Goal: Task Accomplishment & Management: Use online tool/utility

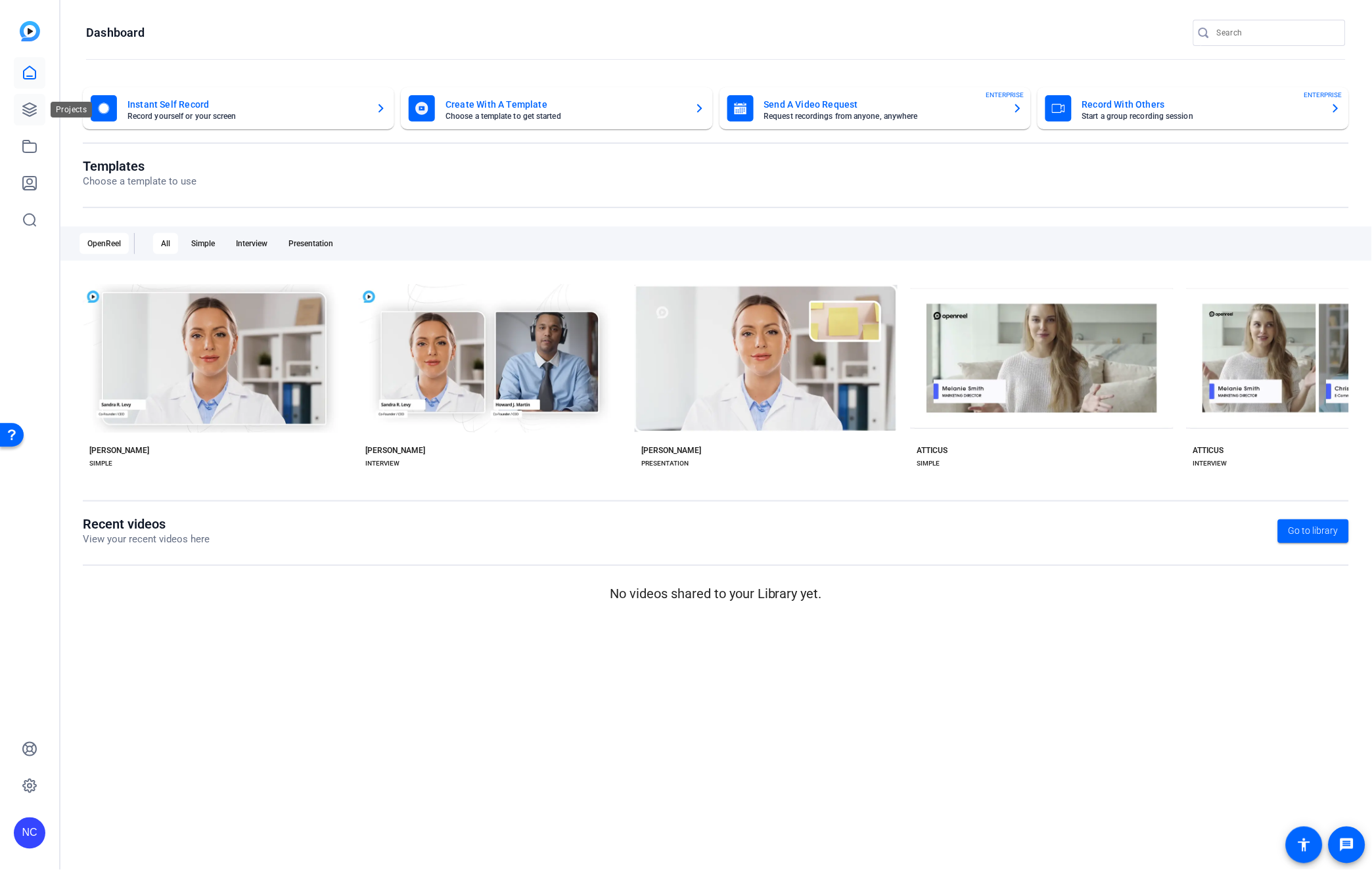
click at [32, 99] on link at bounding box center [30, 109] width 32 height 32
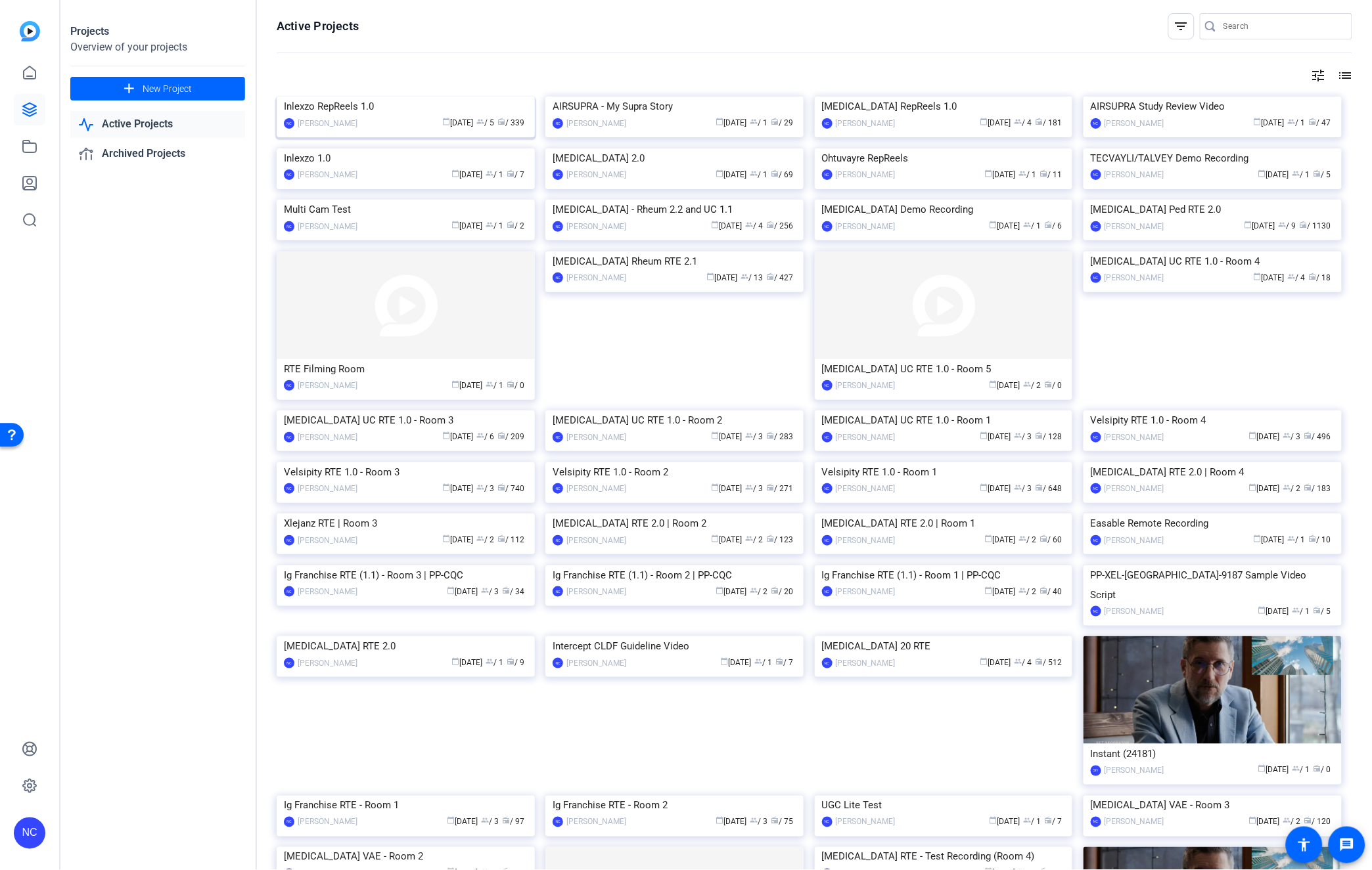
click at [352, 97] on img at bounding box center [406, 97] width 258 height 0
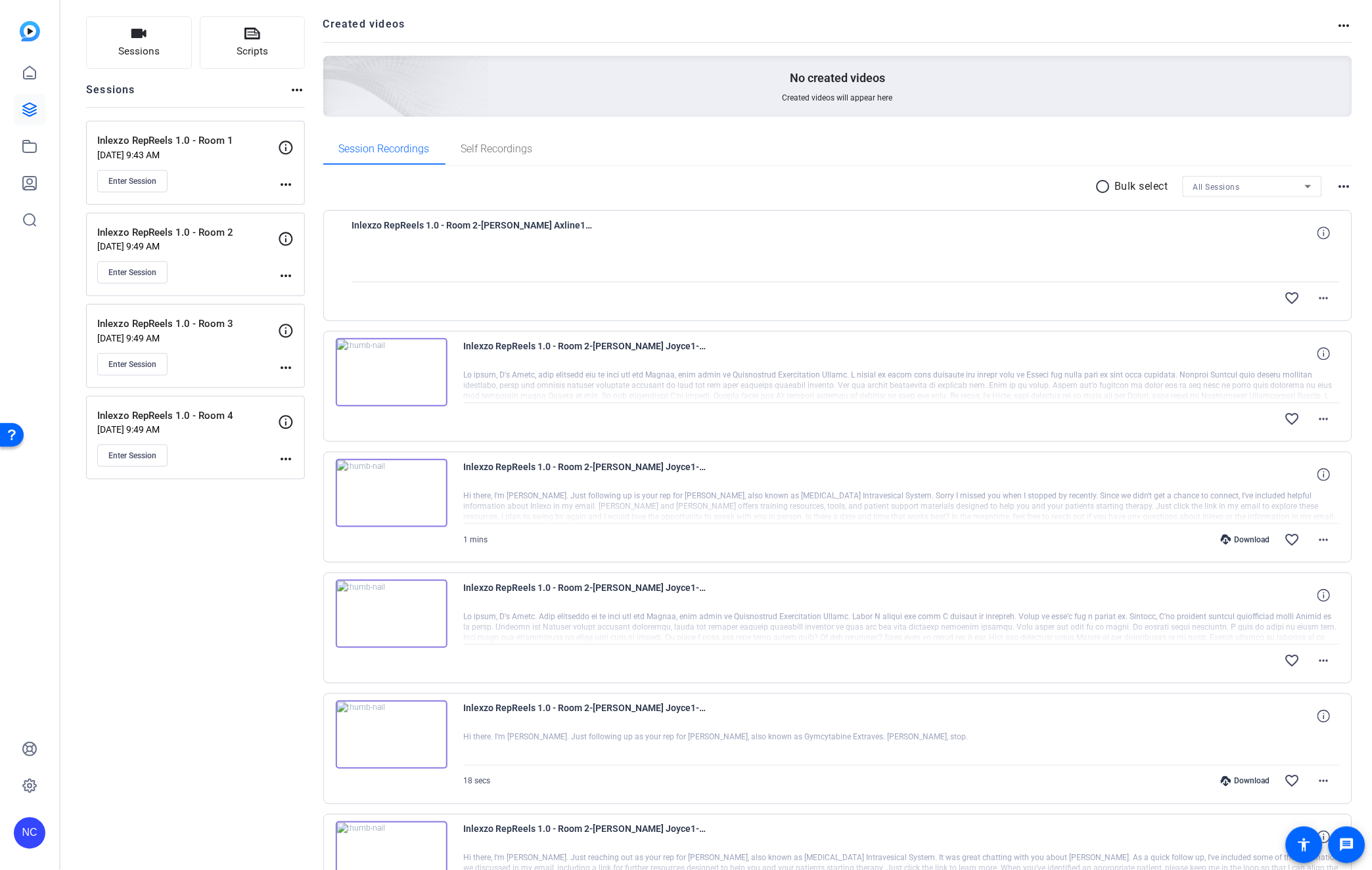
scroll to position [73, 0]
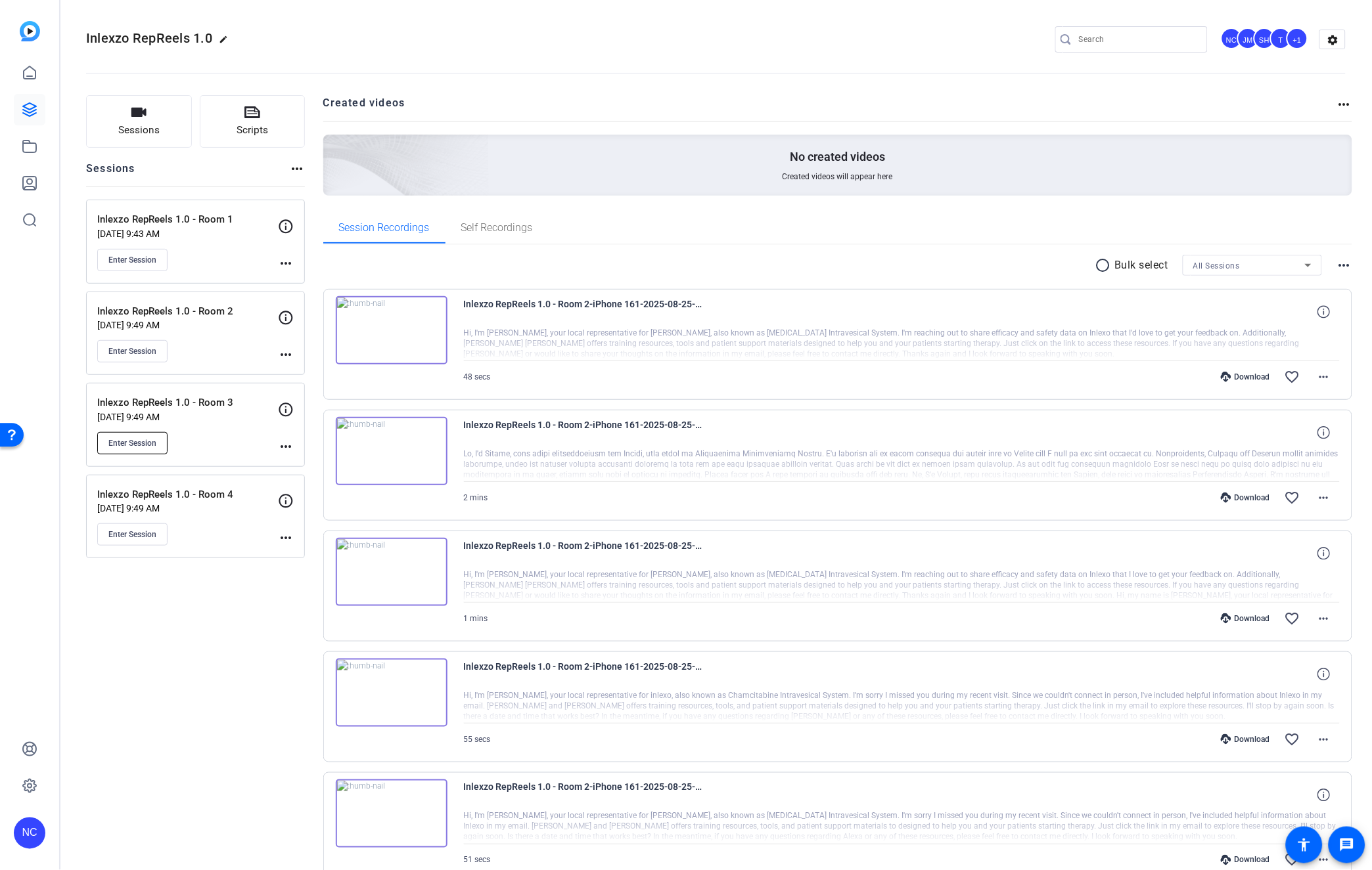
click at [142, 452] on button "Enter Session" at bounding box center [133, 443] width 71 height 23
click at [146, 446] on span "Enter Session" at bounding box center [132, 443] width 48 height 11
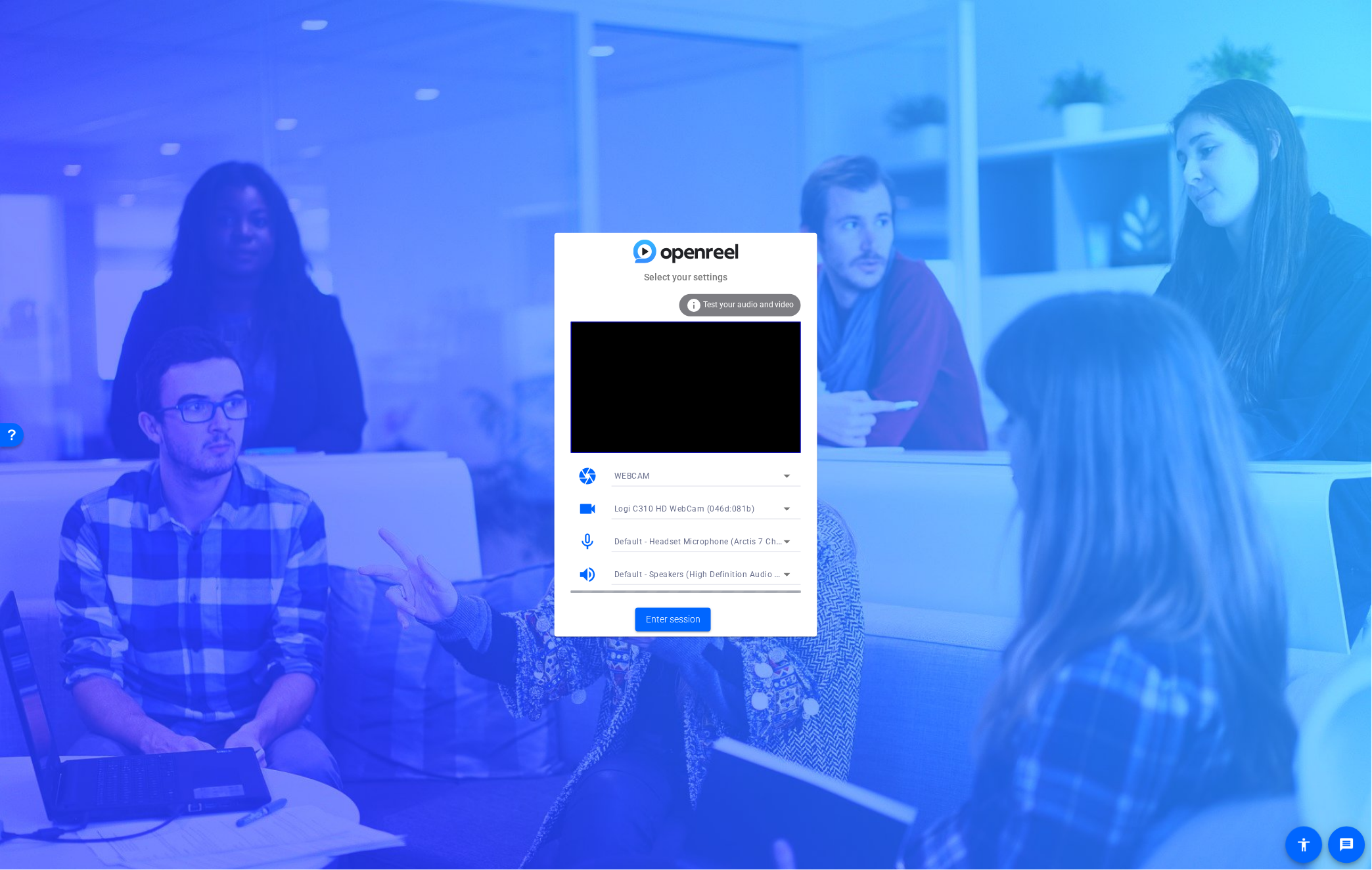
click at [586, 511] on mat-icon "videocam" at bounding box center [587, 509] width 20 height 20
click at [726, 514] on div "Logi C310 HD WebCam (046d:081b)" at bounding box center [699, 508] width 170 height 16
click at [226, 196] on div at bounding box center [115, 179] width 220 height 32
click at [672, 621] on span "Enter session" at bounding box center [673, 620] width 54 height 14
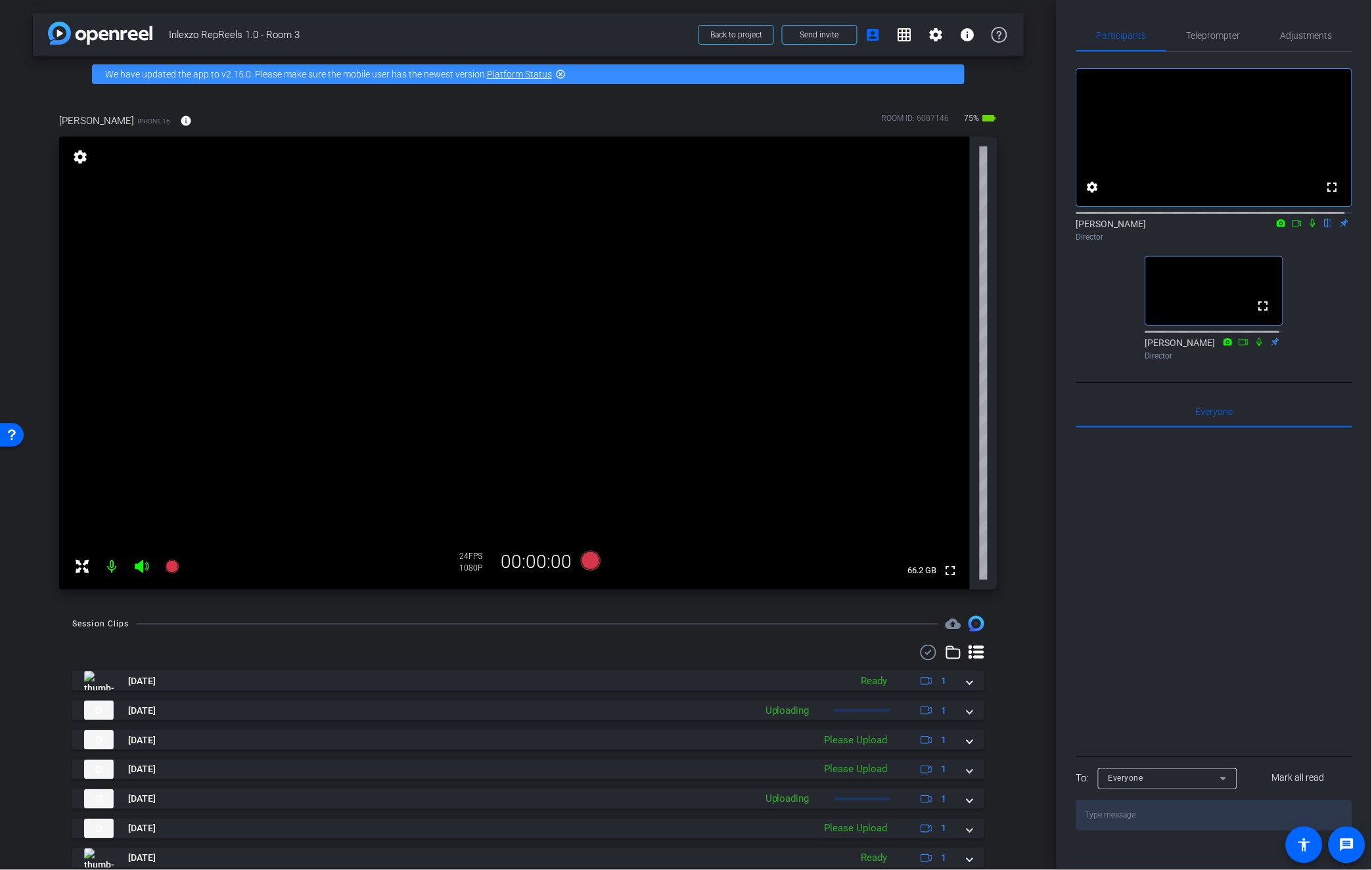
click at [1291, 228] on icon at bounding box center [1296, 223] width 11 height 9
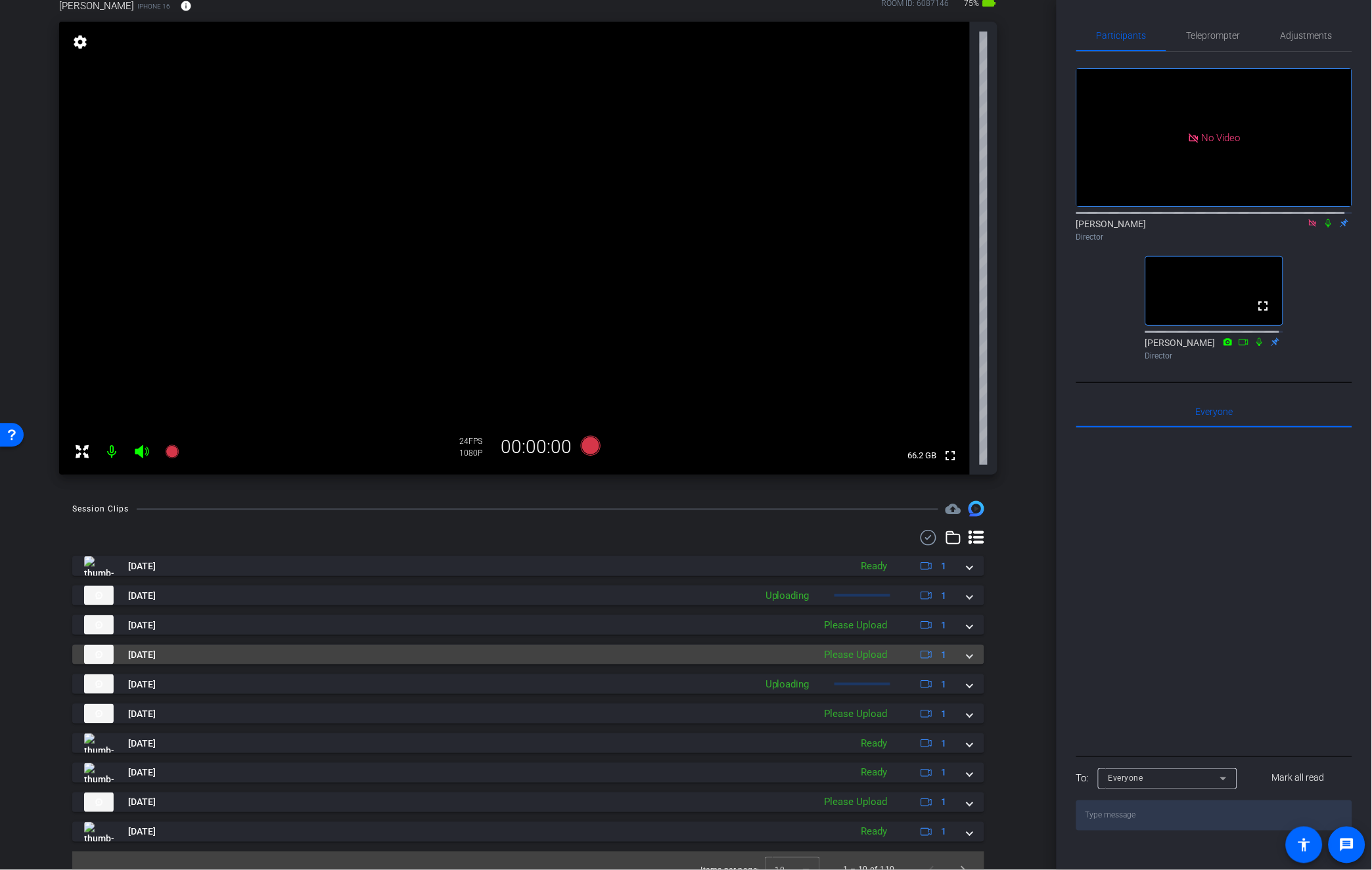
scroll to position [133, 0]
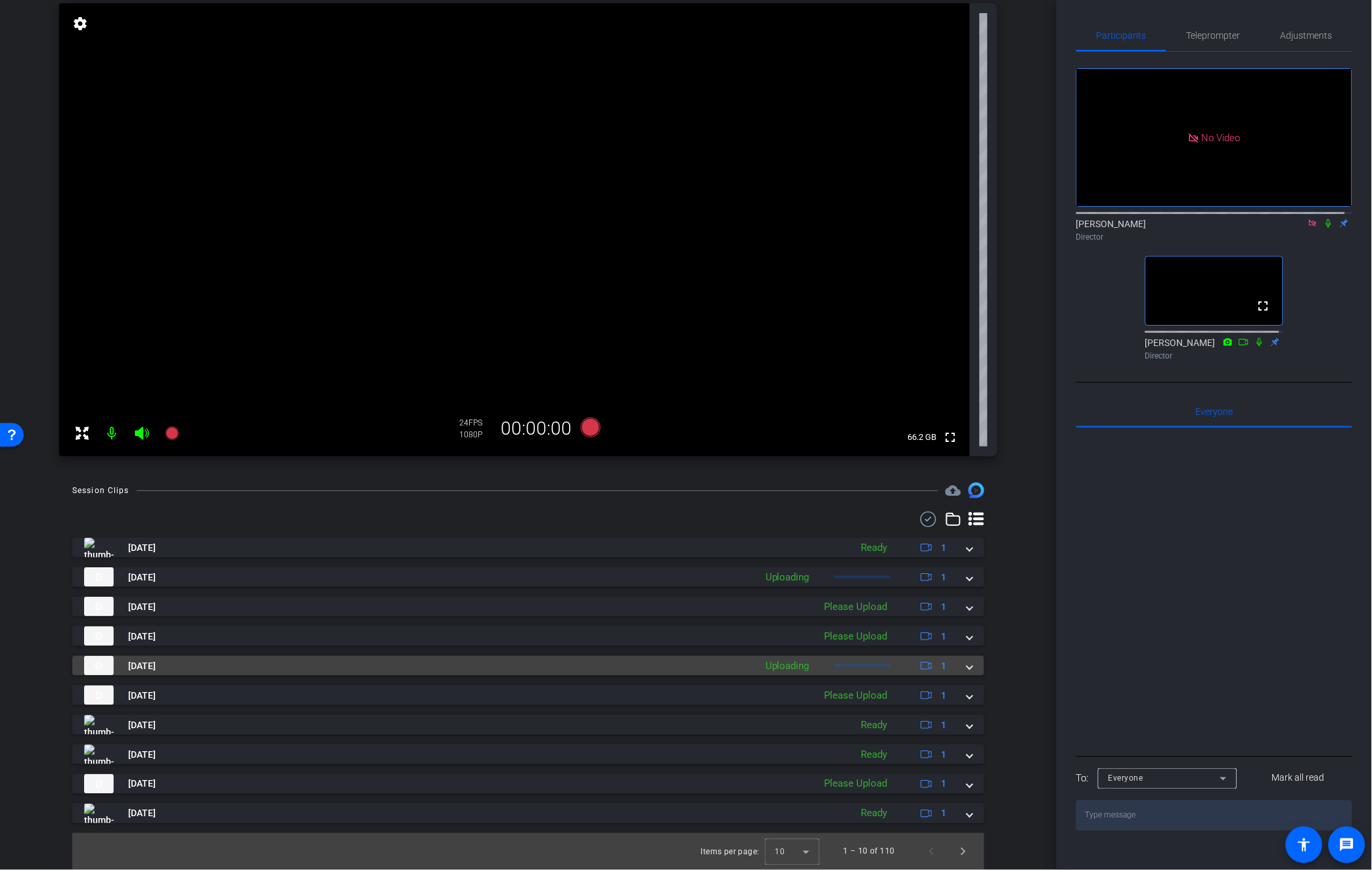
click at [761, 667] on div "Uploading" at bounding box center [787, 666] width 57 height 15
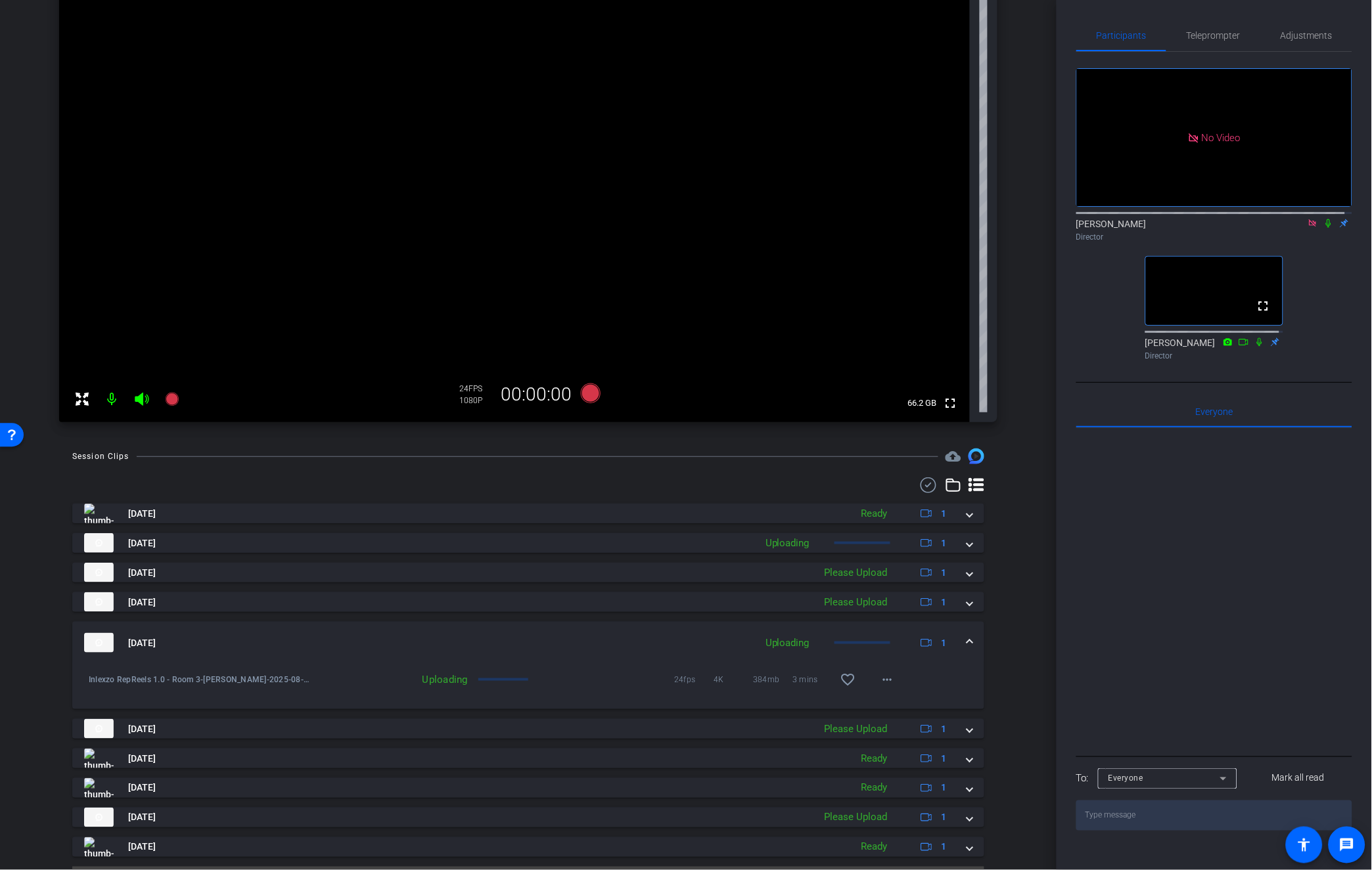
scroll to position [201, 0]
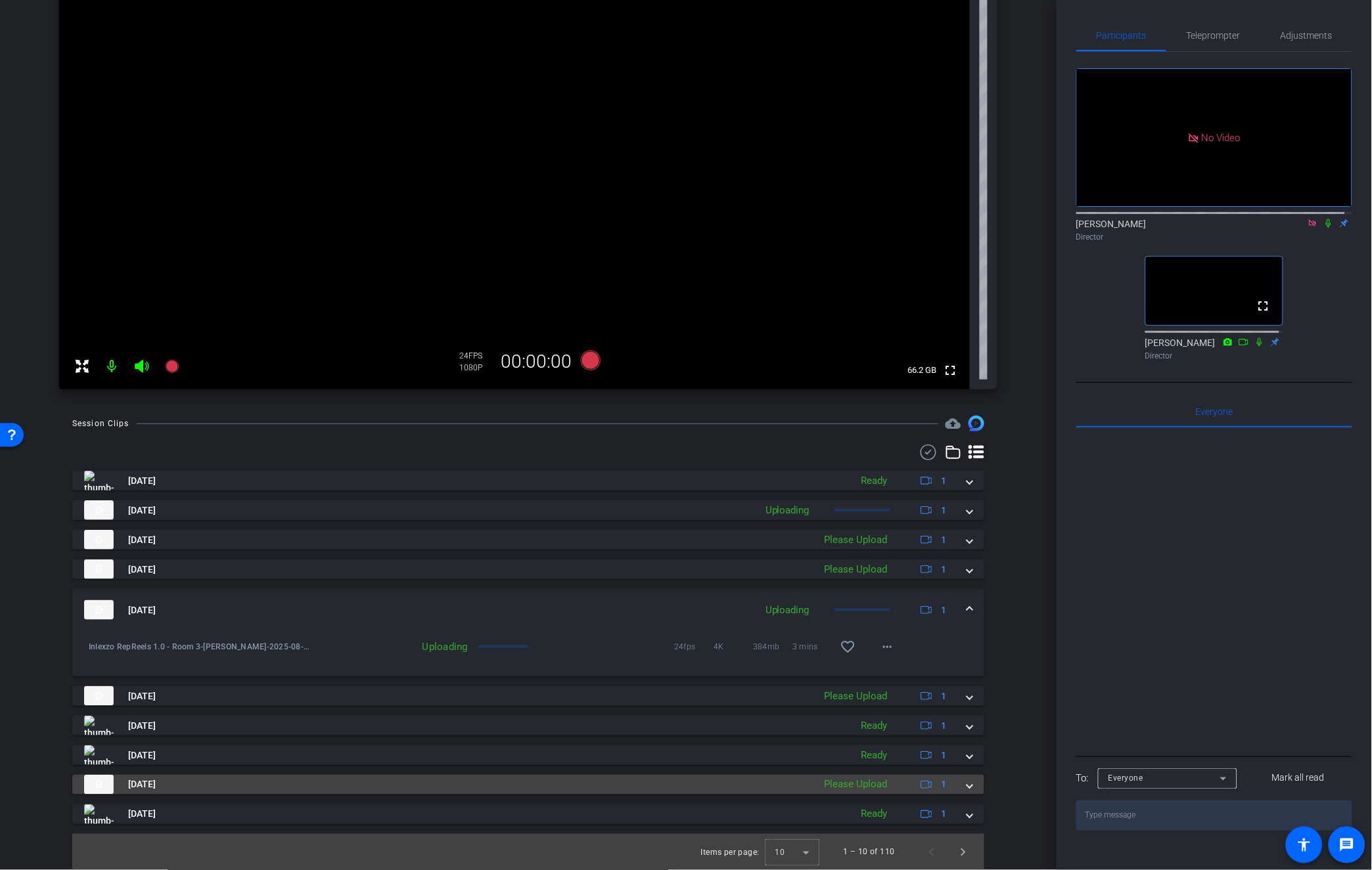
click at [622, 783] on mat-panel-title "[DATE]" at bounding box center [446, 785] width 723 height 20
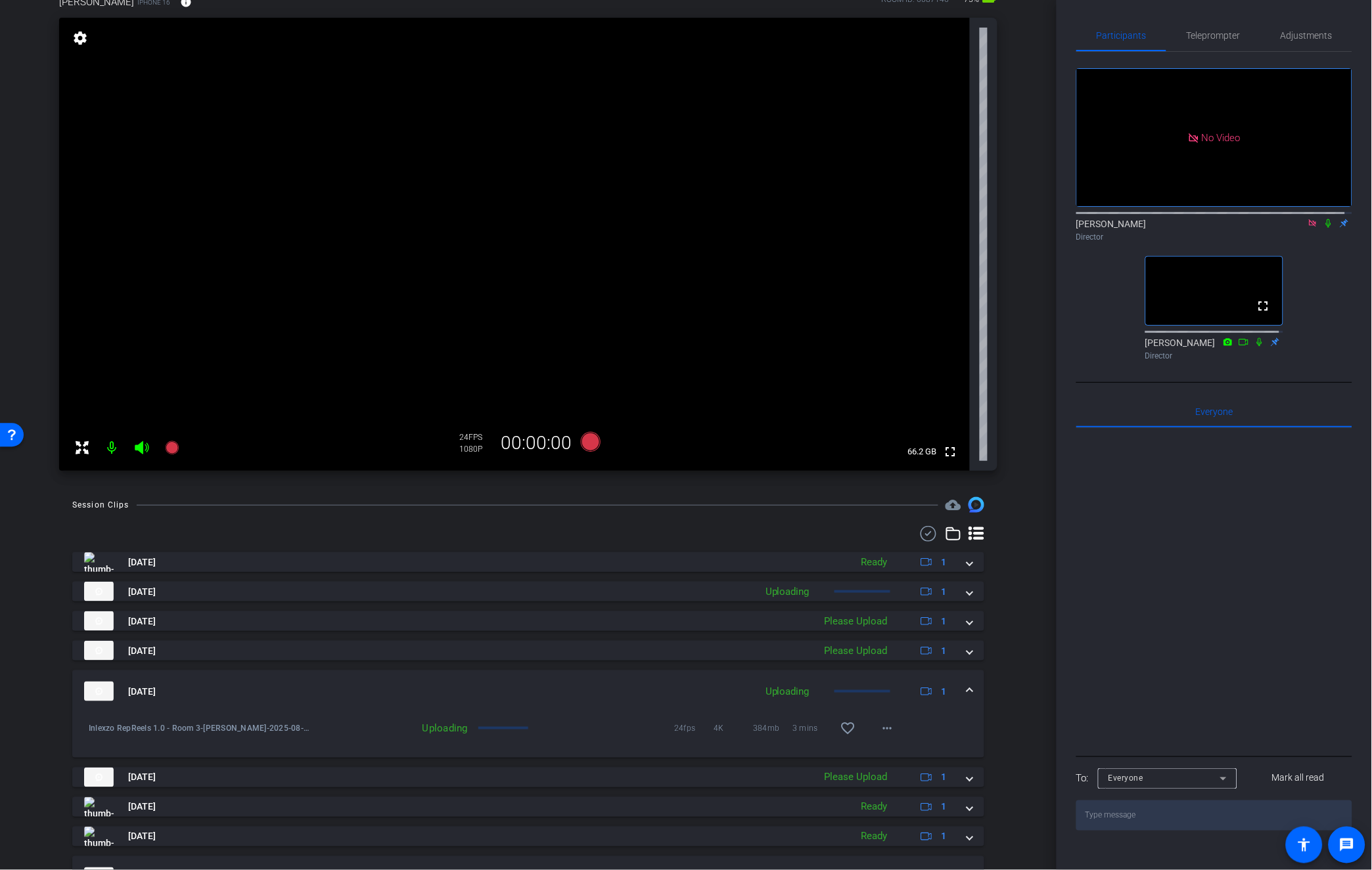
scroll to position [49, 0]
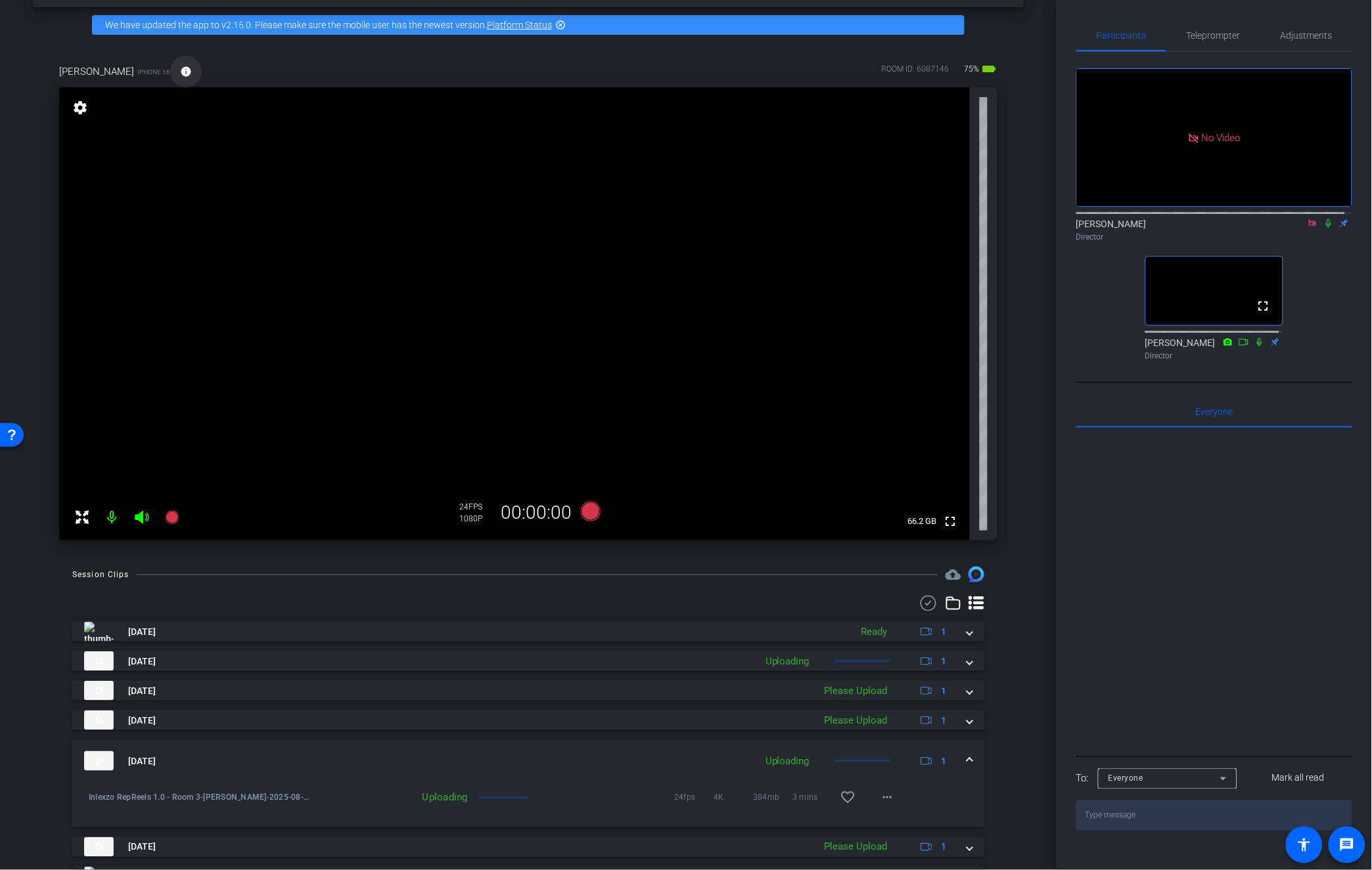
click at [180, 76] on mat-icon "info" at bounding box center [186, 71] width 12 height 12
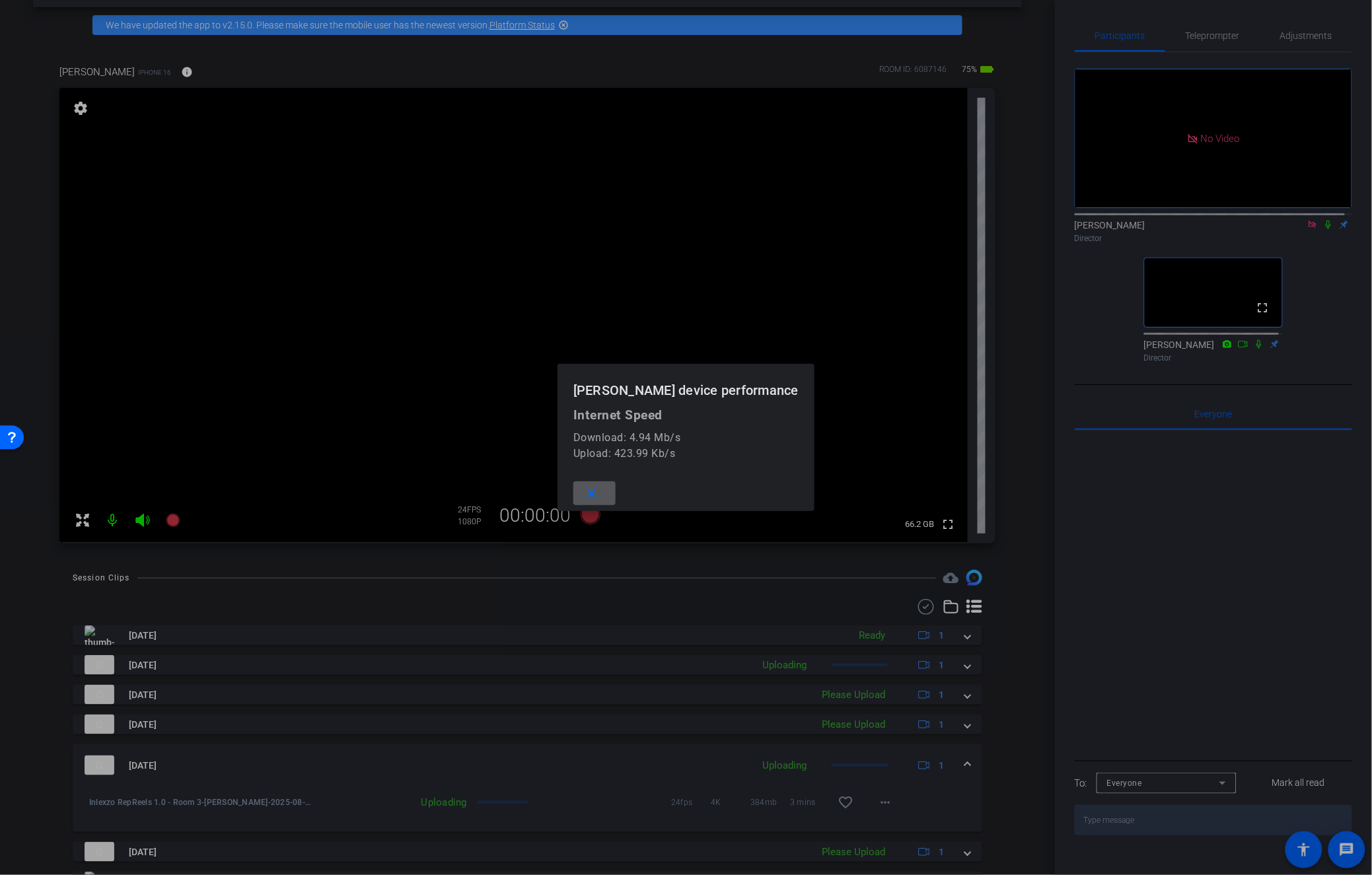
click at [597, 494] on mat-icon "close" at bounding box center [592, 494] width 16 height 16
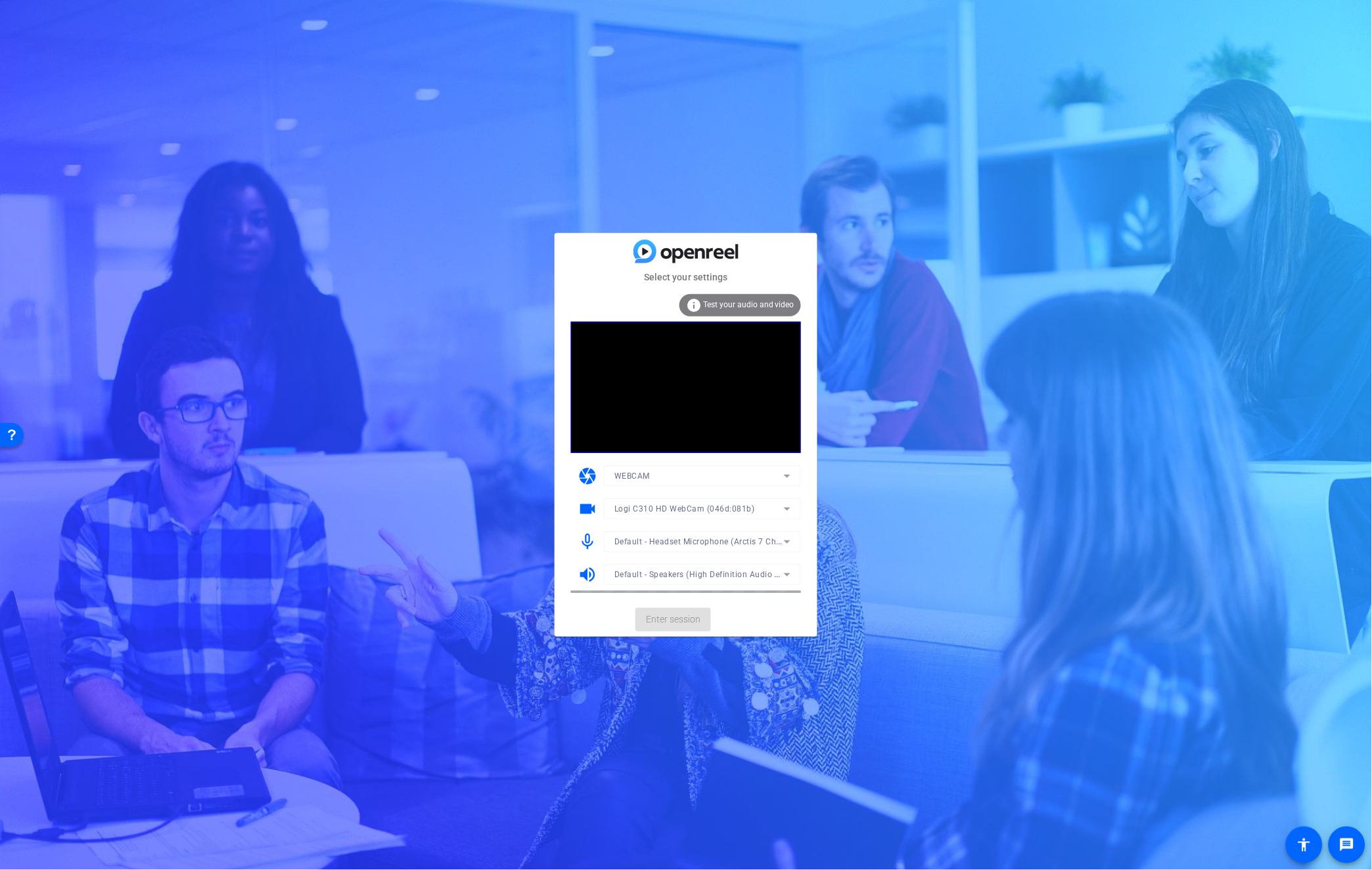
click at [711, 545] on mat-form-field "Default - Headset Microphone (Arctis 7 Chat) (1038:12ad)" at bounding box center [702, 542] width 197 height 21
click at [791, 544] on icon at bounding box center [787, 542] width 16 height 16
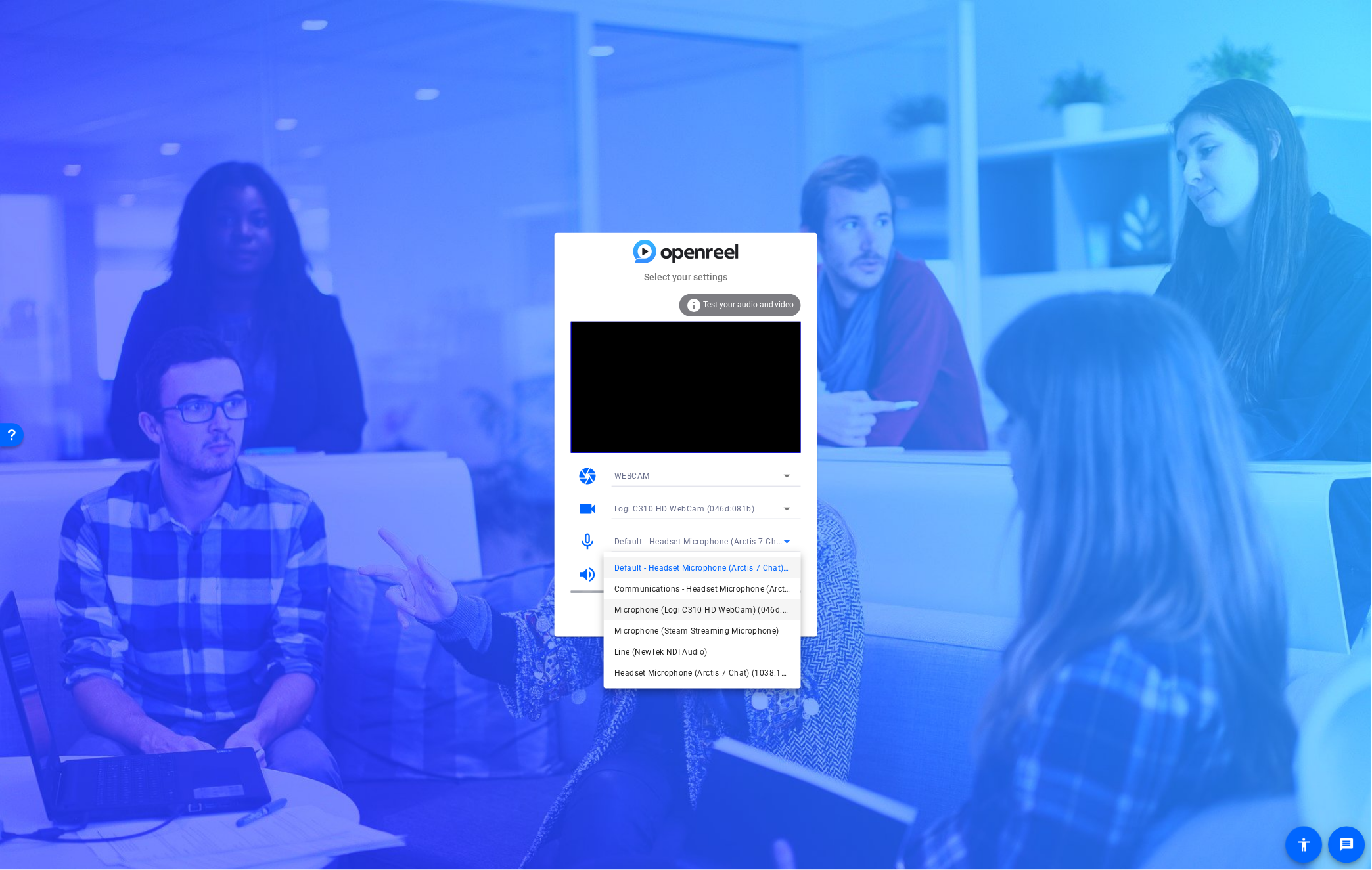
click at [214, 179] on span "Microphone (Logi C310 HD WebCam) (046d:081b)" at bounding box center [128, 174] width 174 height 8
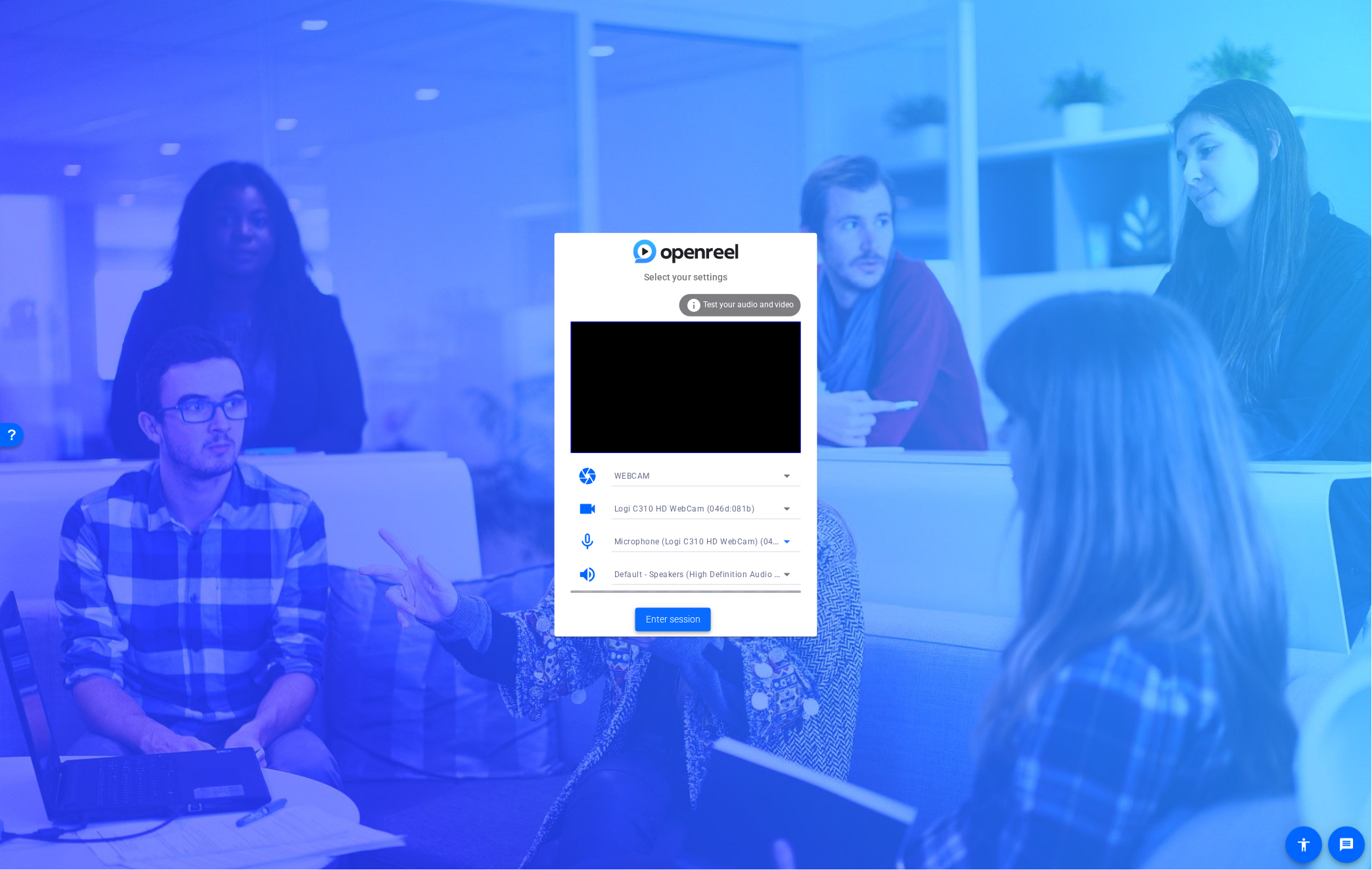
click at [662, 619] on span "Enter session" at bounding box center [673, 620] width 54 height 14
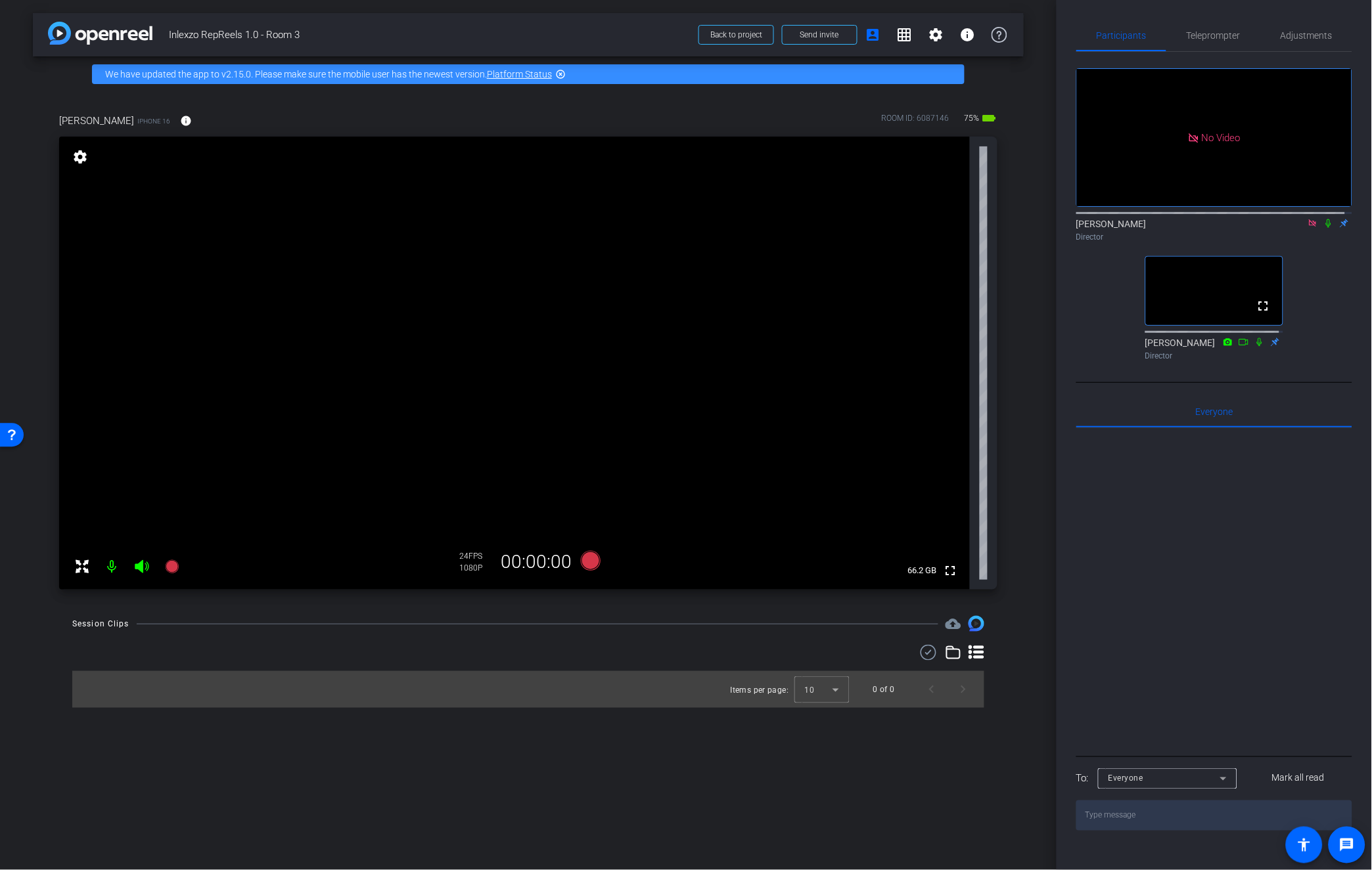
click at [1094, 366] on div "No Video Nate Cleveland Director fullscreen Sean Healey Director" at bounding box center [1214, 208] width 276 height 314
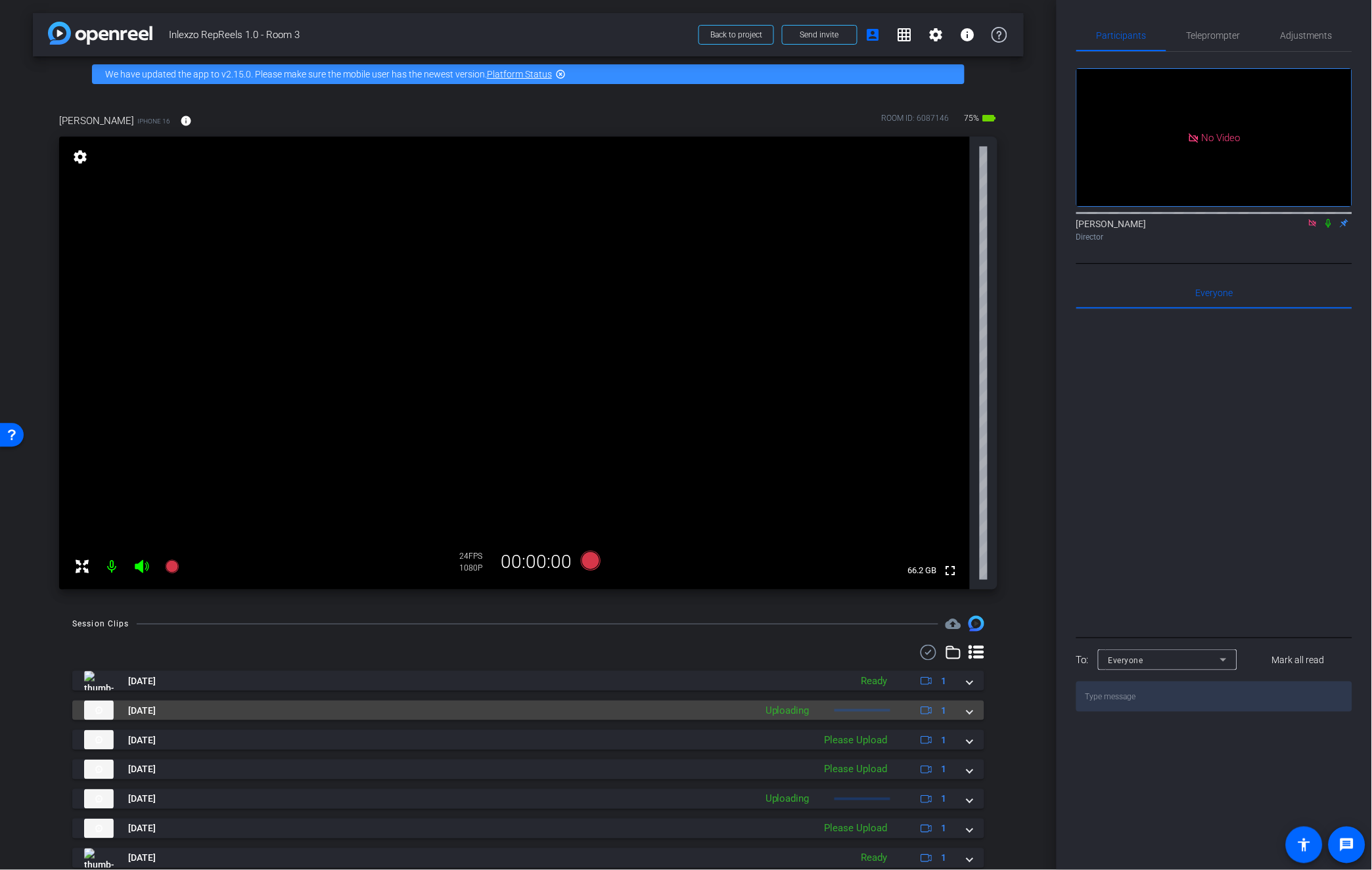
click at [739, 703] on mat-panel-title "[DATE]" at bounding box center [416, 710] width 664 height 20
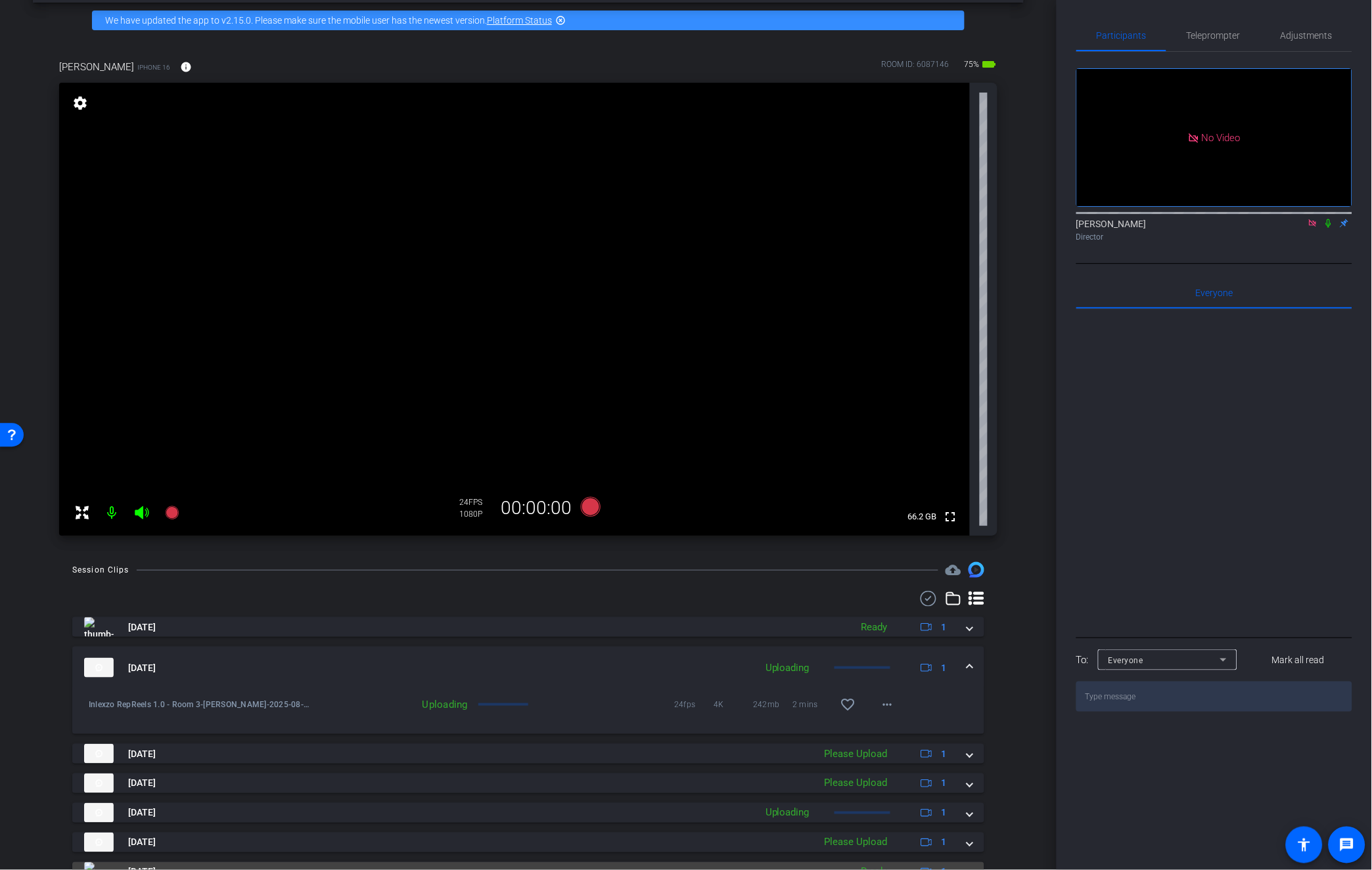
scroll to position [201, 0]
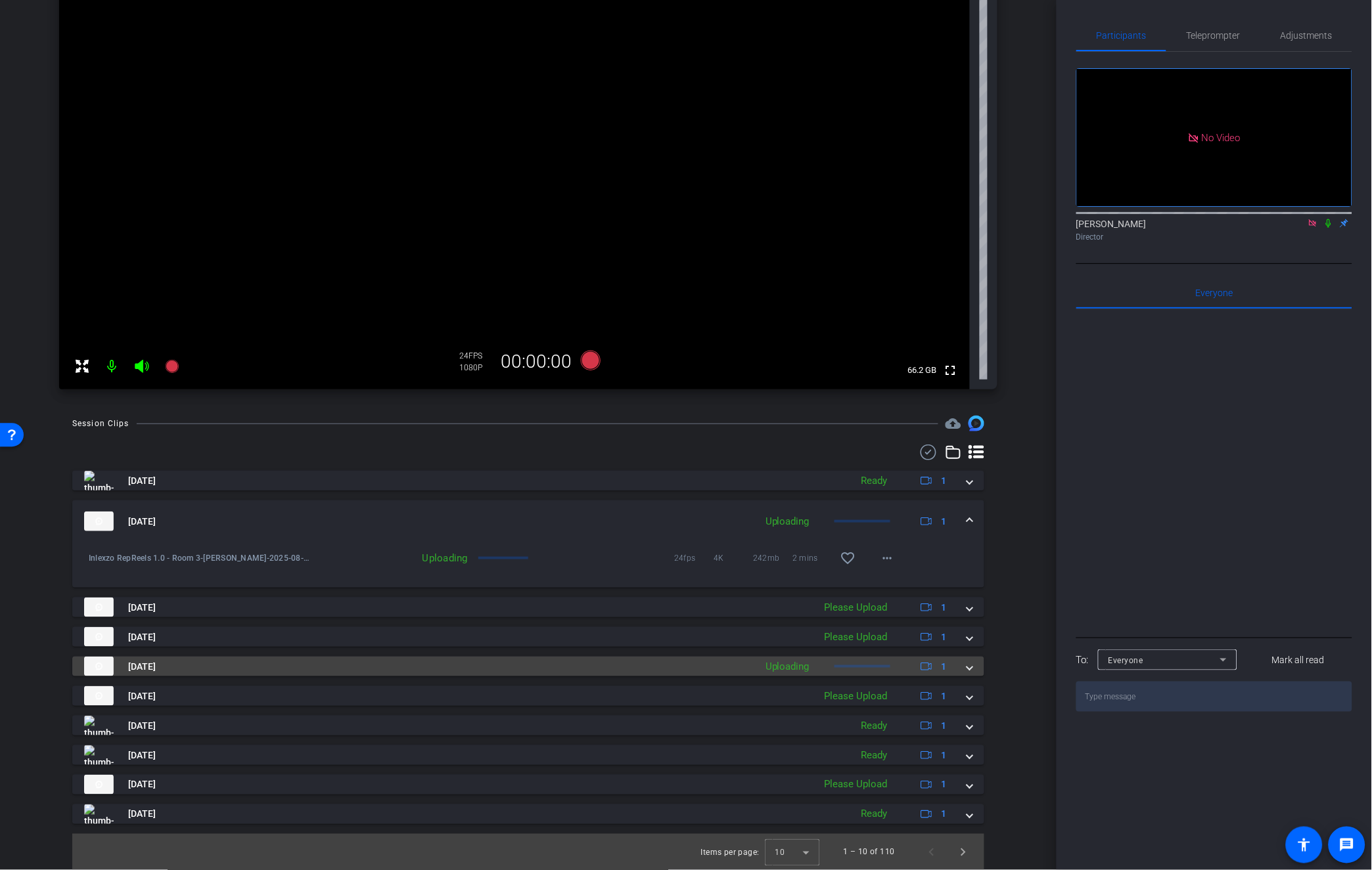
click at [721, 669] on mat-panel-title "[DATE]" at bounding box center [416, 667] width 664 height 20
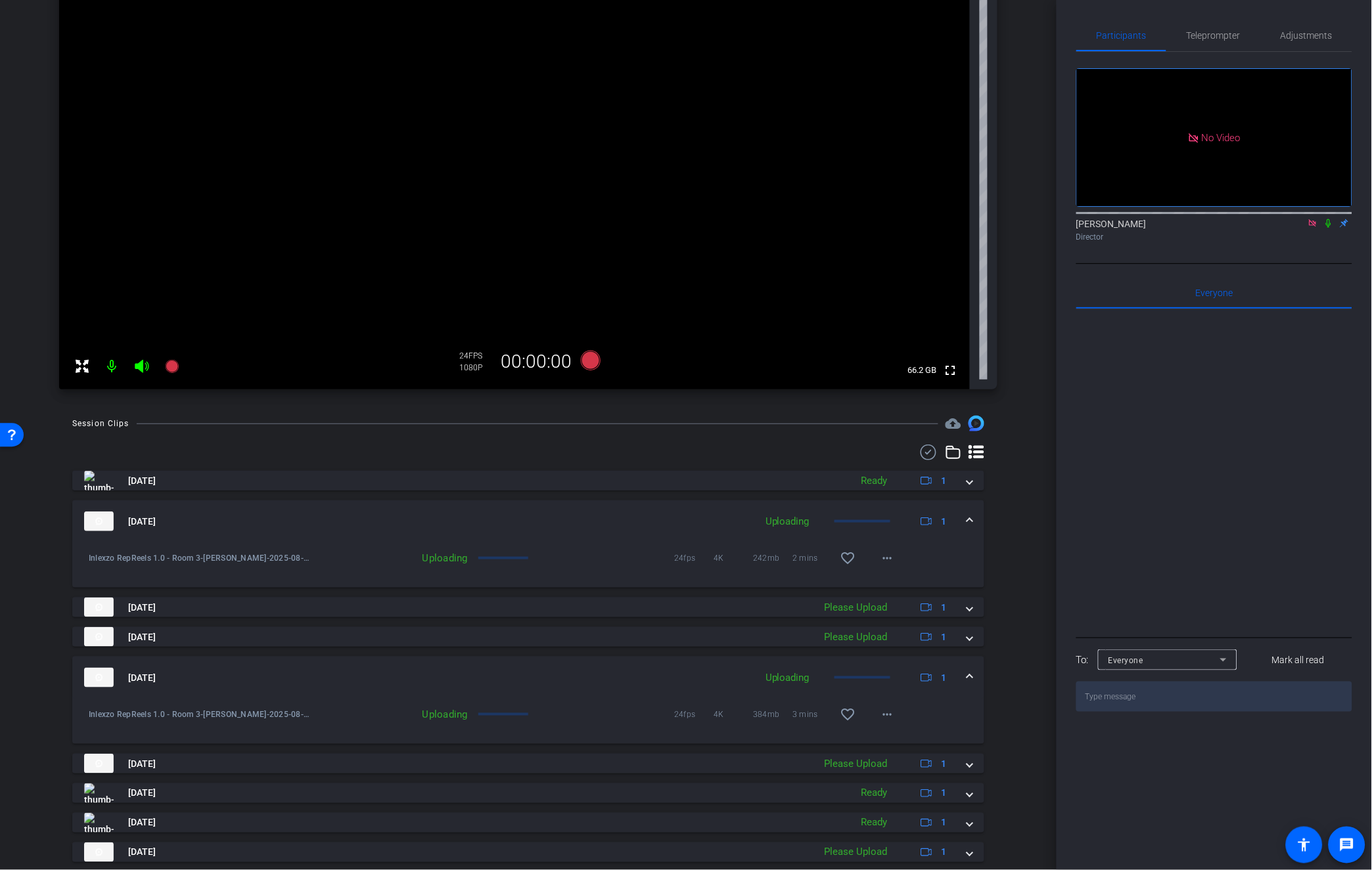
scroll to position [268, 0]
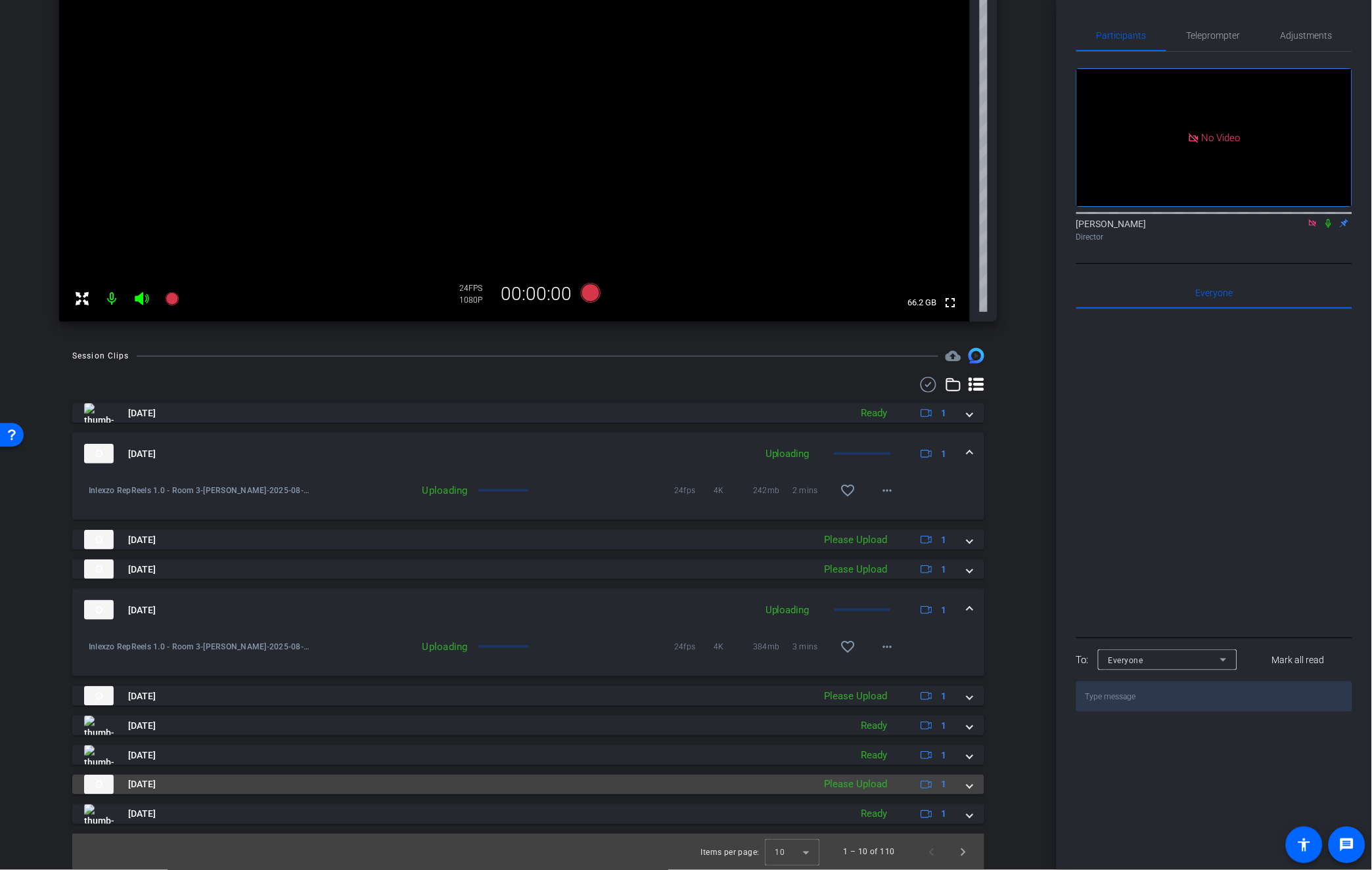
click at [695, 785] on mat-panel-title "[DATE]" at bounding box center [446, 785] width 723 height 20
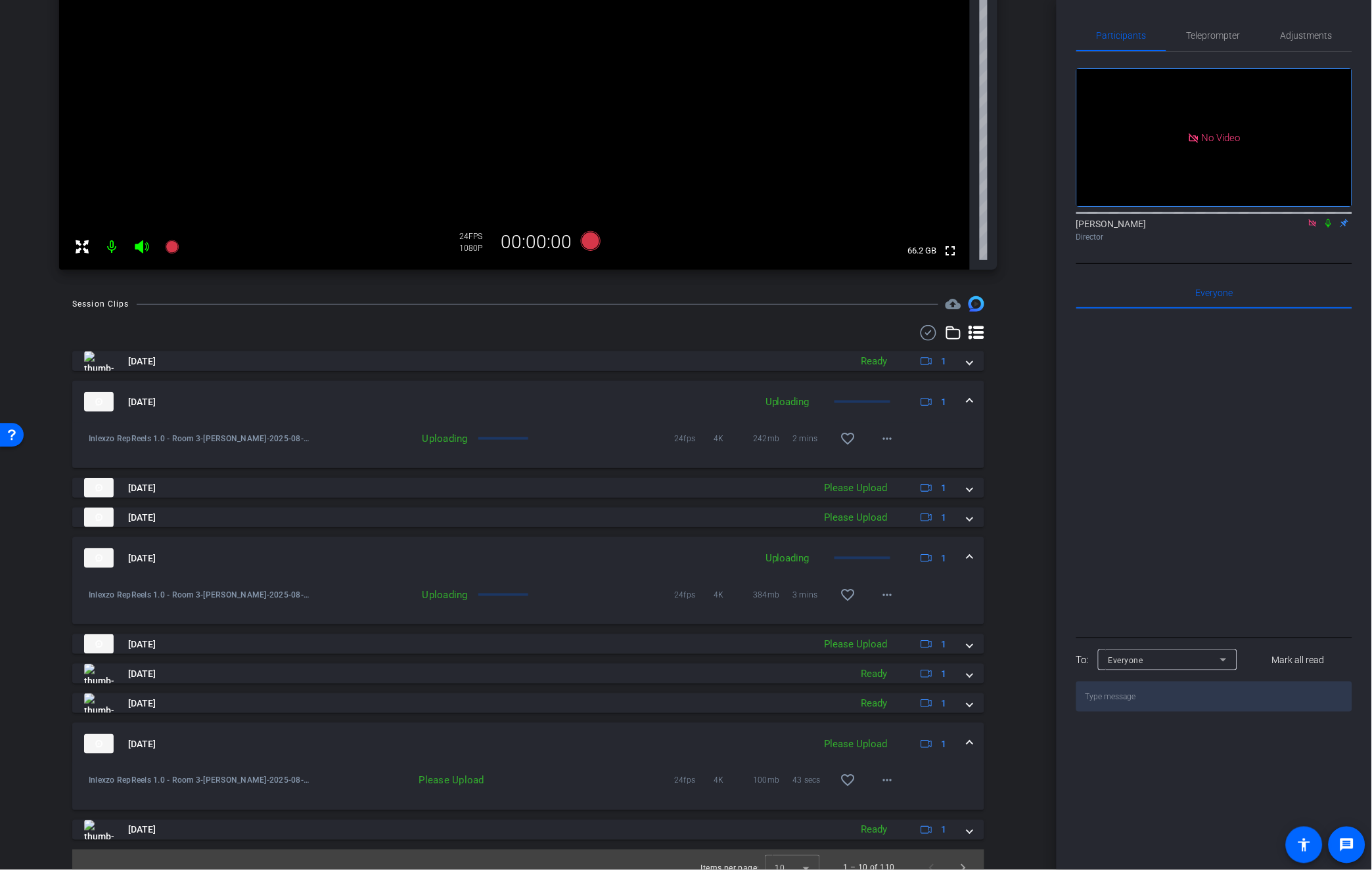
scroll to position [336, 0]
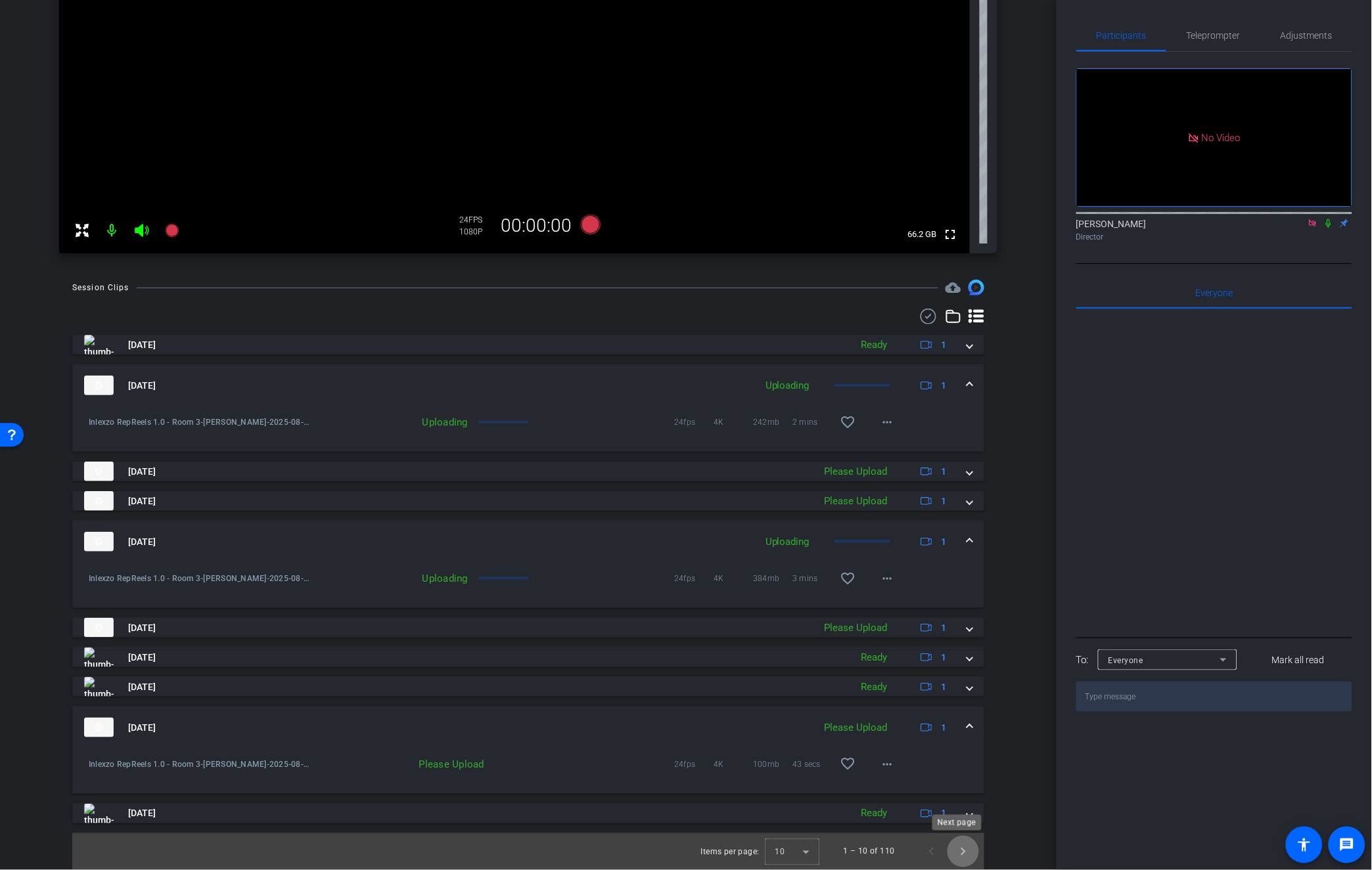
click at [962, 854] on span "Next page" at bounding box center [963, 852] width 32 height 32
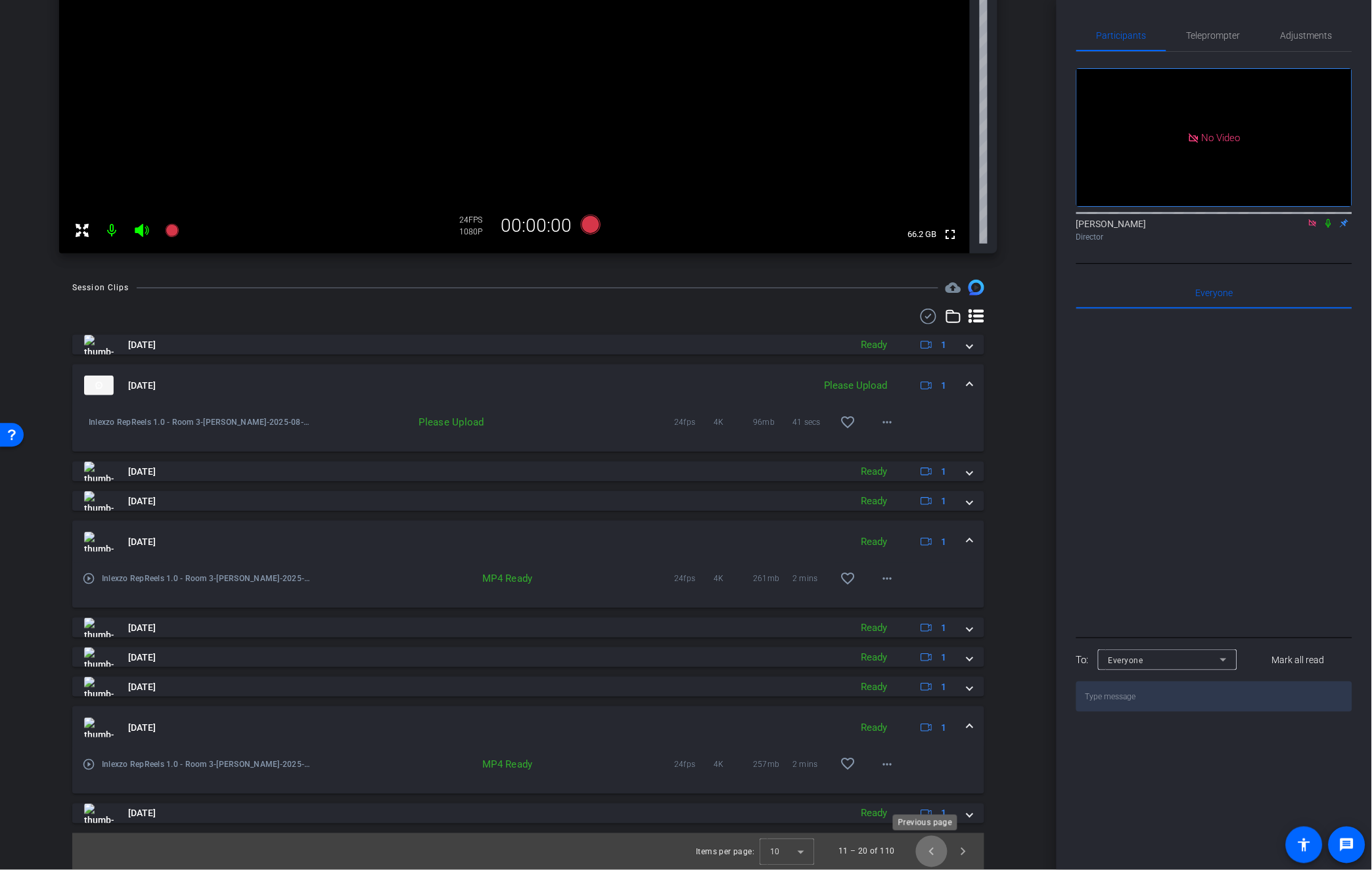
click at [928, 851] on span "Previous page" at bounding box center [931, 852] width 32 height 32
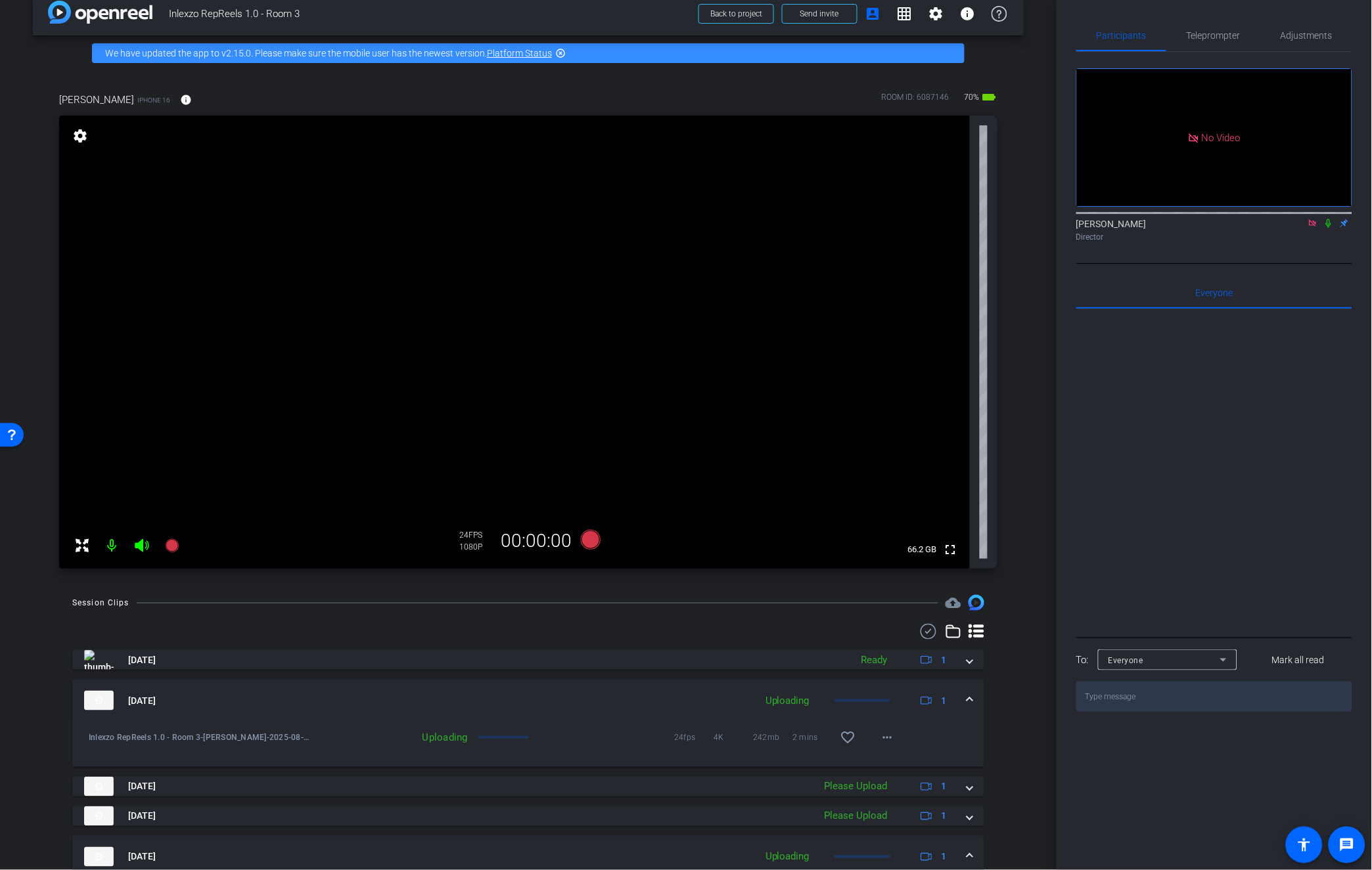
scroll to position [0, 0]
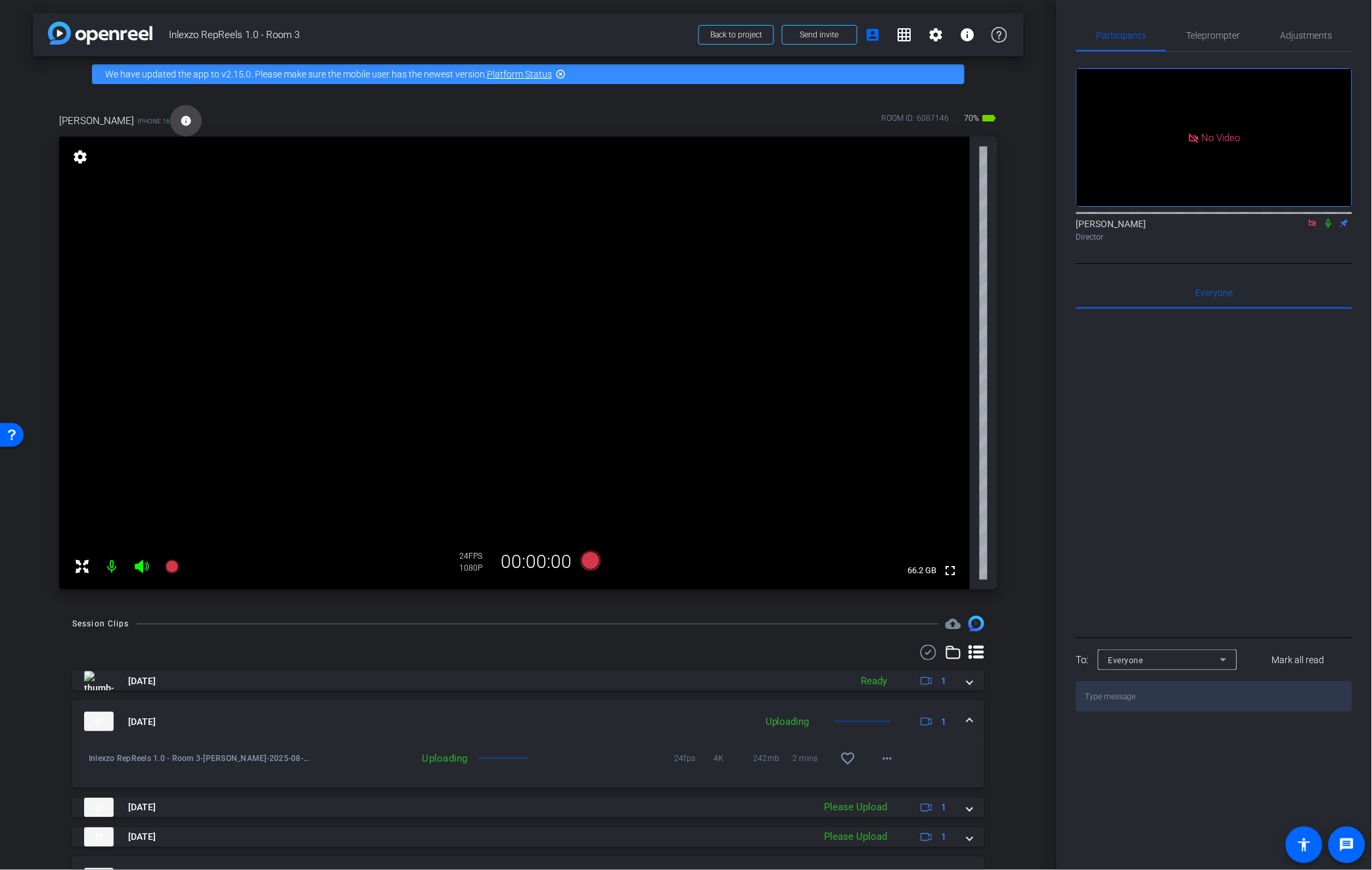
click at [180, 117] on mat-icon "info" at bounding box center [186, 121] width 12 height 12
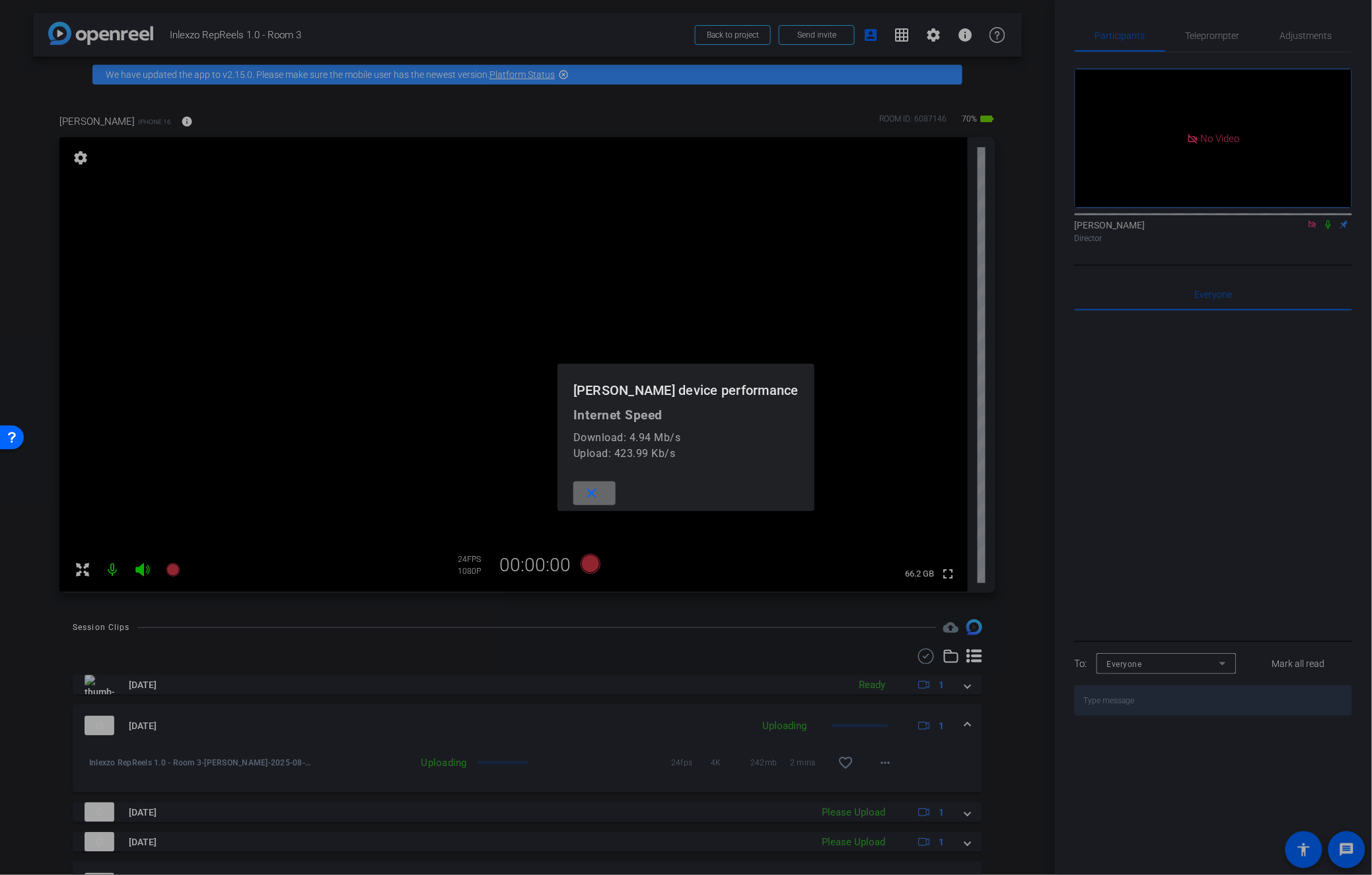
click at [616, 493] on span at bounding box center [594, 493] width 43 height 32
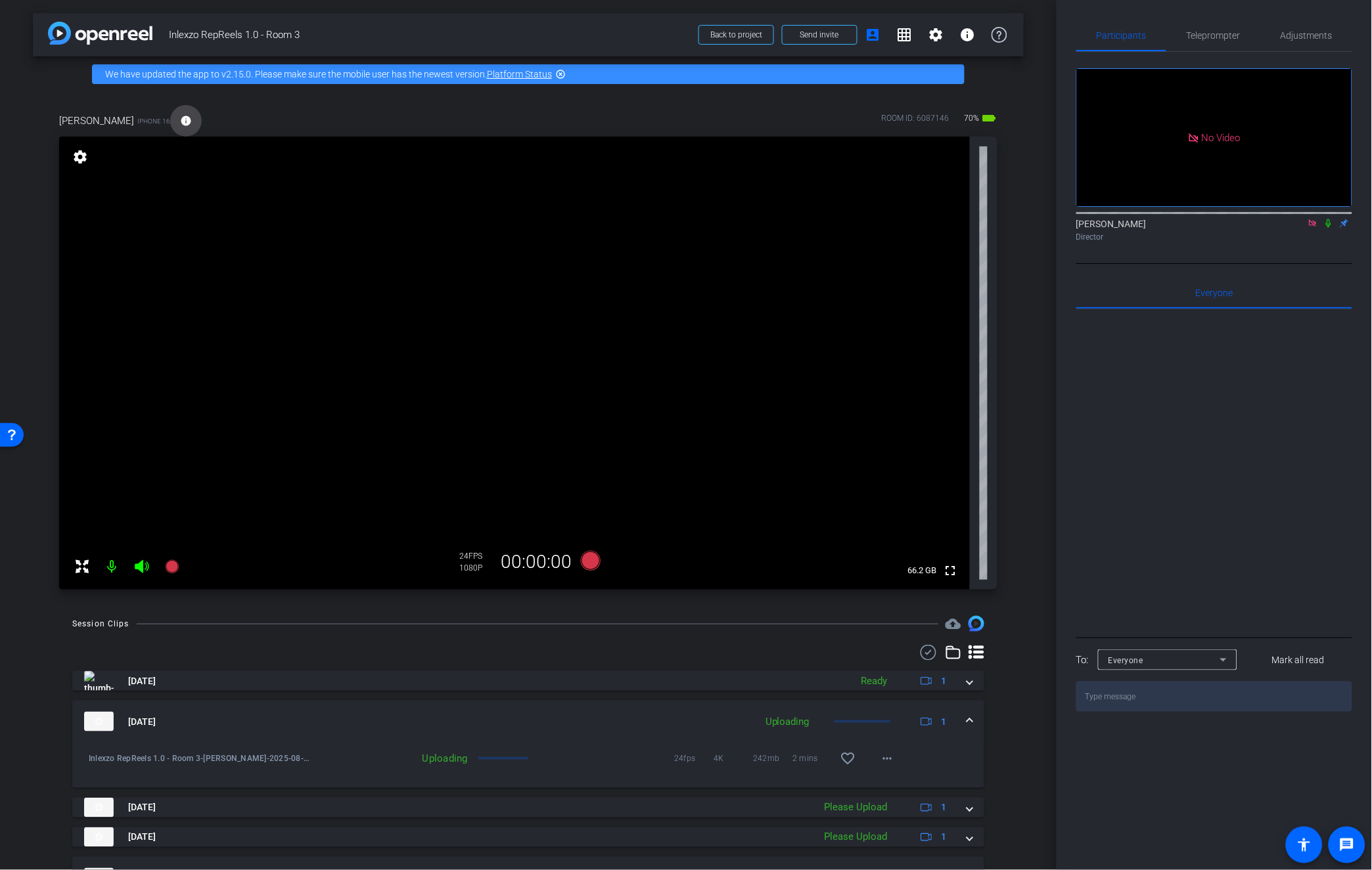
click at [180, 120] on mat-icon "info" at bounding box center [186, 121] width 12 height 12
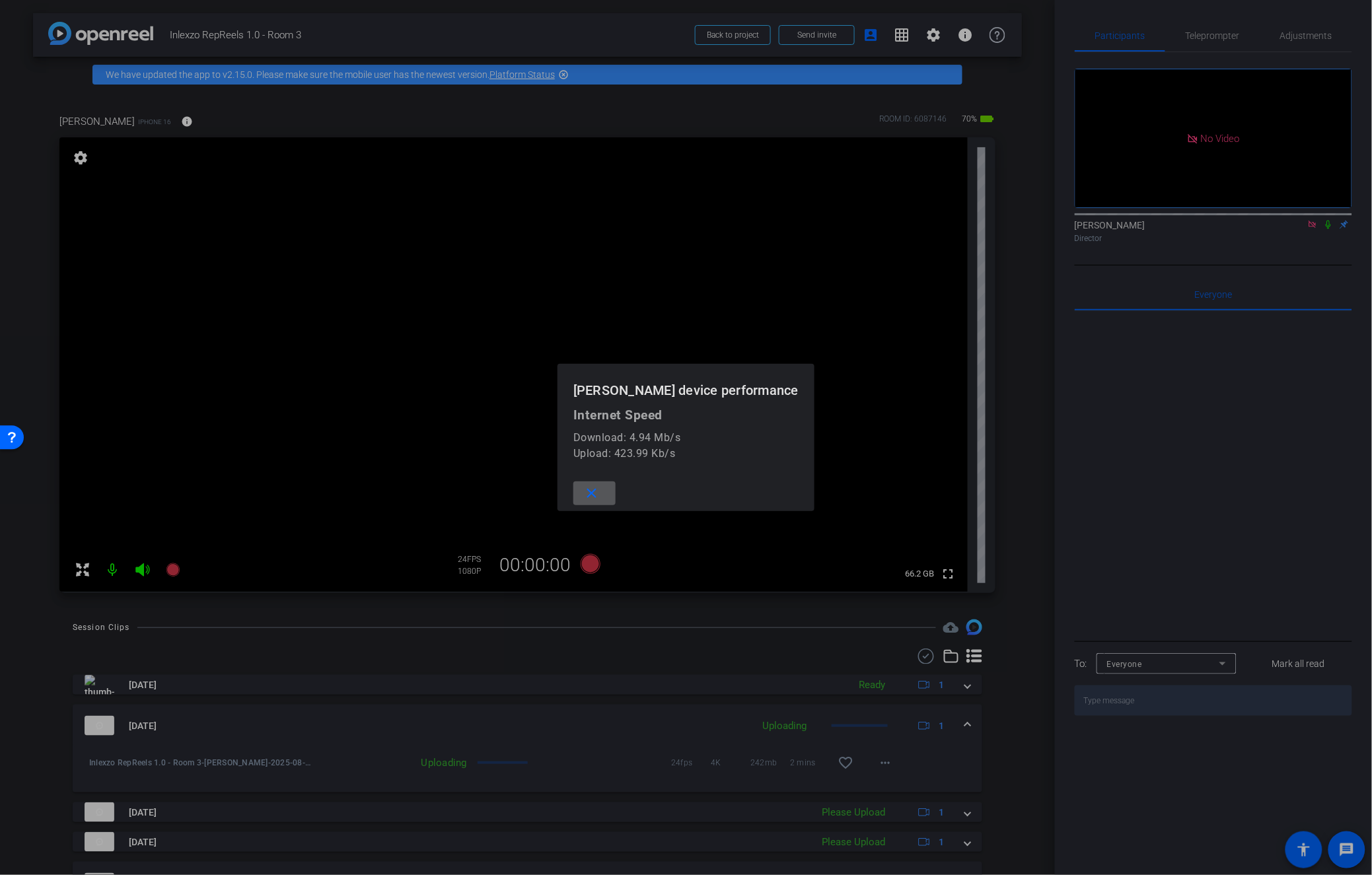
click at [599, 487] on mat-icon "close" at bounding box center [592, 494] width 16 height 16
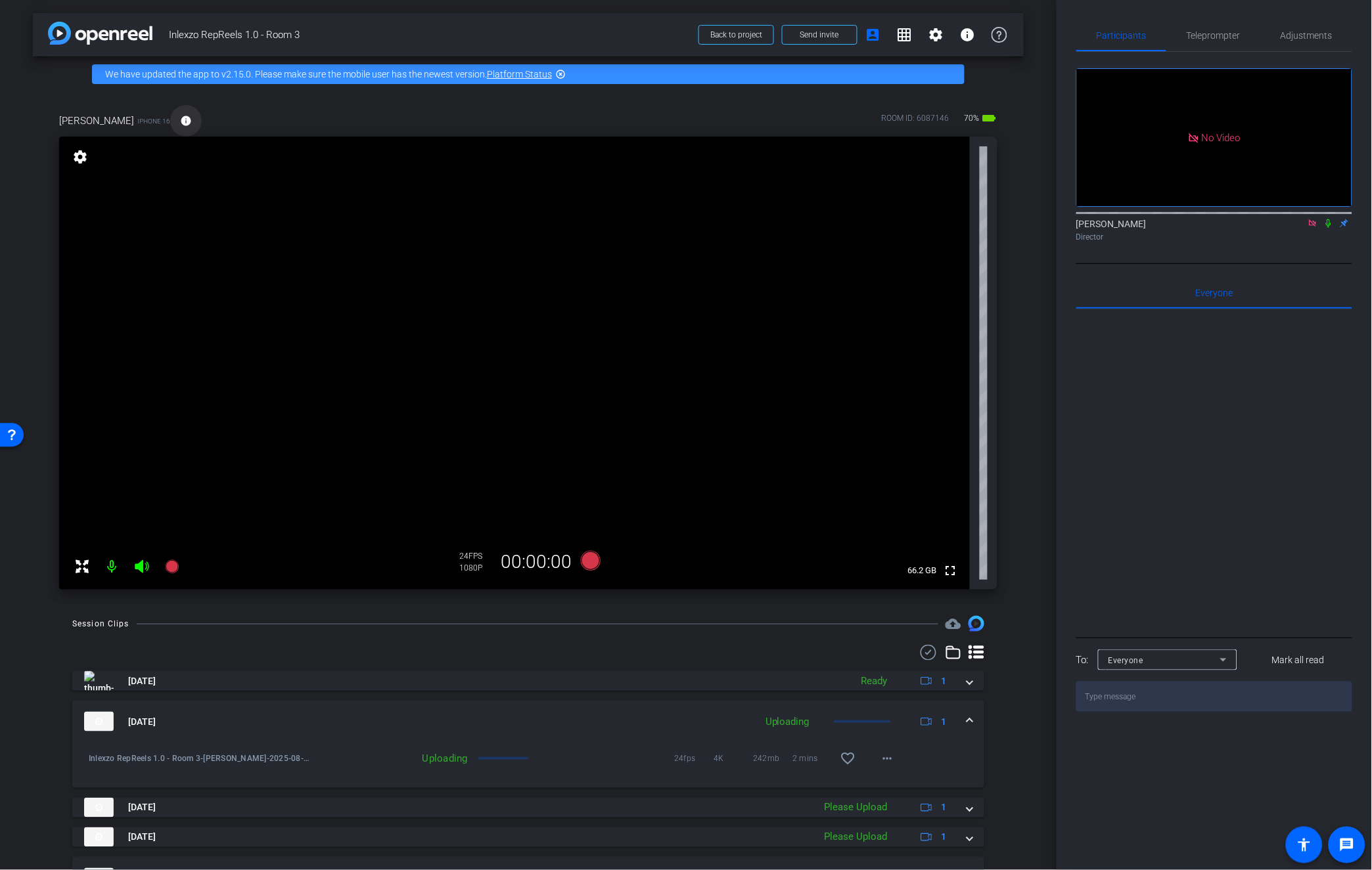
click at [170, 126] on span at bounding box center [186, 121] width 32 height 32
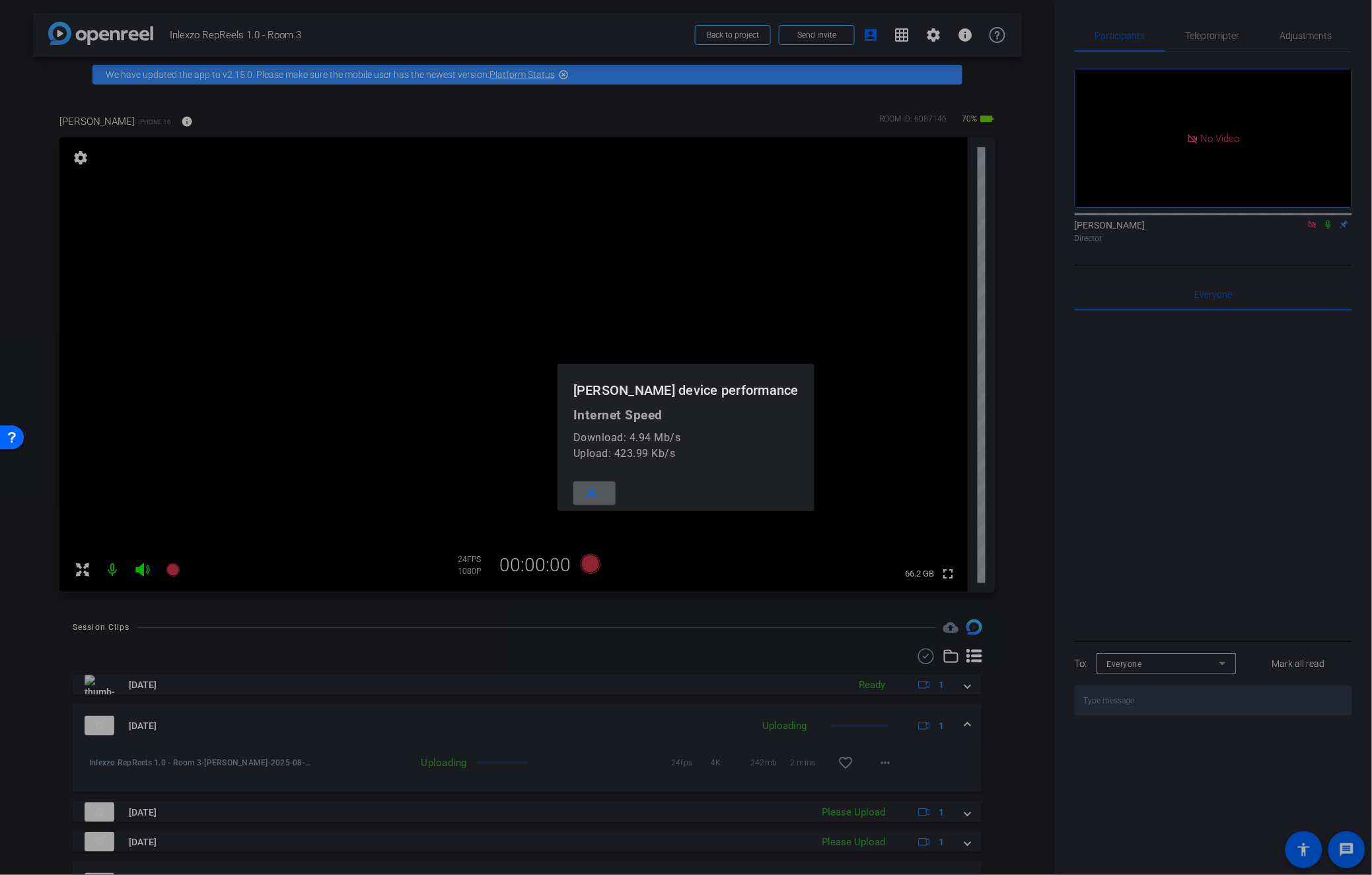
drag, startPoint x: 608, startPoint y: 495, endPoint x: 597, endPoint y: 486, distance: 14.2
click at [600, 494] on mat-icon "close" at bounding box center [592, 494] width 16 height 16
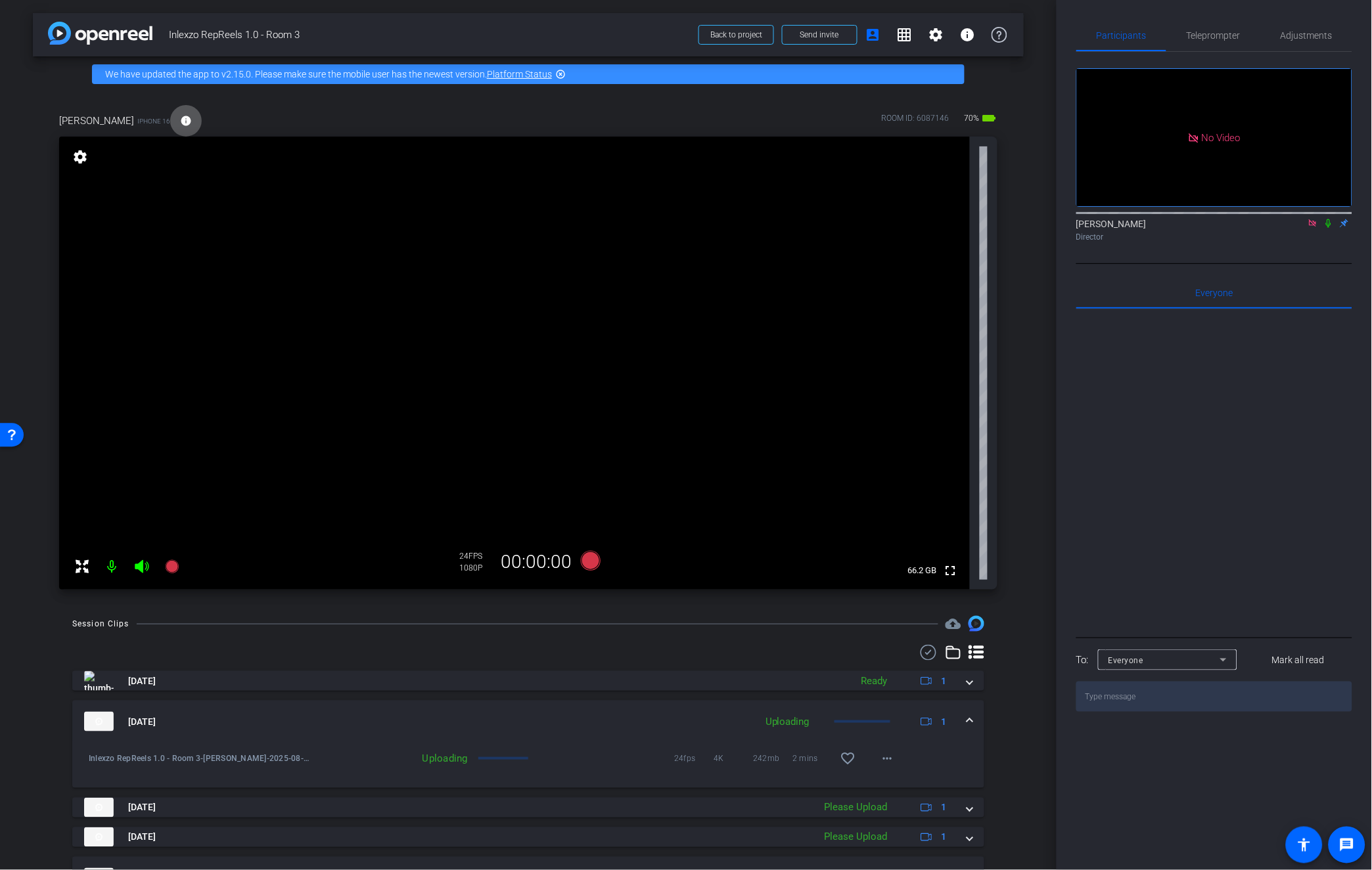
click at [180, 124] on mat-icon "info" at bounding box center [186, 121] width 12 height 12
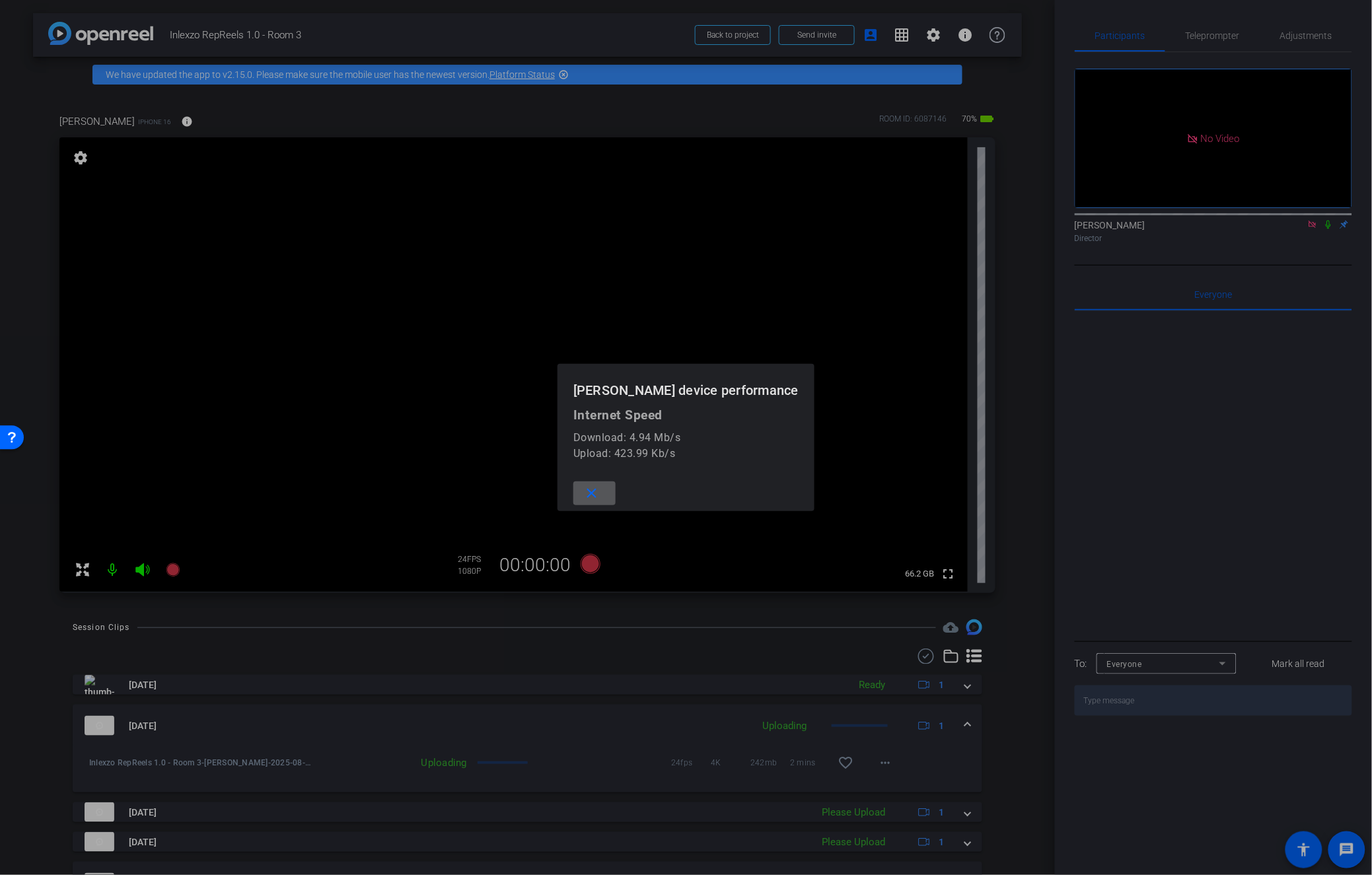
click at [18, 618] on div at bounding box center [686, 438] width 1372 height 875
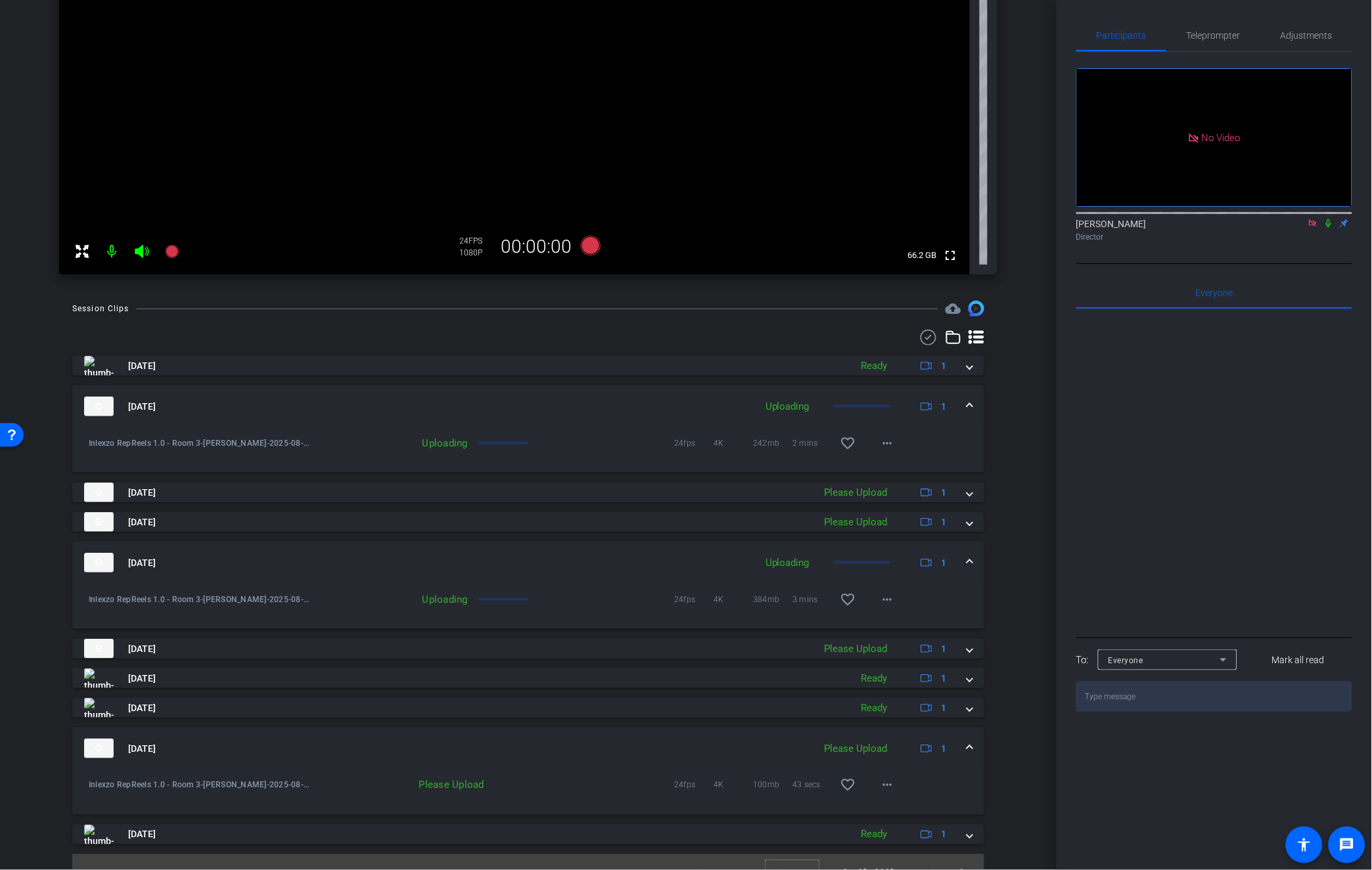
scroll to position [336, 0]
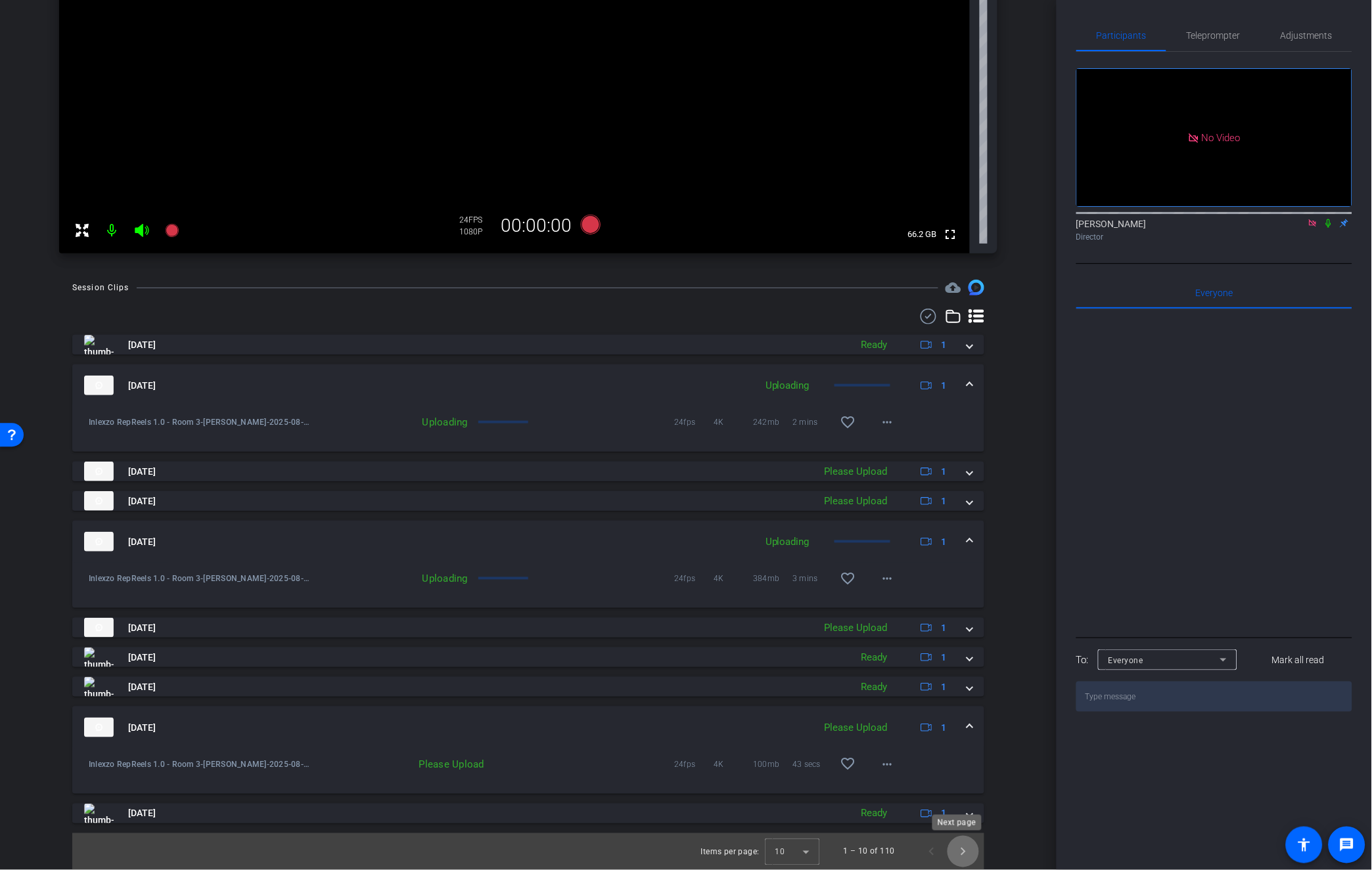
click at [957, 845] on span "Next page" at bounding box center [963, 852] width 32 height 32
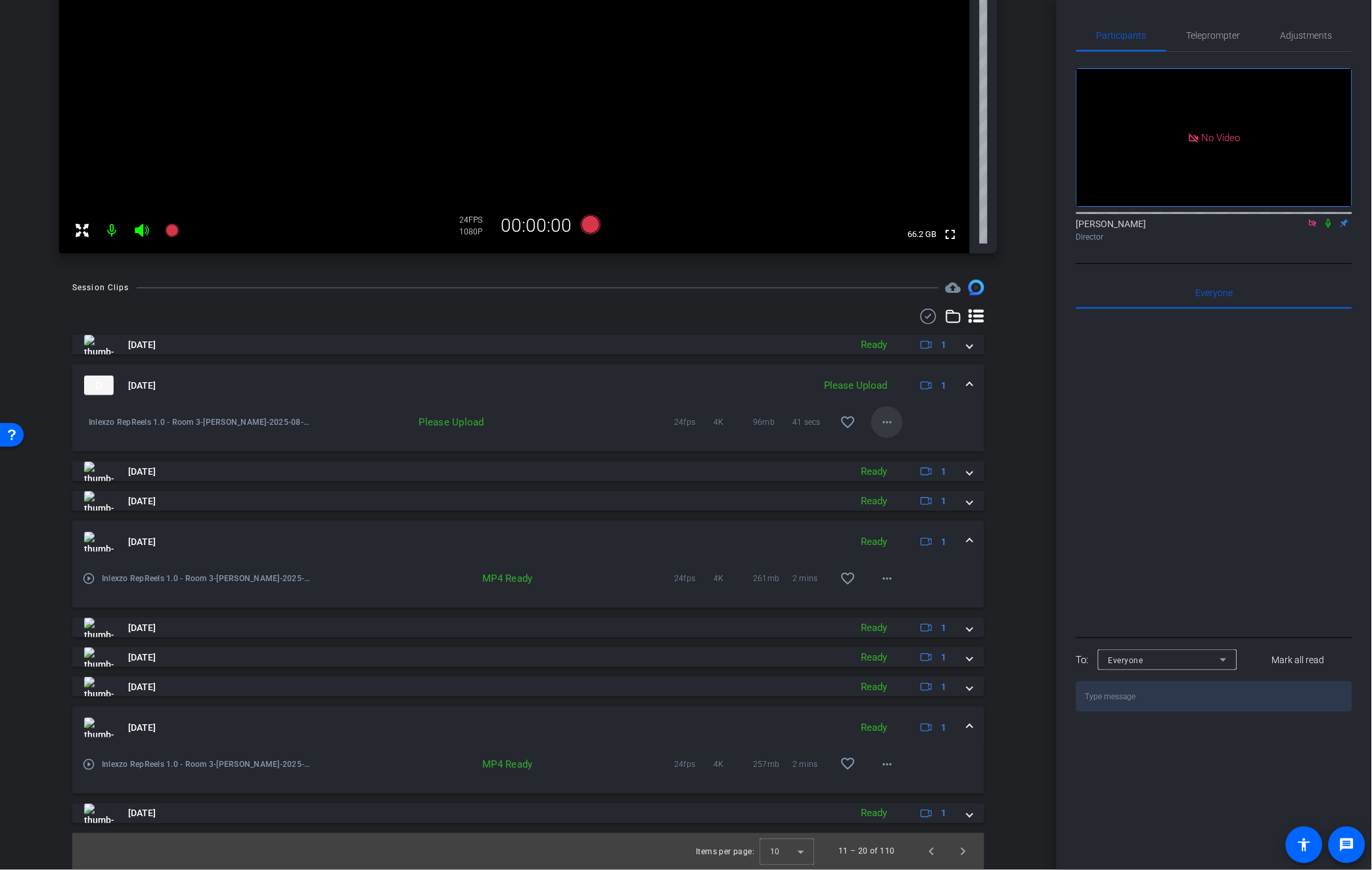
click at [879, 421] on mat-icon "more_horiz" at bounding box center [887, 422] width 16 height 16
click at [892, 451] on span "Upload" at bounding box center [902, 450] width 52 height 16
click at [921, 849] on span "Previous page" at bounding box center [931, 852] width 32 height 32
click at [255, 727] on mat-panel-title "[DATE]" at bounding box center [446, 727] width 723 height 20
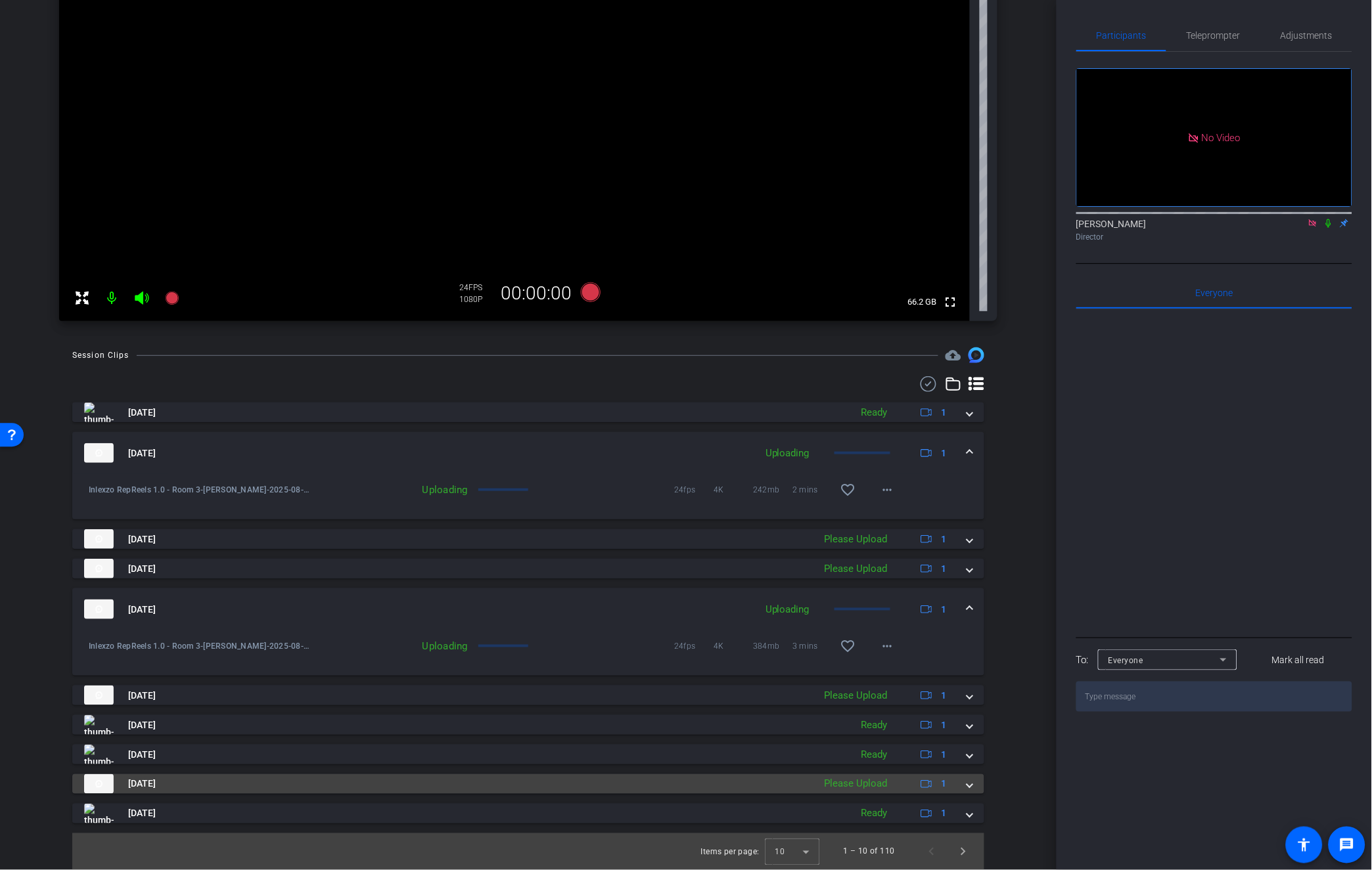
scroll to position [268, 0]
click at [220, 778] on mat-panel-title "[DATE]" at bounding box center [446, 785] width 723 height 20
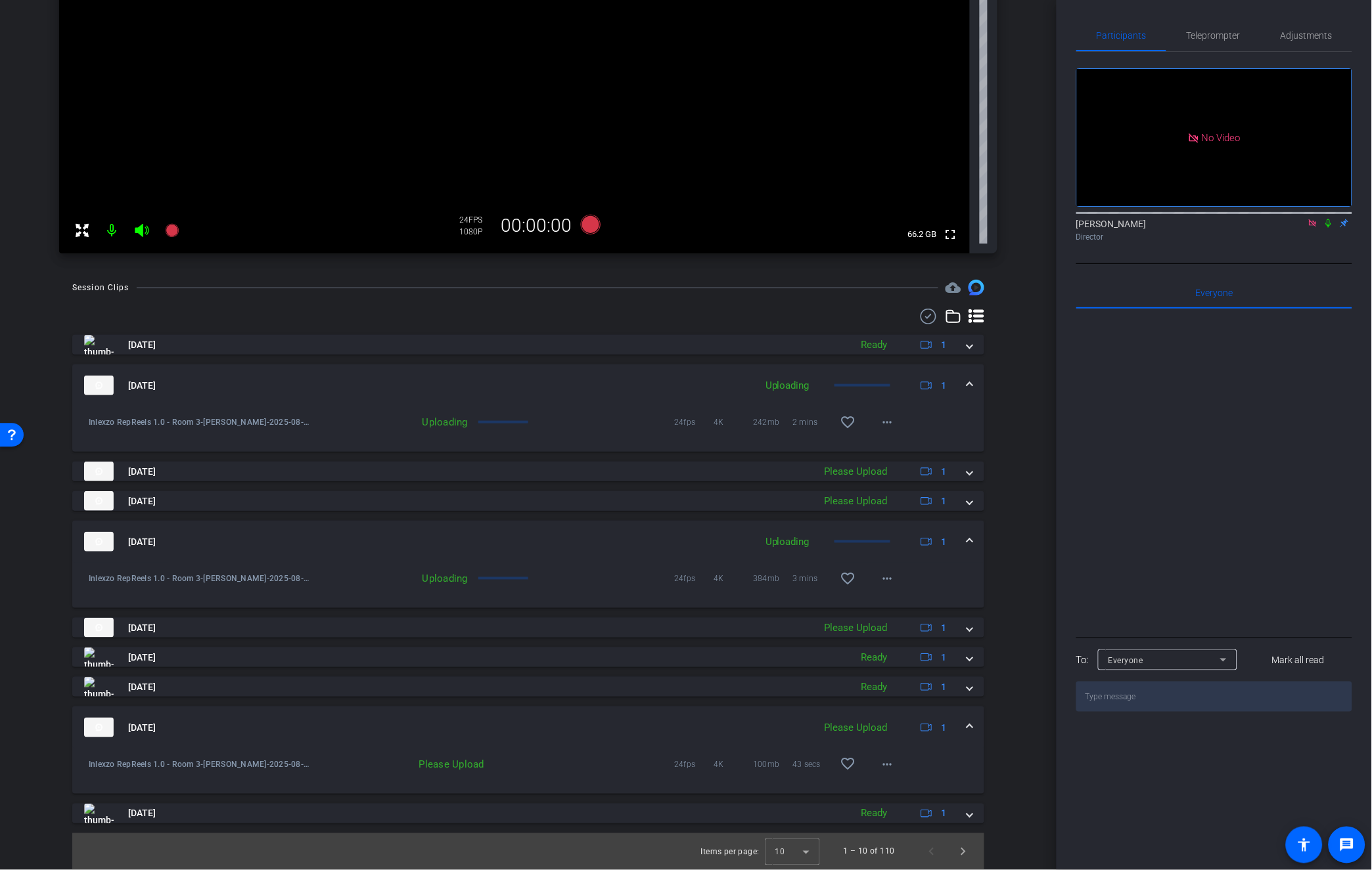
scroll to position [336, 0]
click at [875, 773] on span at bounding box center [887, 764] width 32 height 32
click at [888, 791] on span "Upload" at bounding box center [902, 792] width 52 height 16
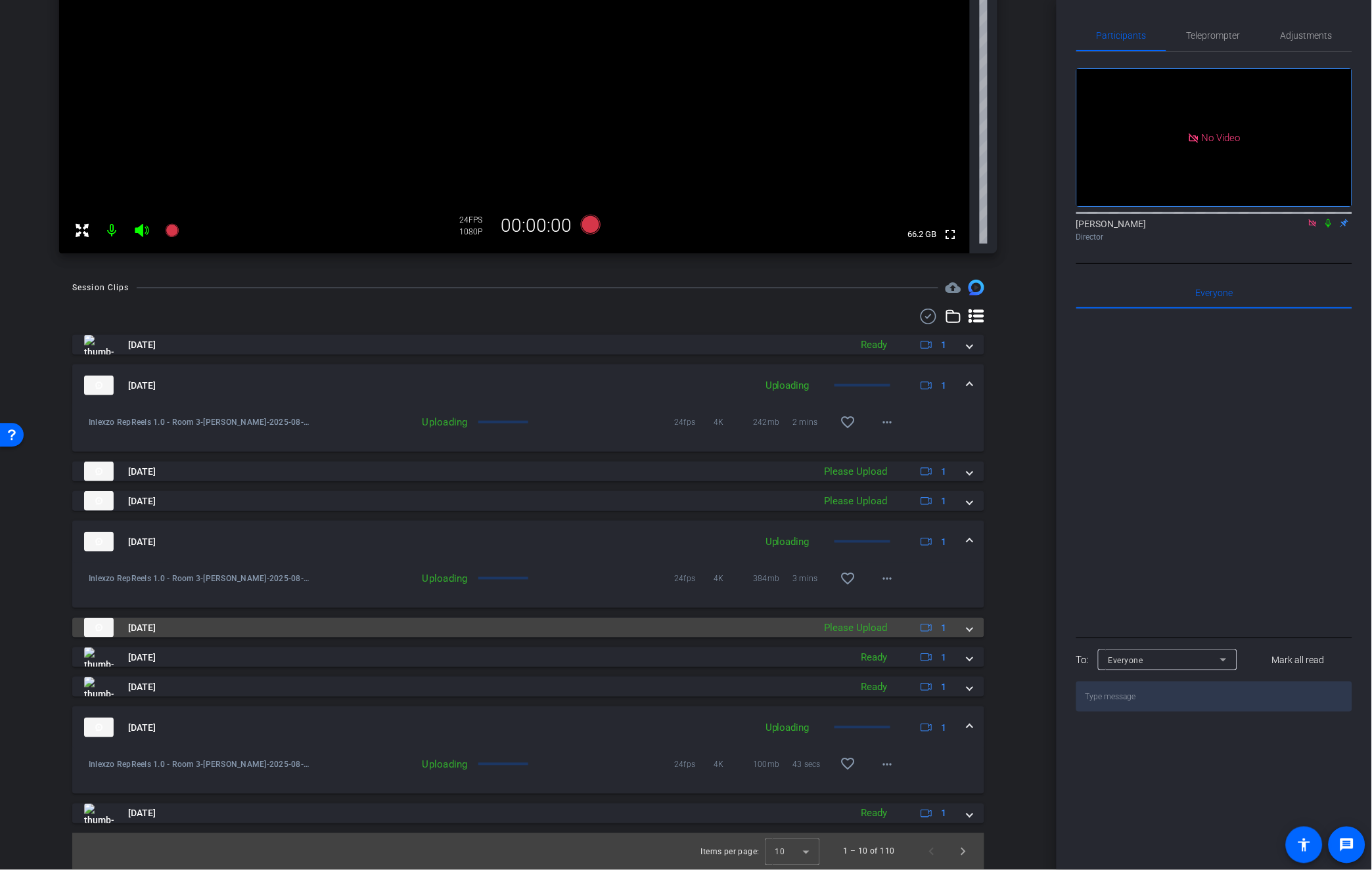
click at [285, 623] on mat-panel-title "[DATE]" at bounding box center [446, 628] width 723 height 20
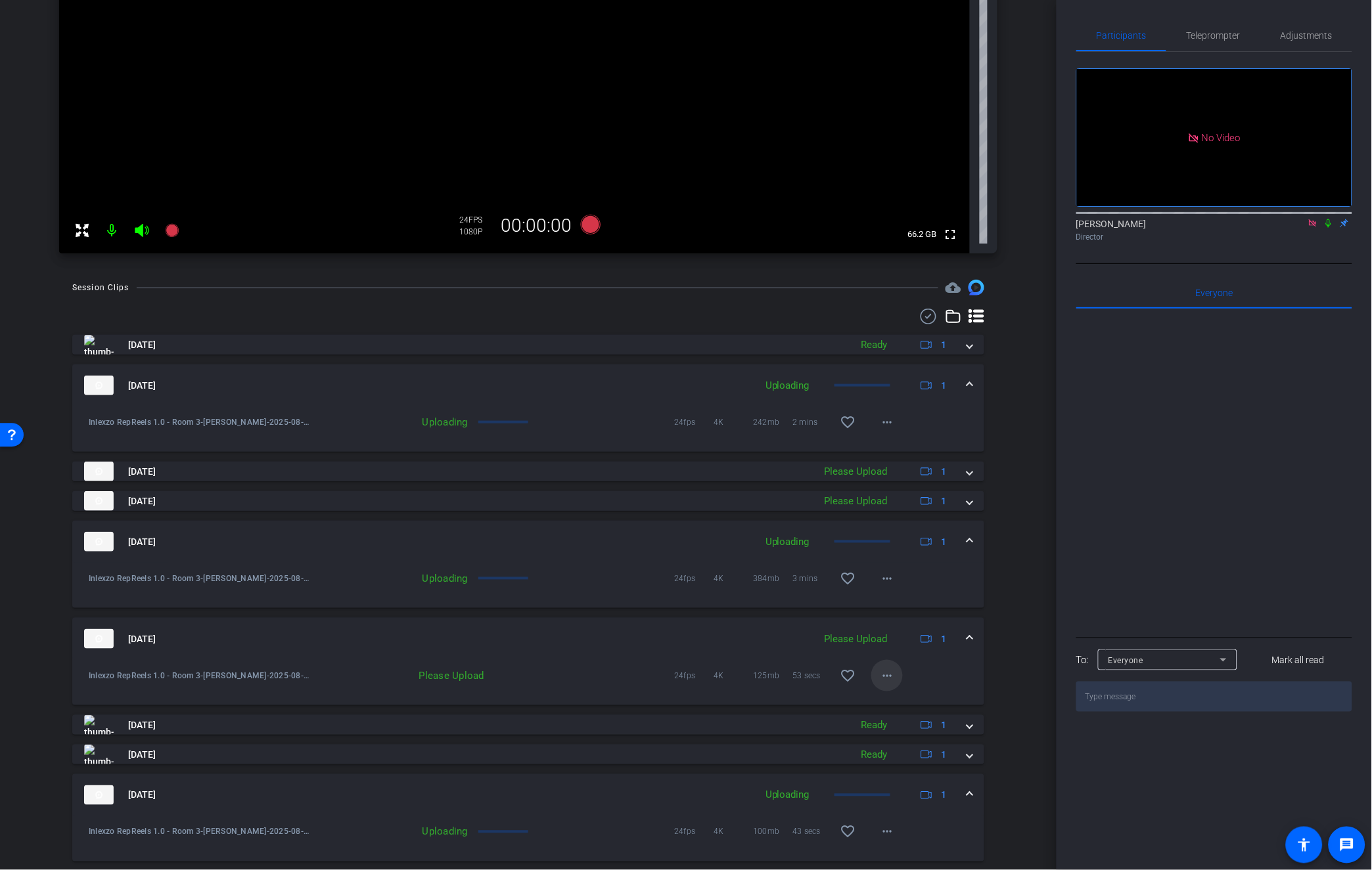
click at [882, 674] on mat-icon "more_horiz" at bounding box center [887, 676] width 16 height 16
click at [883, 701] on span "Upload" at bounding box center [902, 703] width 52 height 16
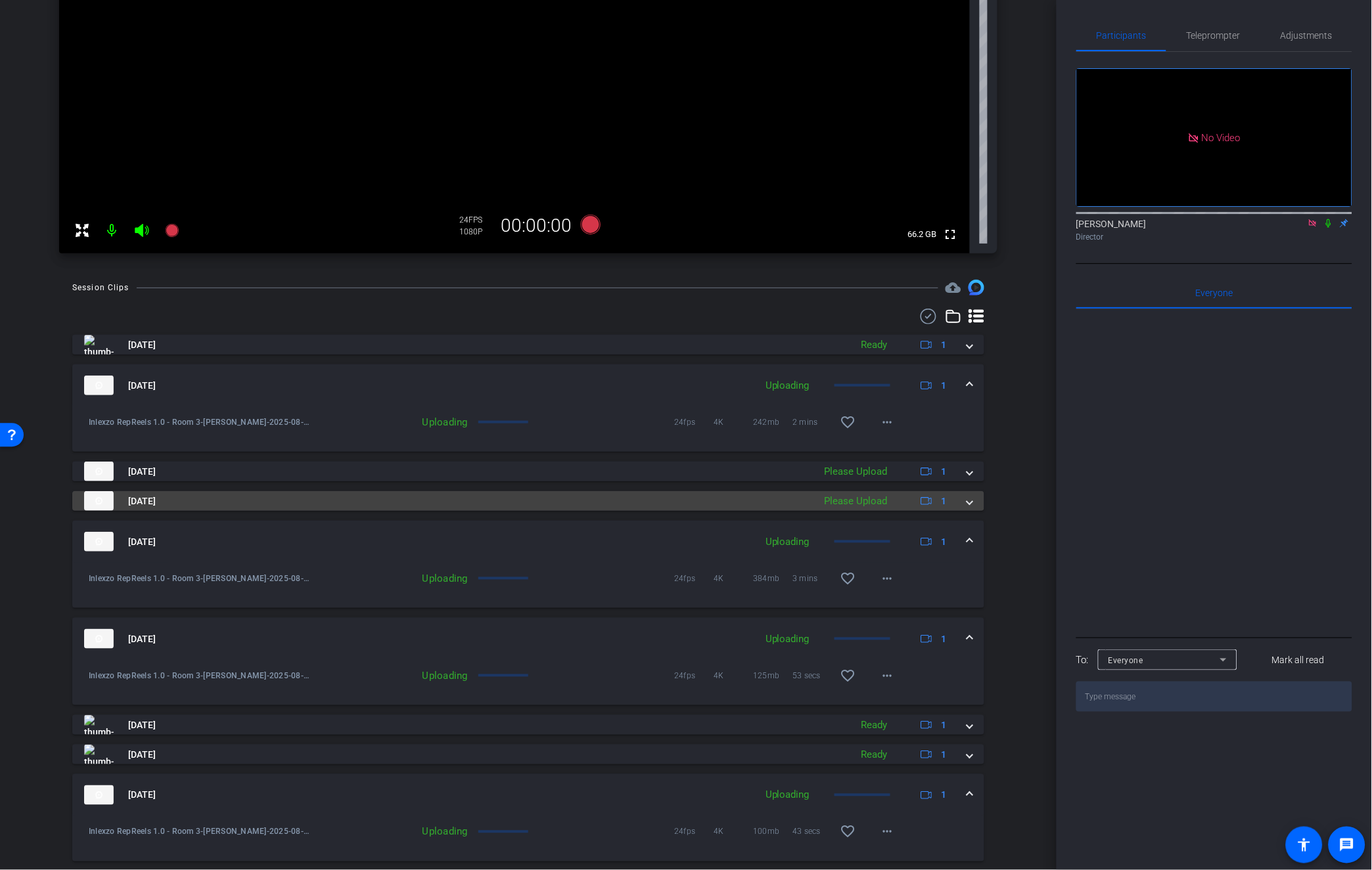
click at [290, 491] on mat-panel-title "[DATE]" at bounding box center [446, 501] width 723 height 20
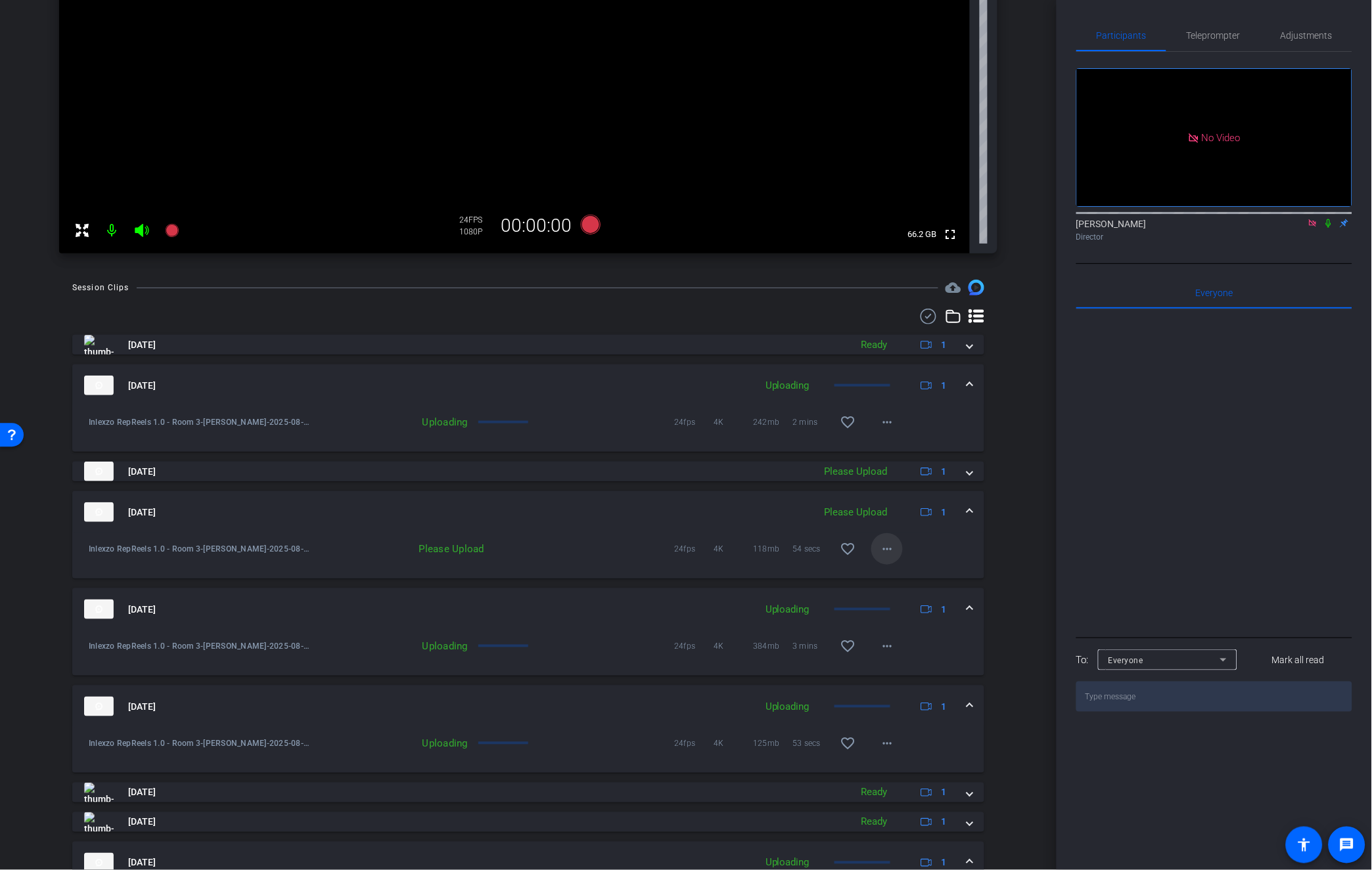
click at [896, 549] on span at bounding box center [887, 549] width 32 height 32
click at [889, 577] on span "Upload" at bounding box center [902, 576] width 52 height 16
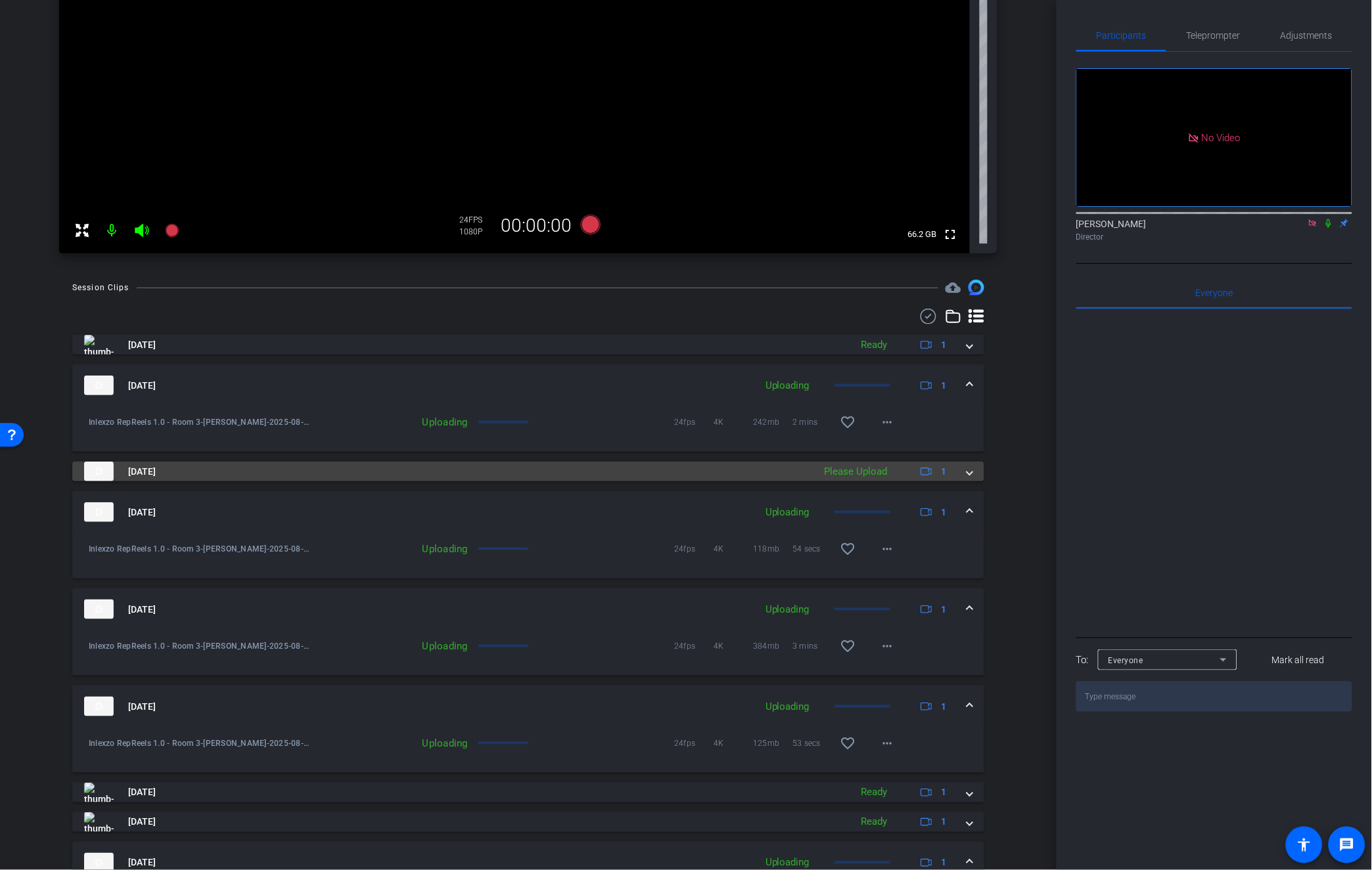
click at [792, 467] on mat-panel-title "[DATE]" at bounding box center [446, 472] width 723 height 20
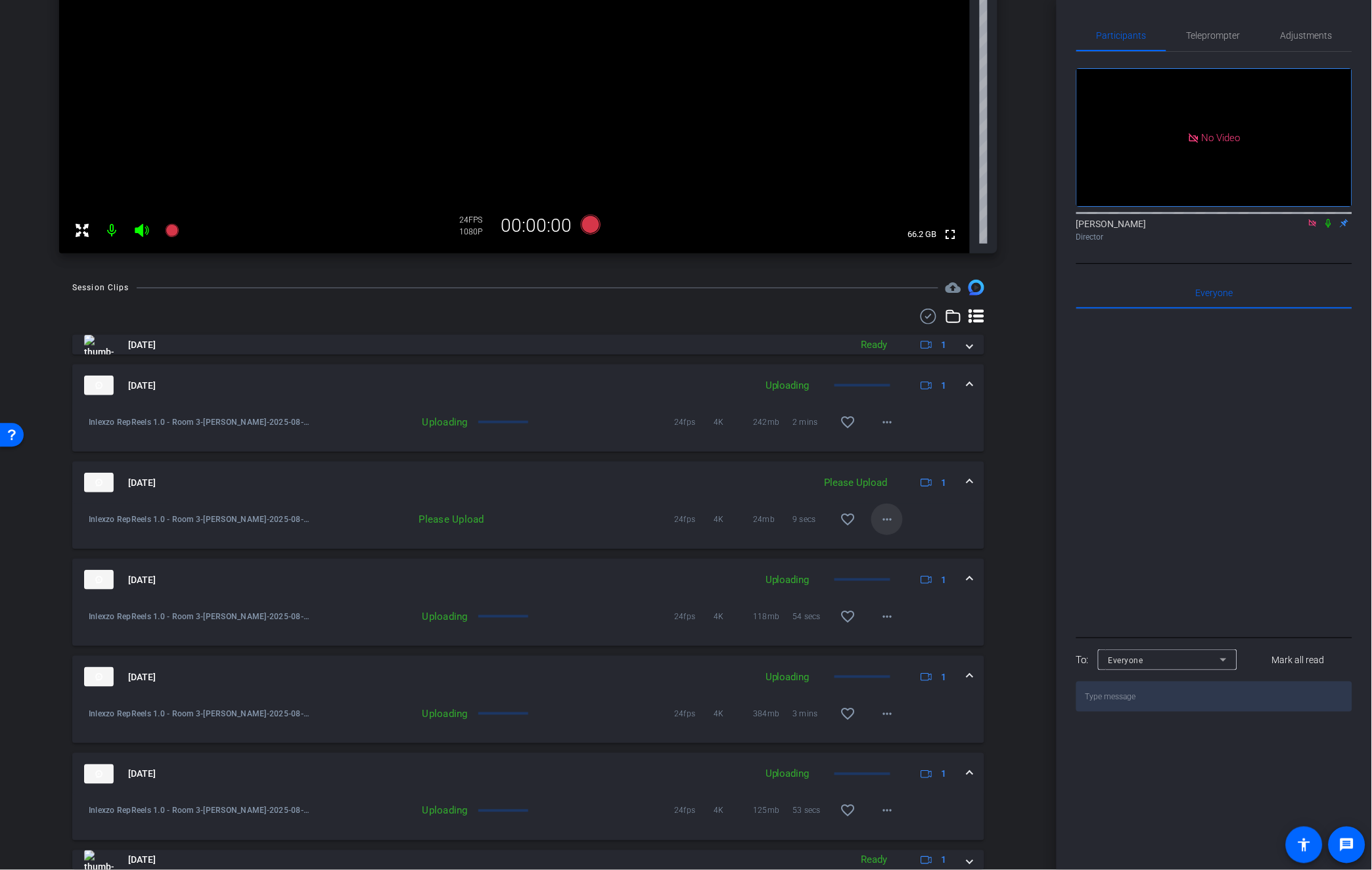
click at [882, 511] on mat-icon "more_horiz" at bounding box center [887, 519] width 16 height 16
click at [885, 546] on span "Upload" at bounding box center [902, 547] width 52 height 16
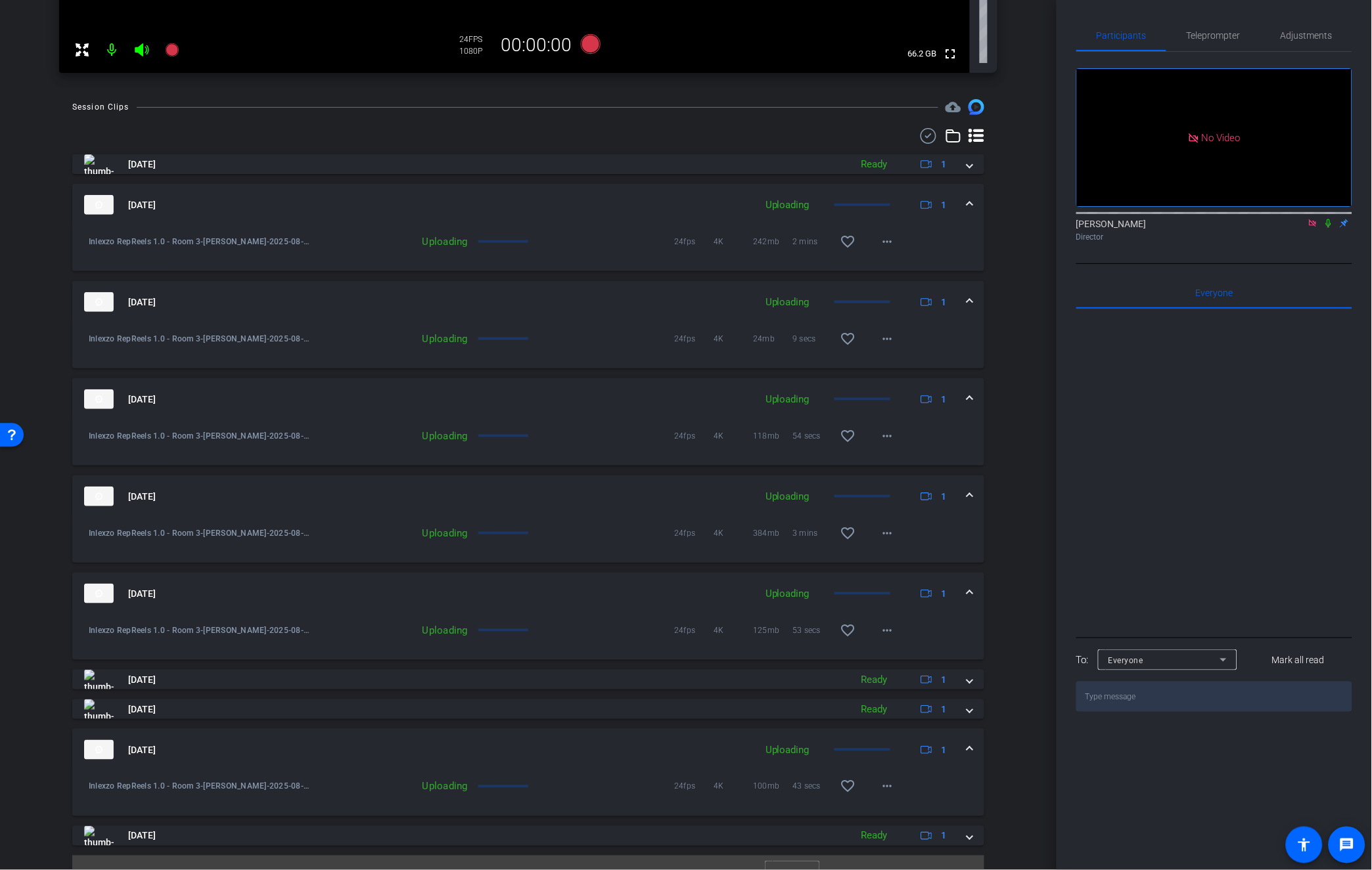
scroll to position [540, 0]
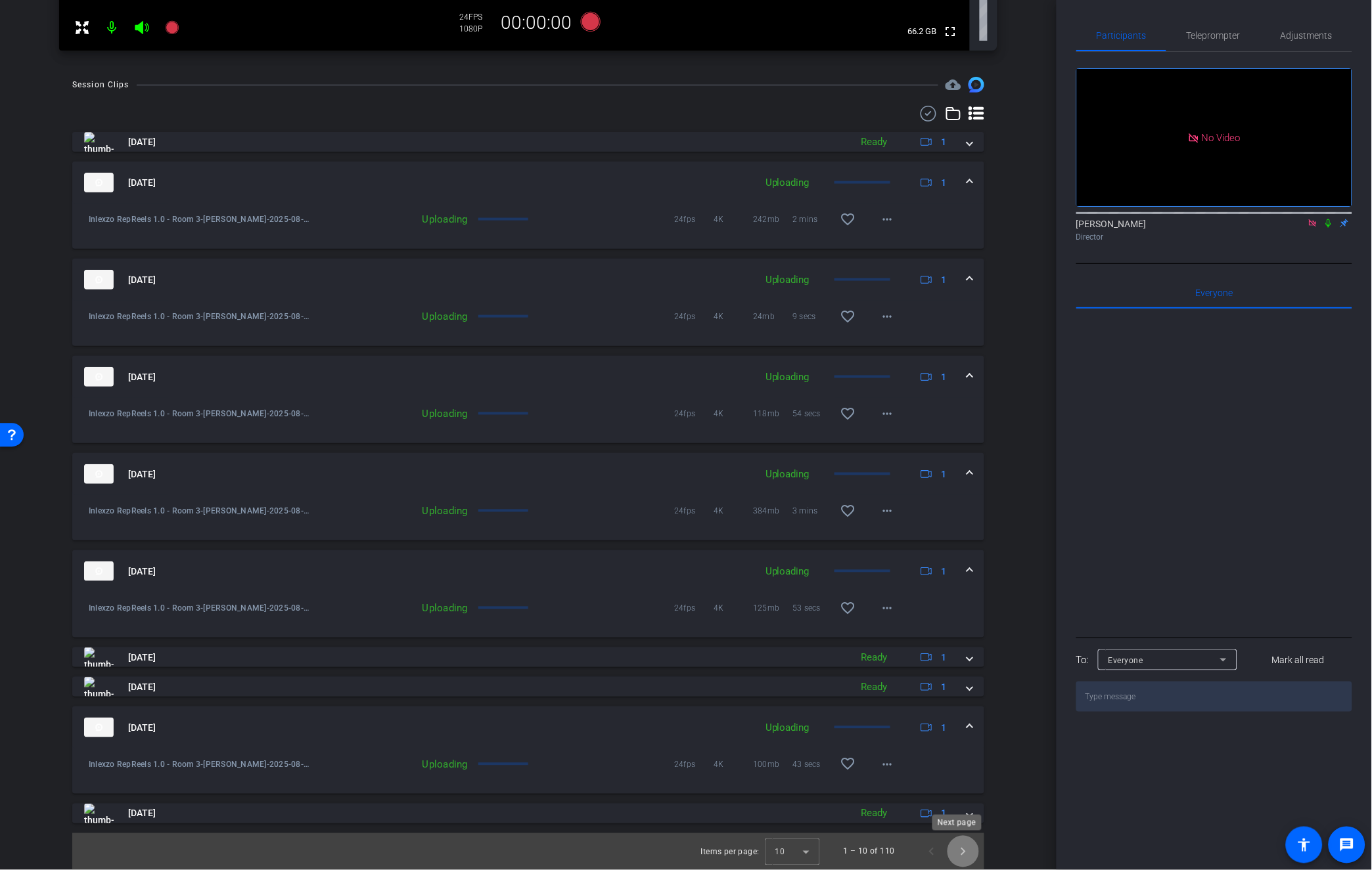
click at [949, 852] on span "Next page" at bounding box center [963, 852] width 32 height 32
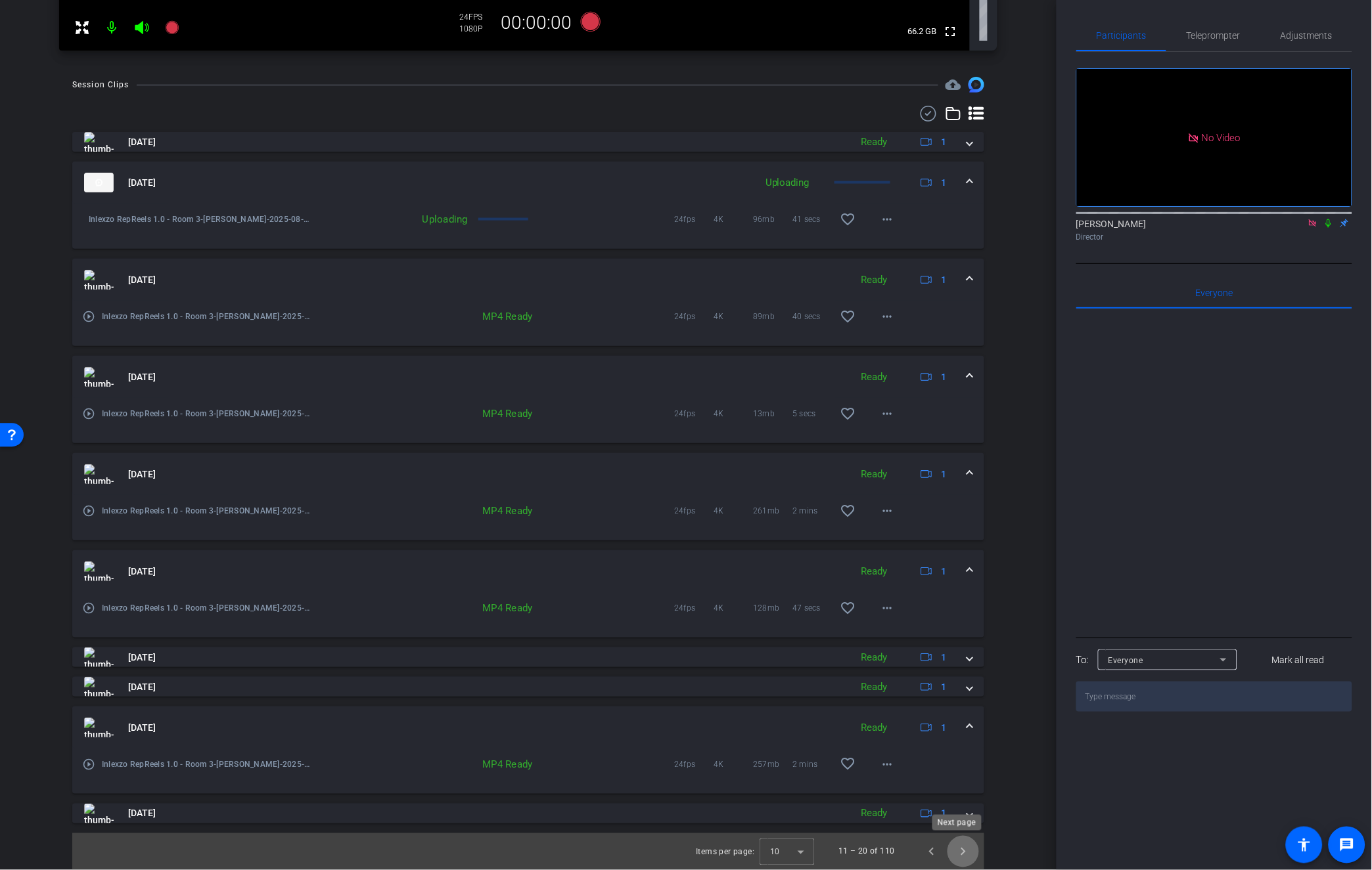
click at [957, 854] on span "Next page" at bounding box center [963, 852] width 32 height 32
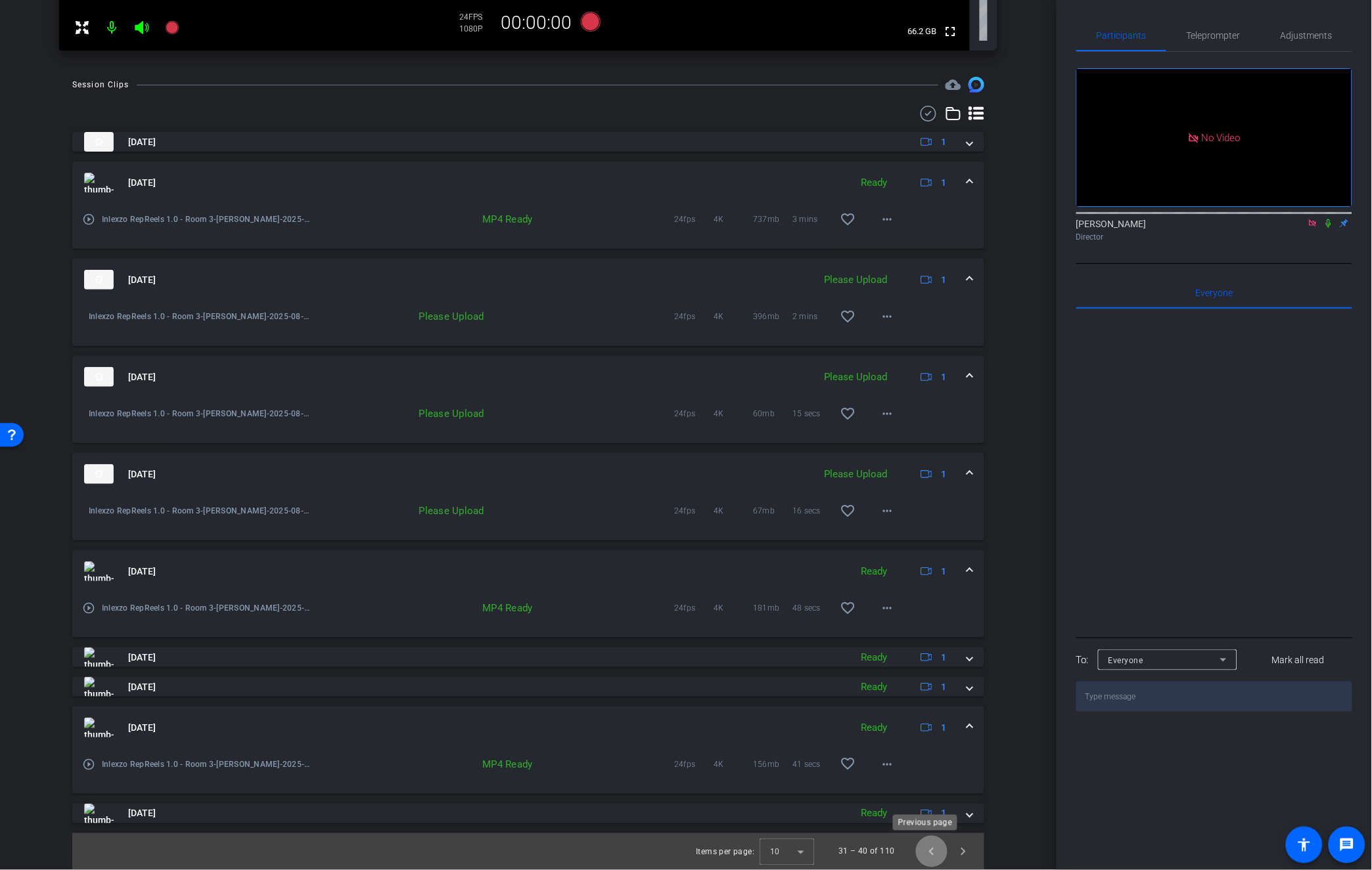
click at [926, 854] on span "Previous page" at bounding box center [931, 852] width 32 height 32
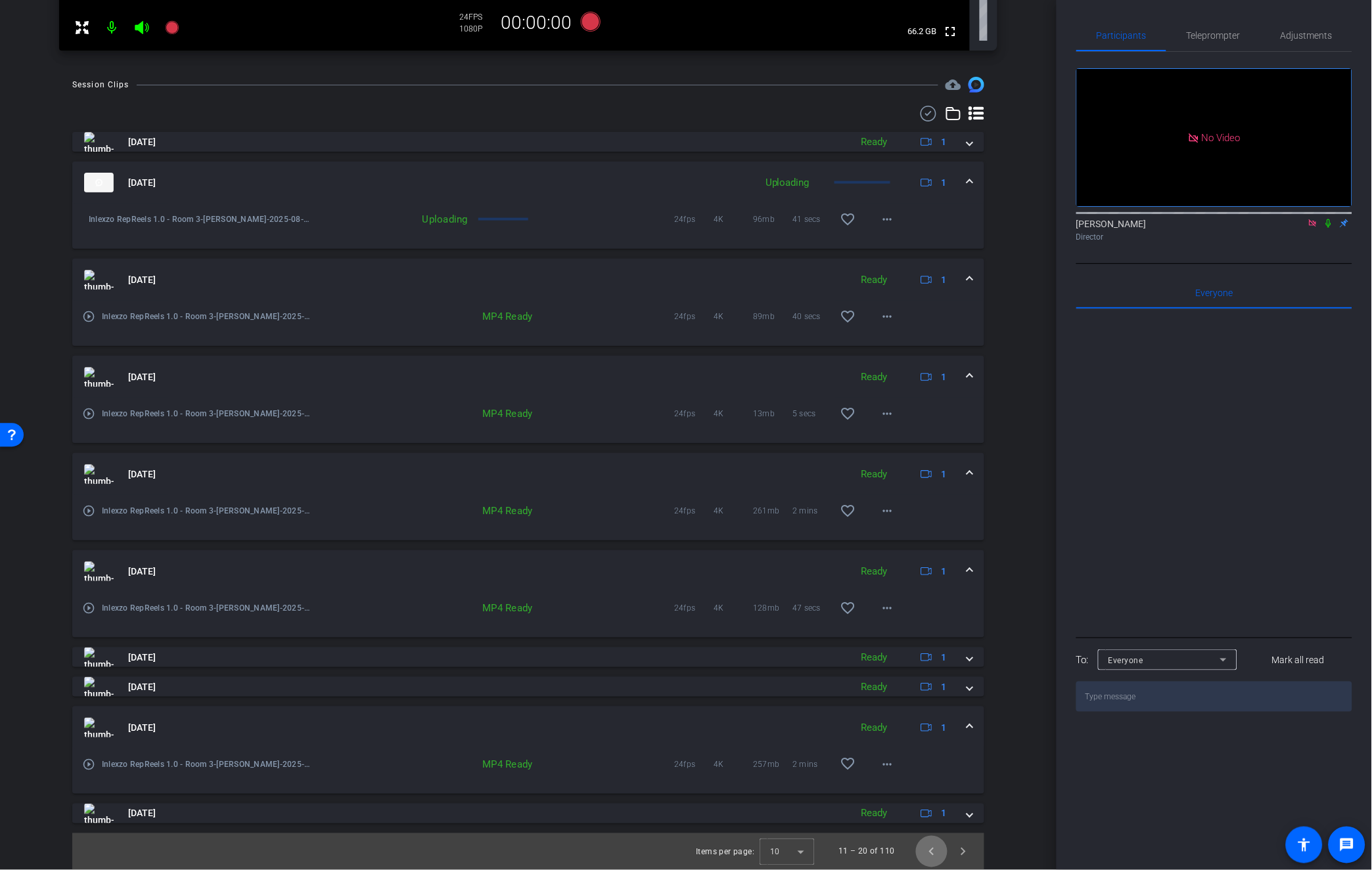
click at [926, 854] on span "Previous page" at bounding box center [931, 852] width 32 height 32
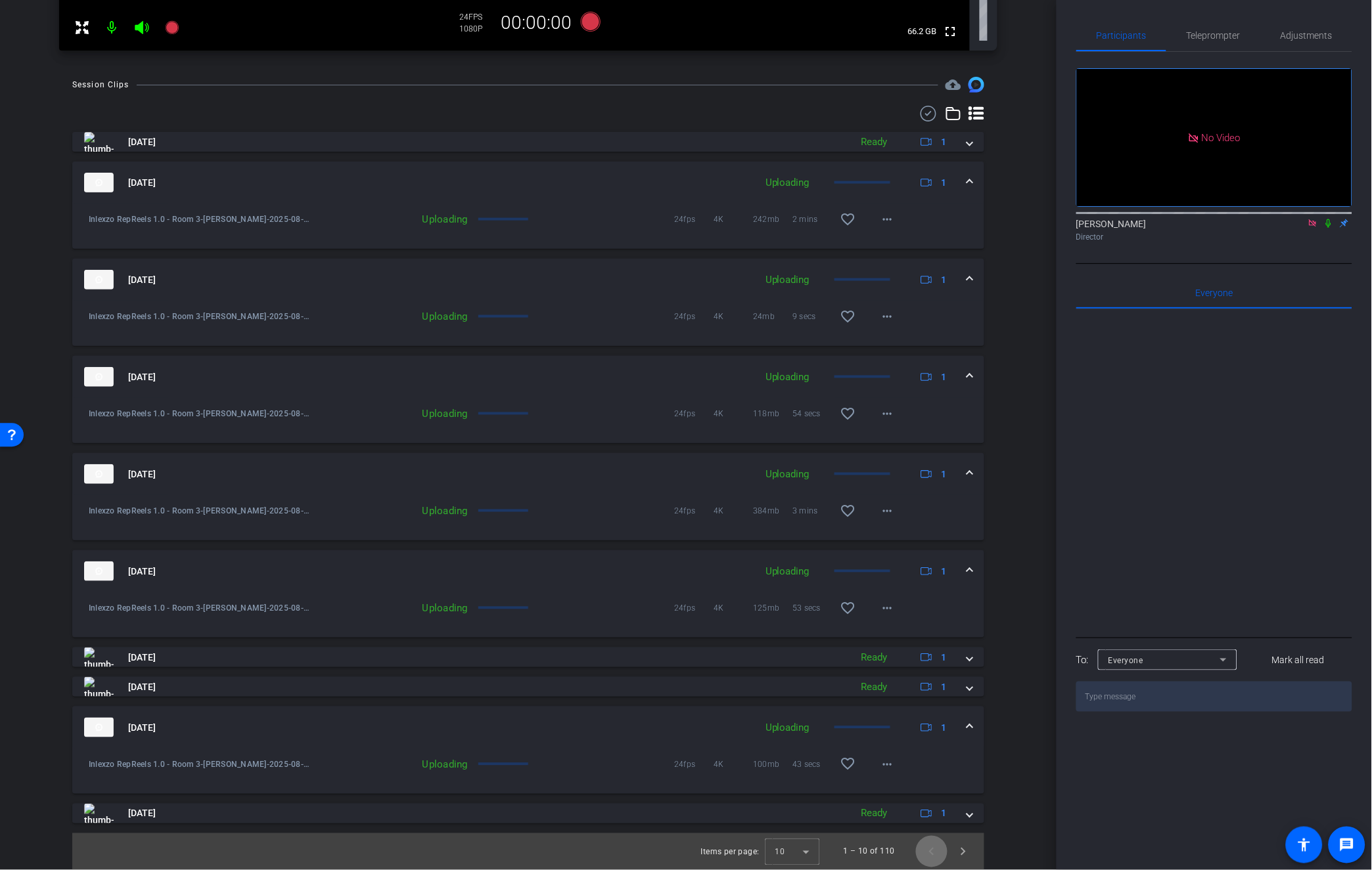
click at [926, 854] on span "Previous page" at bounding box center [931, 852] width 32 height 32
click at [954, 846] on span "Next page" at bounding box center [963, 852] width 32 height 32
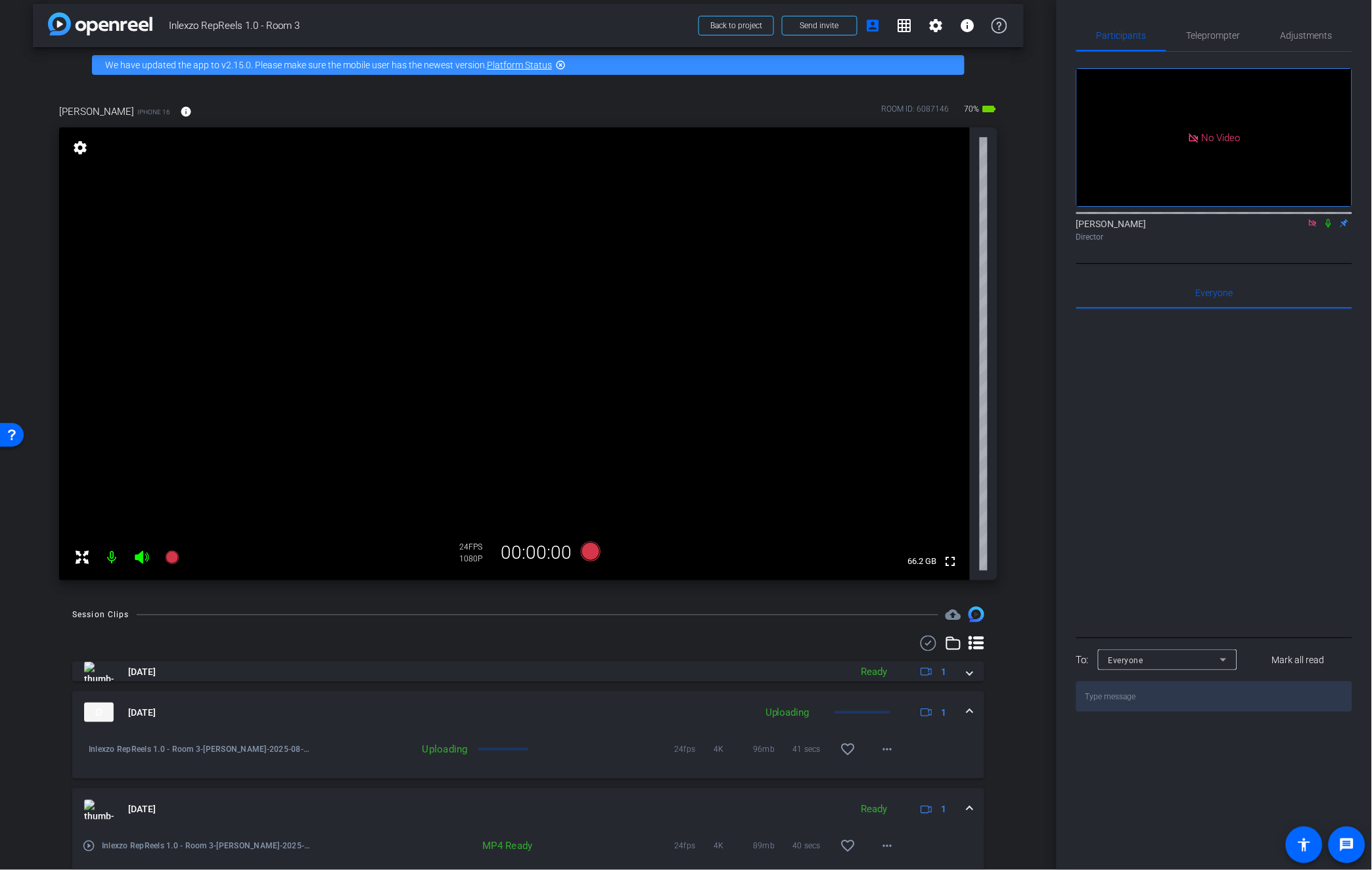
scroll to position [0, 0]
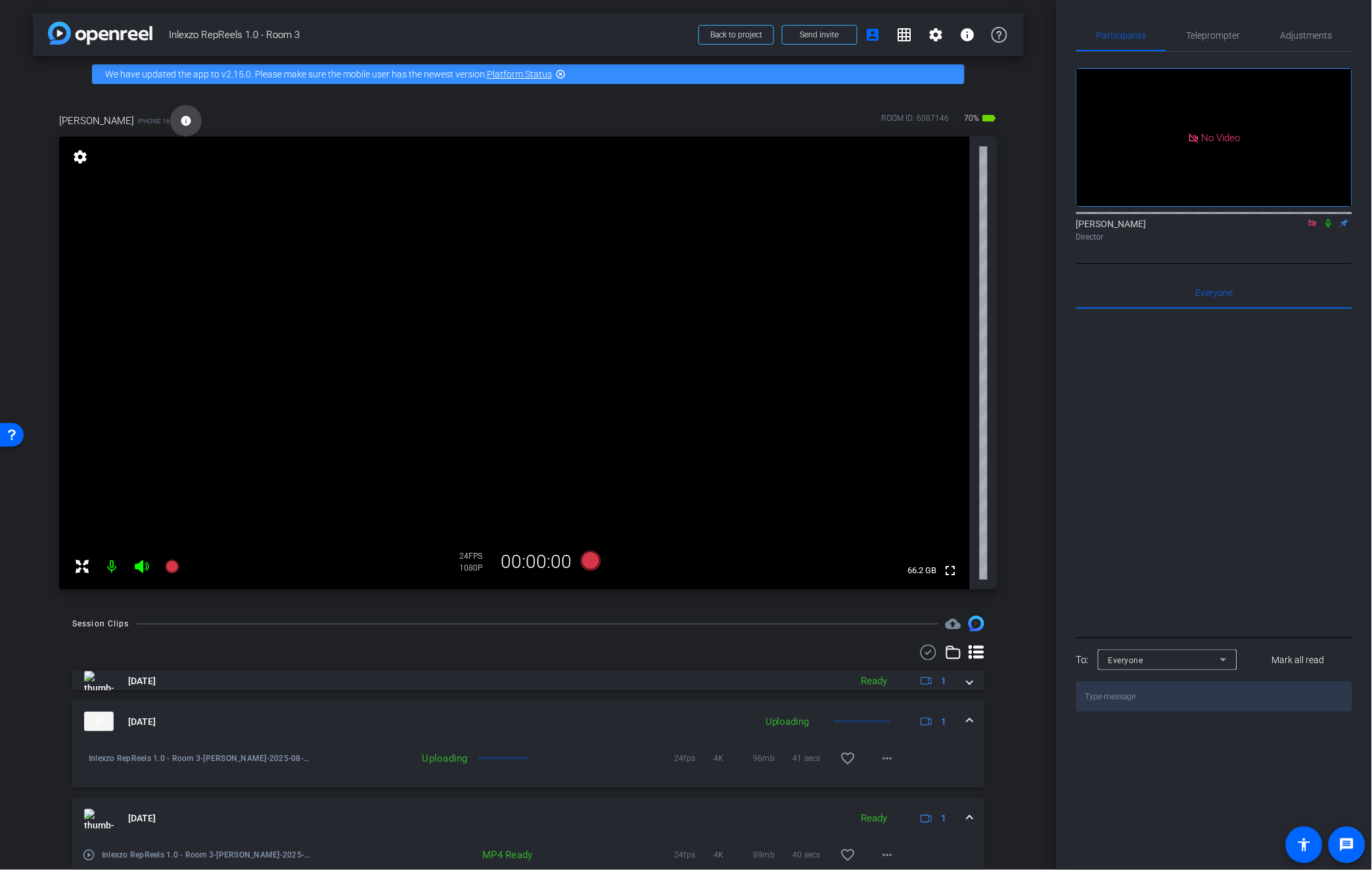
click at [170, 126] on span at bounding box center [186, 121] width 32 height 32
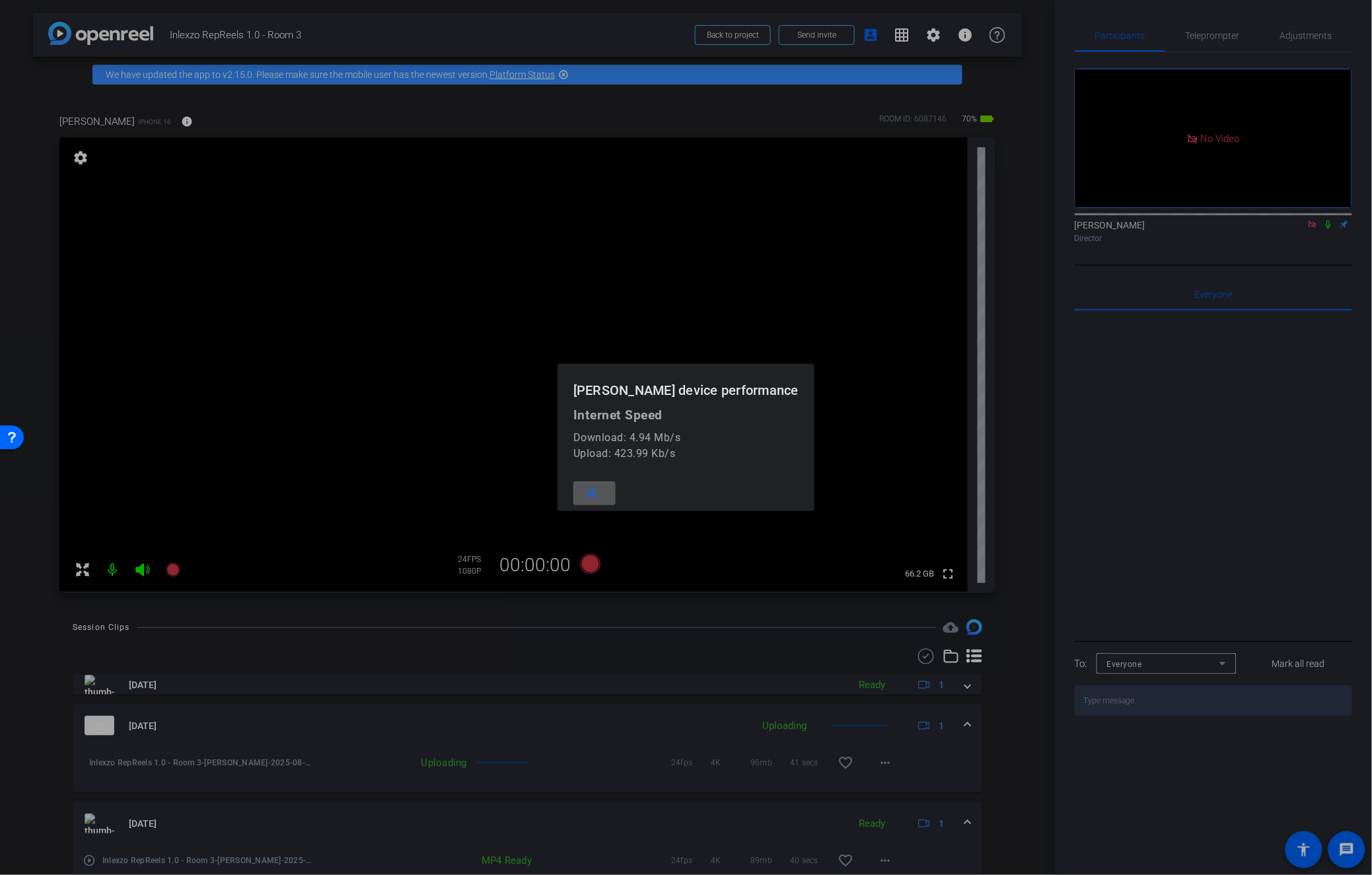
click at [21, 484] on div at bounding box center [686, 438] width 1372 height 875
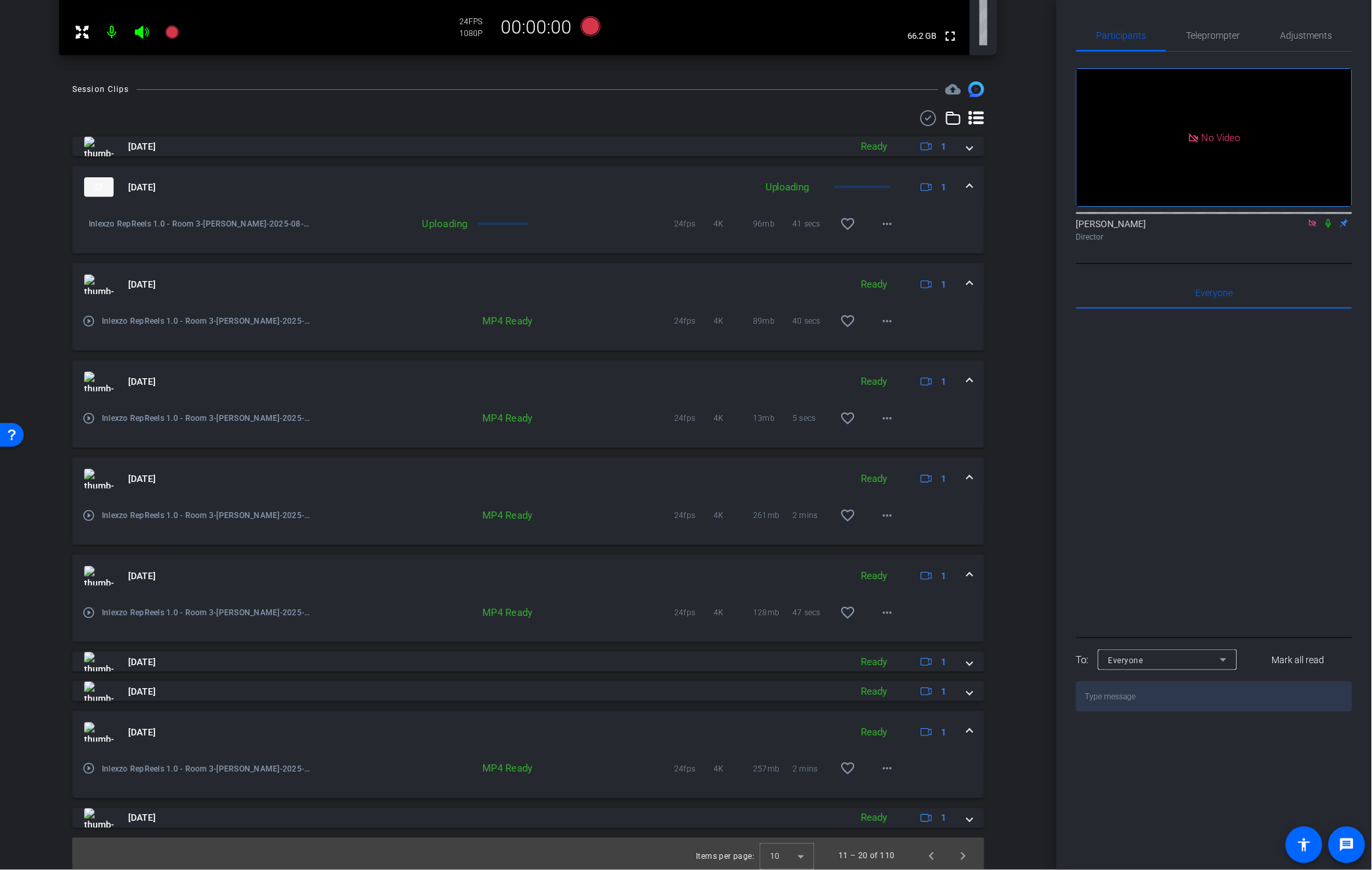
scroll to position [540, 0]
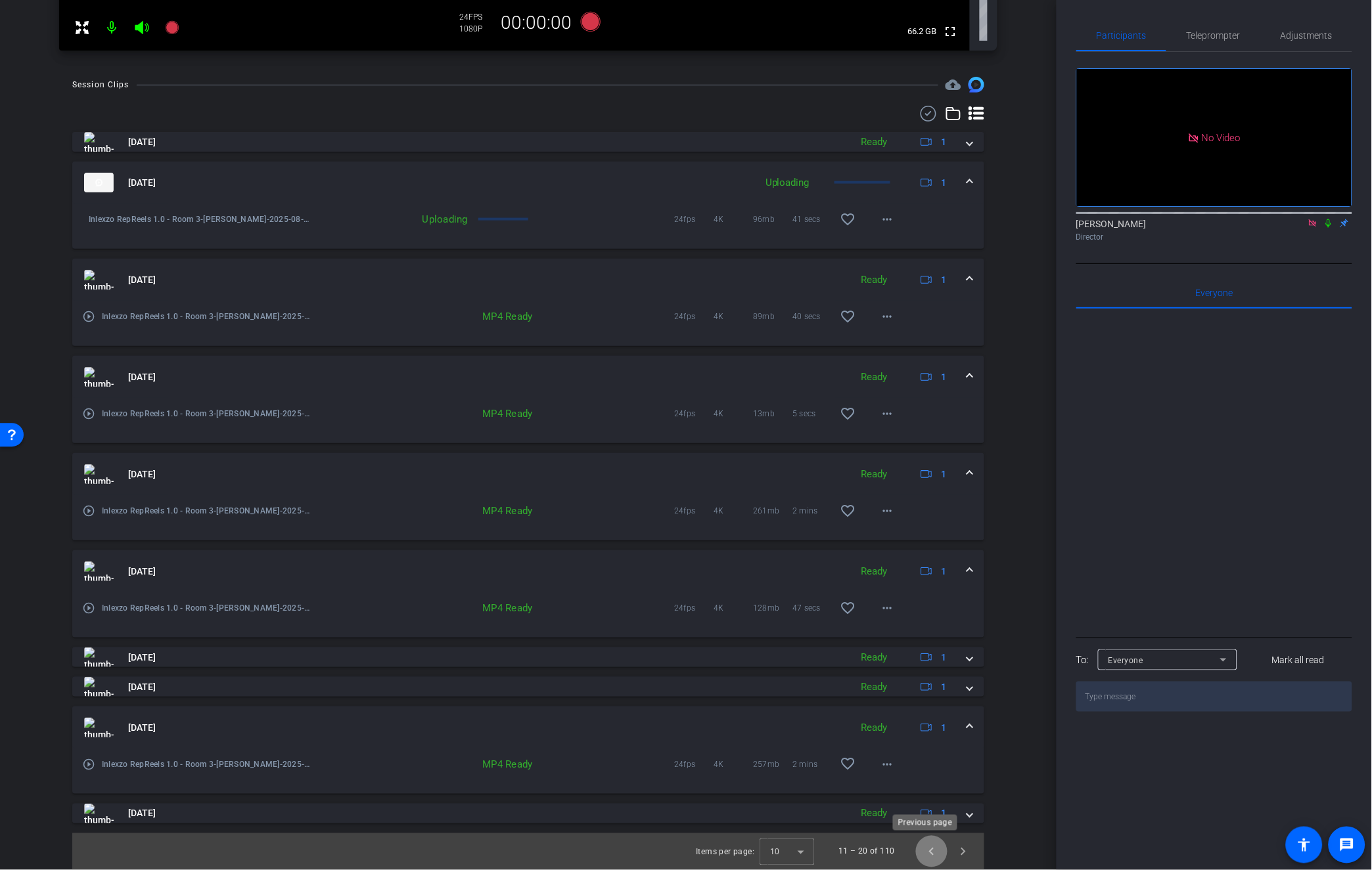
click at [926, 864] on span "Previous page" at bounding box center [931, 852] width 32 height 32
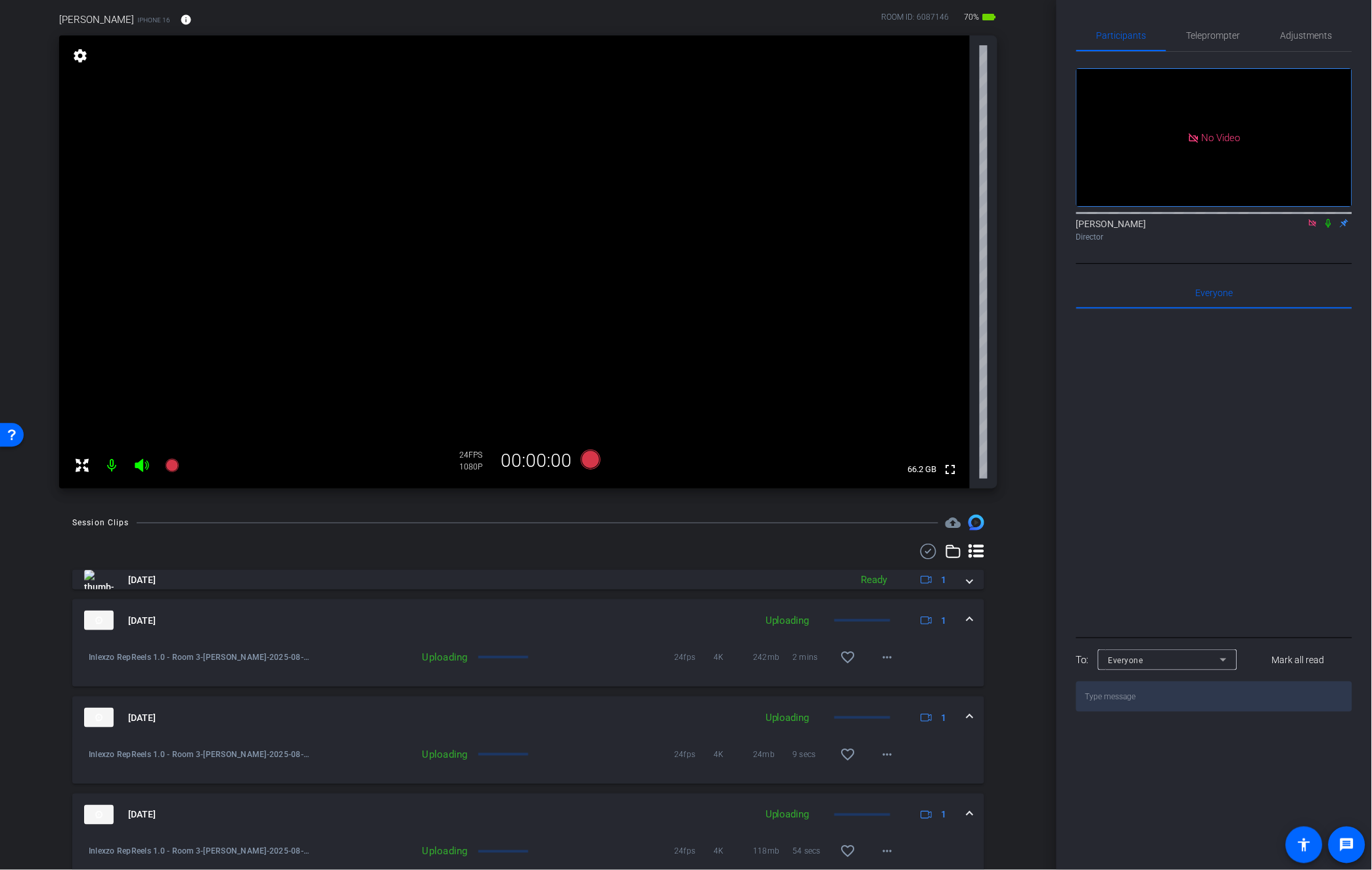
scroll to position [0, 0]
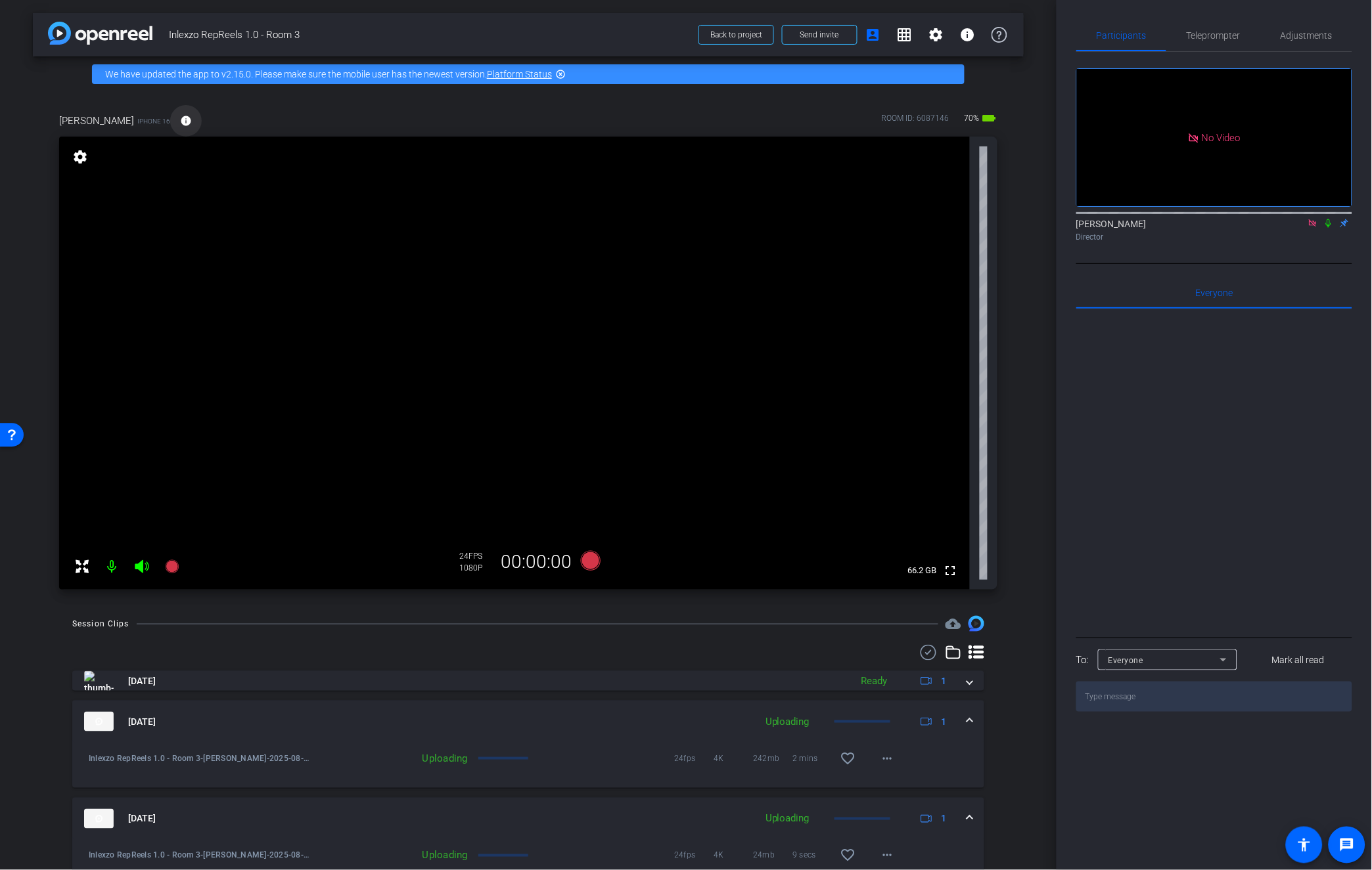
click at [170, 121] on span at bounding box center [186, 121] width 32 height 32
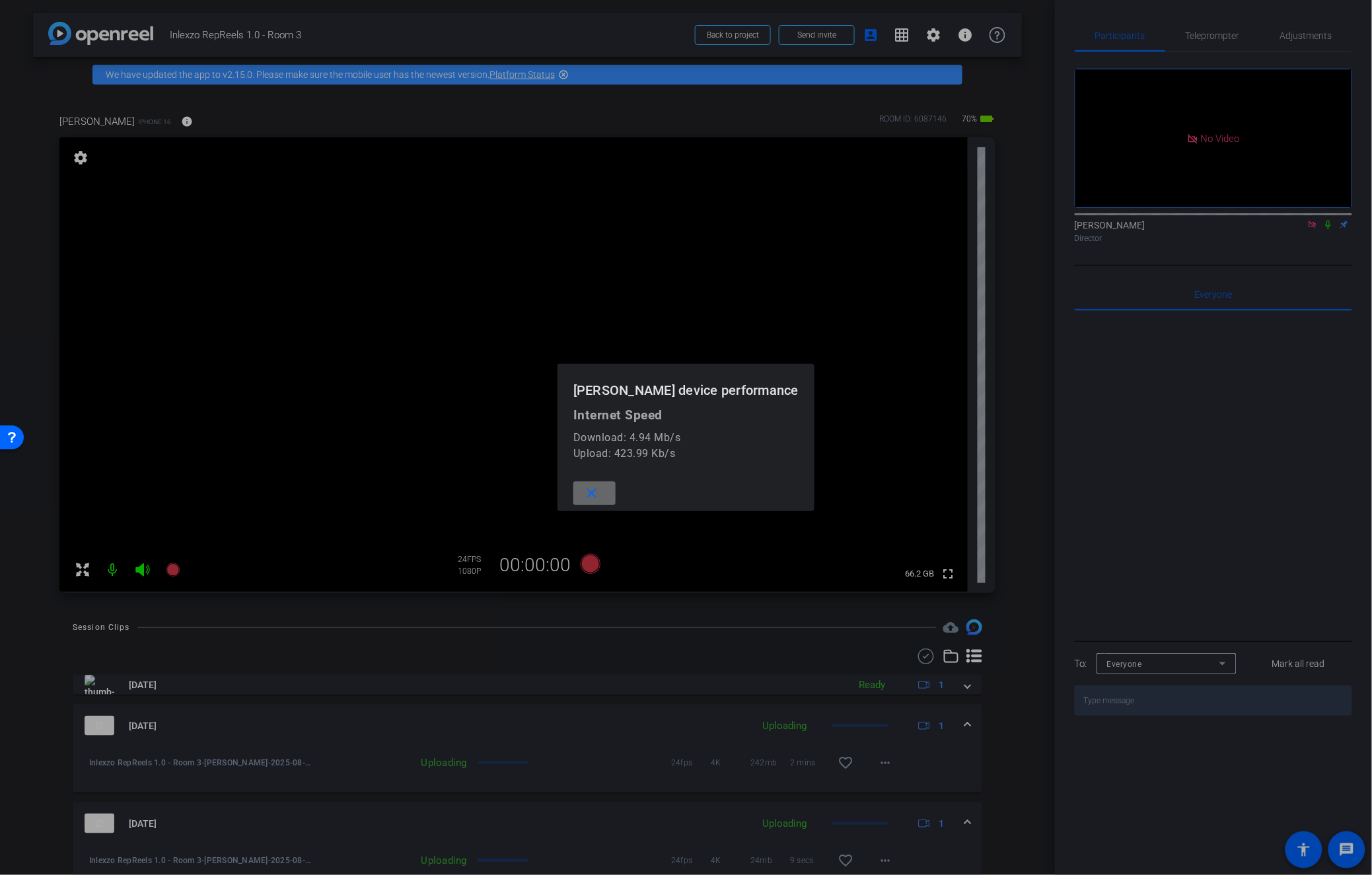
click at [600, 489] on mat-icon "close" at bounding box center [592, 494] width 16 height 16
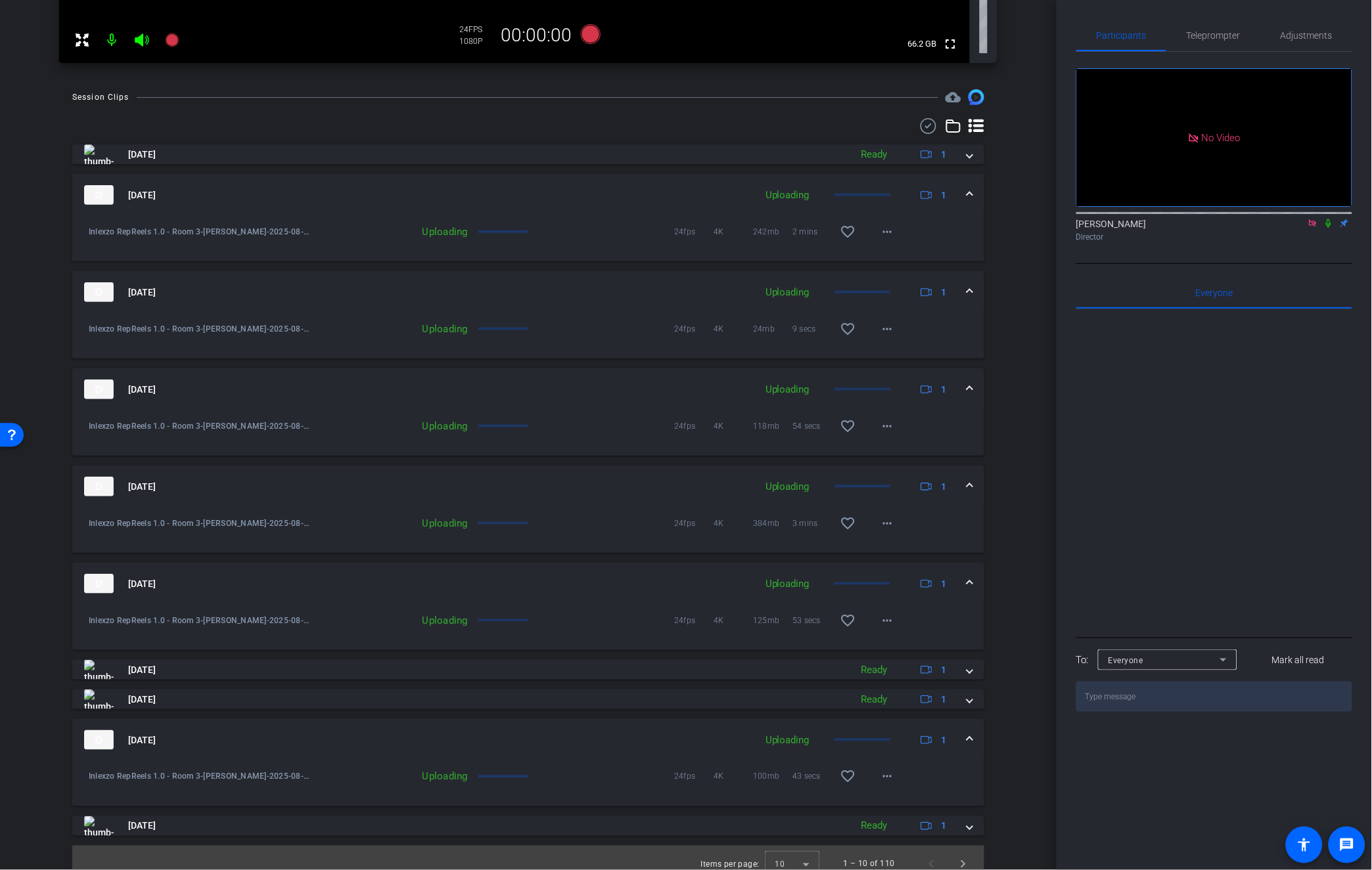
scroll to position [540, 0]
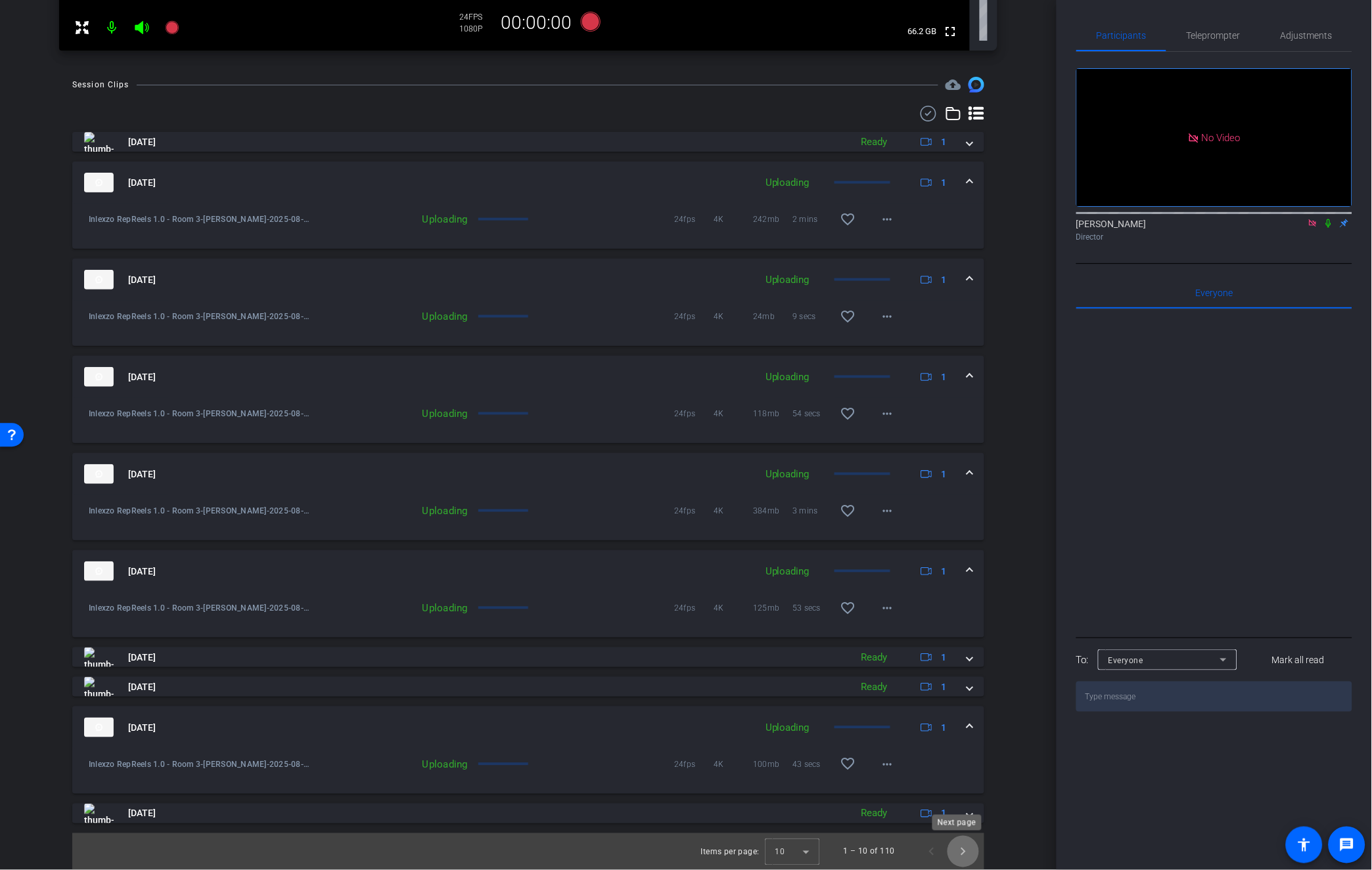
click at [956, 854] on span "Next page" at bounding box center [963, 852] width 32 height 32
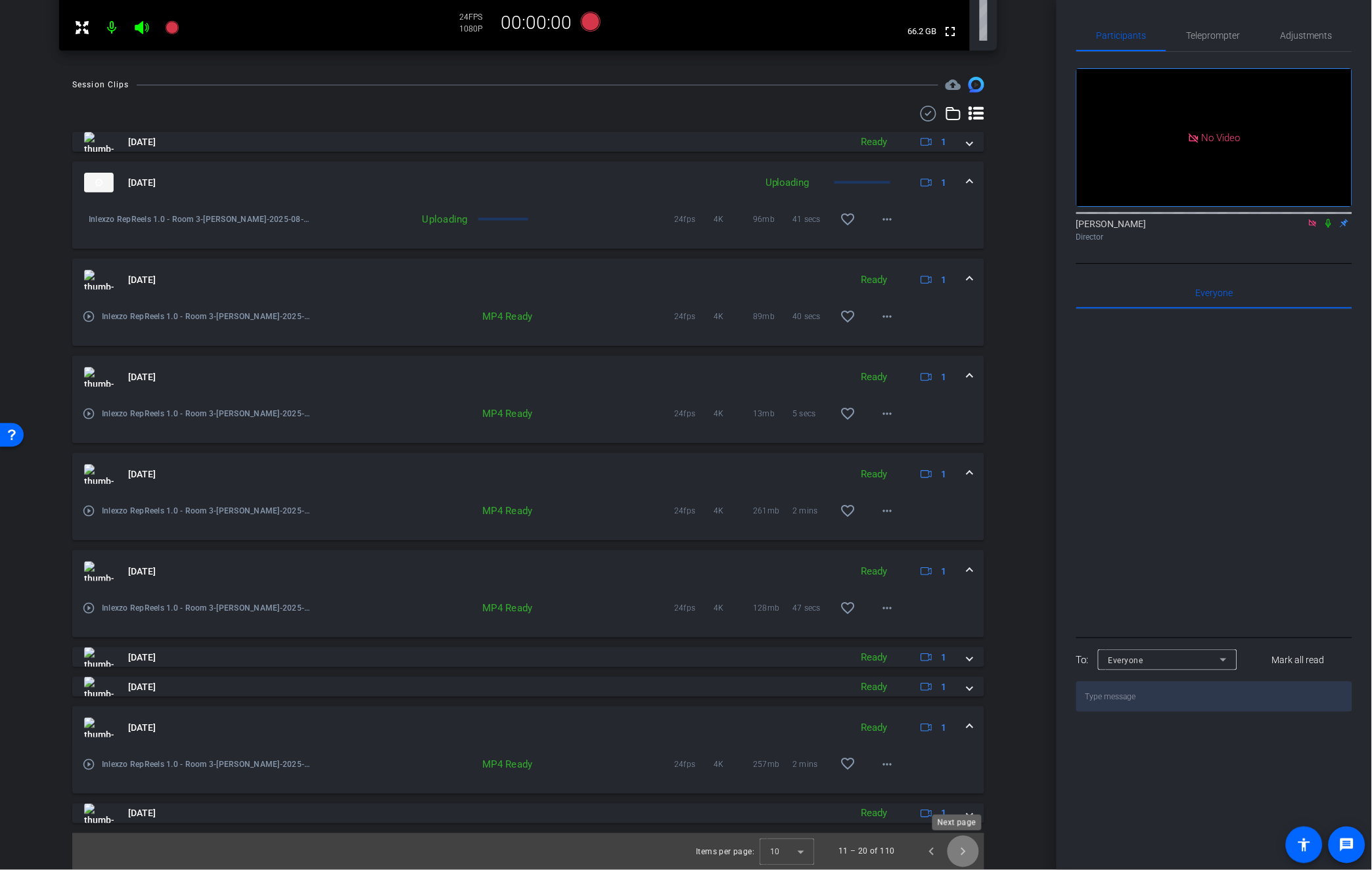
click at [957, 849] on span "Next page" at bounding box center [963, 852] width 32 height 32
click at [927, 850] on span "Previous page" at bounding box center [931, 852] width 32 height 32
click at [925, 856] on span "Previous page" at bounding box center [931, 852] width 32 height 32
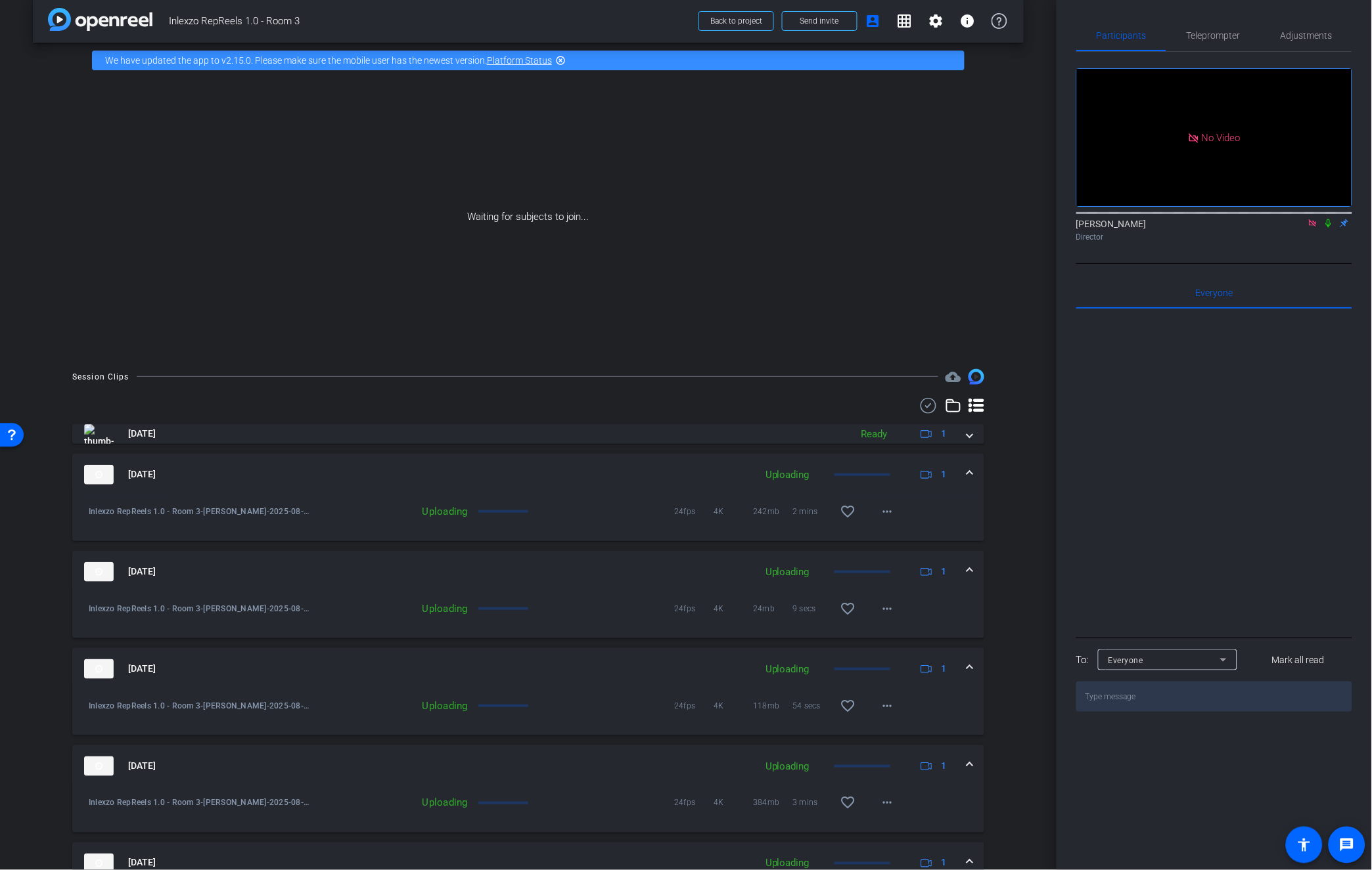
scroll to position [0, 0]
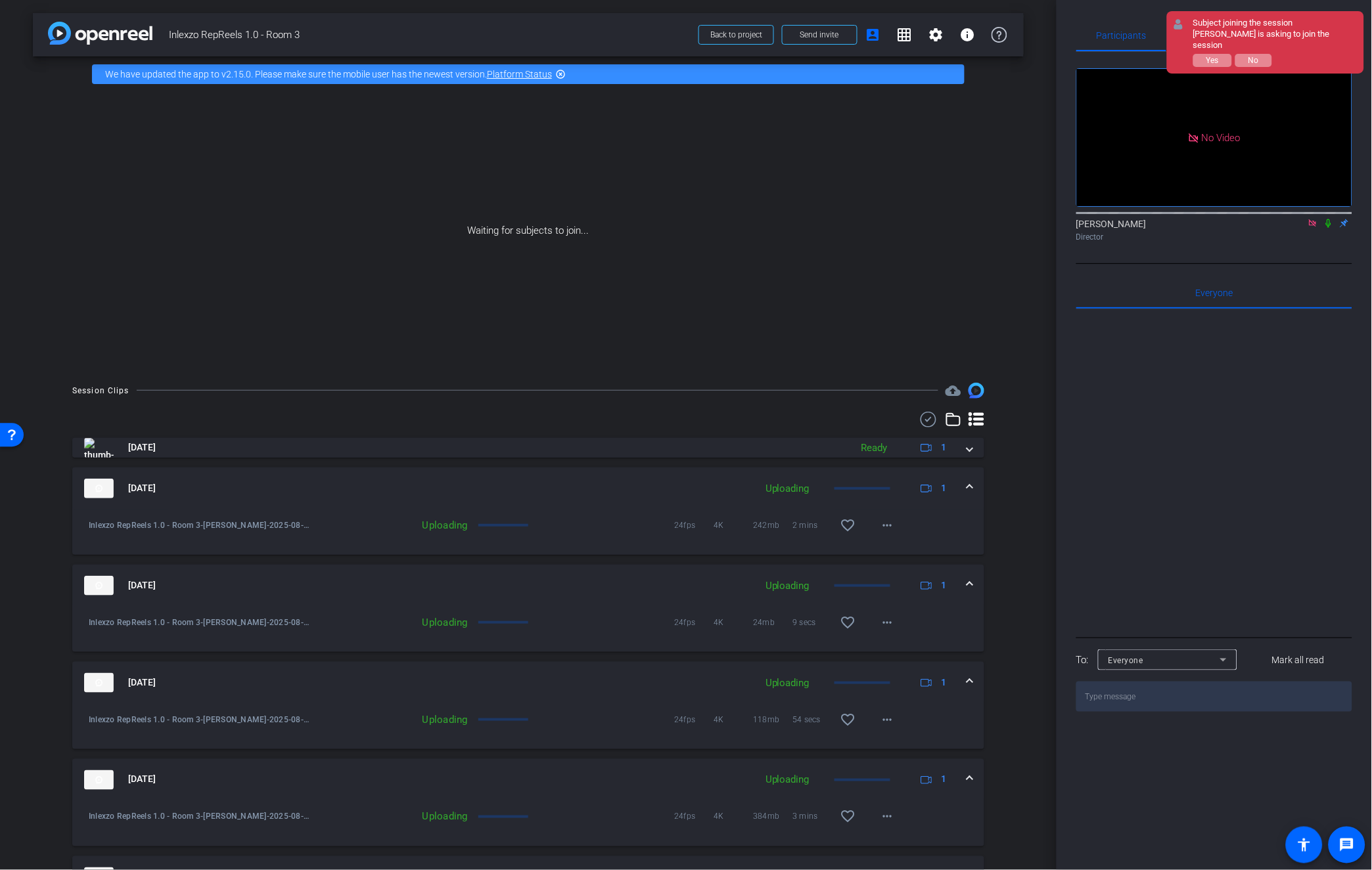
drag, startPoint x: 1212, startPoint y: 47, endPoint x: 1185, endPoint y: 66, distance: 33.0
click at [1212, 56] on span "Yes" at bounding box center [1212, 60] width 13 height 9
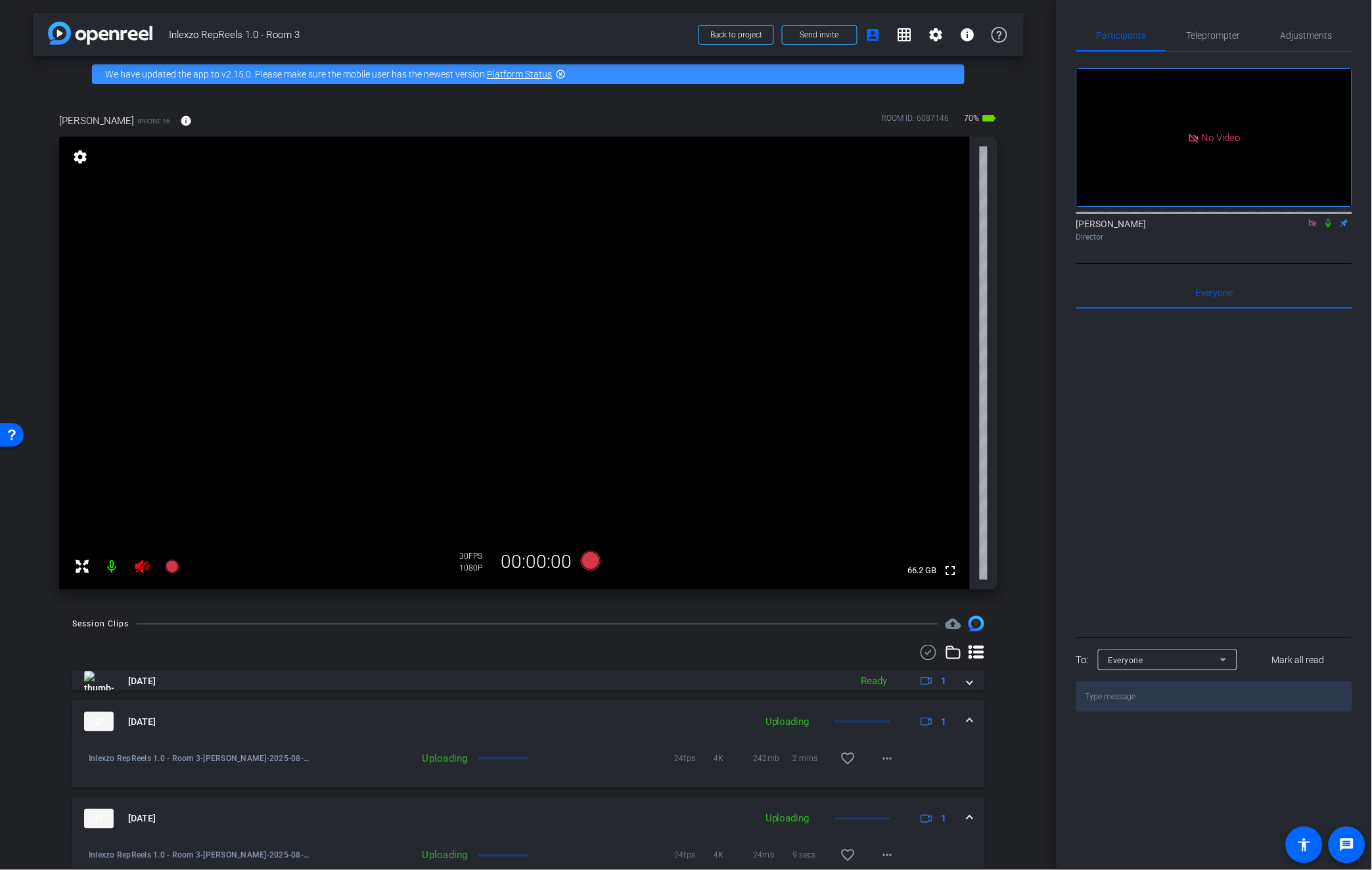
click at [142, 564] on icon at bounding box center [142, 566] width 14 height 13
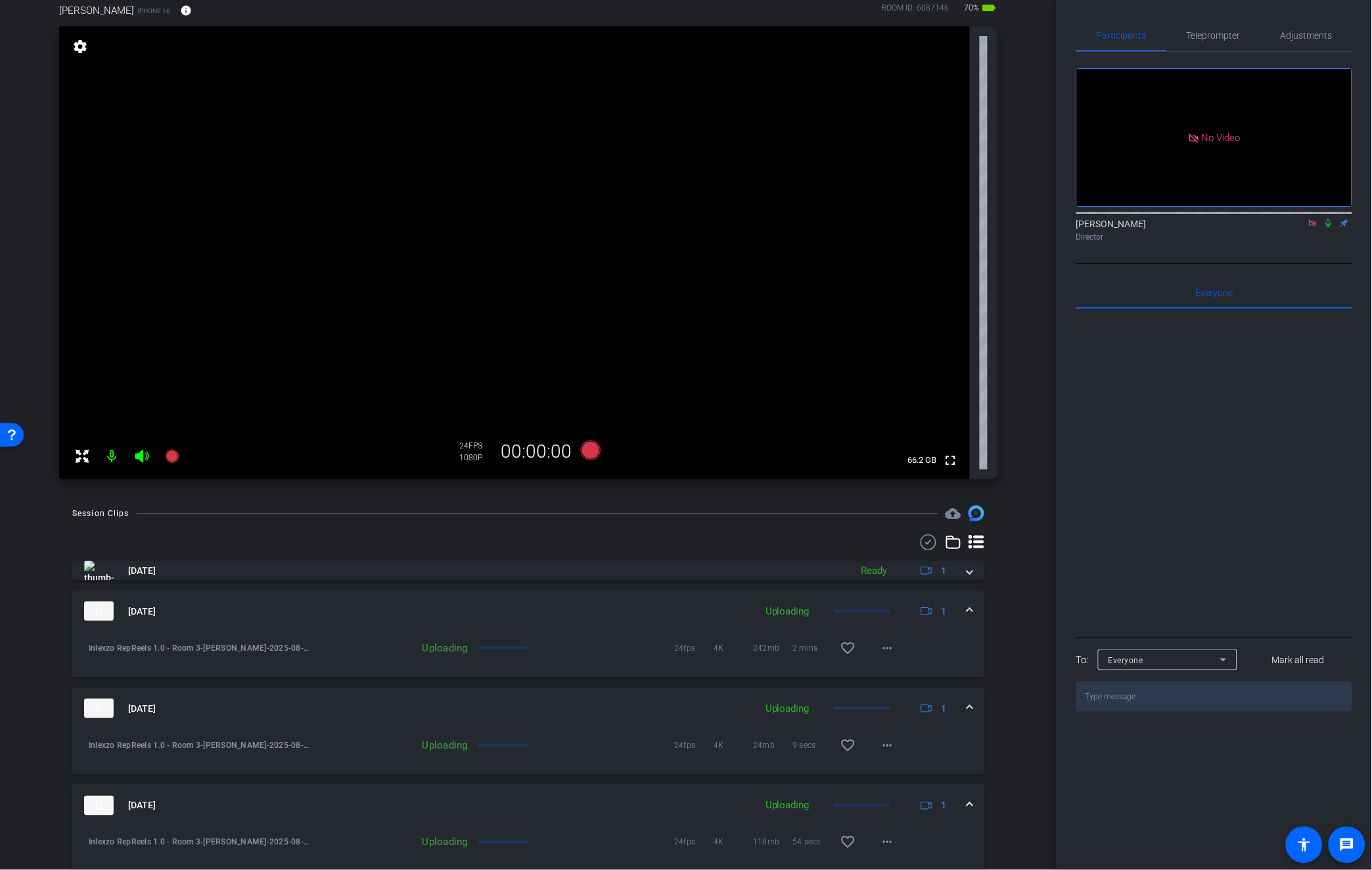
scroll to position [73, 0]
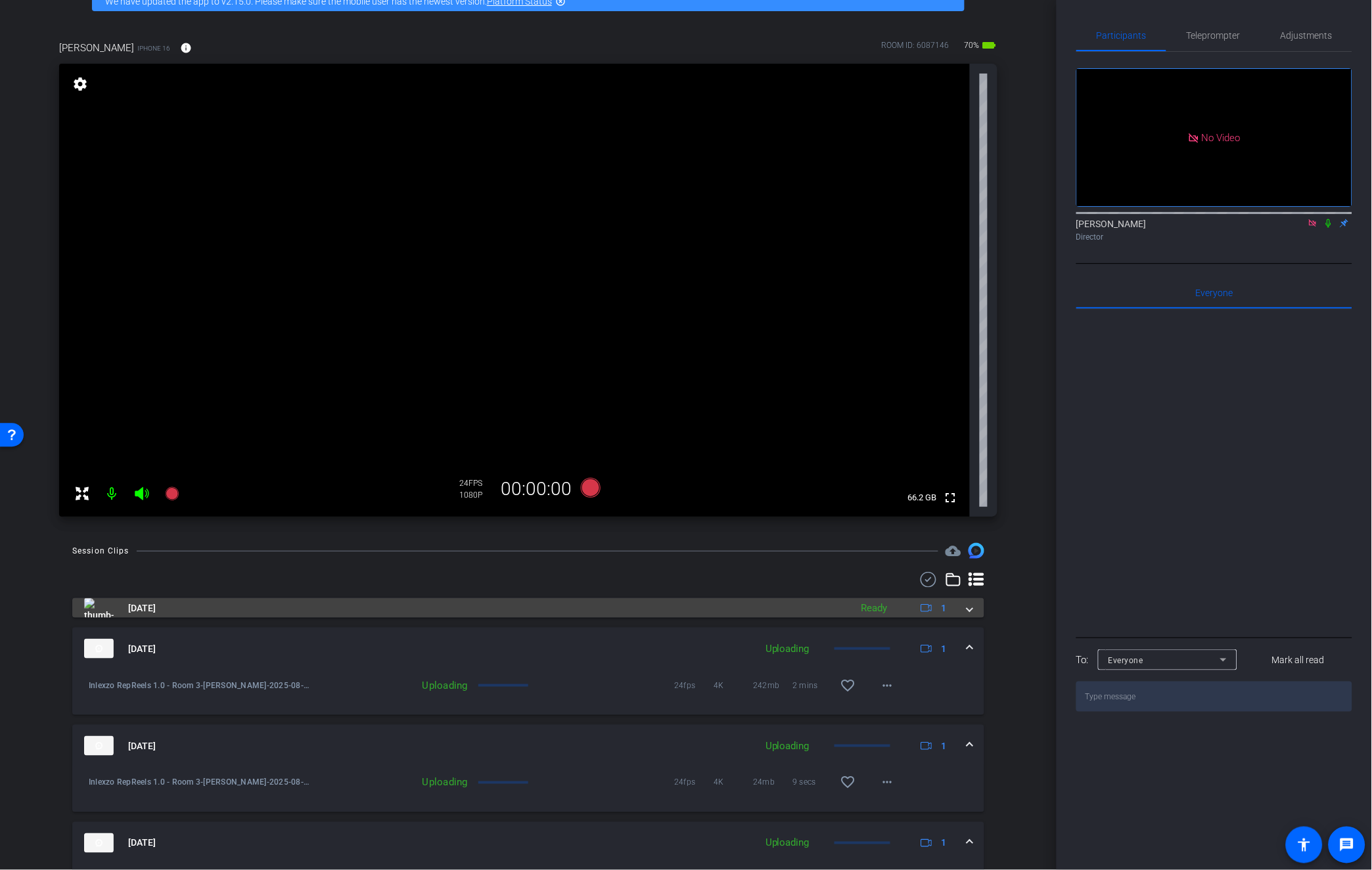
click at [863, 606] on div "Ready" at bounding box center [875, 608] width 40 height 15
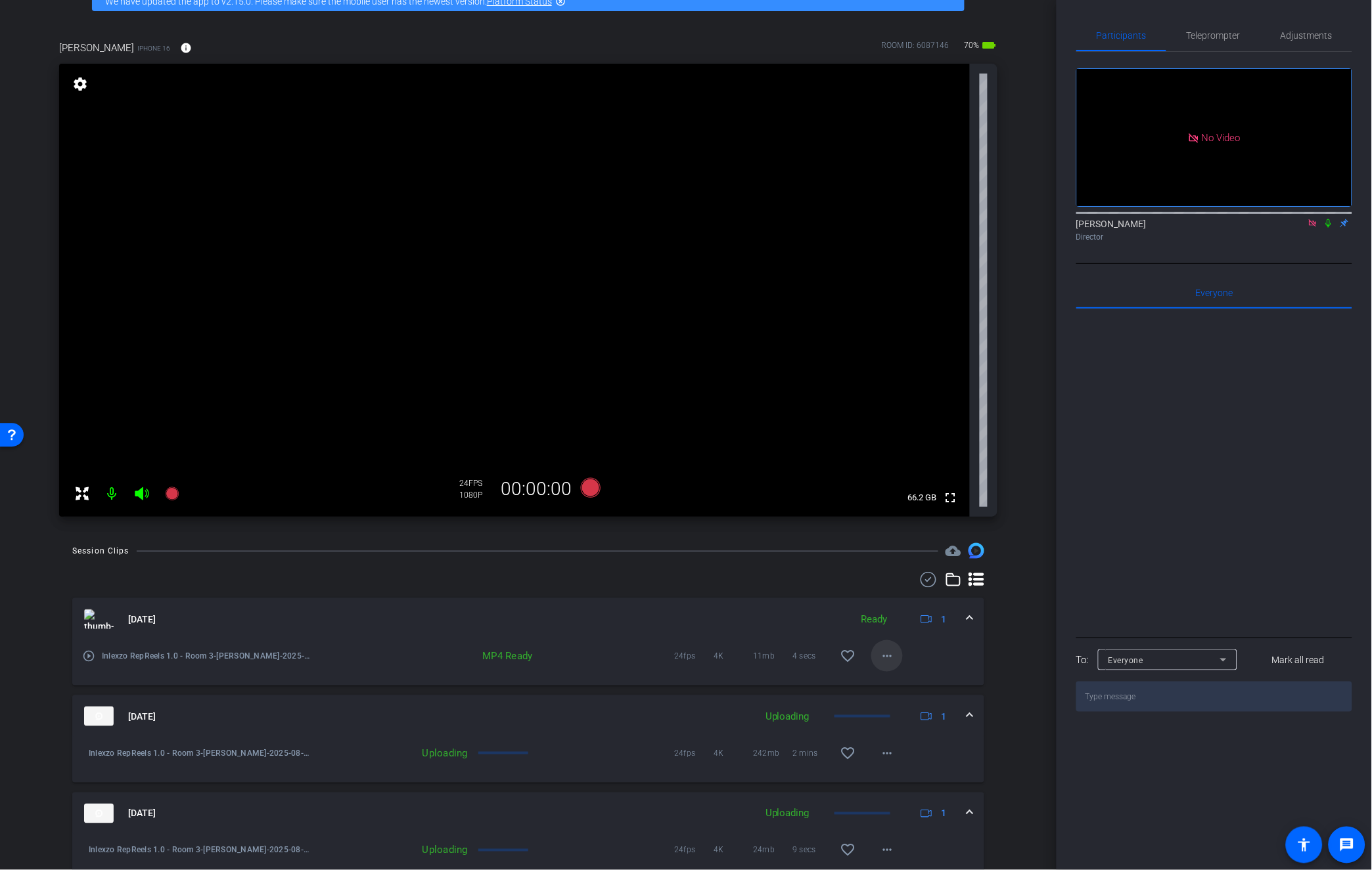
click at [872, 657] on span at bounding box center [887, 656] width 32 height 32
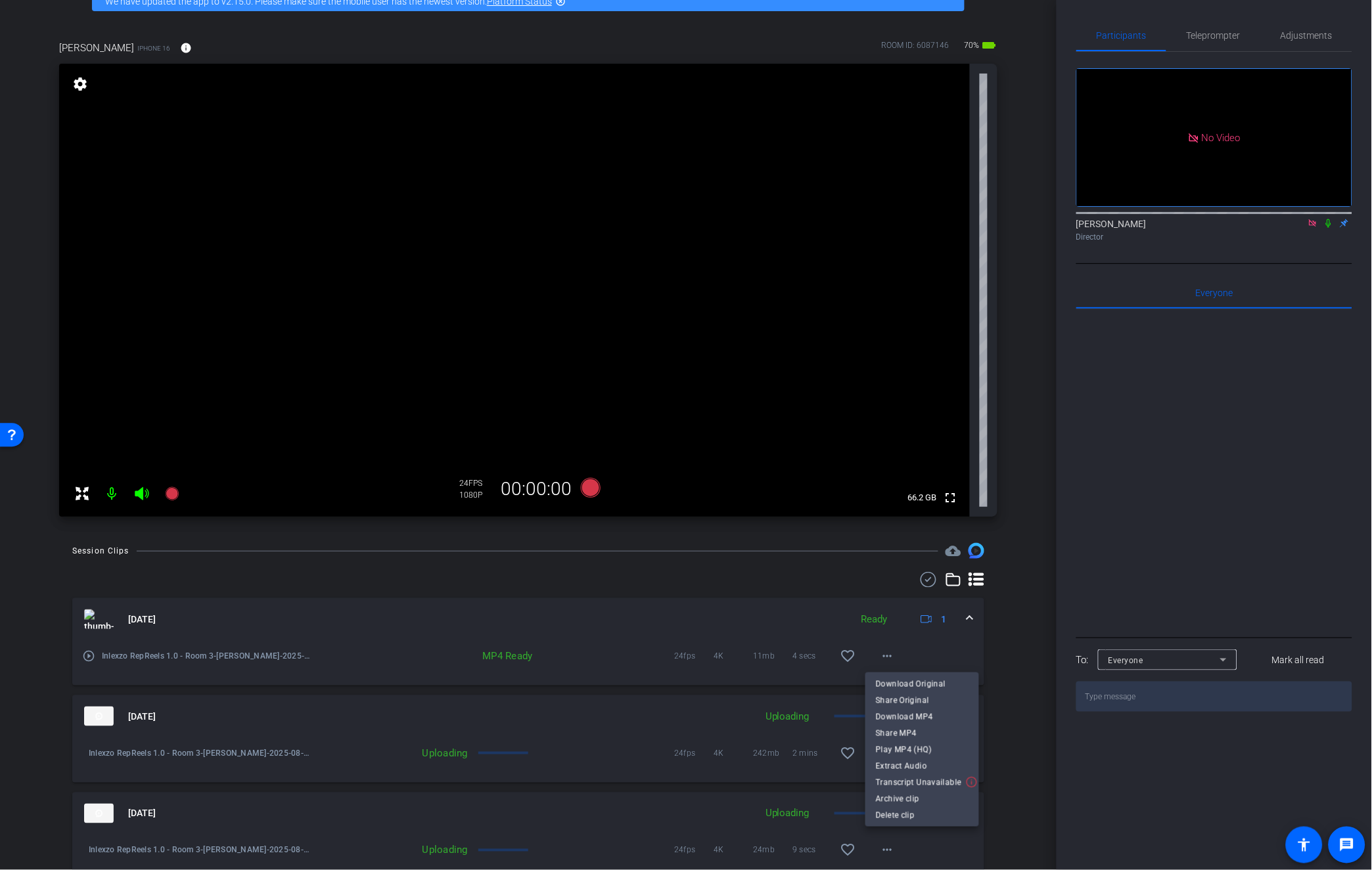
click at [47, 652] on div at bounding box center [686, 435] width 1372 height 870
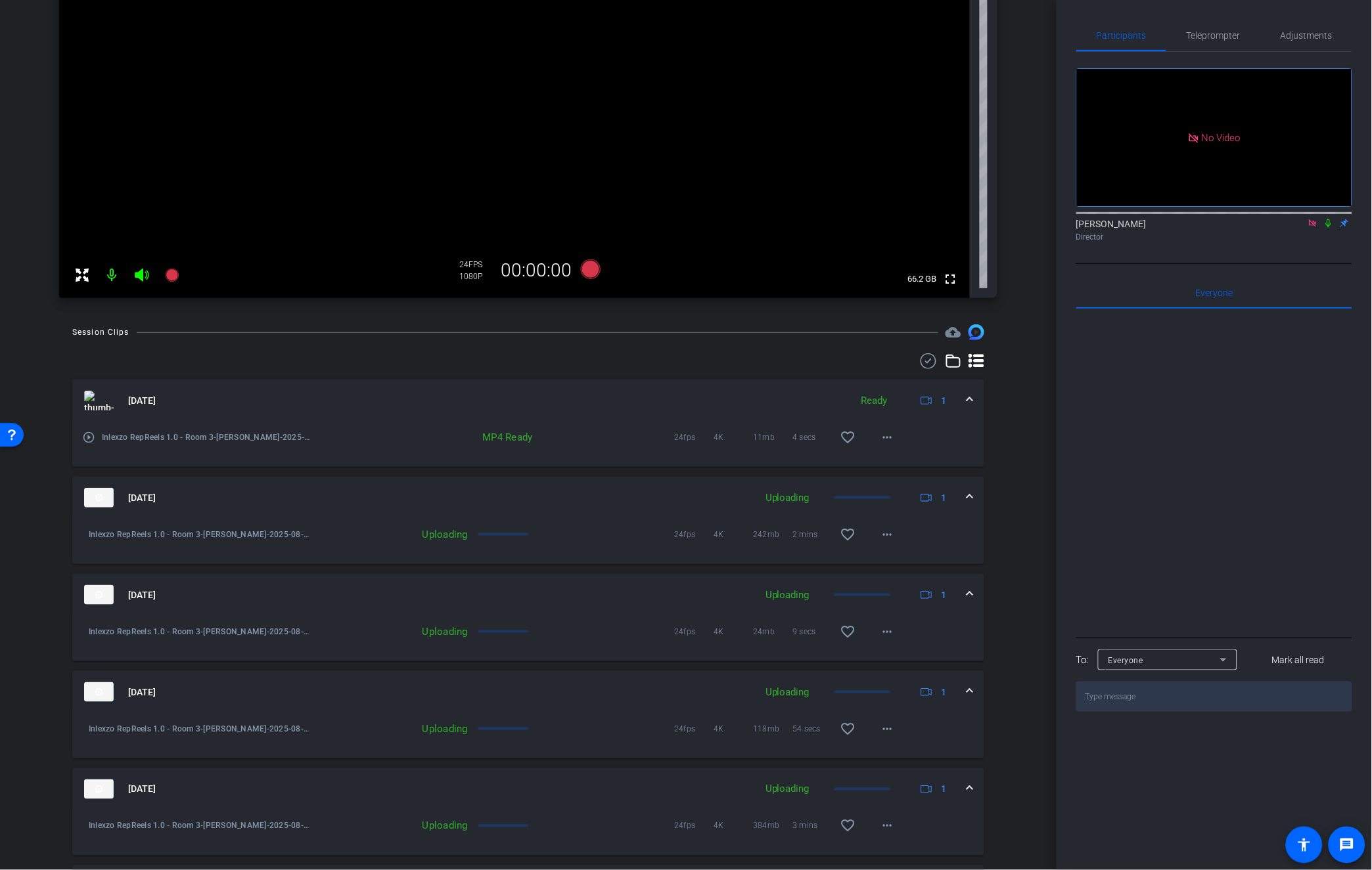
scroll to position [58, 0]
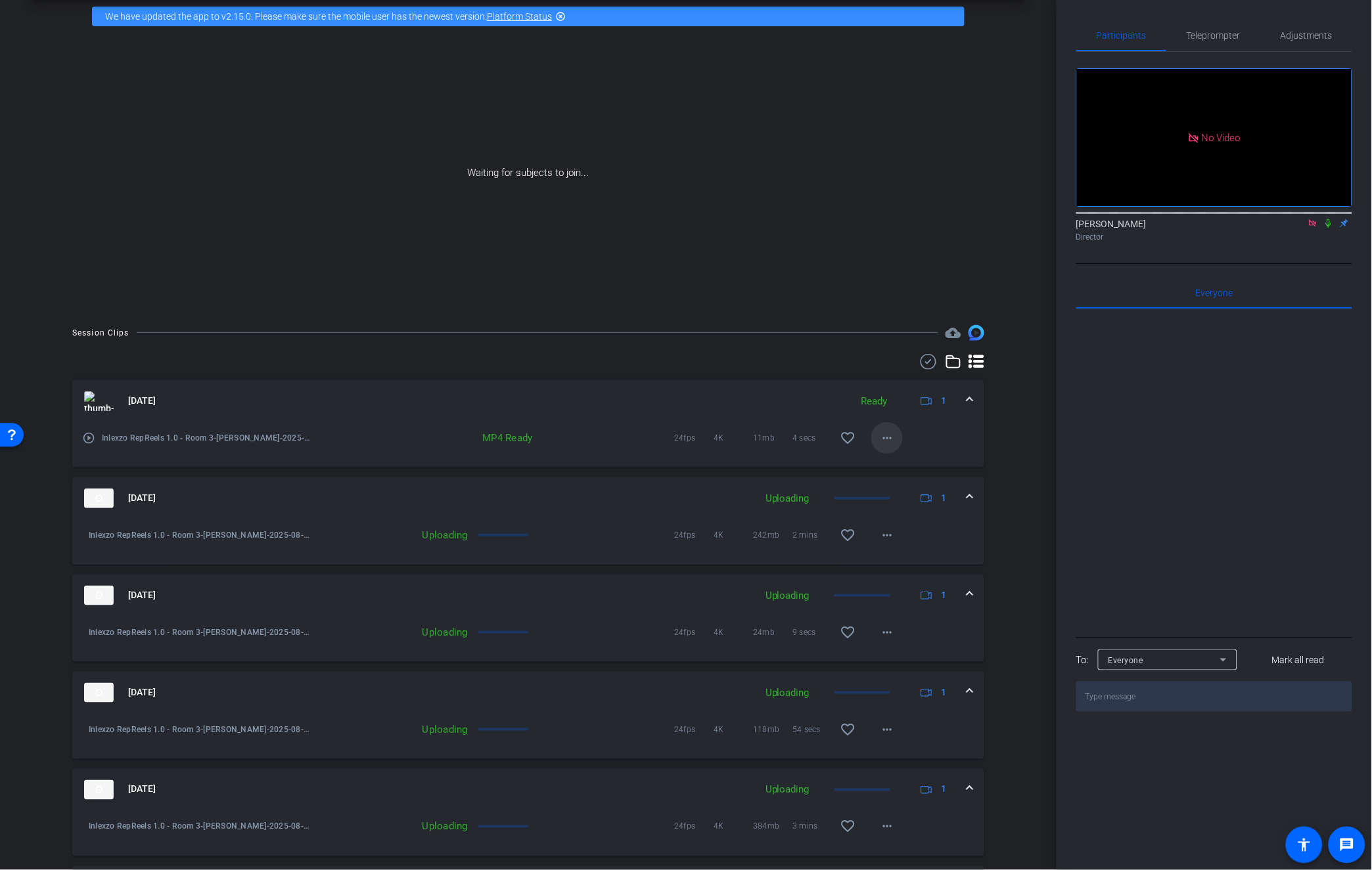
click at [882, 441] on mat-icon "more_horiz" at bounding box center [887, 438] width 16 height 16
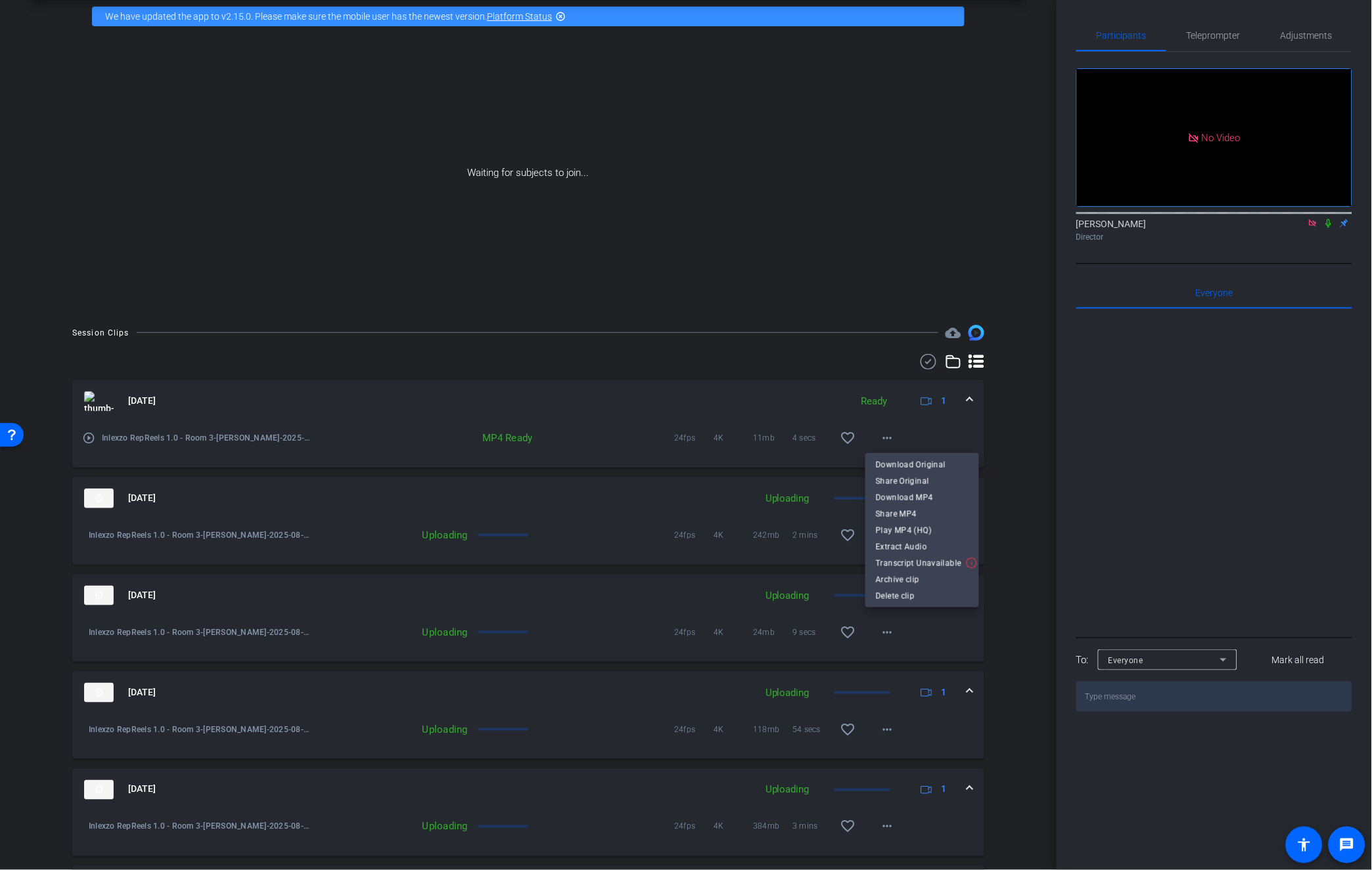
click at [1000, 534] on div at bounding box center [686, 435] width 1372 height 870
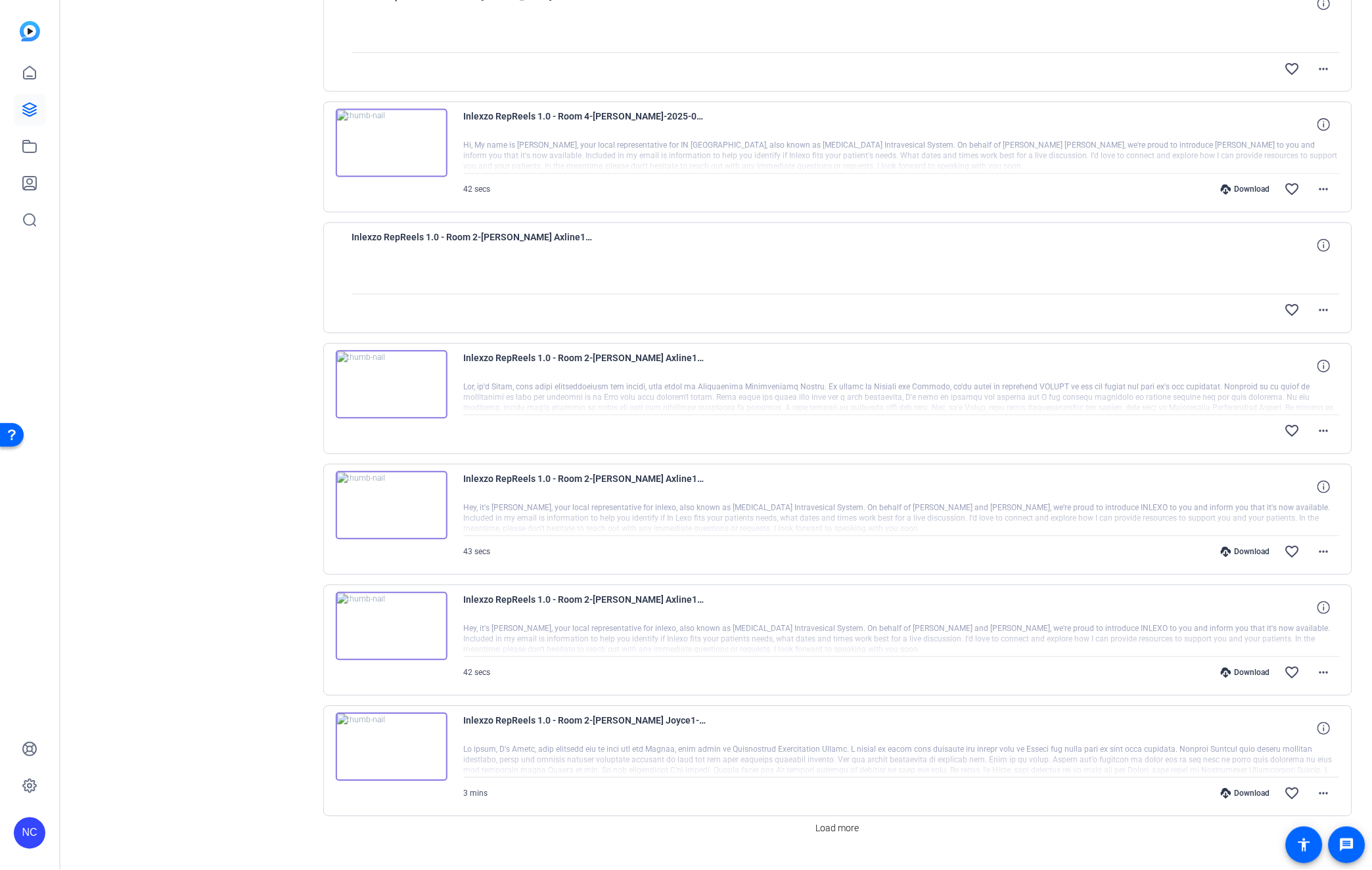
scroll to position [700, 0]
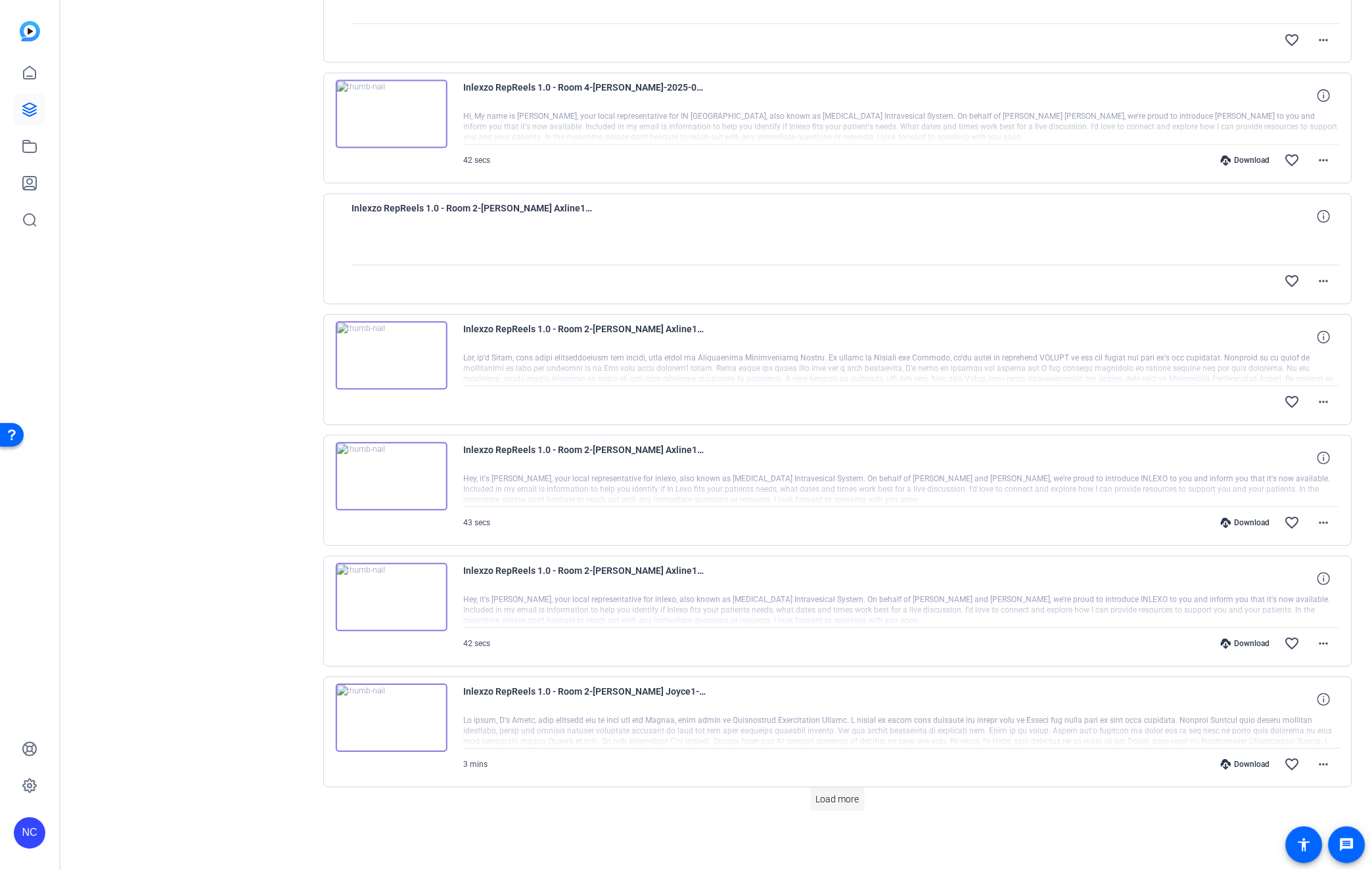
click at [824, 796] on span "Load more" at bounding box center [837, 800] width 43 height 14
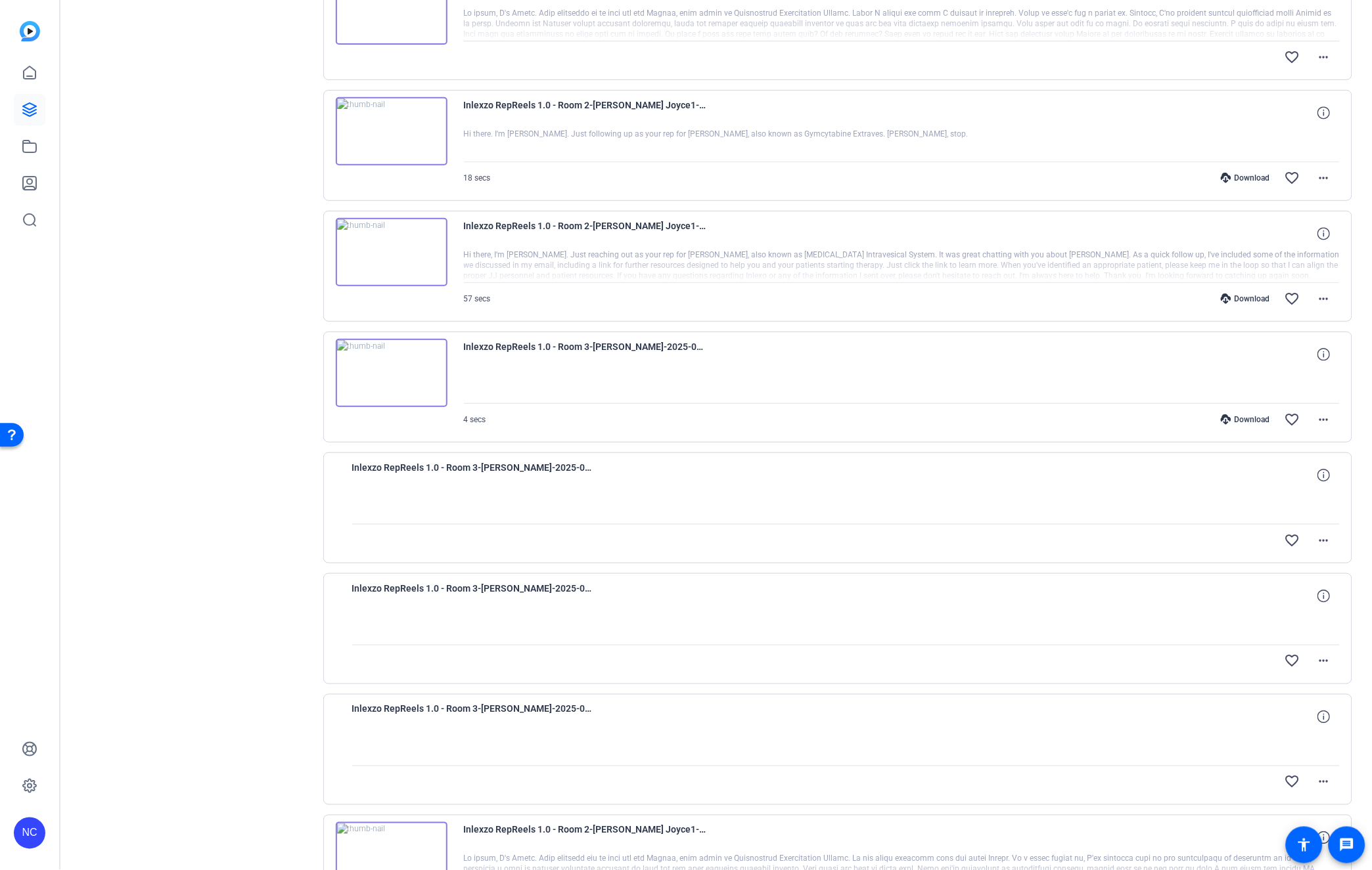
scroll to position [1911, 0]
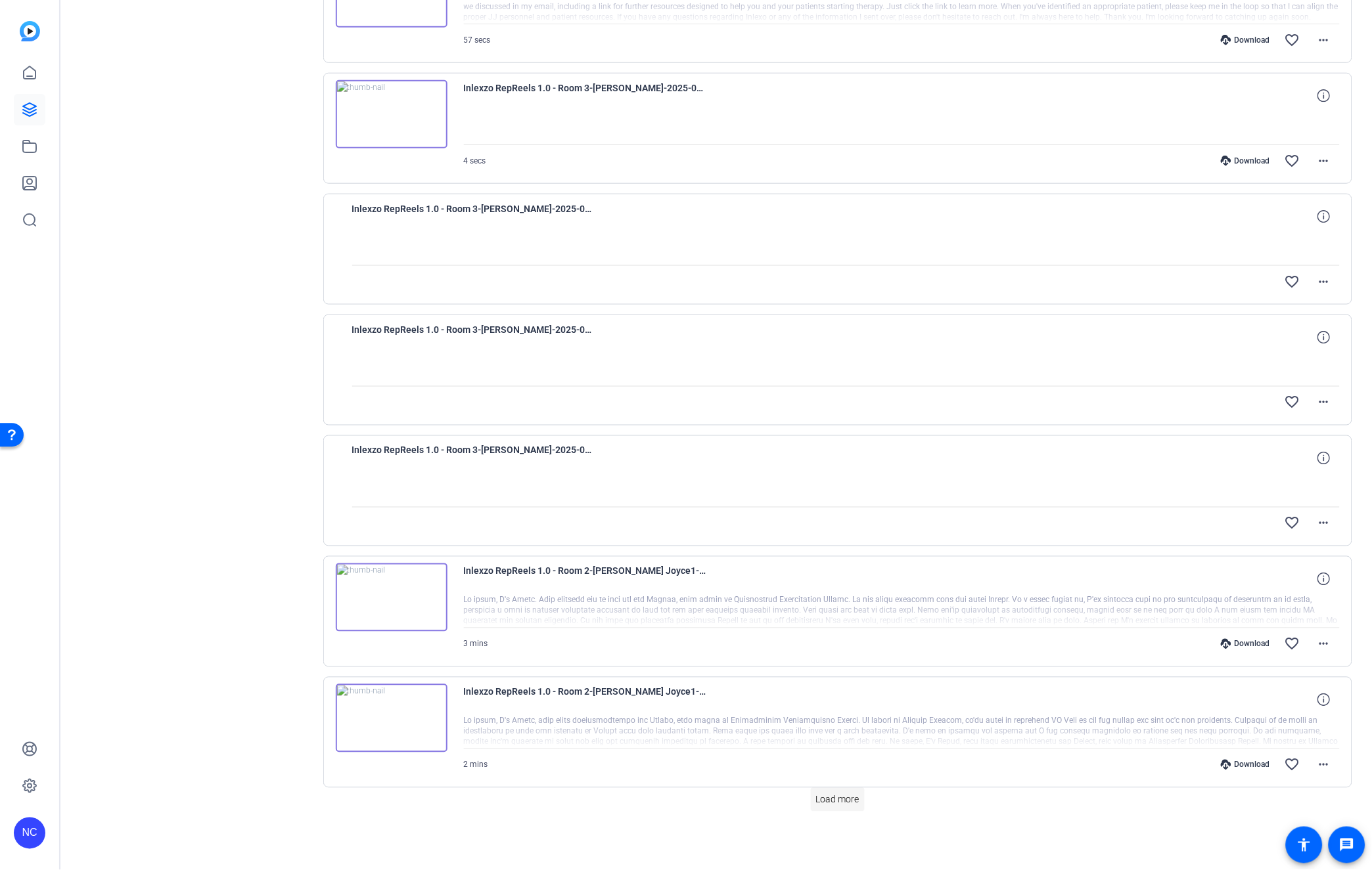
click at [844, 797] on span "Load more" at bounding box center [837, 800] width 43 height 14
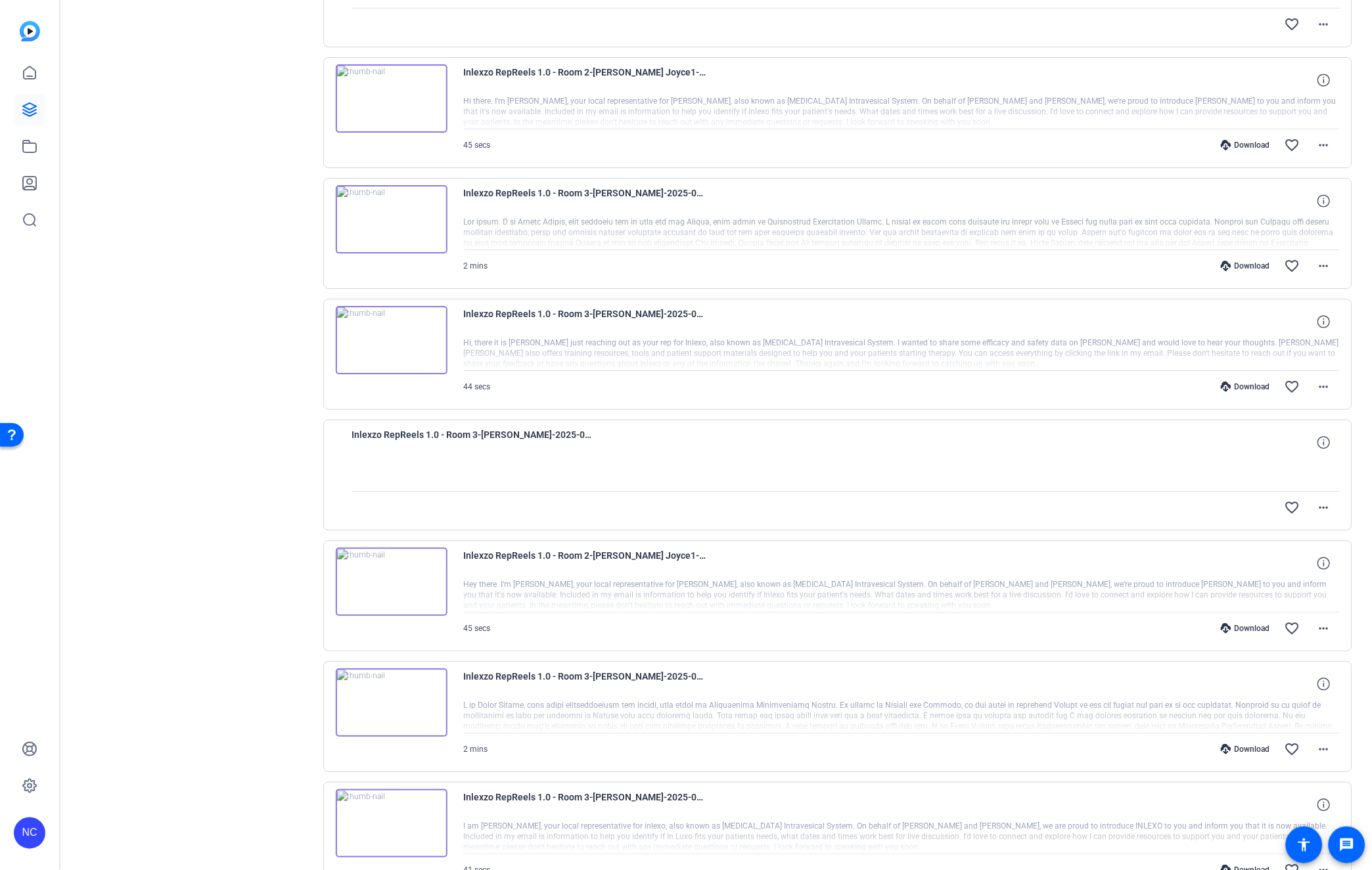
scroll to position [3121, 0]
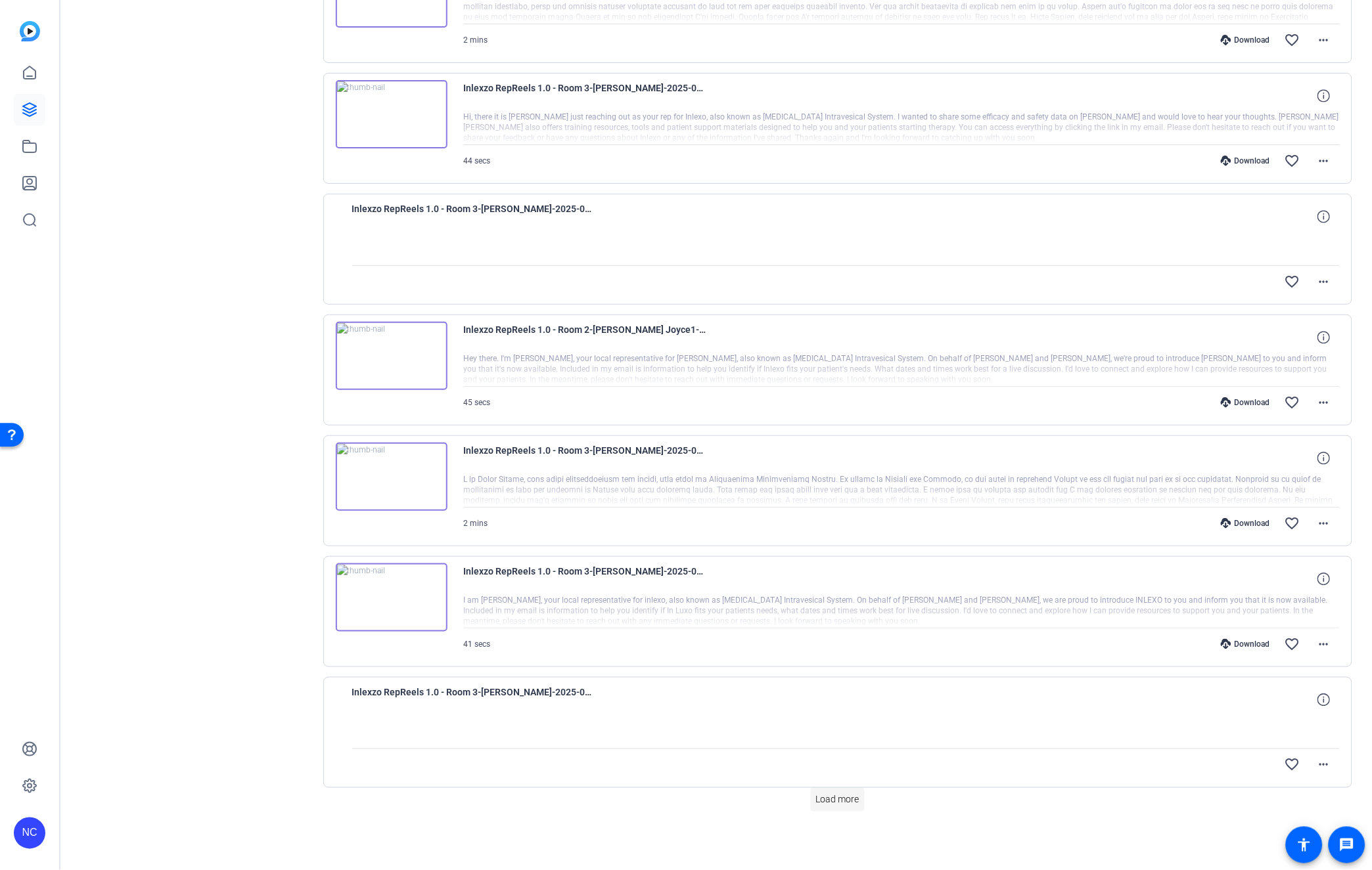
click at [836, 799] on span "Load more" at bounding box center [837, 800] width 43 height 14
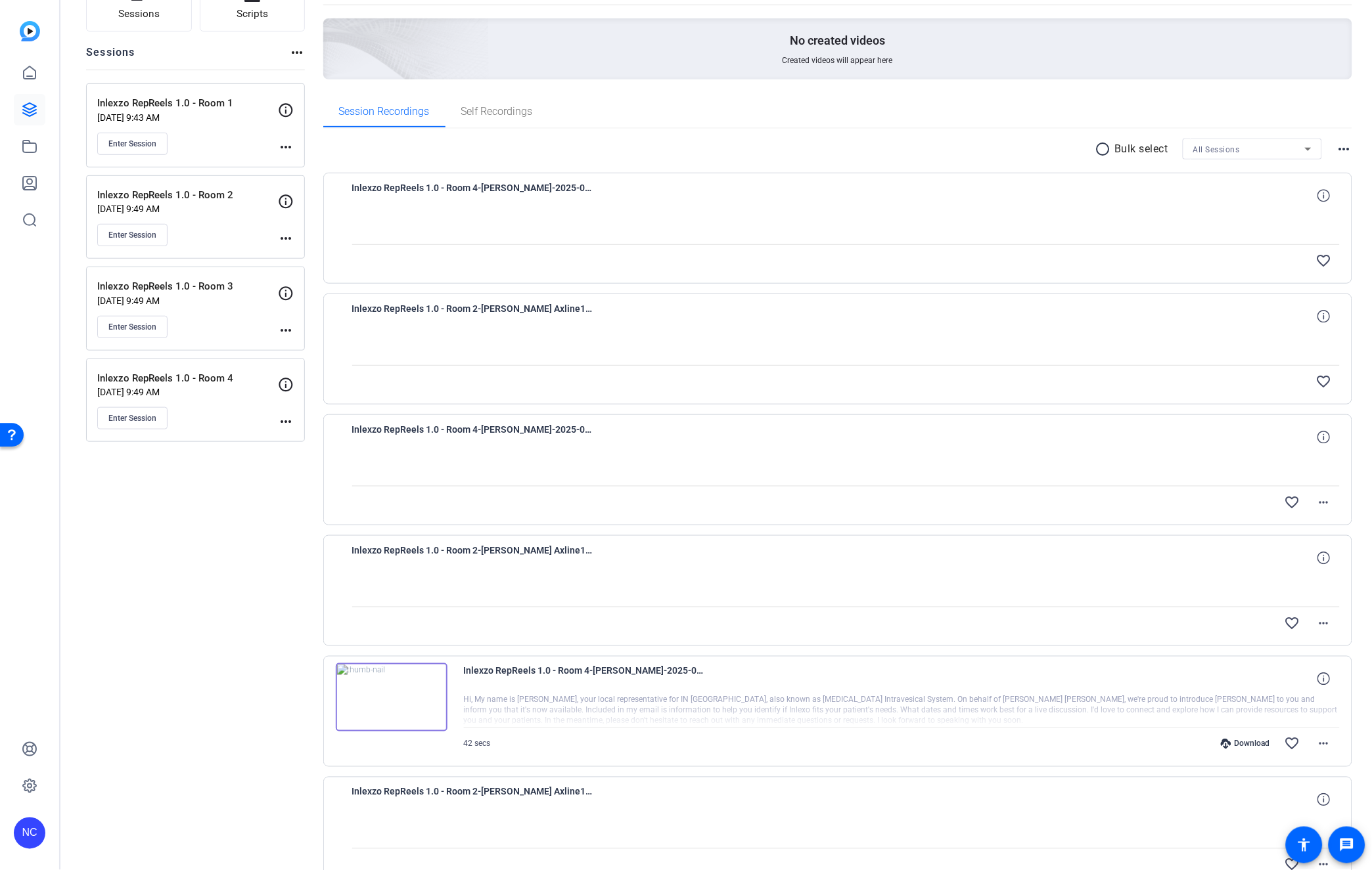
scroll to position [0, 0]
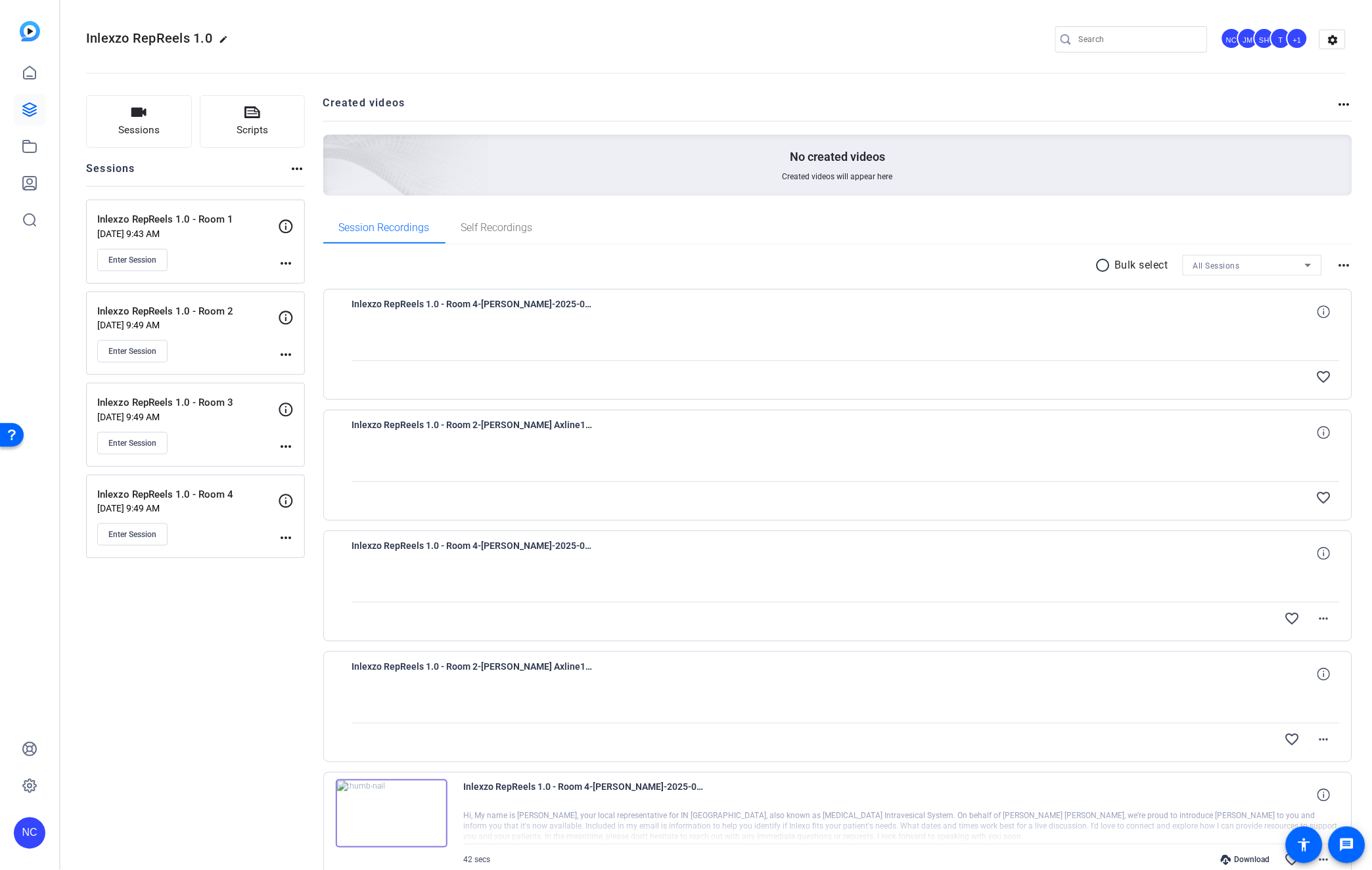
click at [1095, 263] on mat-icon "radio_button_unchecked" at bounding box center [1105, 266] width 20 height 16
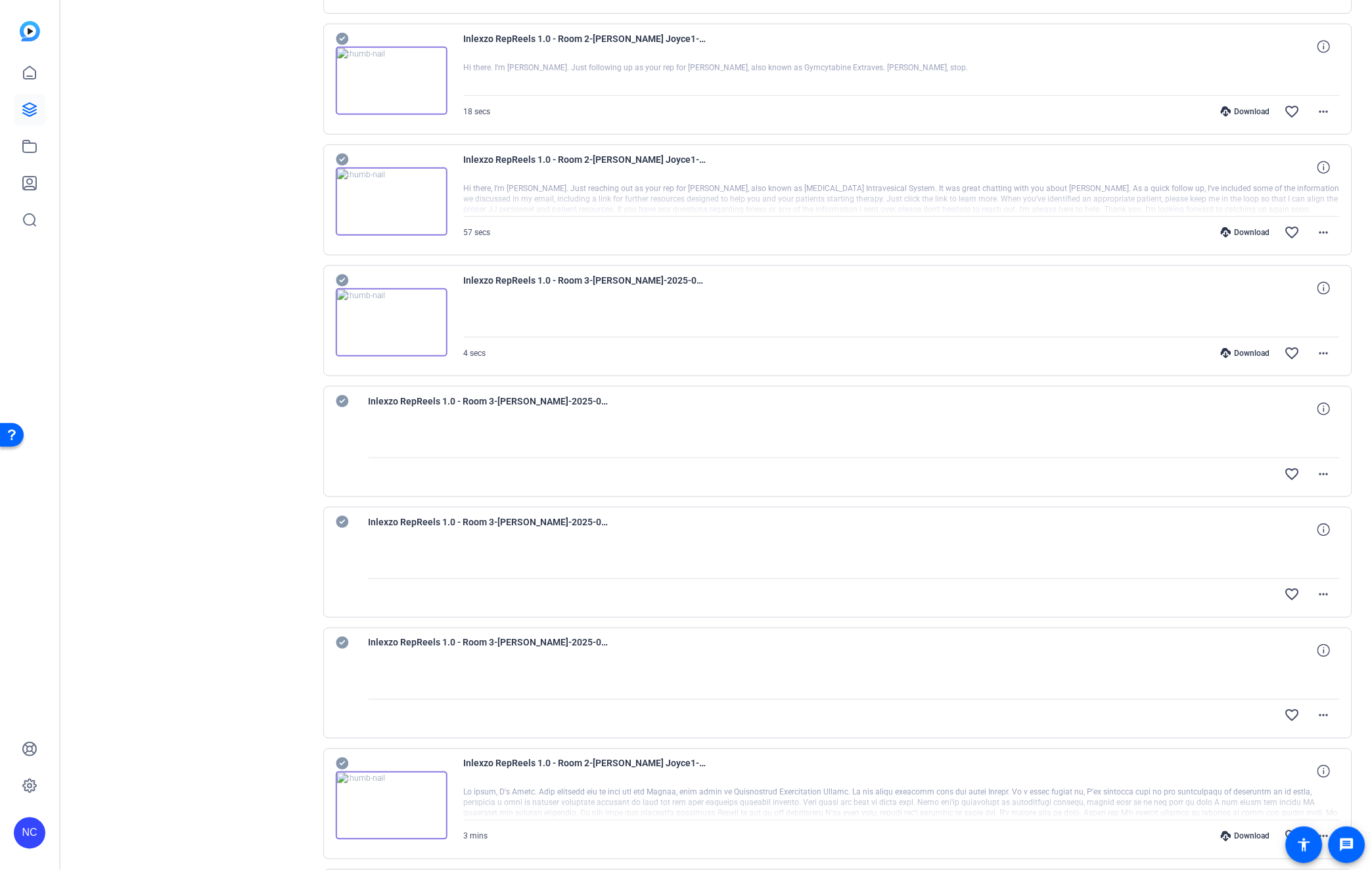
scroll to position [1678, 0]
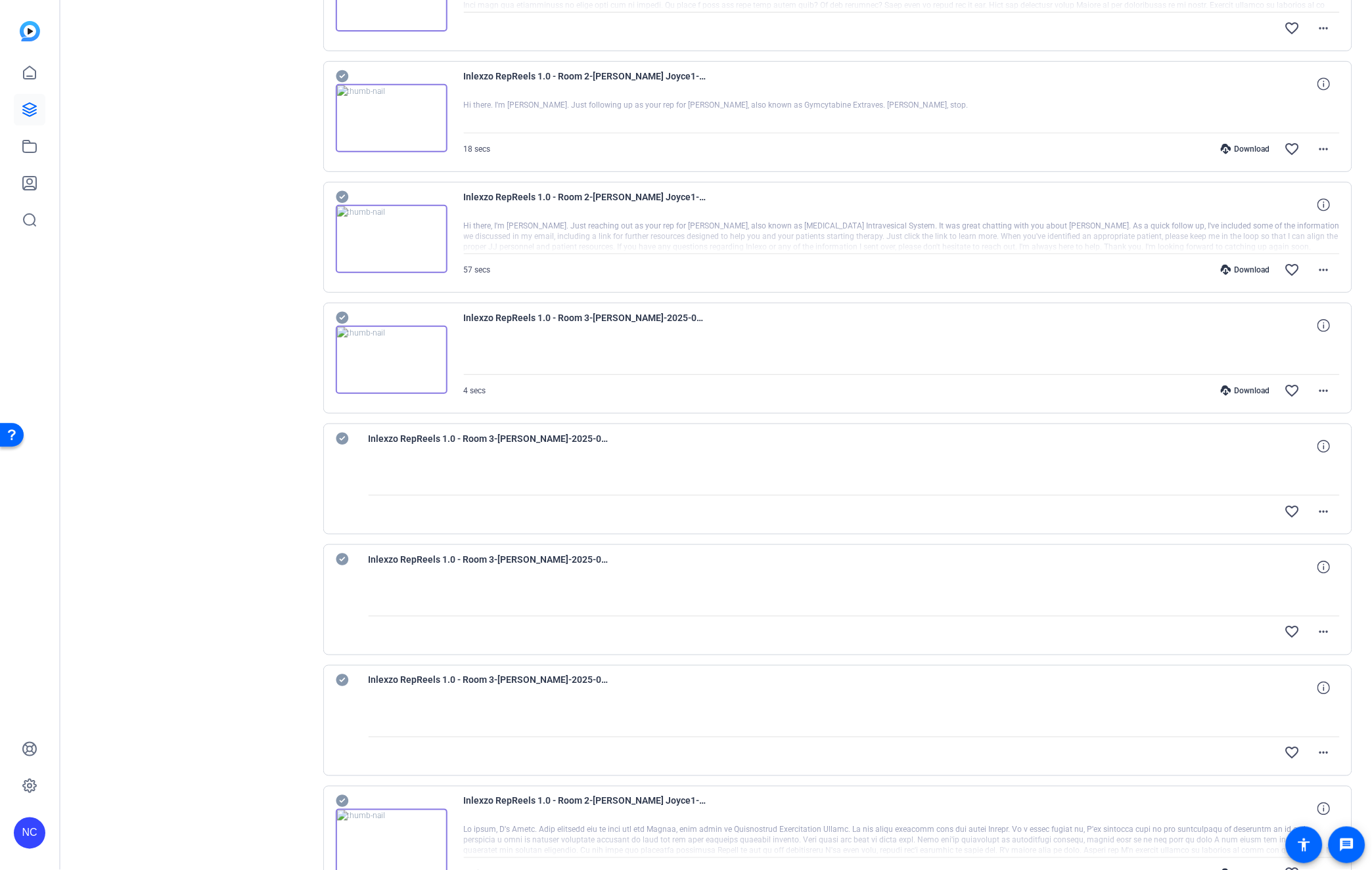
click at [343, 317] on icon at bounding box center [342, 318] width 13 height 13
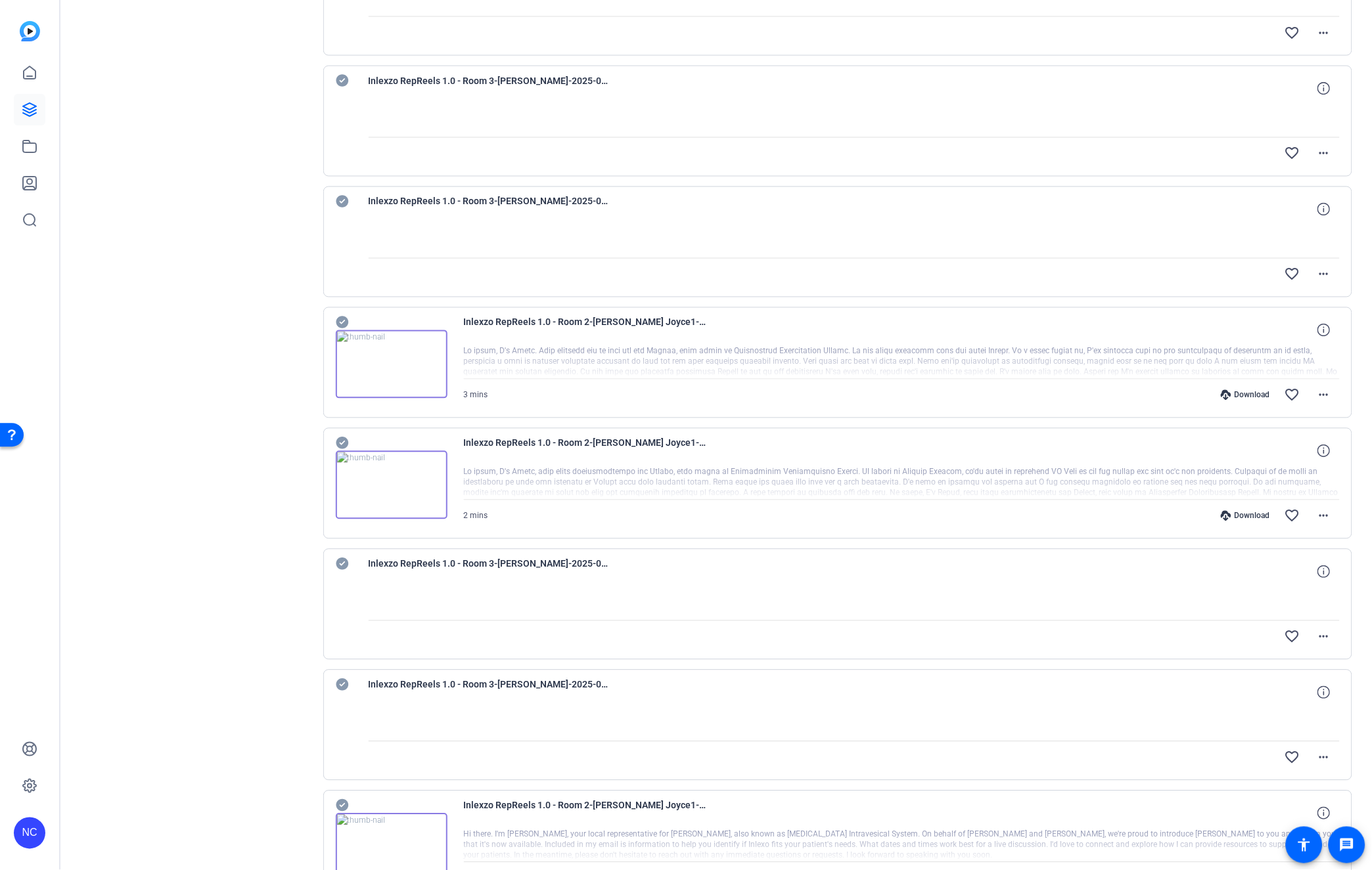
scroll to position [2407, 0]
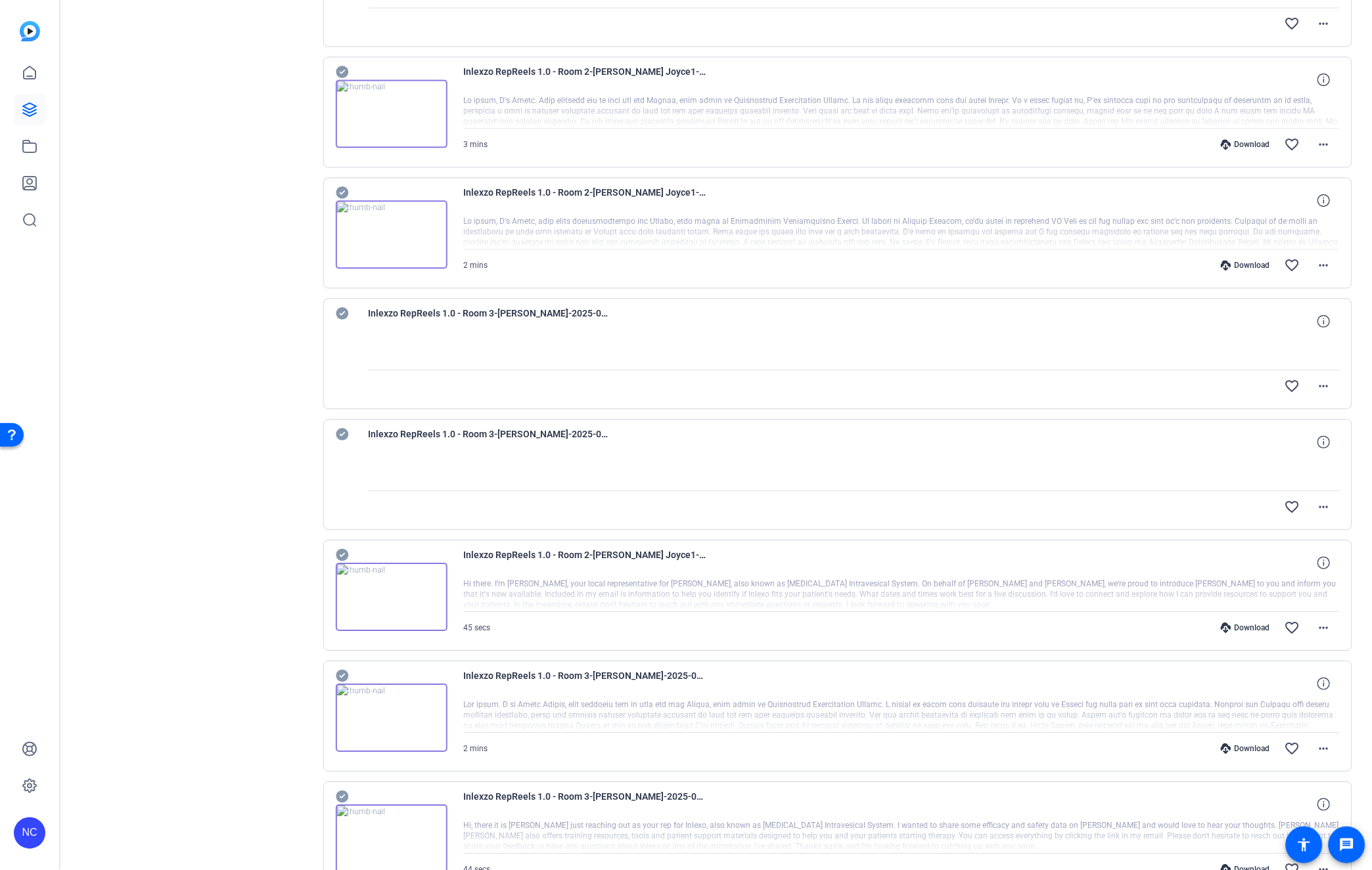
click at [343, 678] on icon at bounding box center [342, 676] width 13 height 16
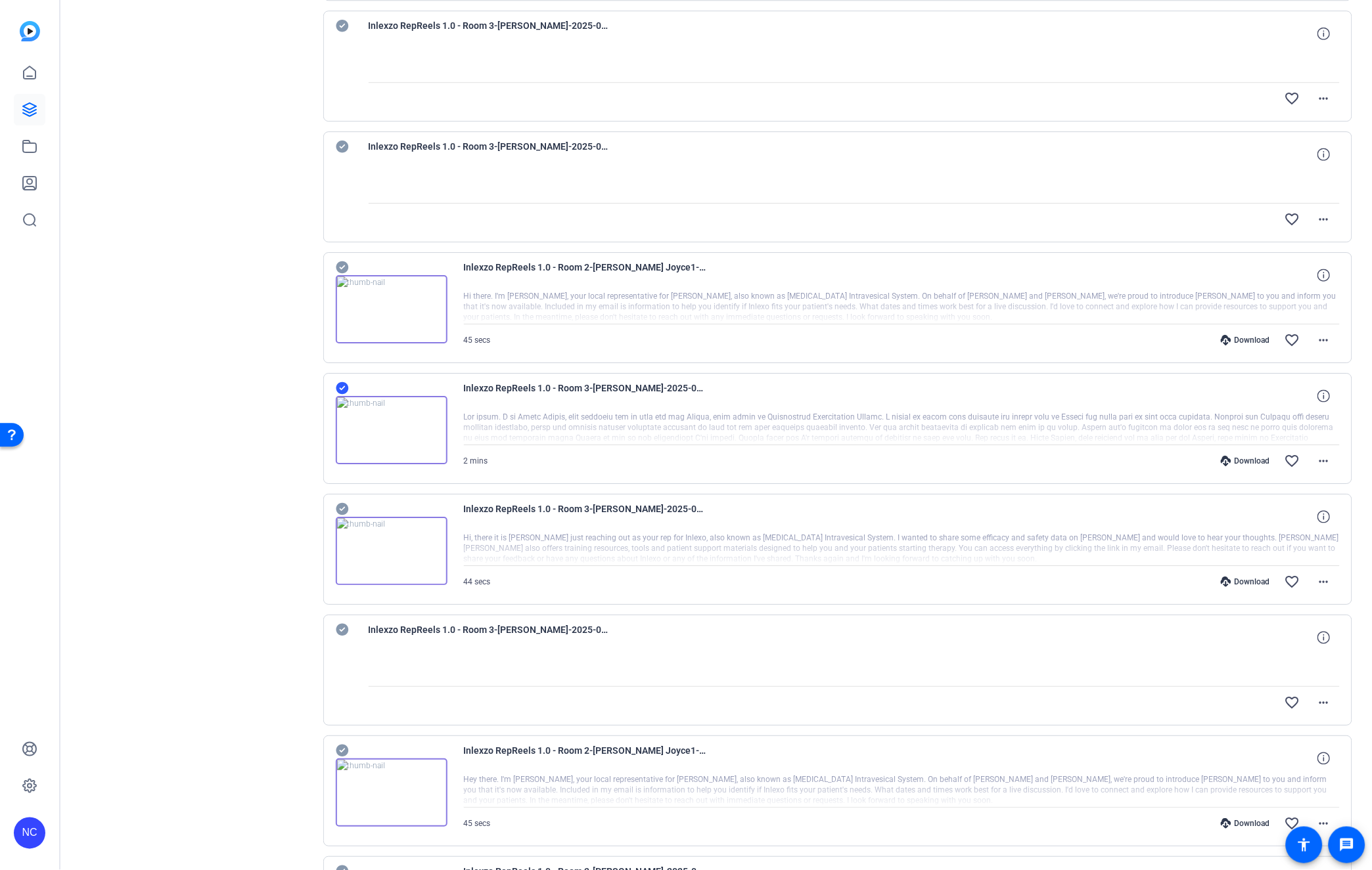
scroll to position [2700, 0]
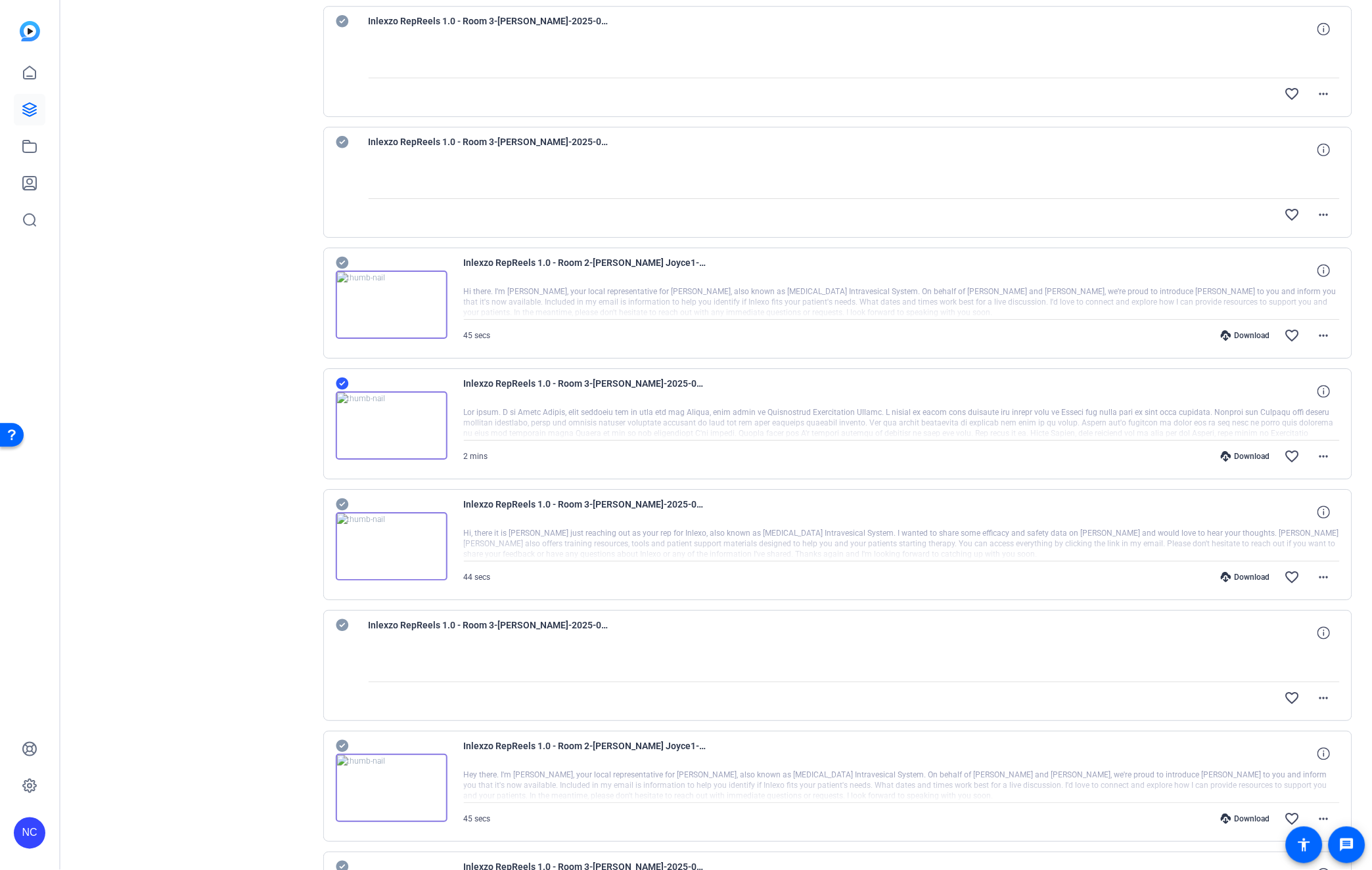
click at [342, 504] on icon at bounding box center [342, 505] width 13 height 13
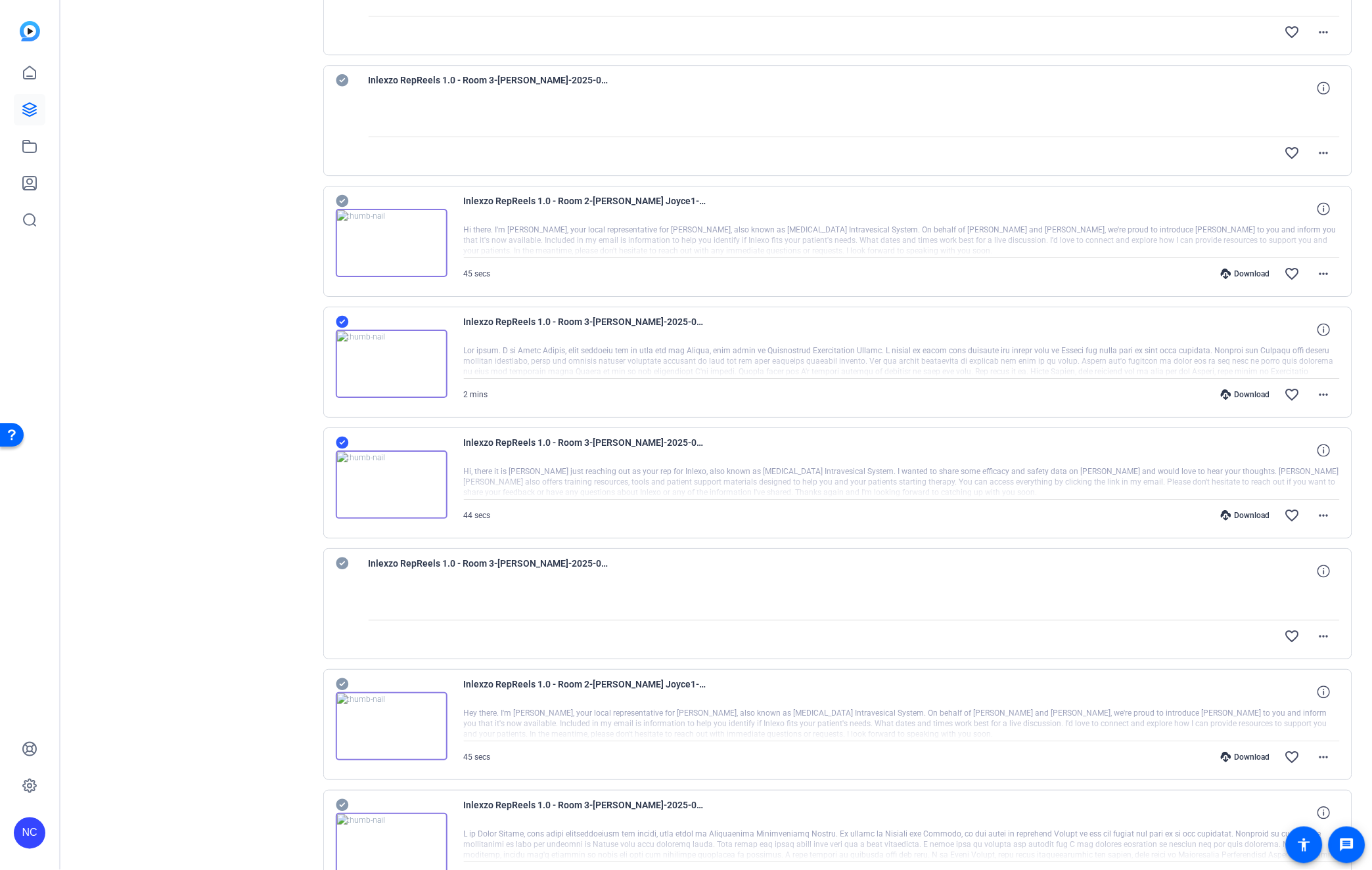
scroll to position [2991, 0]
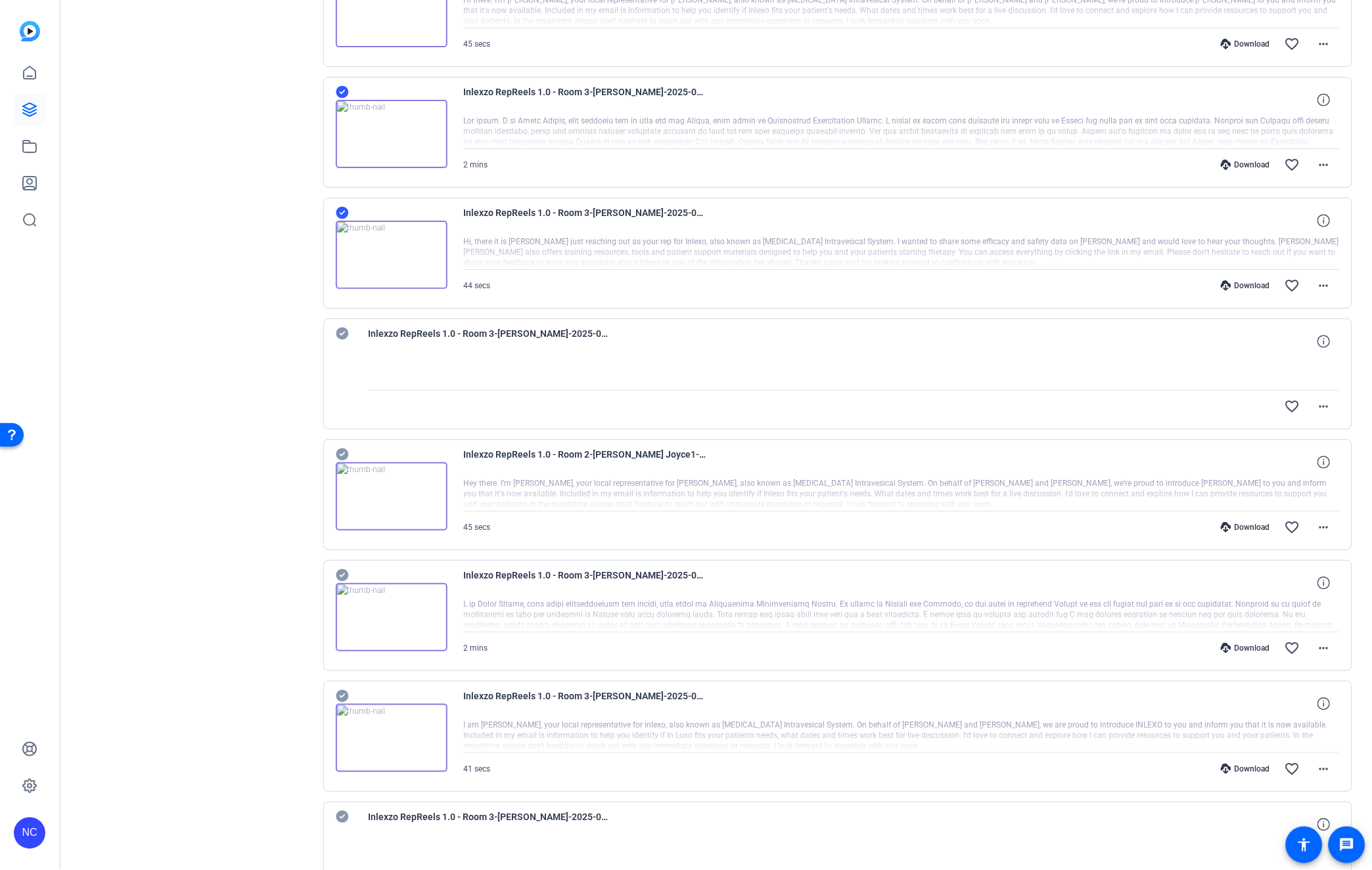
click at [342, 582] on icon at bounding box center [342, 576] width 13 height 13
click at [339, 704] on icon at bounding box center [342, 696] width 13 height 16
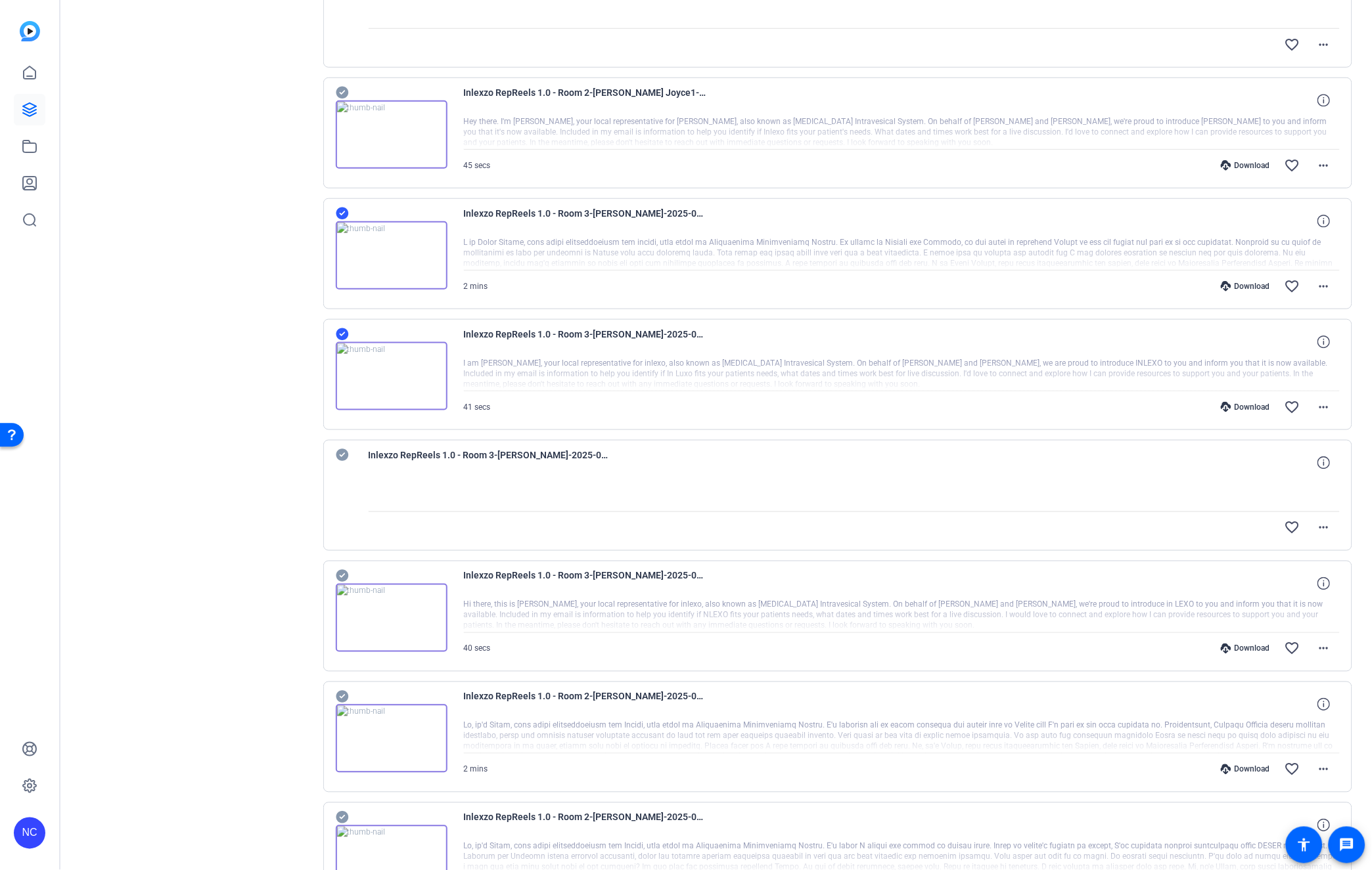
scroll to position [3356, 0]
click at [339, 571] on icon at bounding box center [342, 573] width 13 height 16
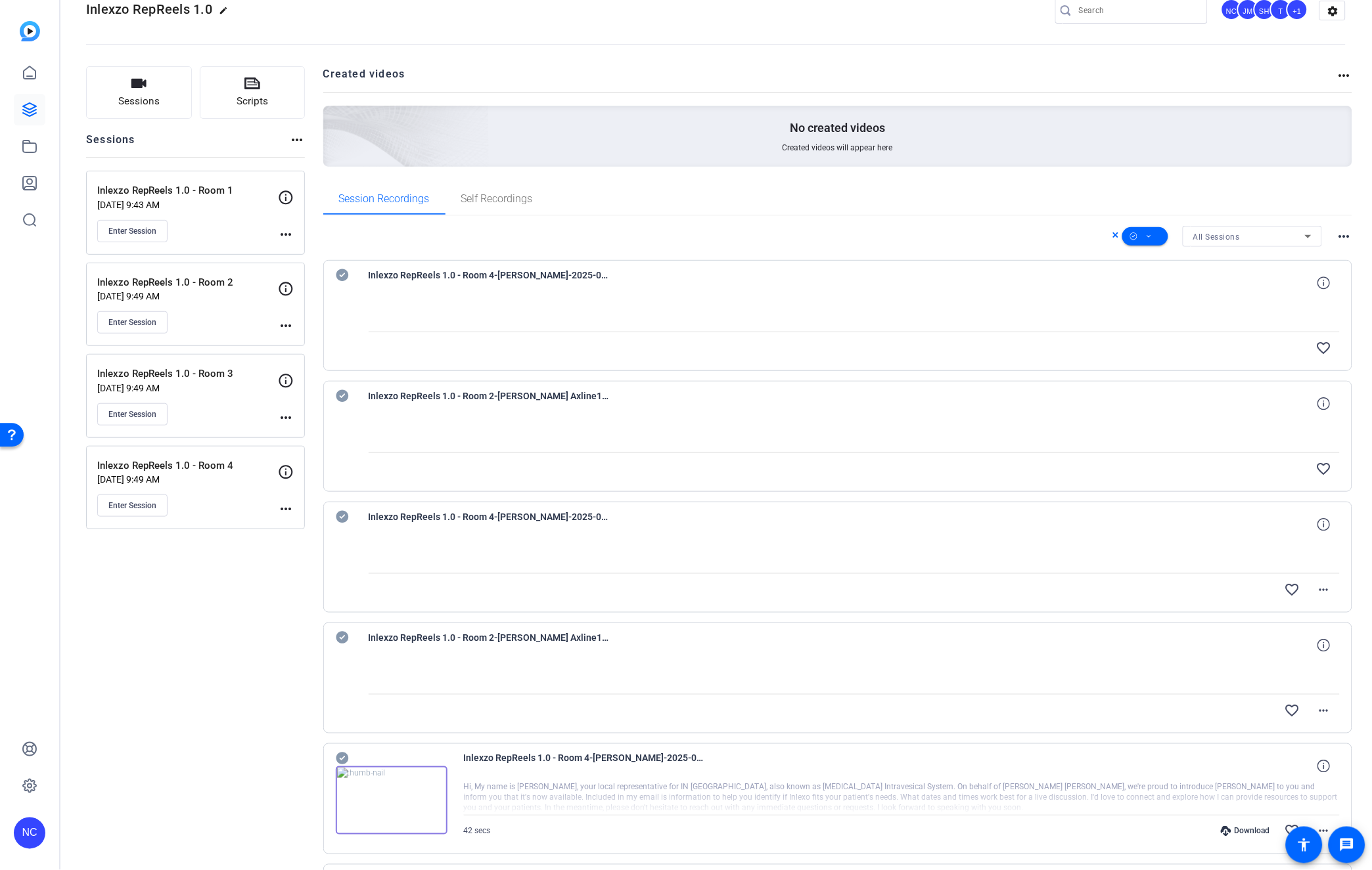
scroll to position [0, 0]
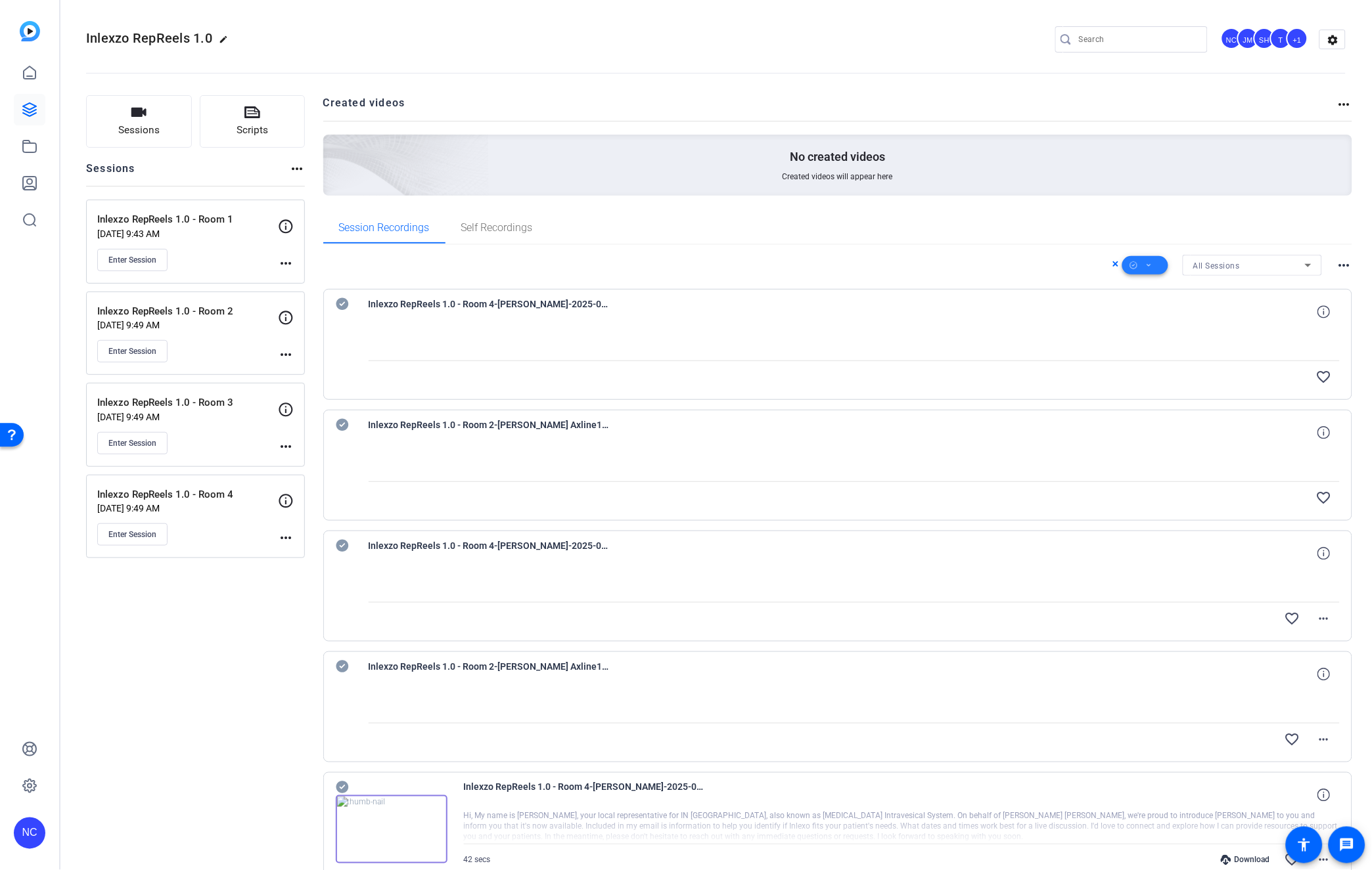
click at [1147, 268] on span at bounding box center [1145, 265] width 46 height 32
click at [1148, 333] on span "Download MP4" at bounding box center [1161, 335] width 70 height 16
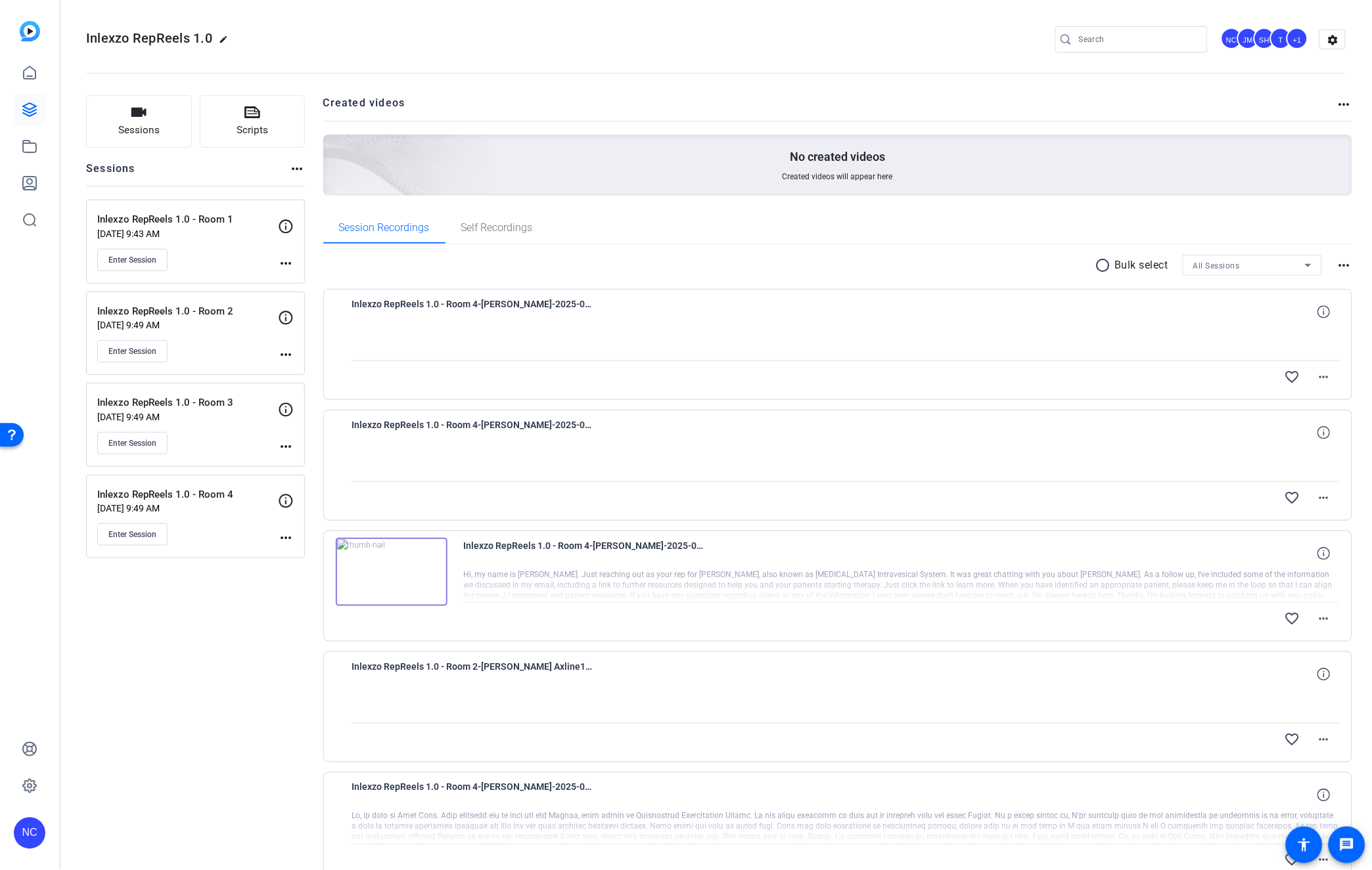
click at [1085, 37] on input "Search" at bounding box center [1137, 40] width 118 height 16
type input "[PERSON_NAME]"
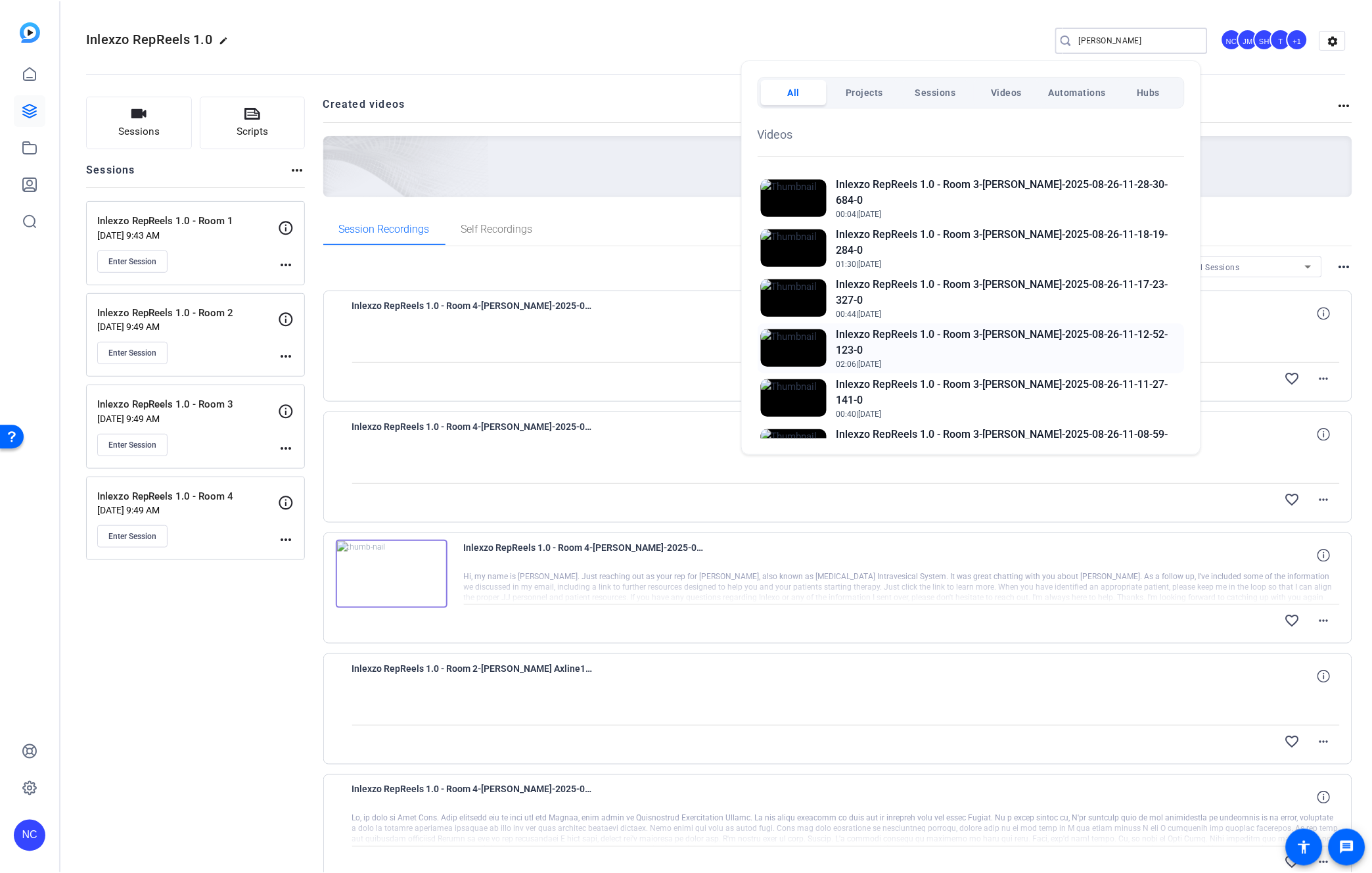
scroll to position [146, 0]
click at [550, 37] on div at bounding box center [686, 435] width 1372 height 871
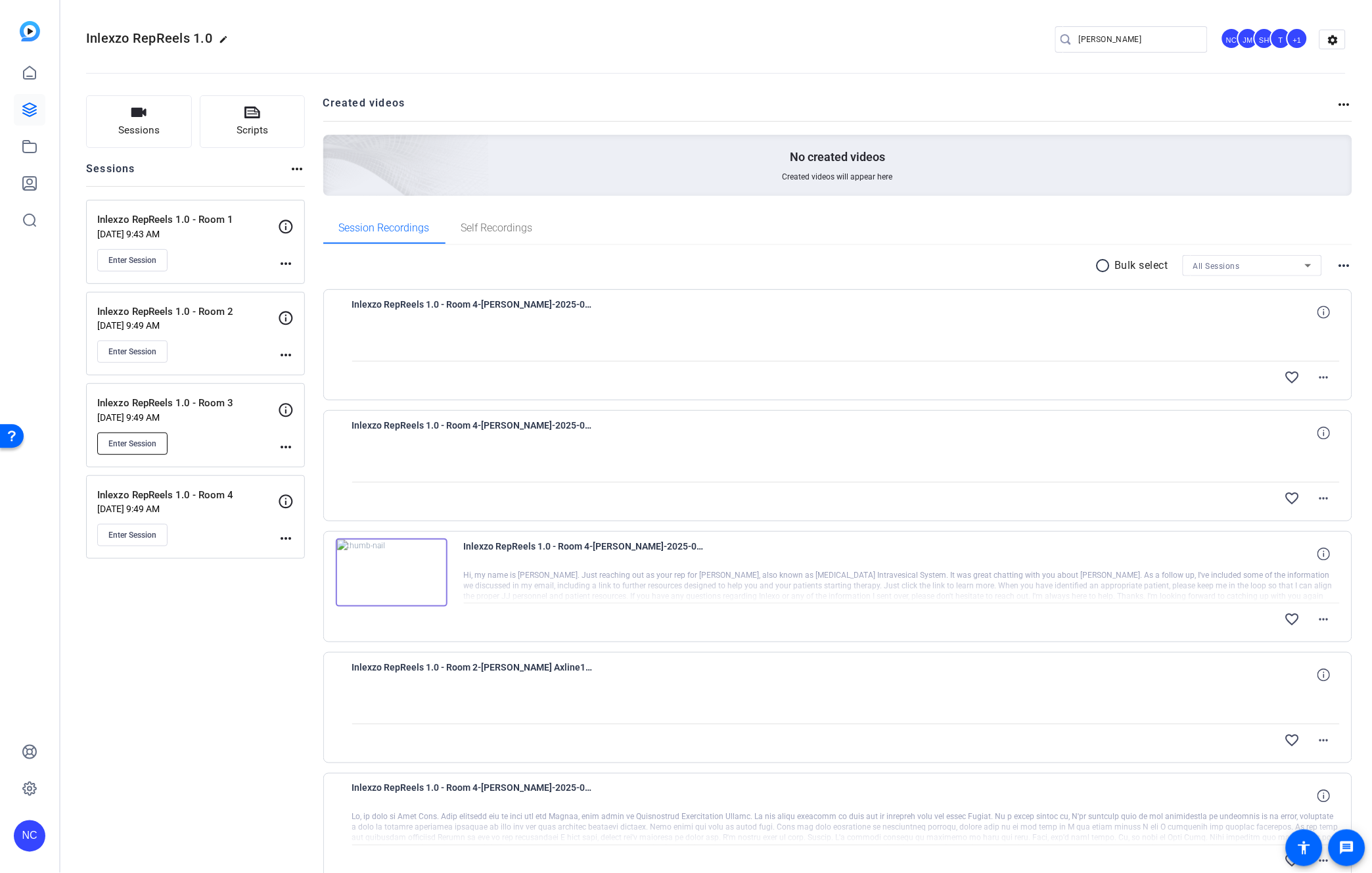
click at [136, 436] on button "Enter Session" at bounding box center [133, 444] width 71 height 23
click at [1108, 42] on input "[PERSON_NAME]" at bounding box center [1137, 40] width 118 height 16
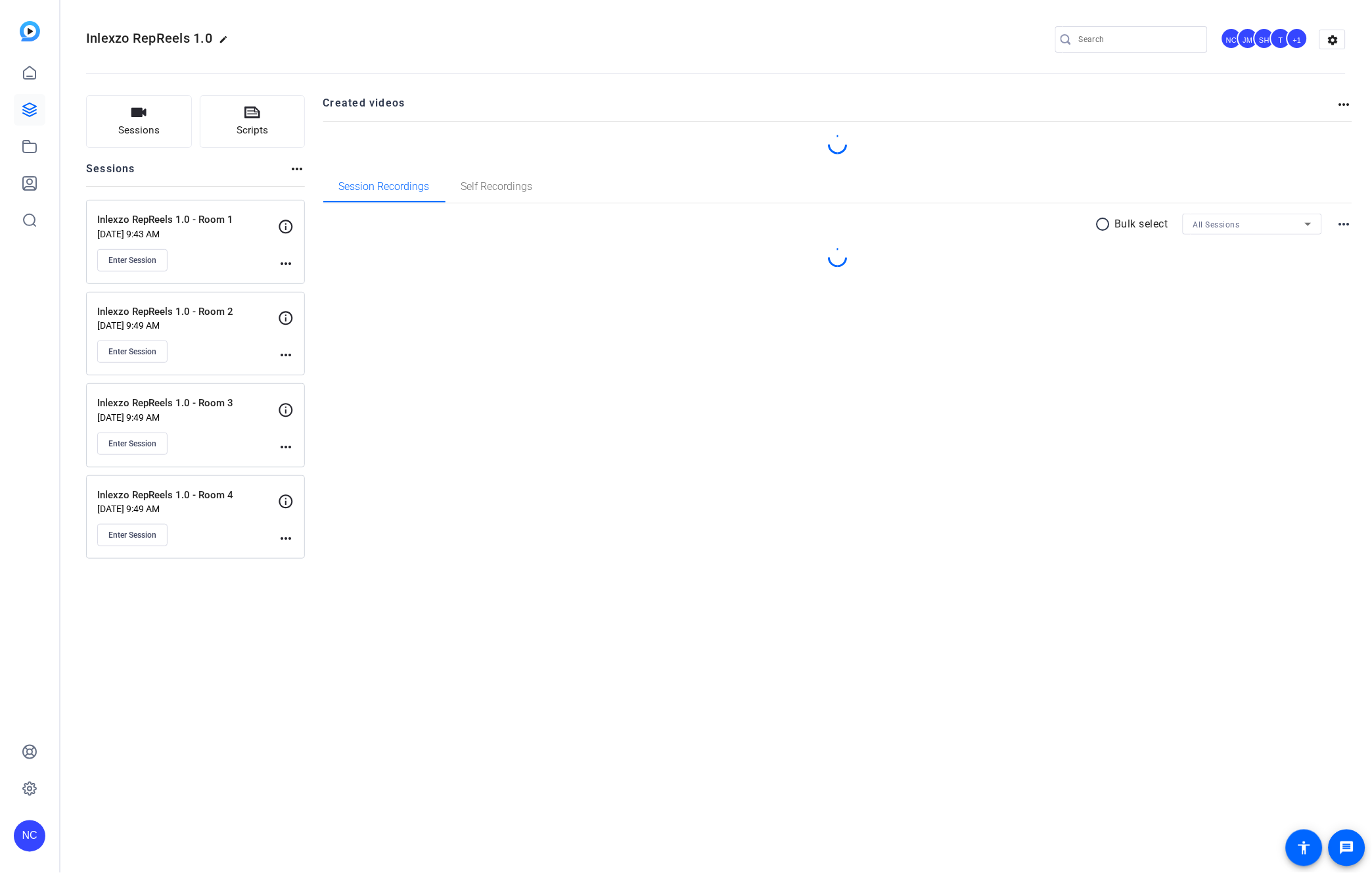
click at [1173, 42] on input "Search" at bounding box center [1137, 40] width 118 height 16
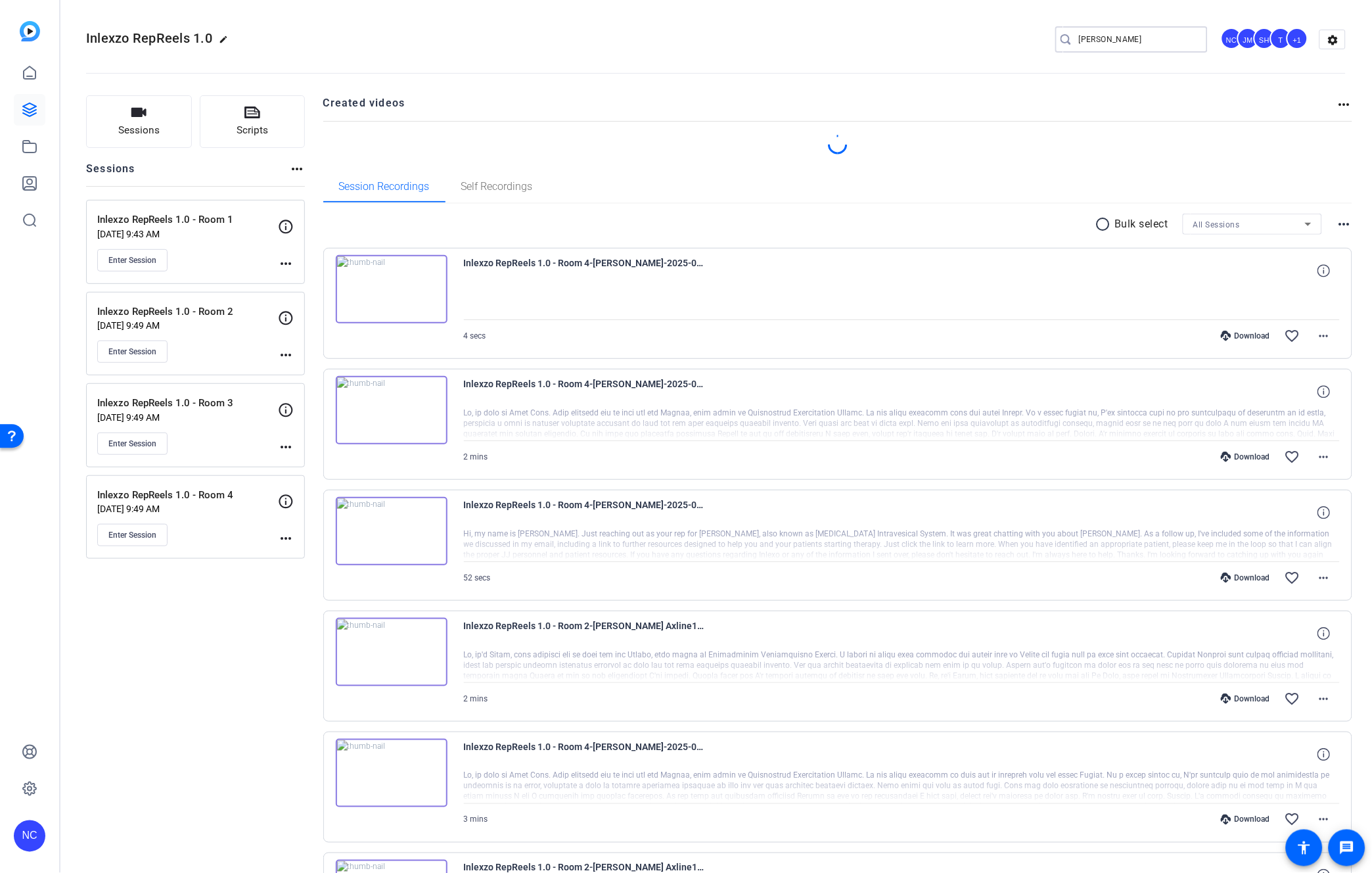
type input "[PERSON_NAME]"
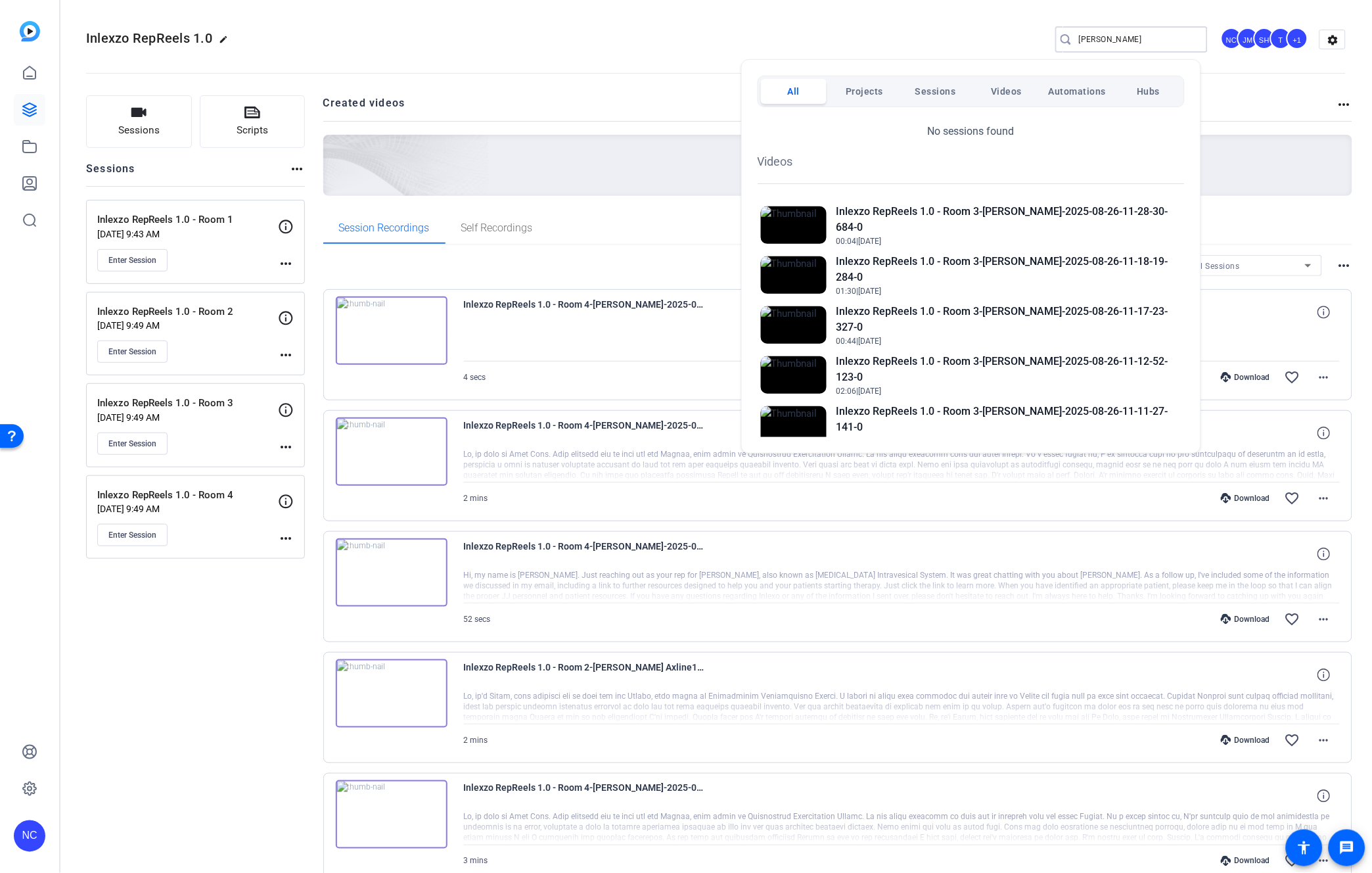
scroll to position [102, 0]
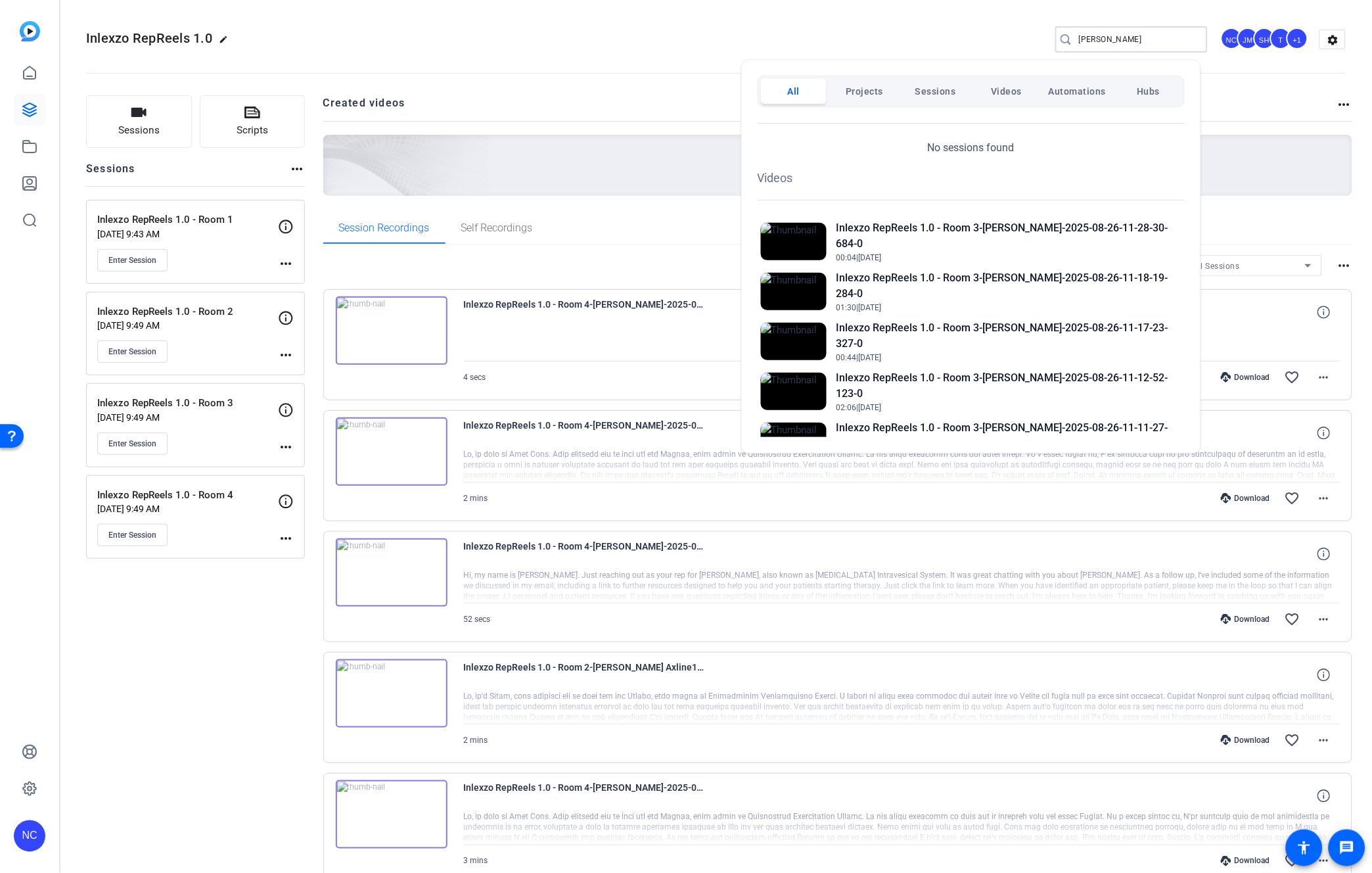
click at [710, 56] on div at bounding box center [686, 436] width 1372 height 873
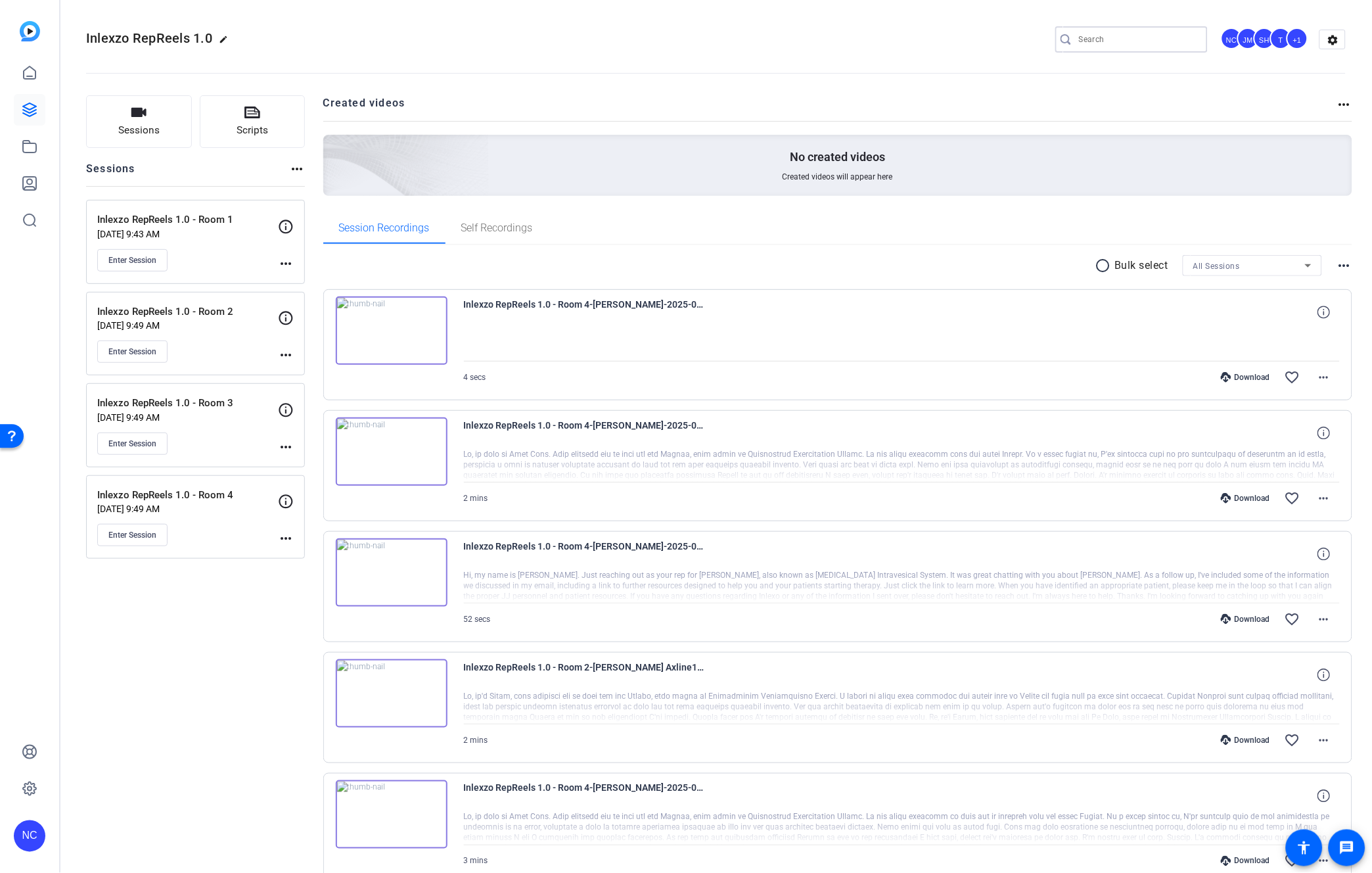
click at [1143, 37] on input "Search" at bounding box center [1137, 40] width 118 height 16
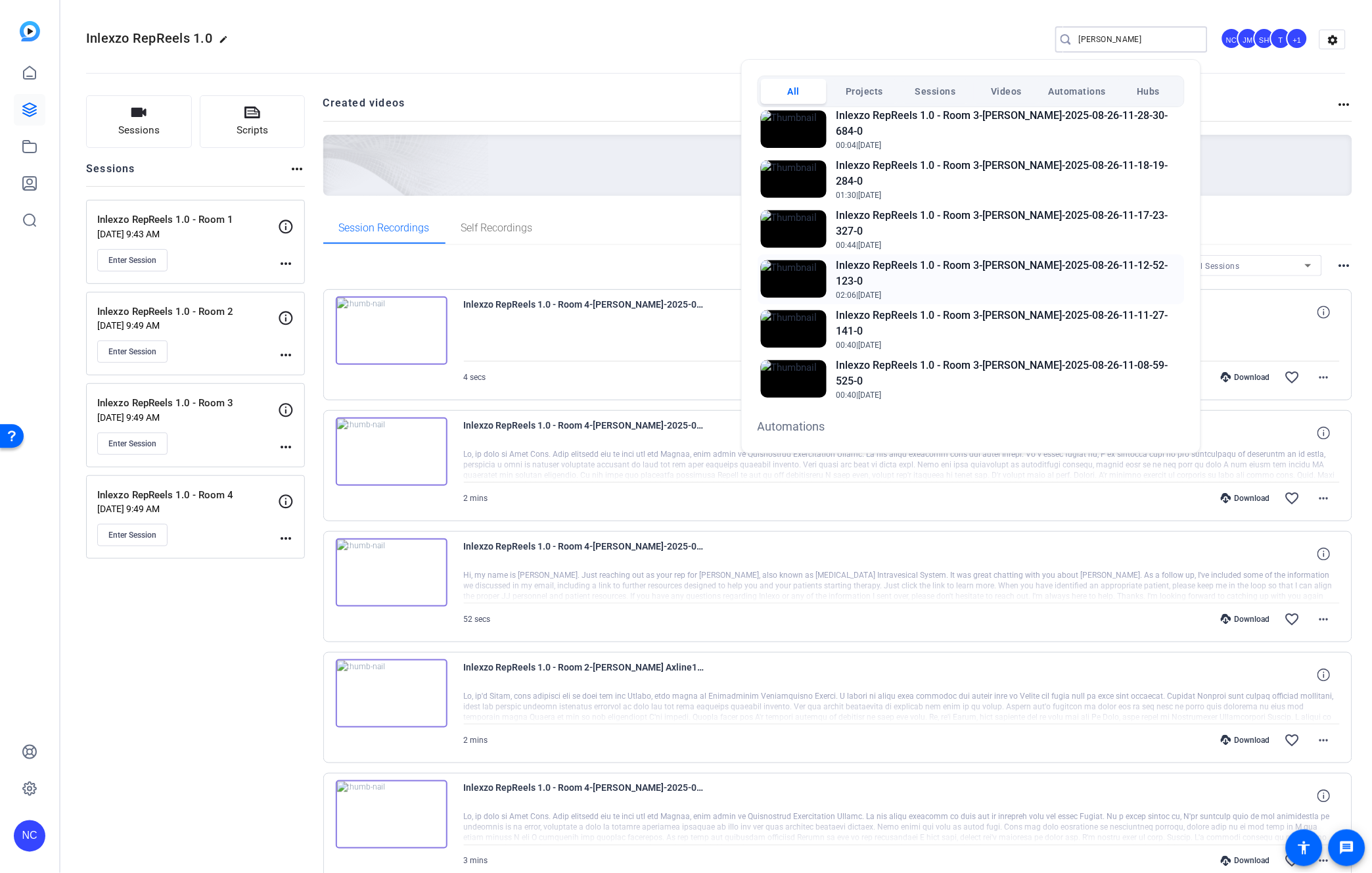
scroll to position [127, 0]
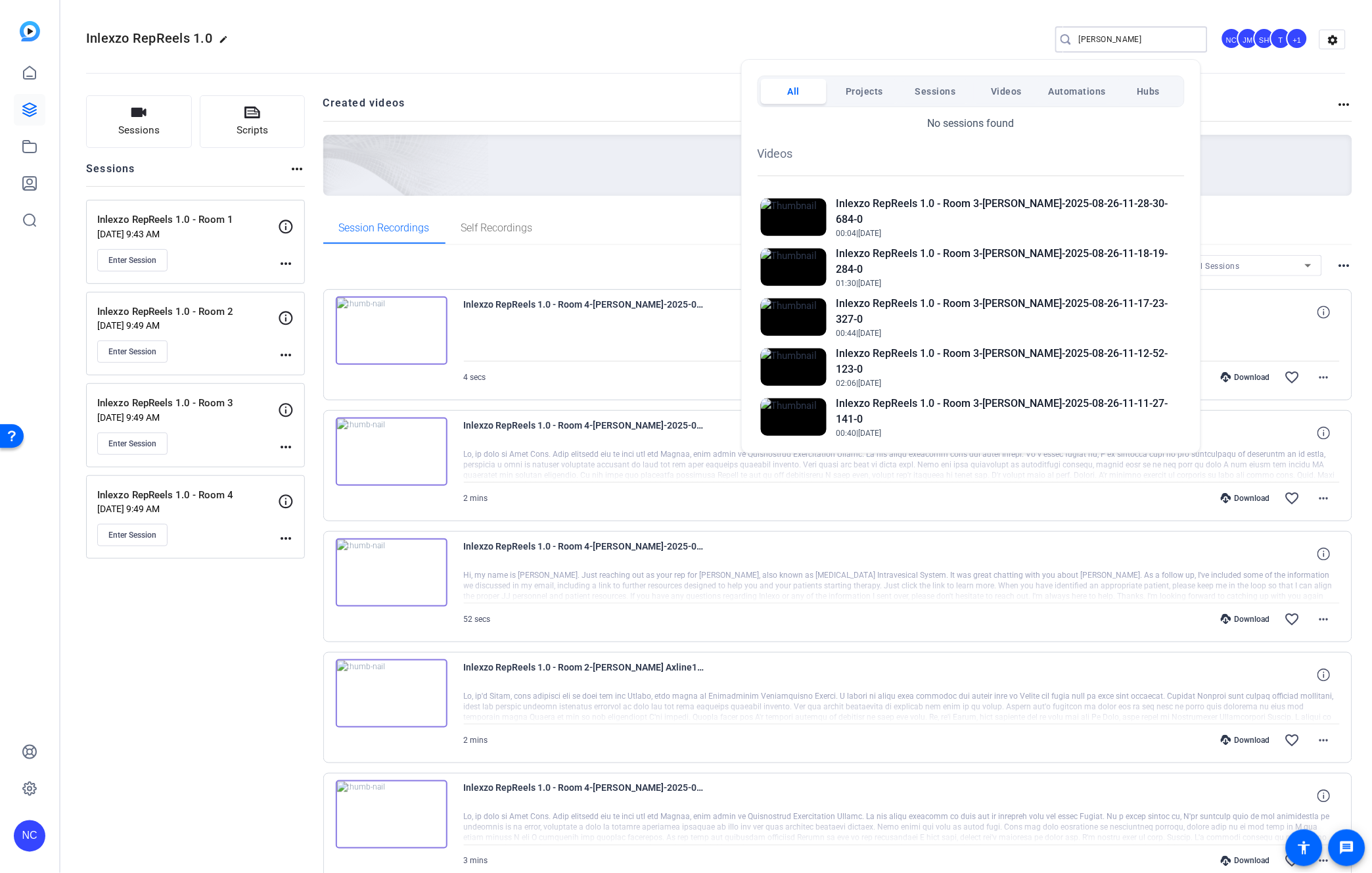
type input "brent"
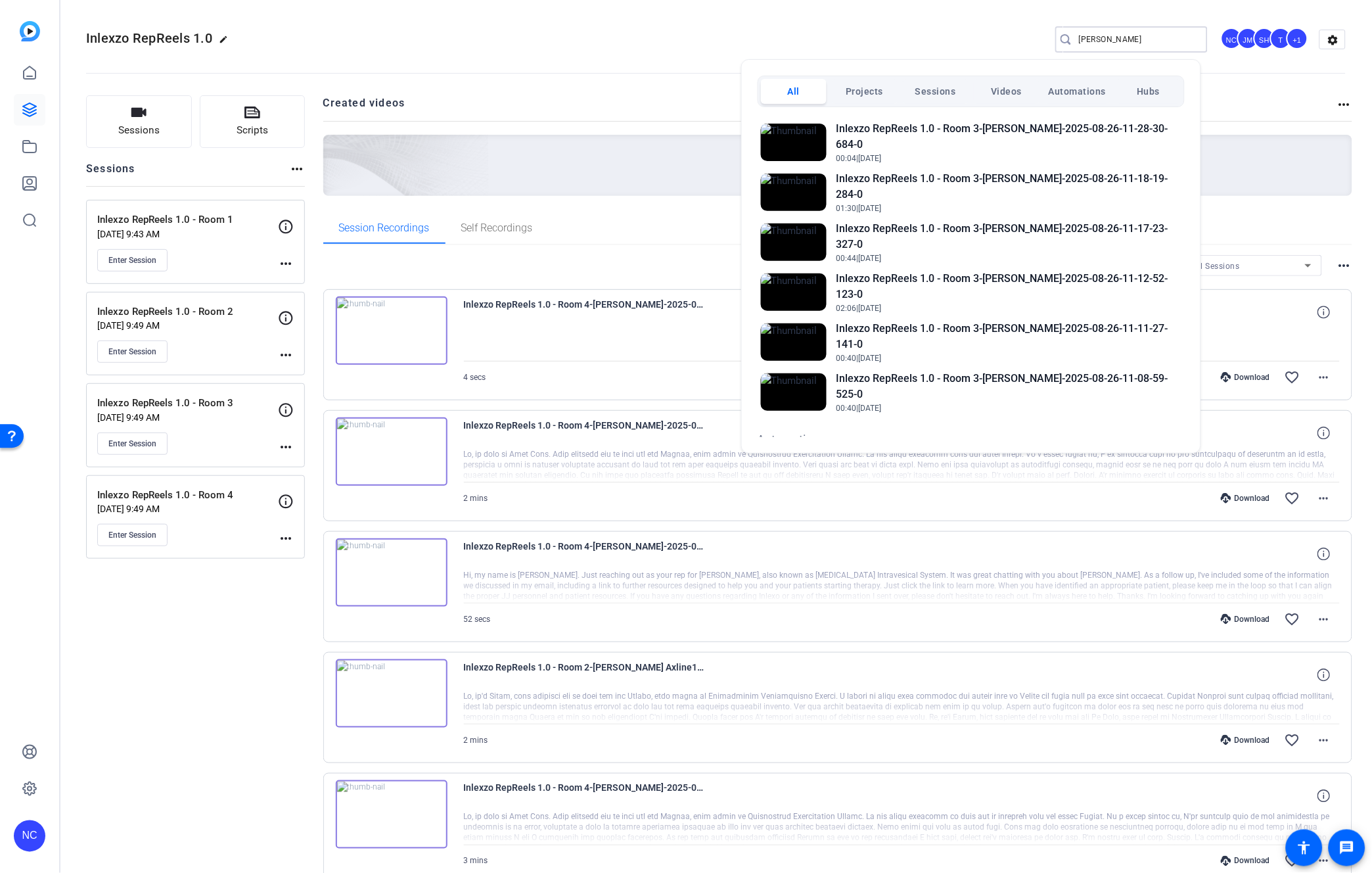
scroll to position [199, 0]
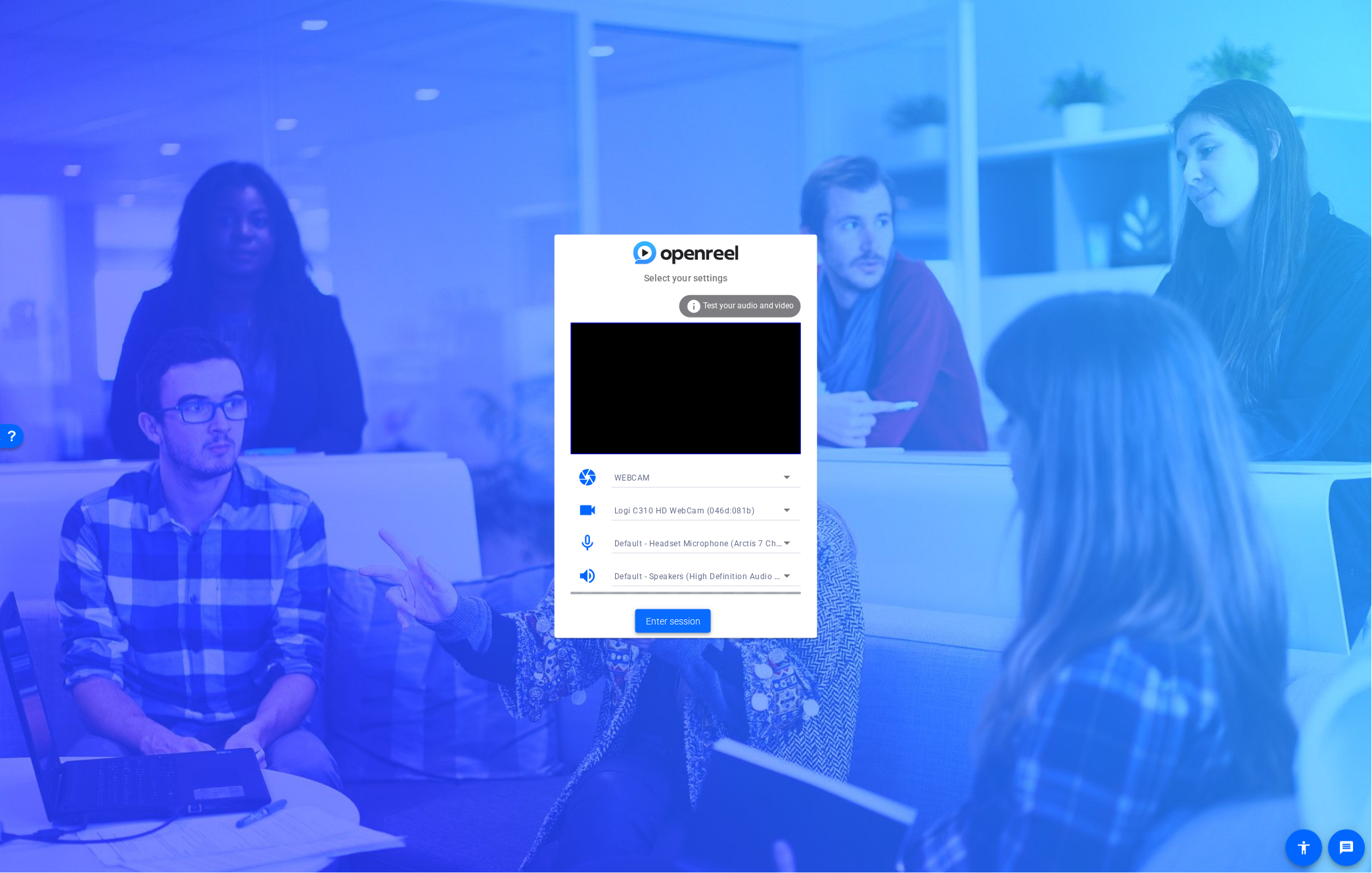
click at [674, 616] on span "Enter session" at bounding box center [673, 622] width 54 height 14
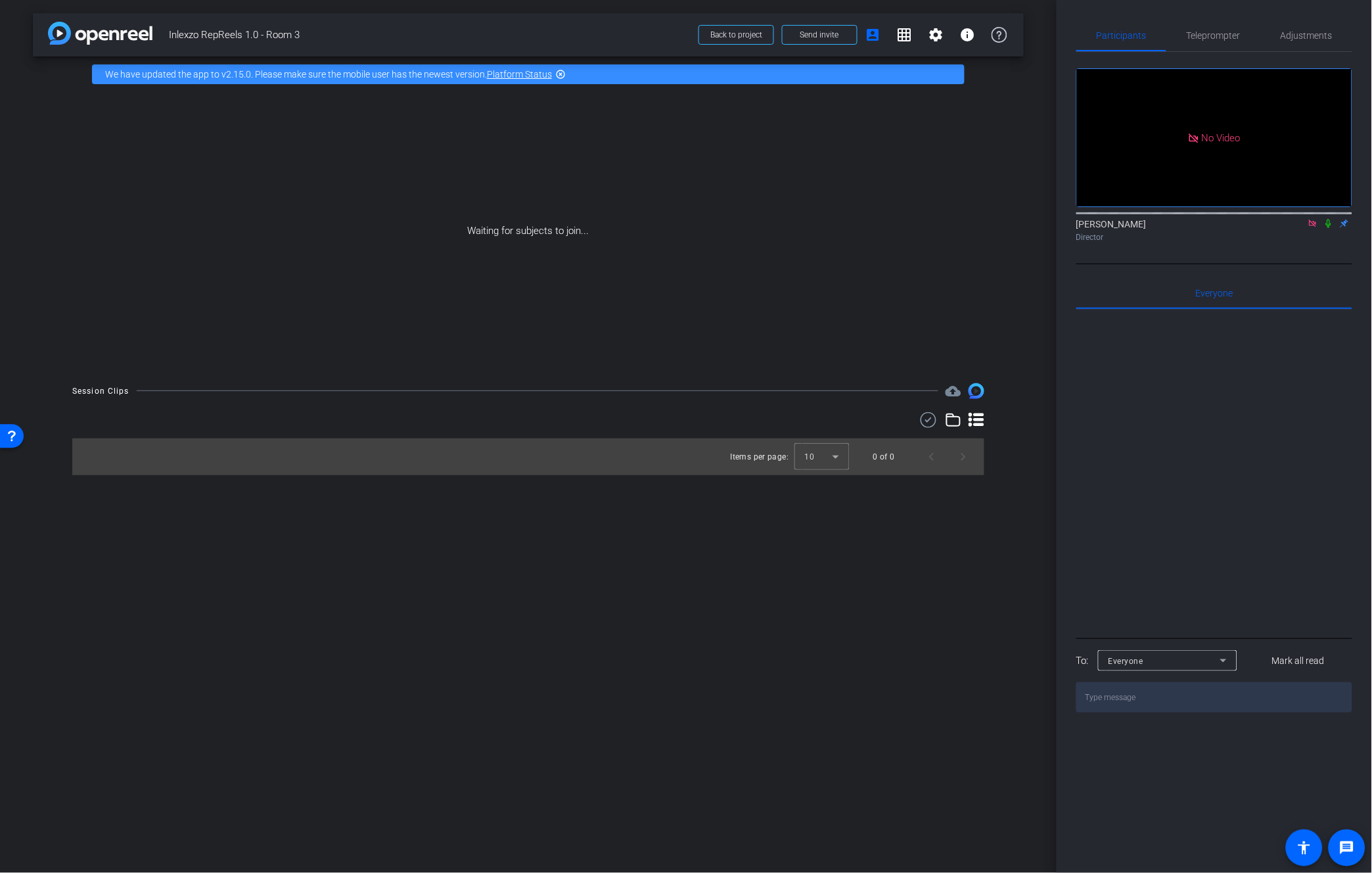
click at [1331, 228] on icon at bounding box center [1328, 223] width 11 height 9
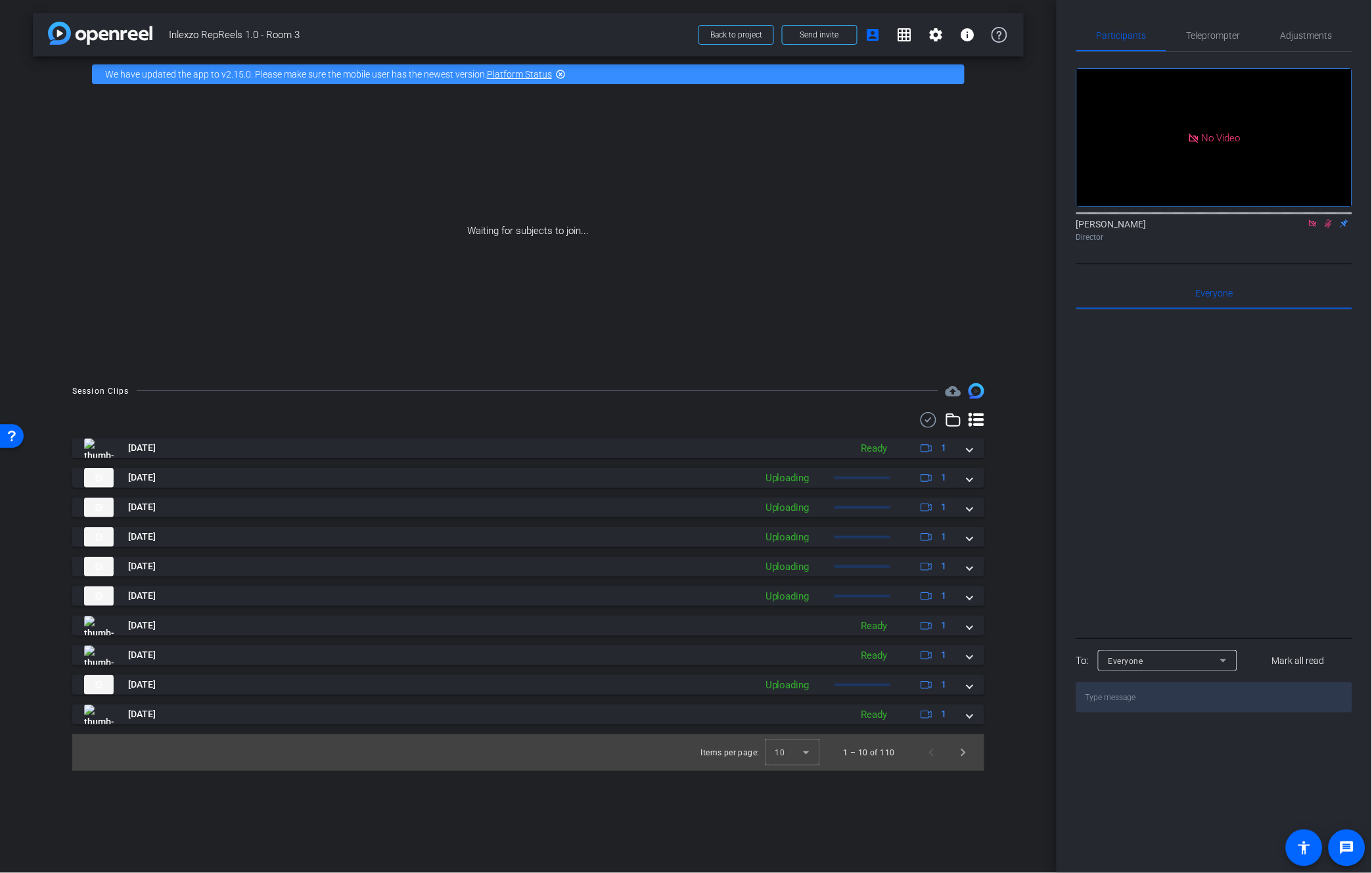
click at [979, 421] on icon at bounding box center [976, 420] width 16 height 14
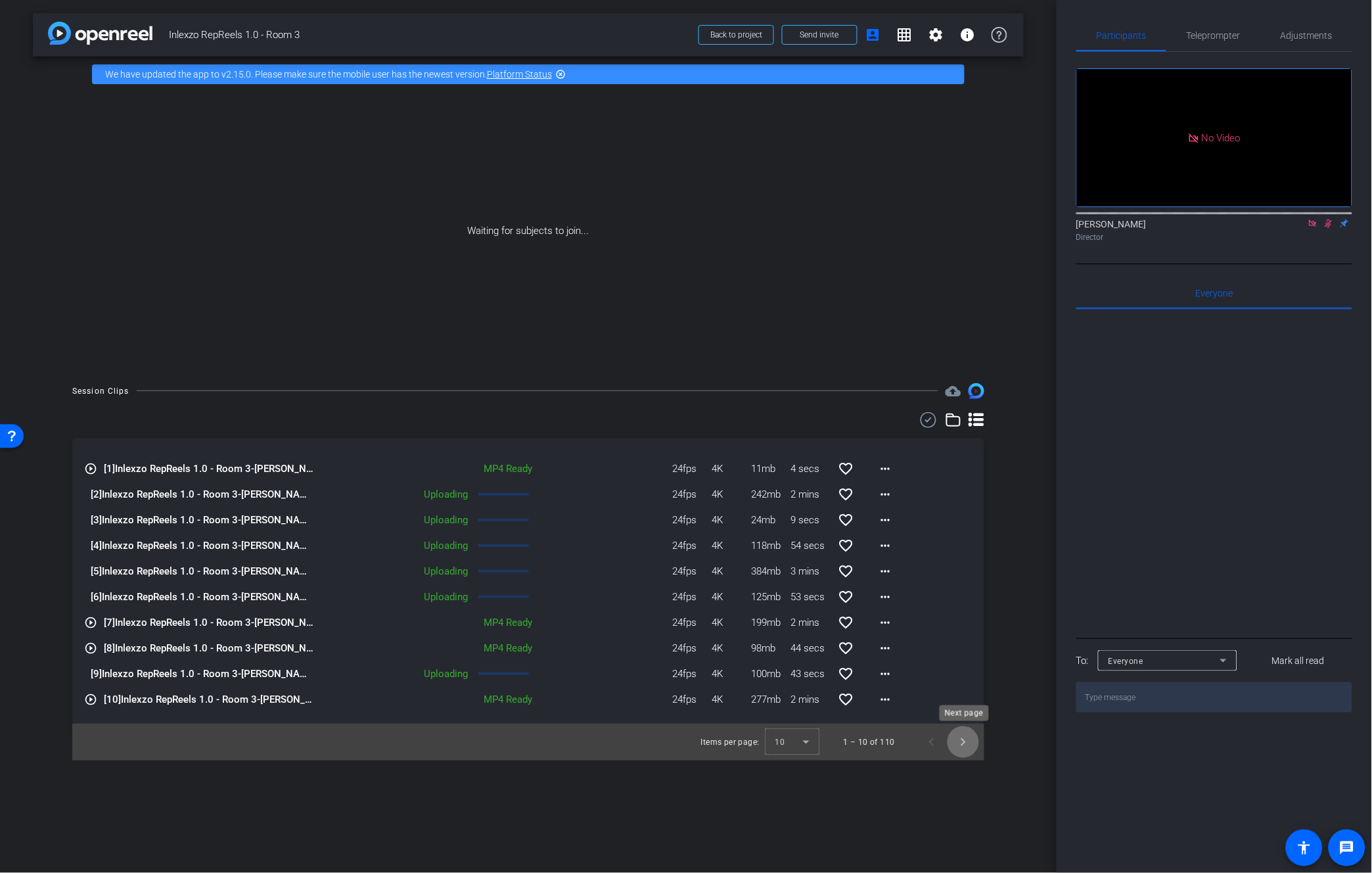
click at [961, 744] on span "Next page" at bounding box center [963, 742] width 32 height 32
click at [962, 744] on span "Next page" at bounding box center [963, 742] width 32 height 32
click at [929, 744] on span "Previous page" at bounding box center [931, 742] width 32 height 32
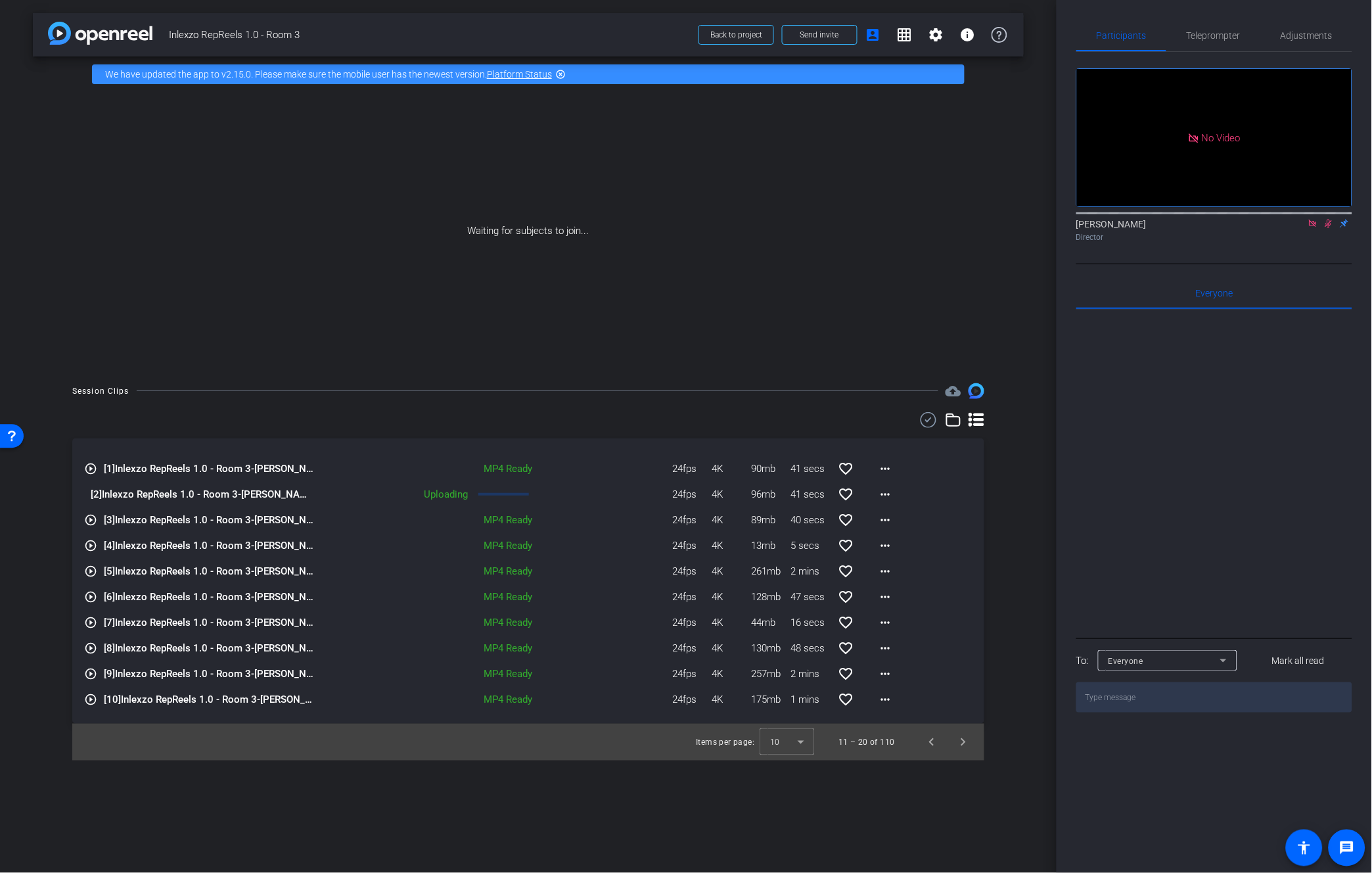
click at [436, 495] on div "Uploading" at bounding box center [395, 494] width 160 height 15
click at [953, 421] on icon at bounding box center [953, 420] width 16 height 16
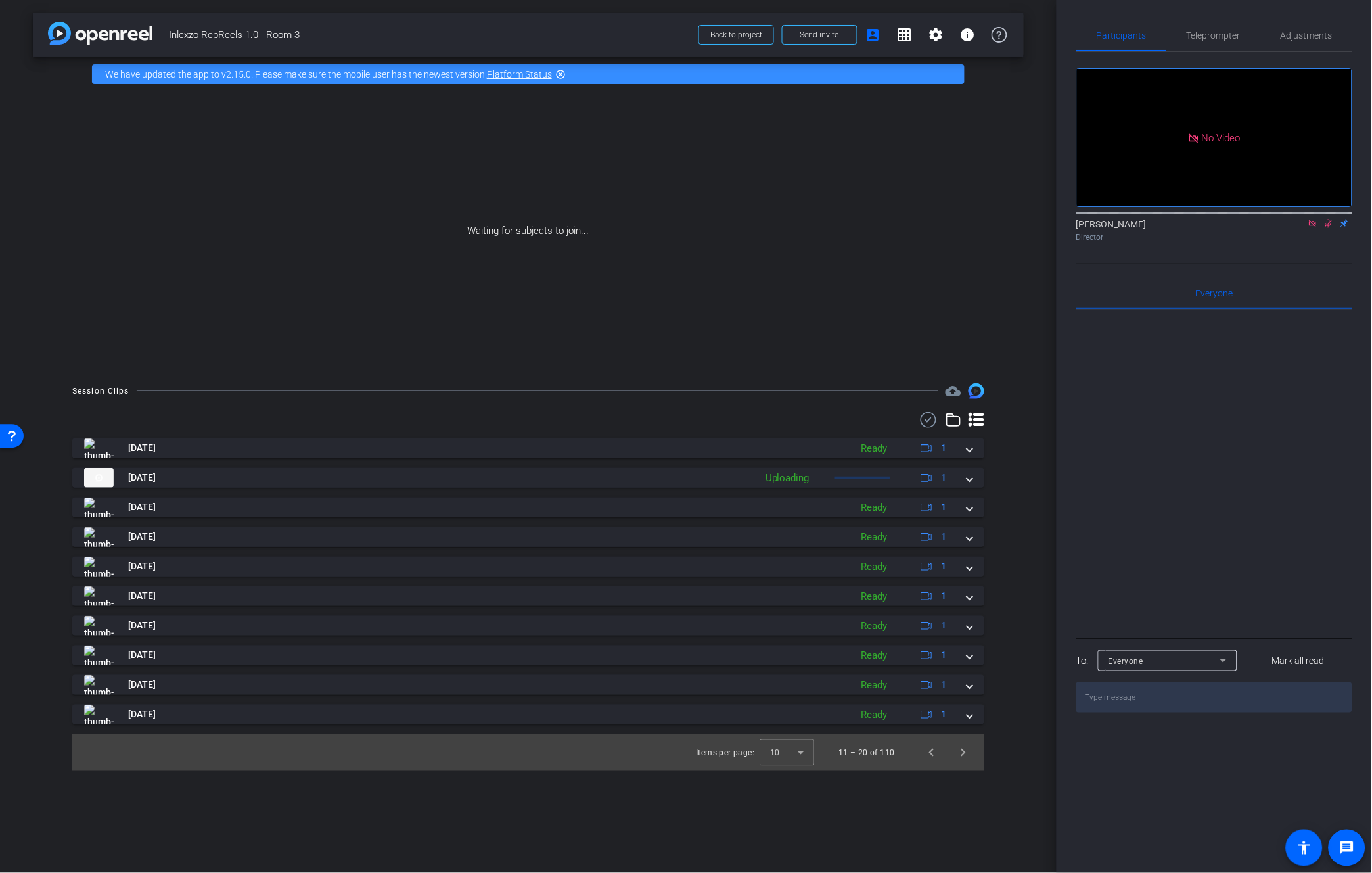
click at [974, 425] on icon at bounding box center [976, 420] width 16 height 14
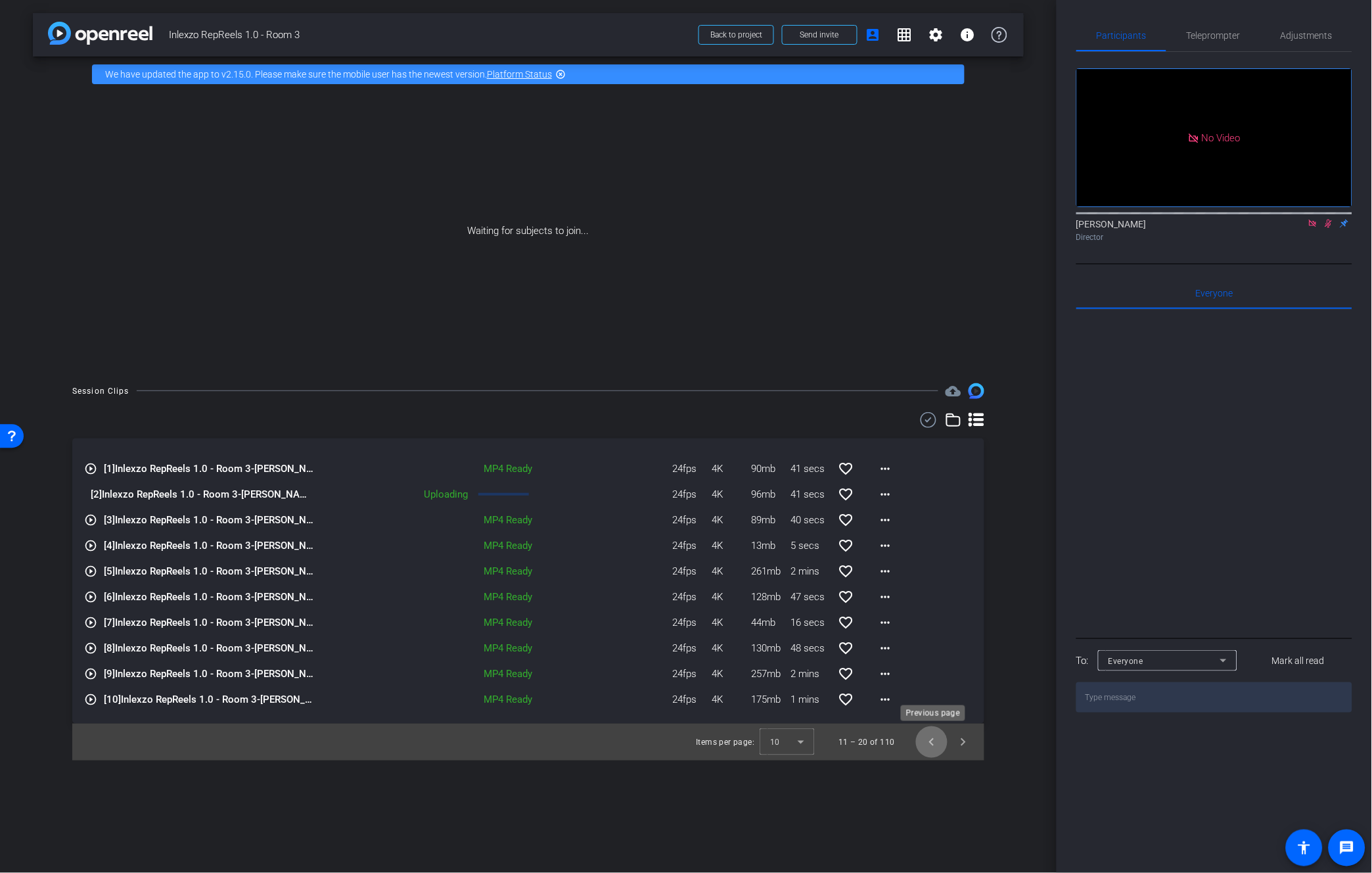
click at [928, 740] on span "Previous page" at bounding box center [931, 742] width 32 height 32
click at [462, 674] on div "Uploading" at bounding box center [395, 674] width 160 height 15
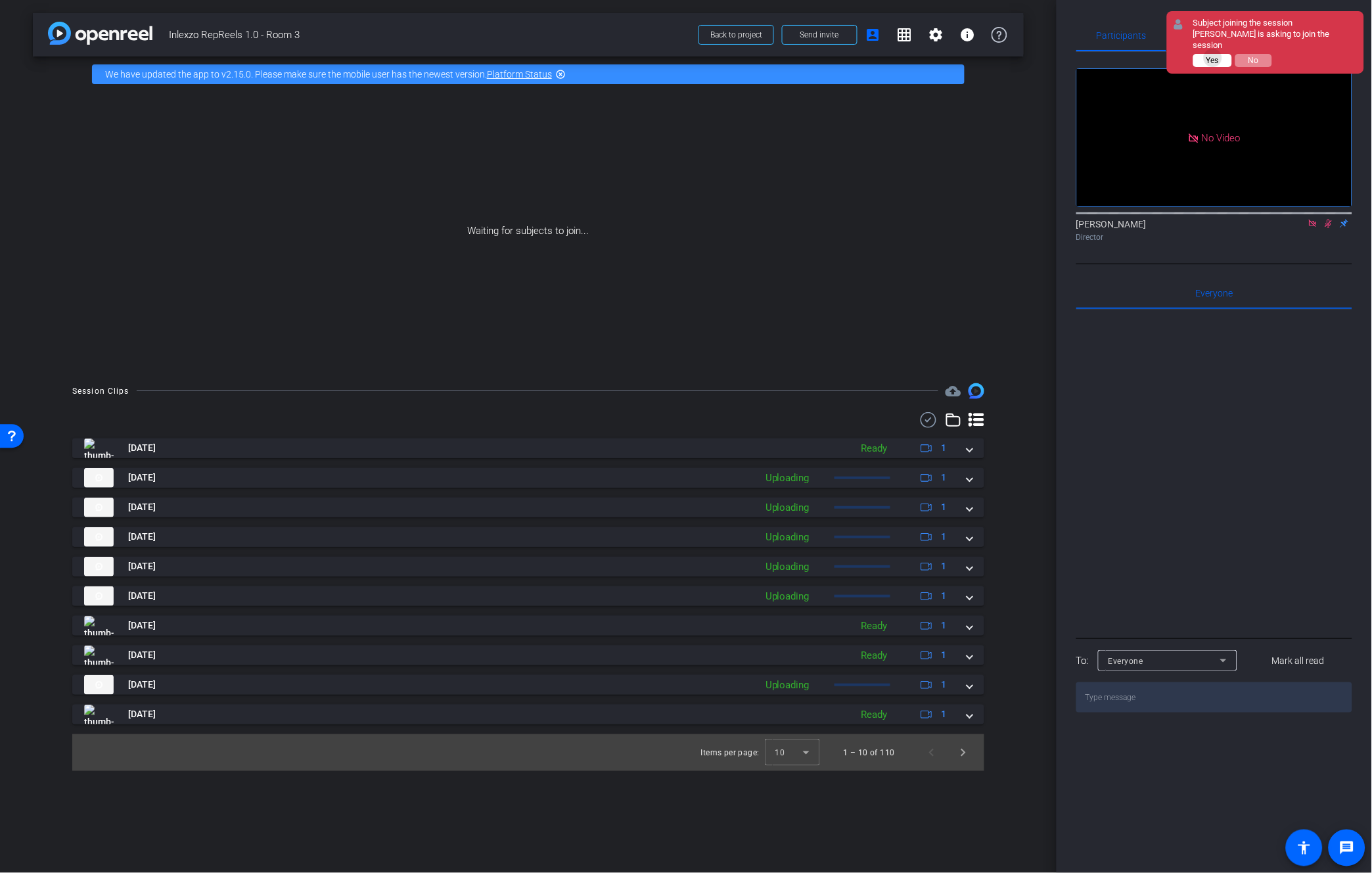
click at [1214, 56] on span "Yes" at bounding box center [1212, 60] width 13 height 9
click at [1220, 54] on button "Yes" at bounding box center [1212, 60] width 39 height 13
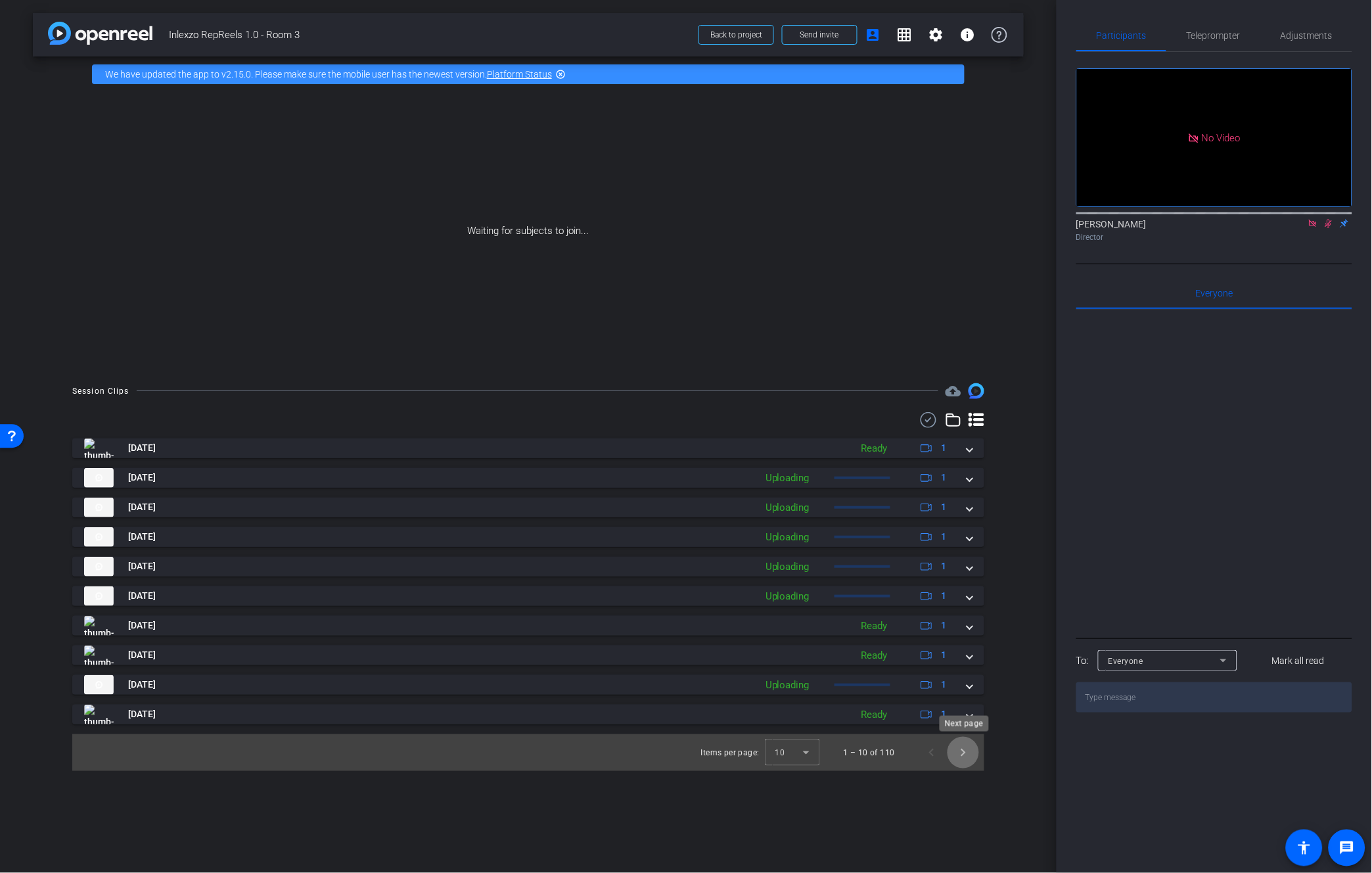
click at [966, 753] on span "Next page" at bounding box center [963, 752] width 32 height 32
click at [962, 745] on span "Next page" at bounding box center [963, 752] width 32 height 32
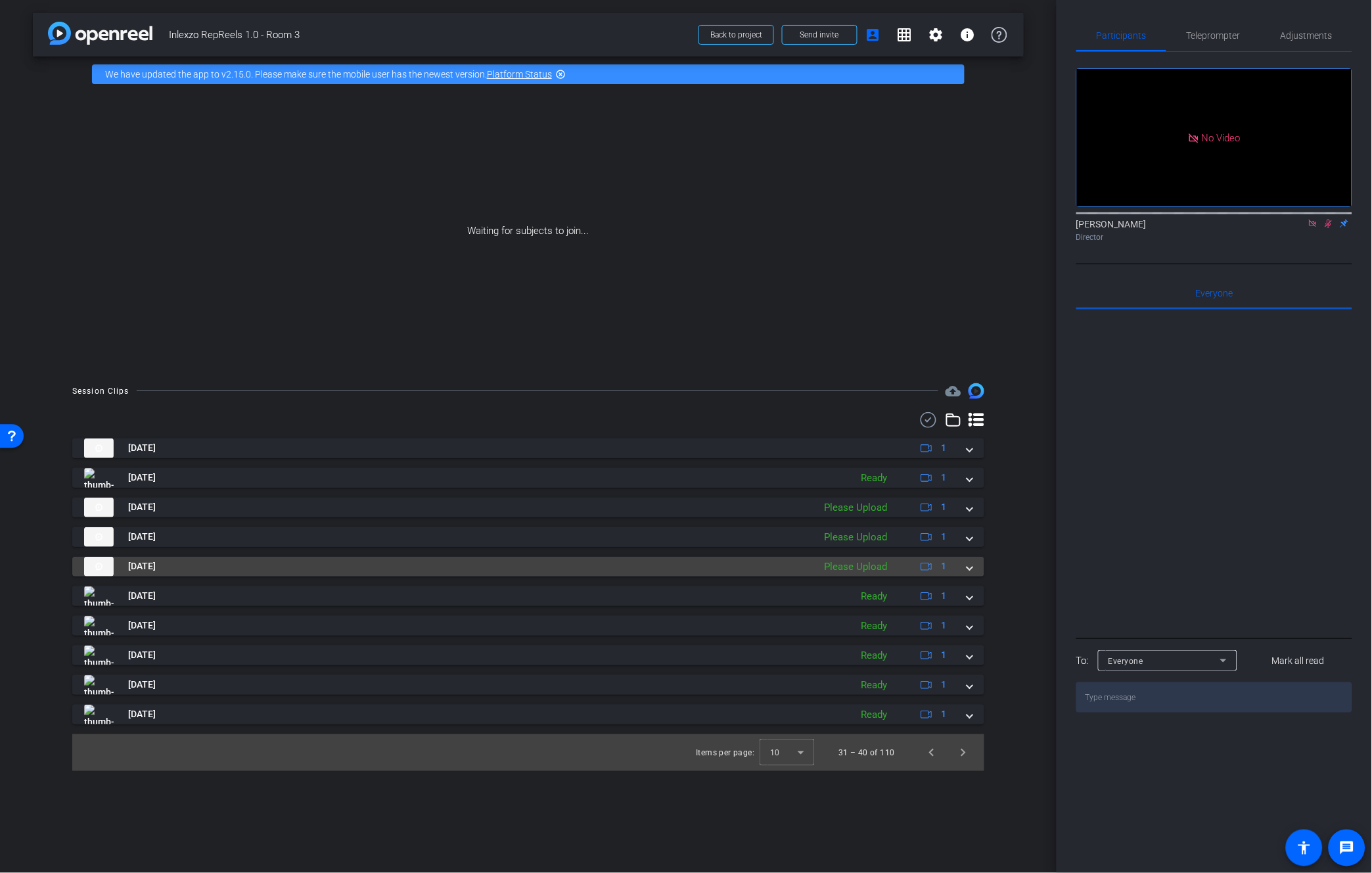
click at [567, 560] on mat-panel-title "[DATE]" at bounding box center [446, 567] width 723 height 20
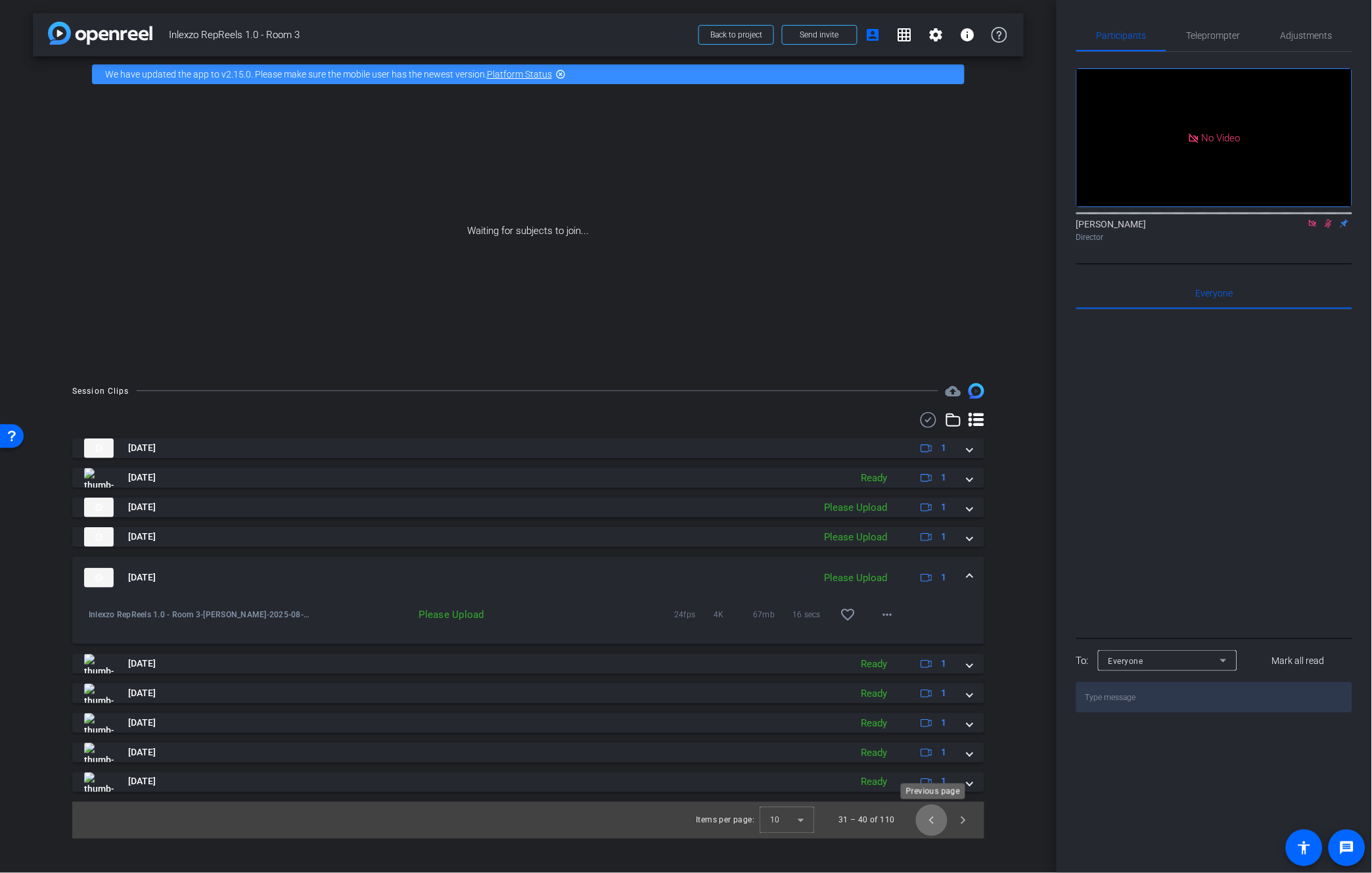
click at [935, 818] on span "Previous page" at bounding box center [931, 820] width 32 height 32
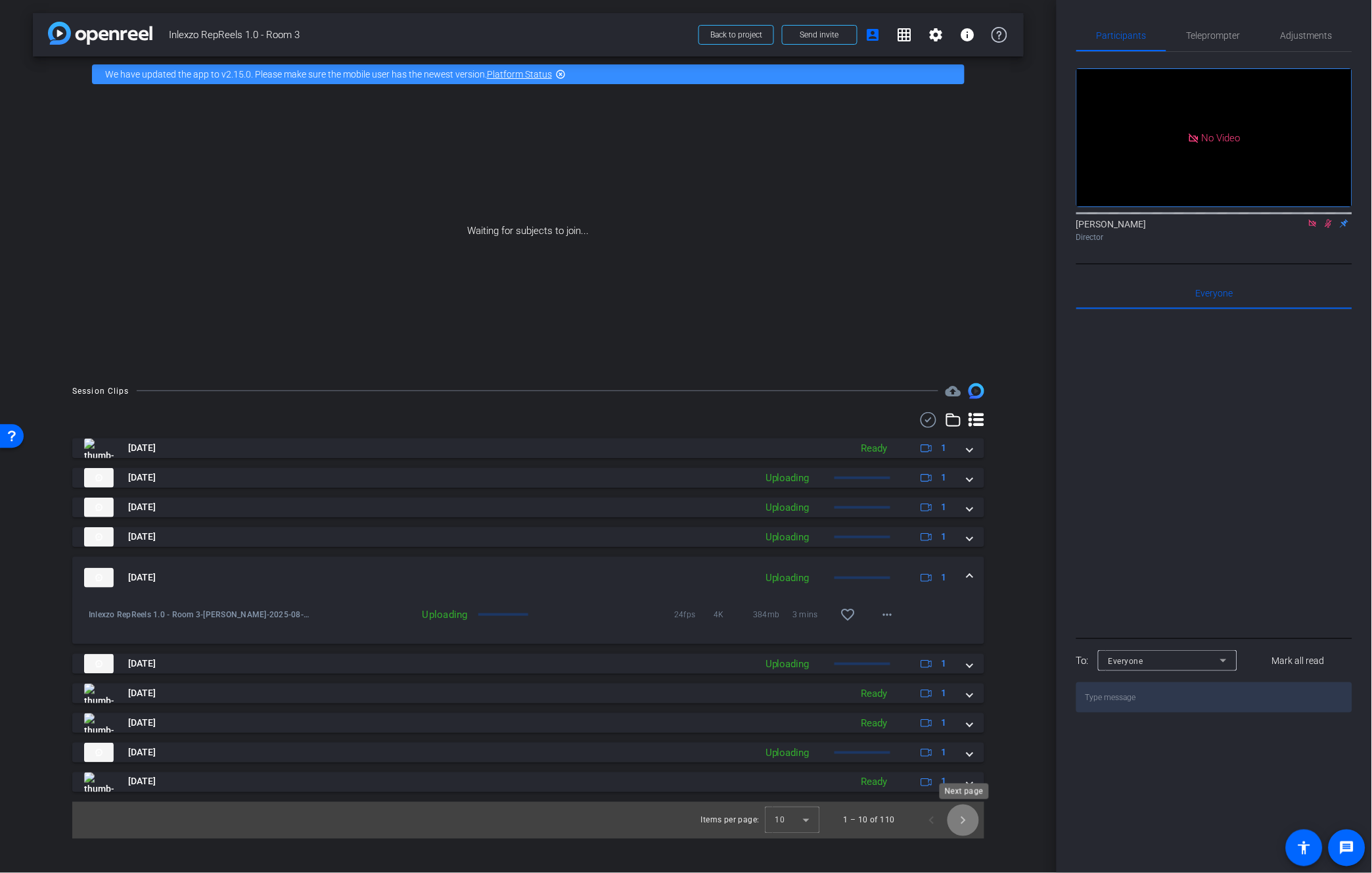
click at [962, 820] on span "Next page" at bounding box center [963, 820] width 32 height 32
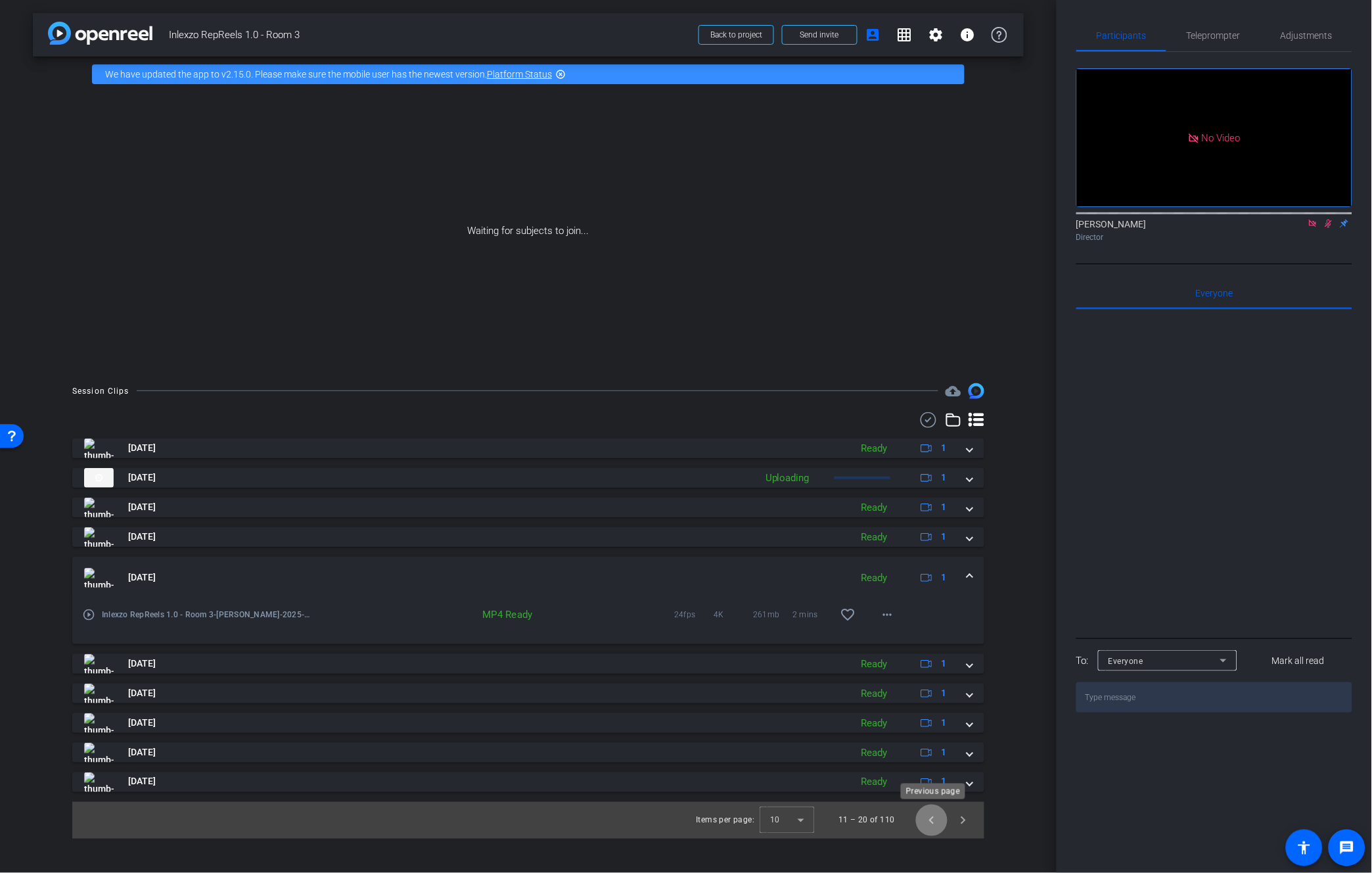
click at [930, 824] on span "Previous page" at bounding box center [931, 820] width 32 height 32
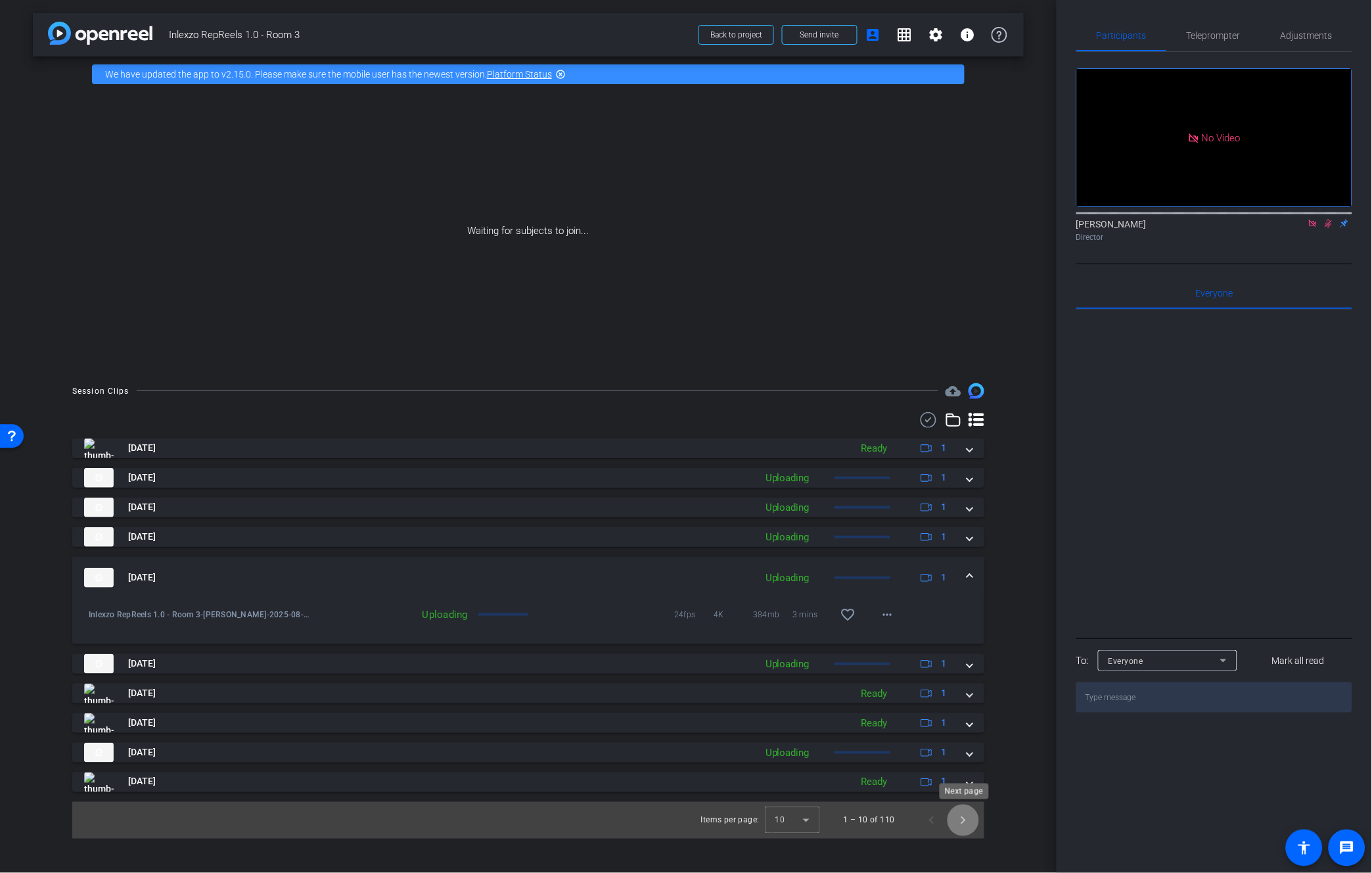
click at [968, 831] on span "Next page" at bounding box center [963, 820] width 32 height 32
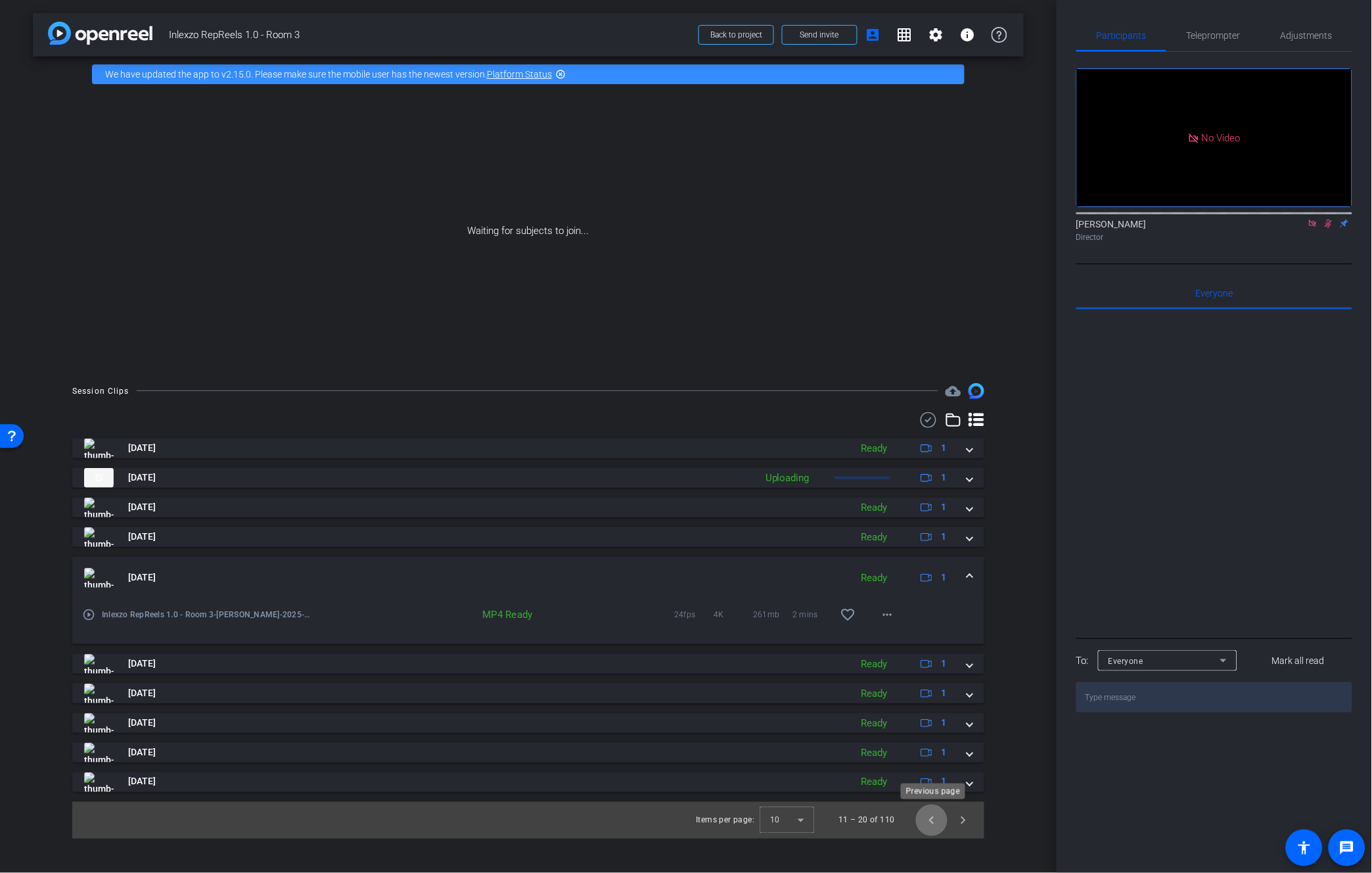
click at [933, 821] on span "Previous page" at bounding box center [931, 820] width 32 height 32
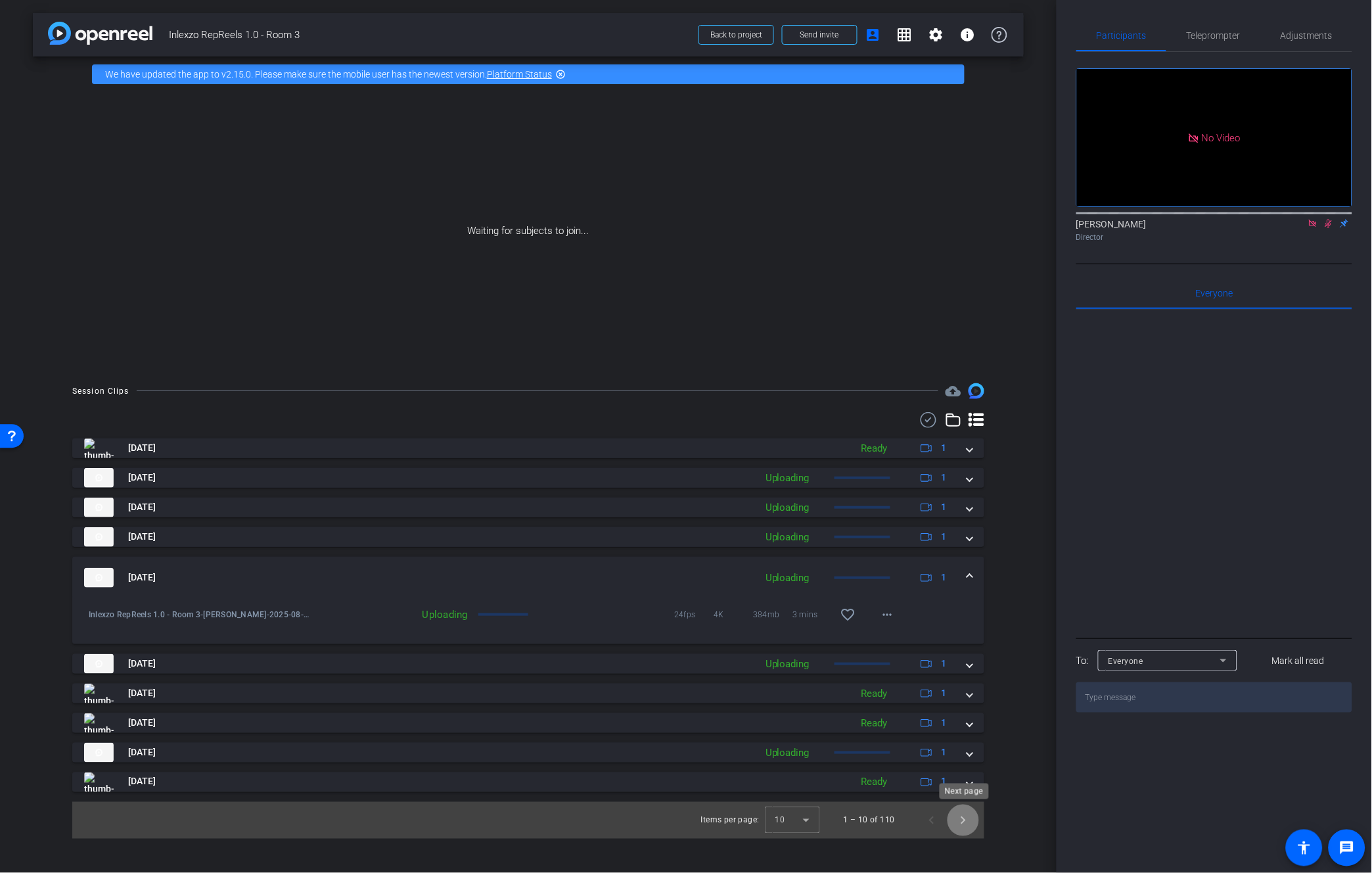
click at [971, 821] on span "Next page" at bounding box center [963, 820] width 32 height 32
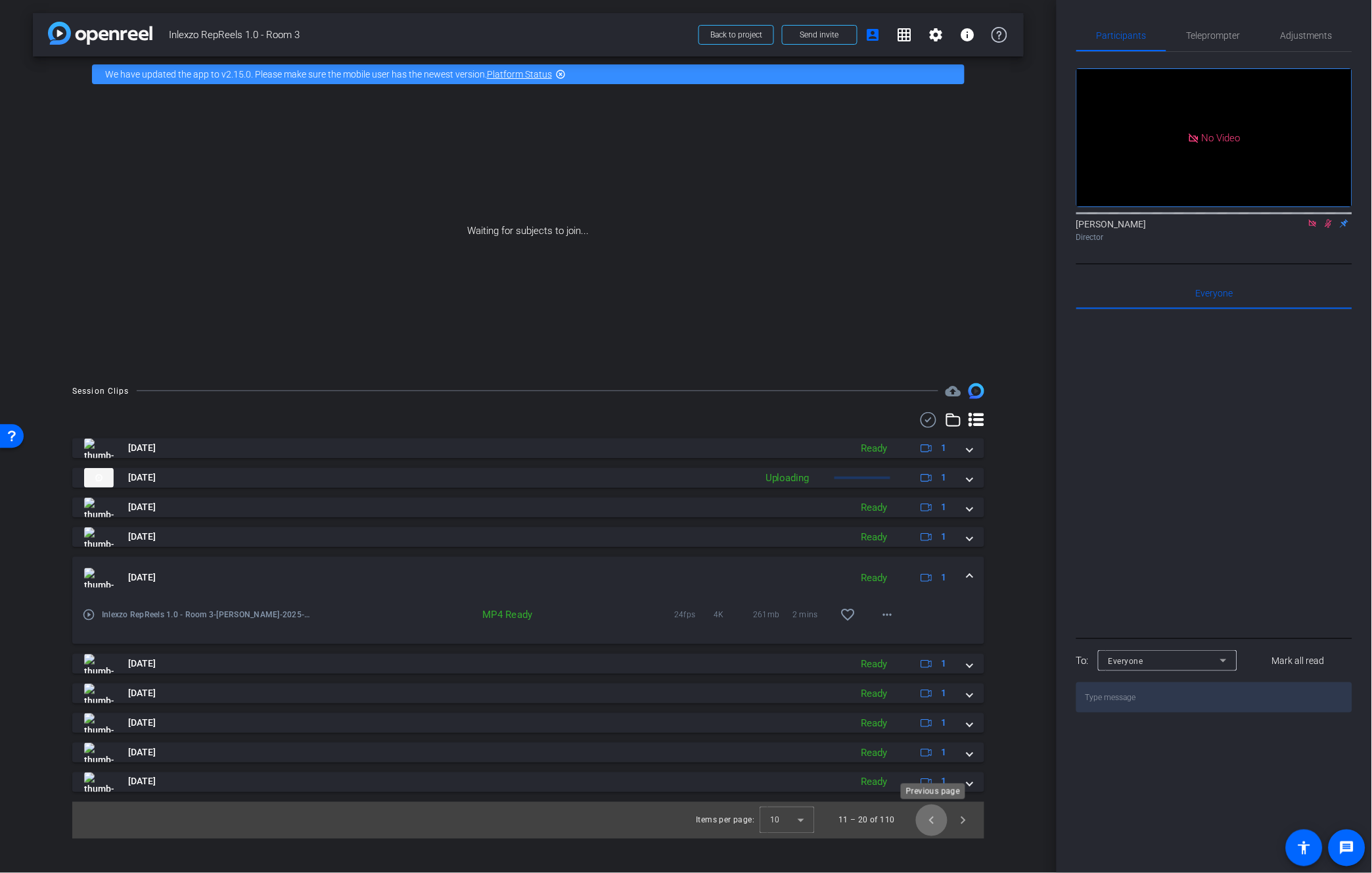
click at [924, 826] on span "Previous page" at bounding box center [931, 820] width 32 height 32
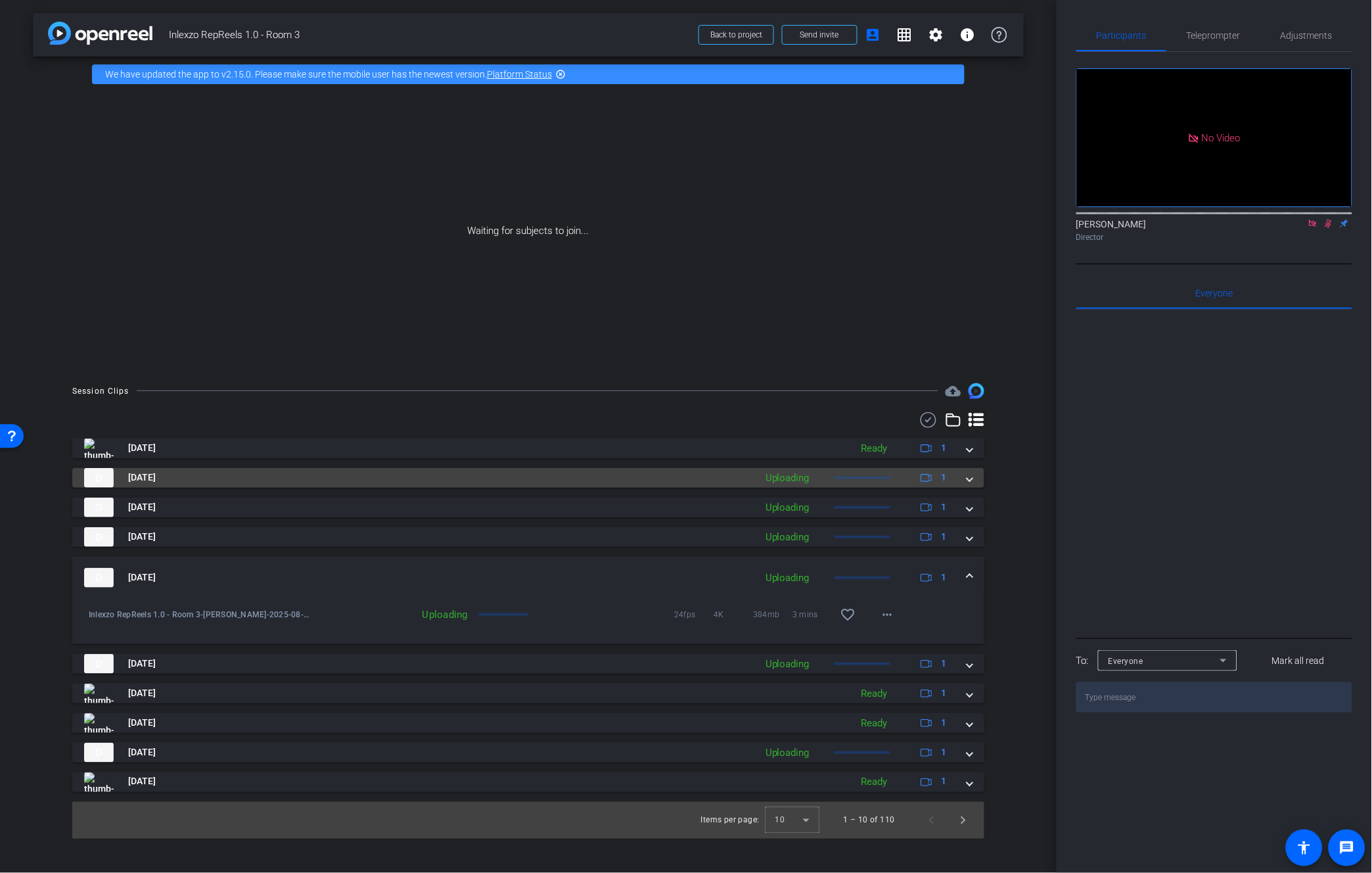
click at [784, 467] on div "Aug 26, 2025 Ready 1 Aug 26, 2025 Uploading 1 Aug 26, 2025 Uploading 1 Aug 26, …" at bounding box center [528, 615] width 912 height 353
click at [789, 472] on div "Uploading" at bounding box center [787, 478] width 57 height 15
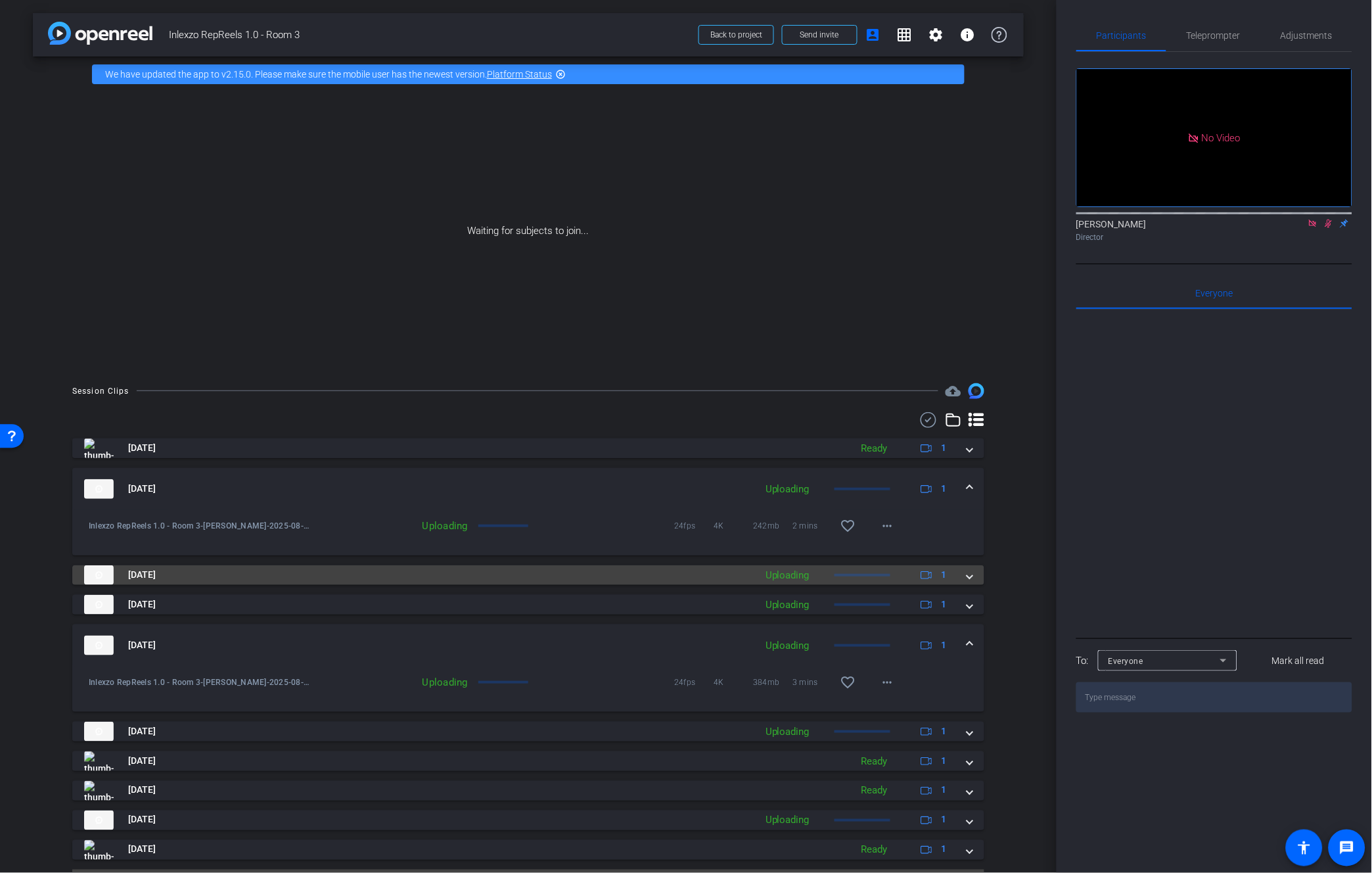
click at [779, 579] on div "Uploading" at bounding box center [787, 575] width 57 height 15
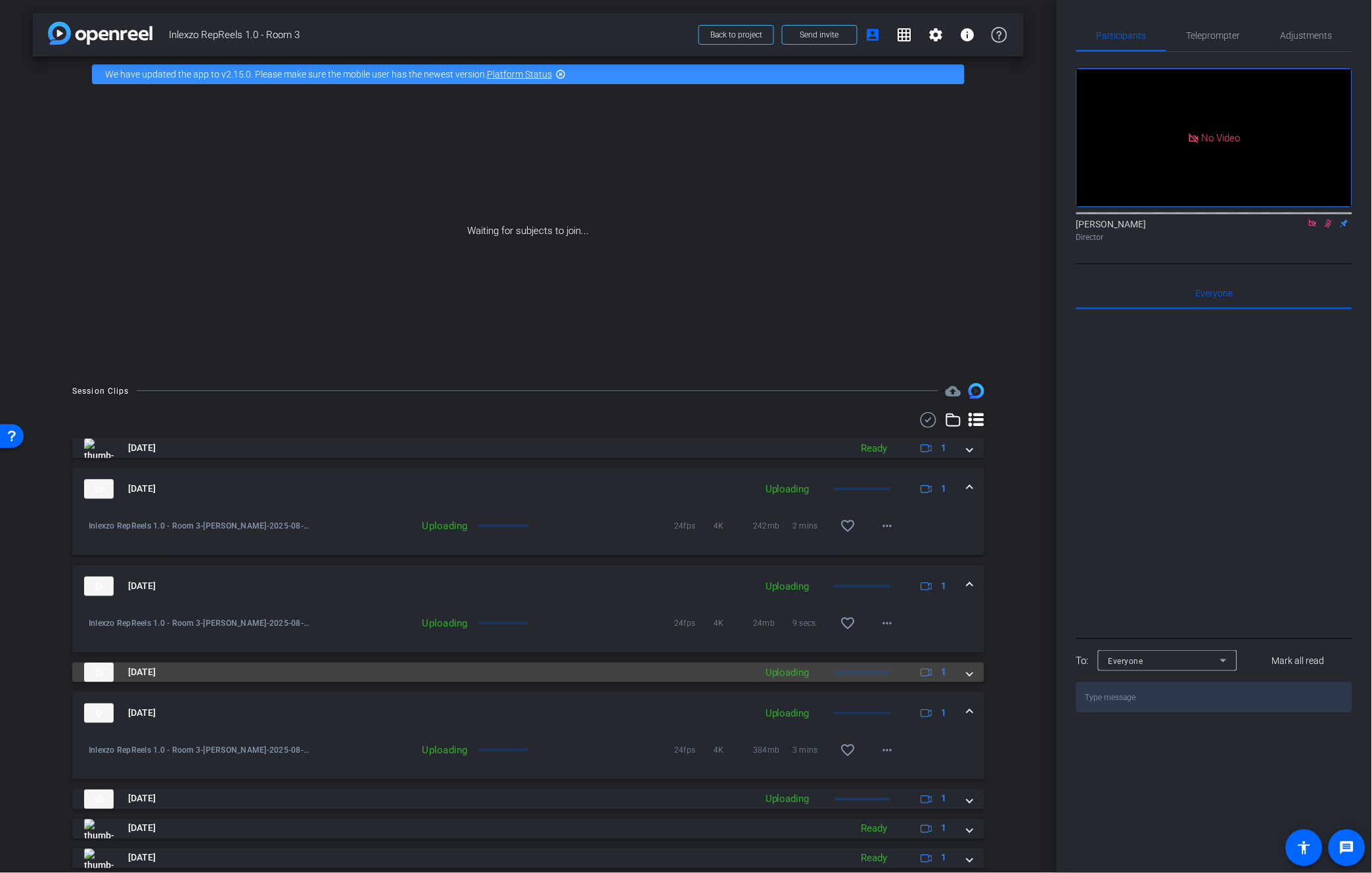
click at [777, 681] on mat-panel-description "Uploading 1" at bounding box center [858, 672] width 198 height 20
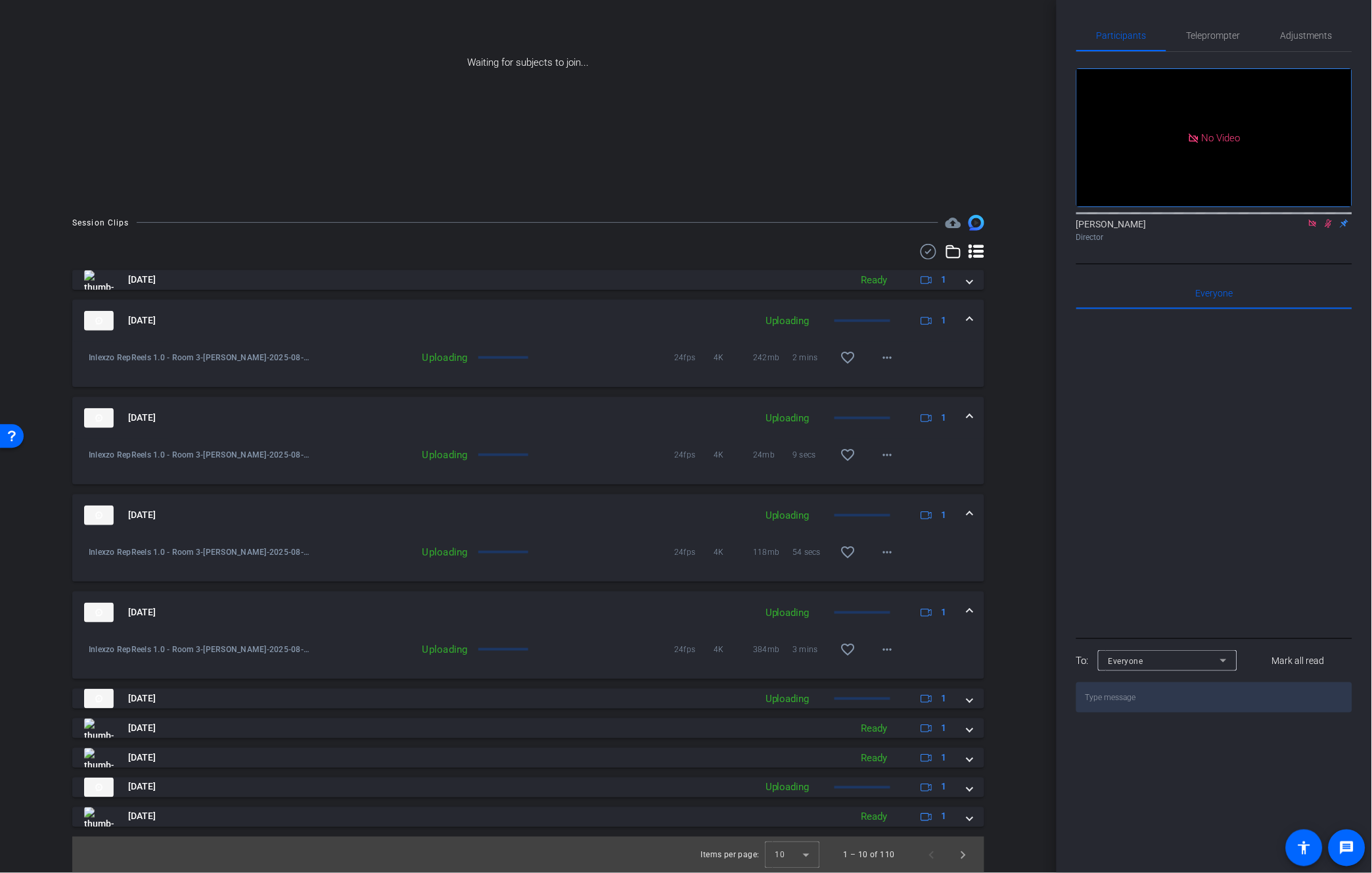
click at [795, 609] on div "Uploading" at bounding box center [787, 613] width 57 height 15
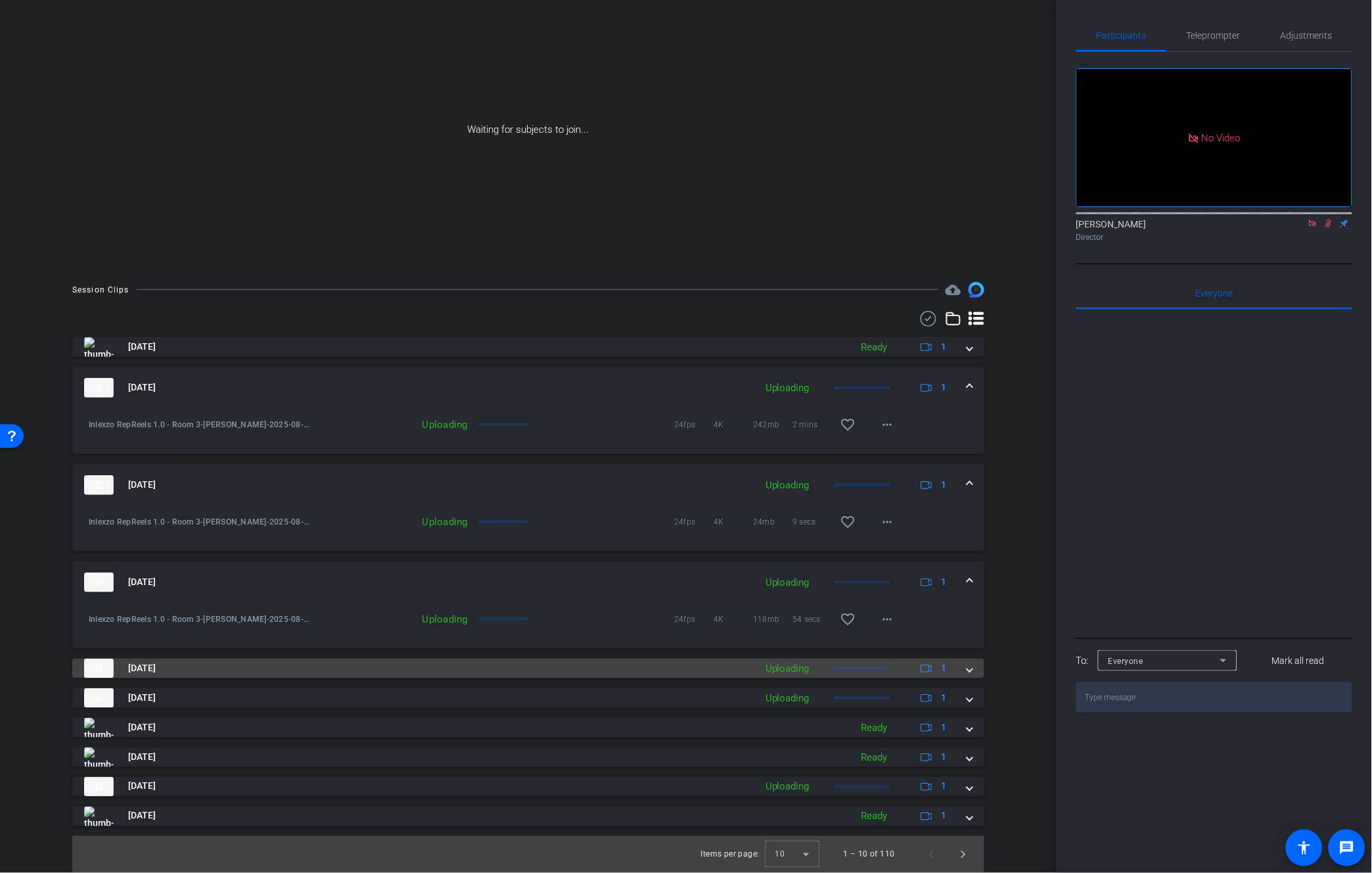
scroll to position [100, 0]
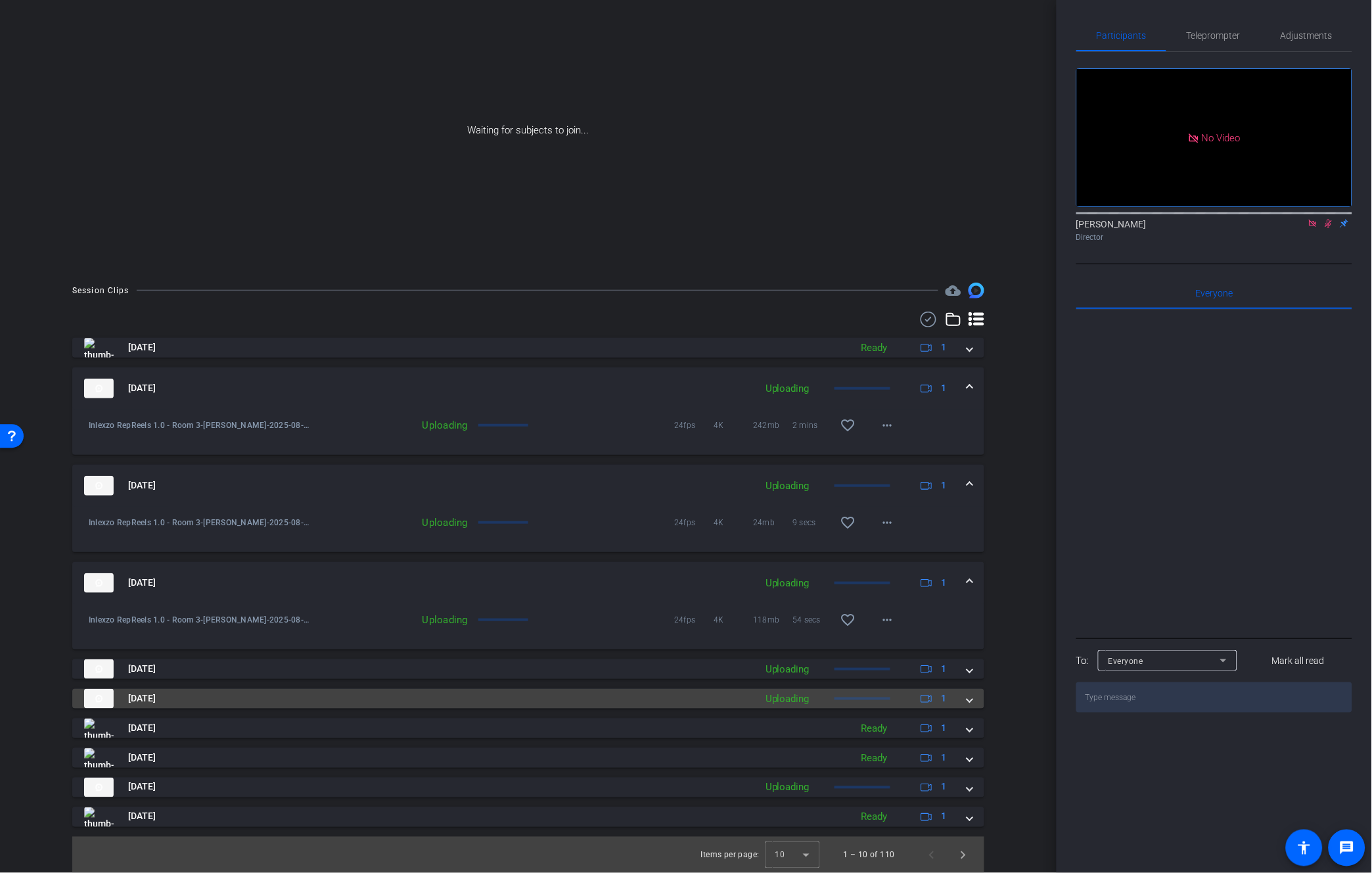
click at [787, 698] on div "Uploading" at bounding box center [787, 698] width 57 height 15
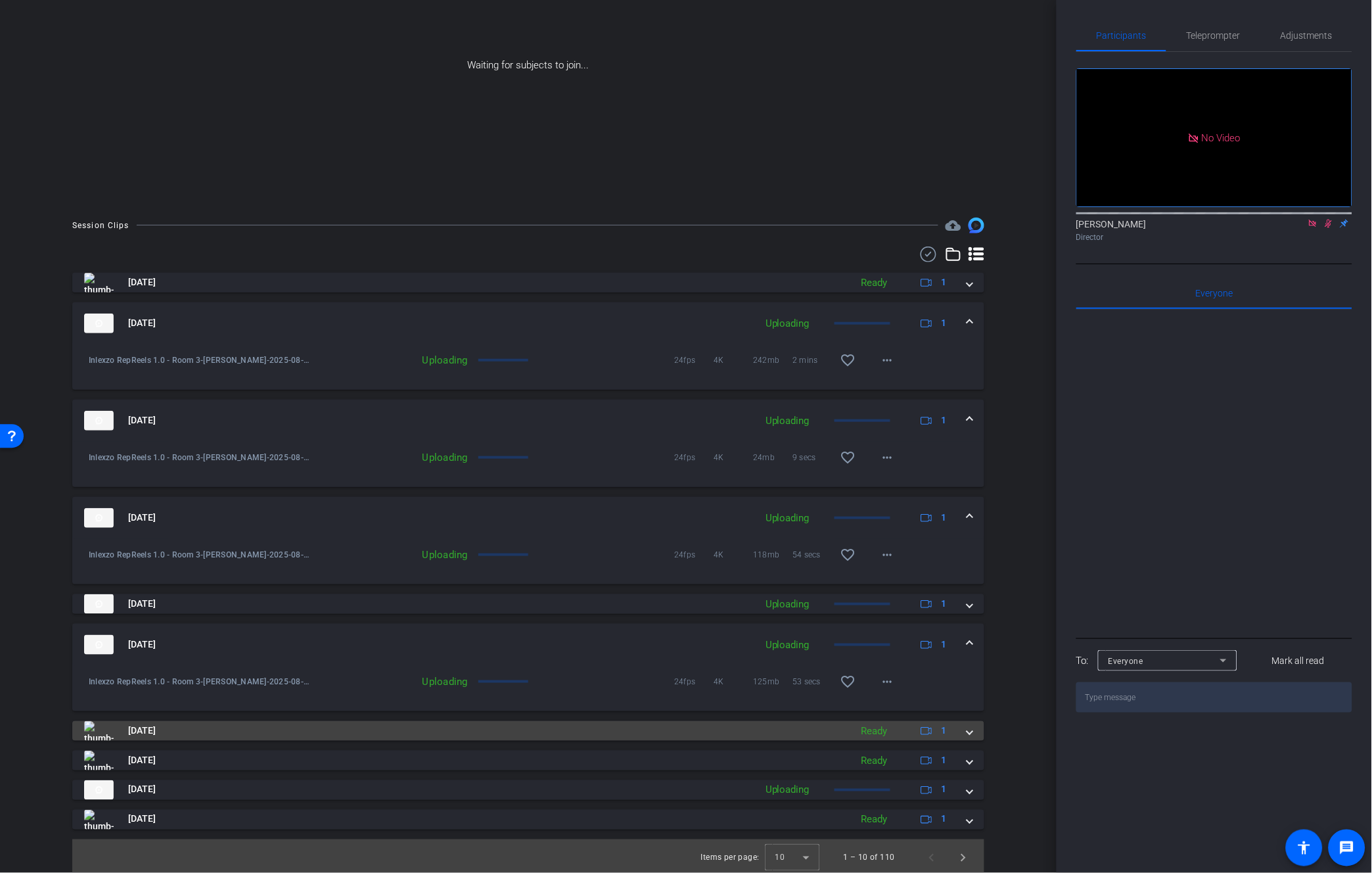
scroll to position [168, 0]
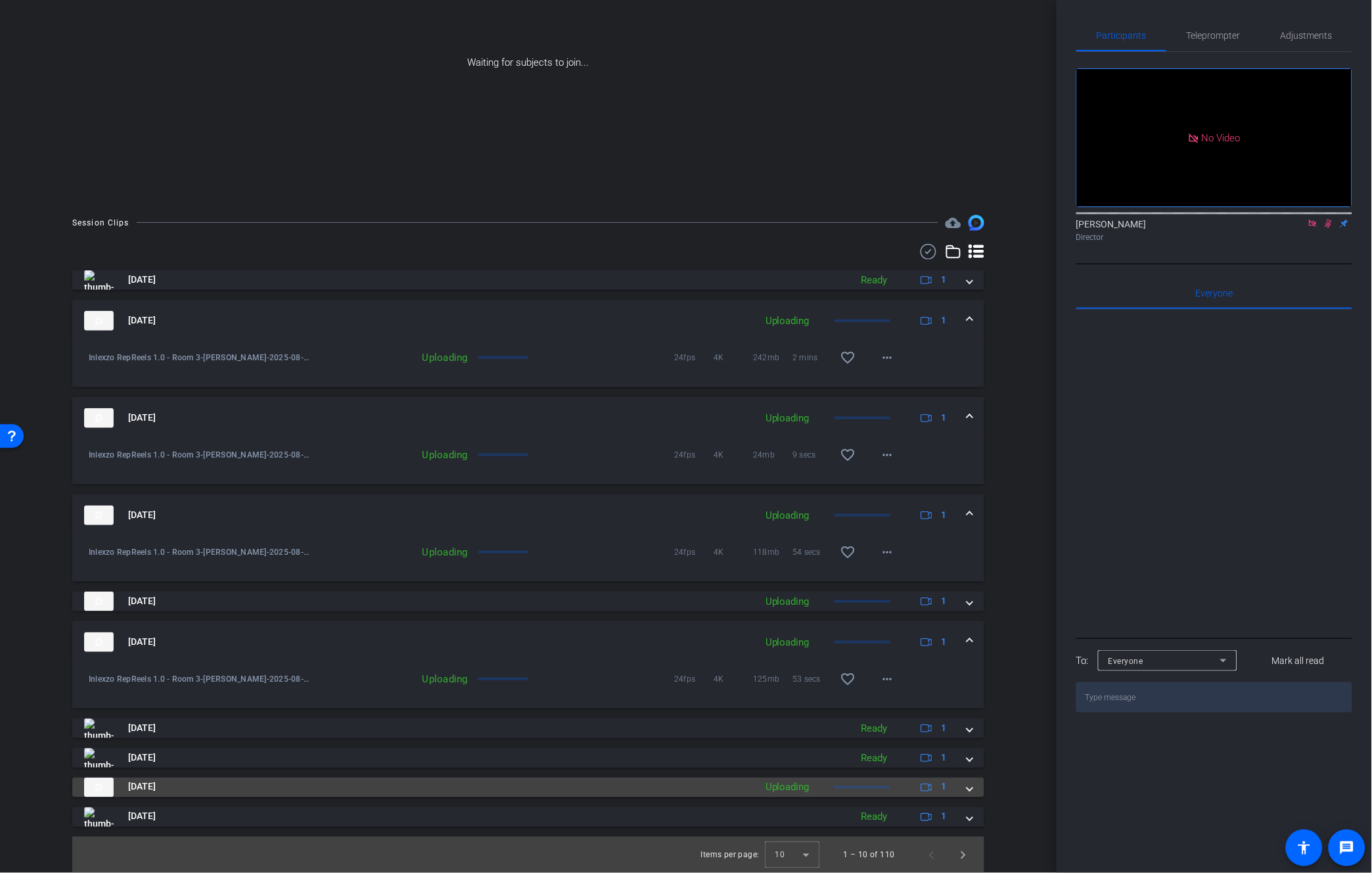
click at [783, 785] on div "Uploading" at bounding box center [787, 787] width 57 height 15
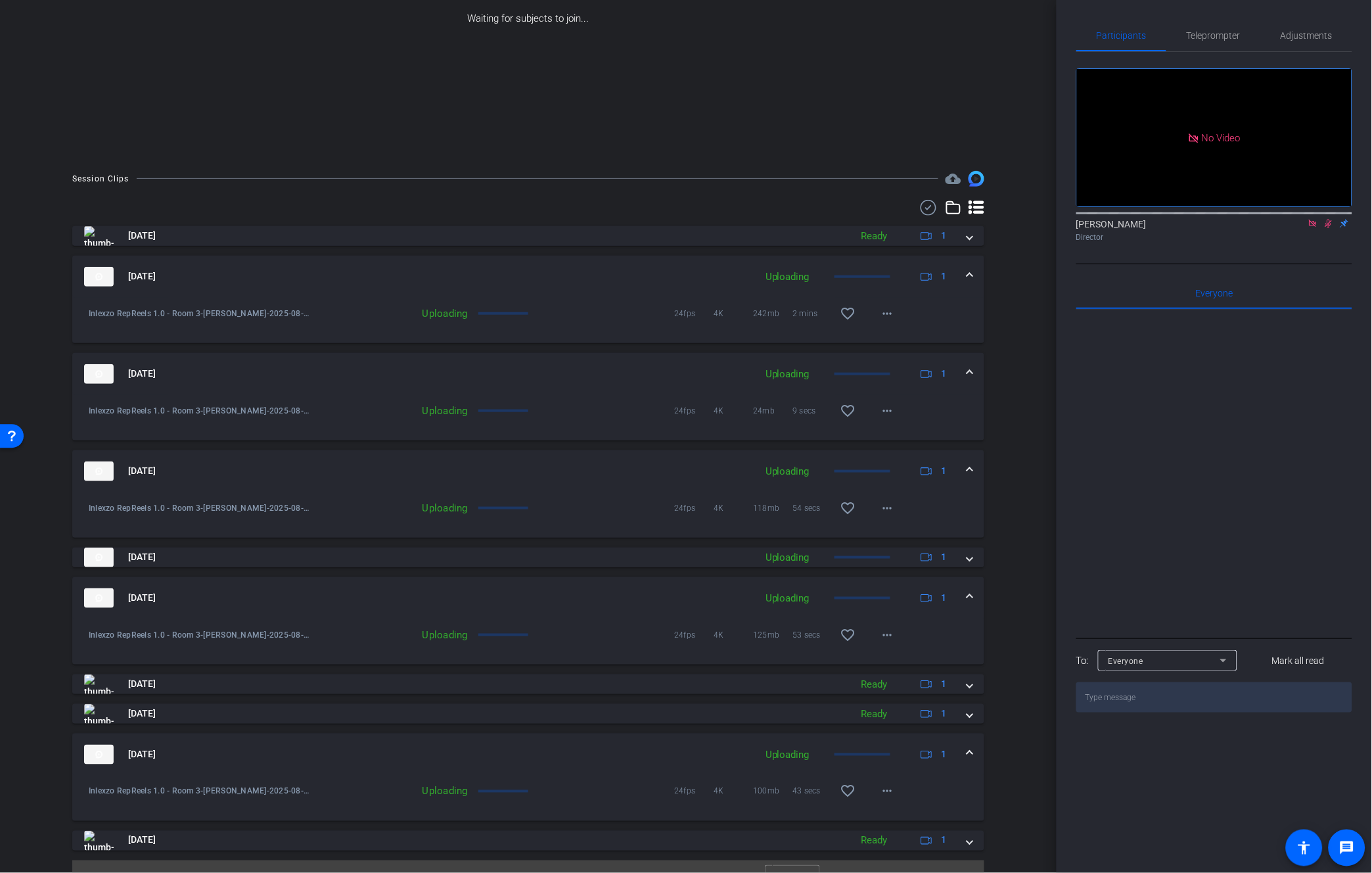
scroll to position [235, 0]
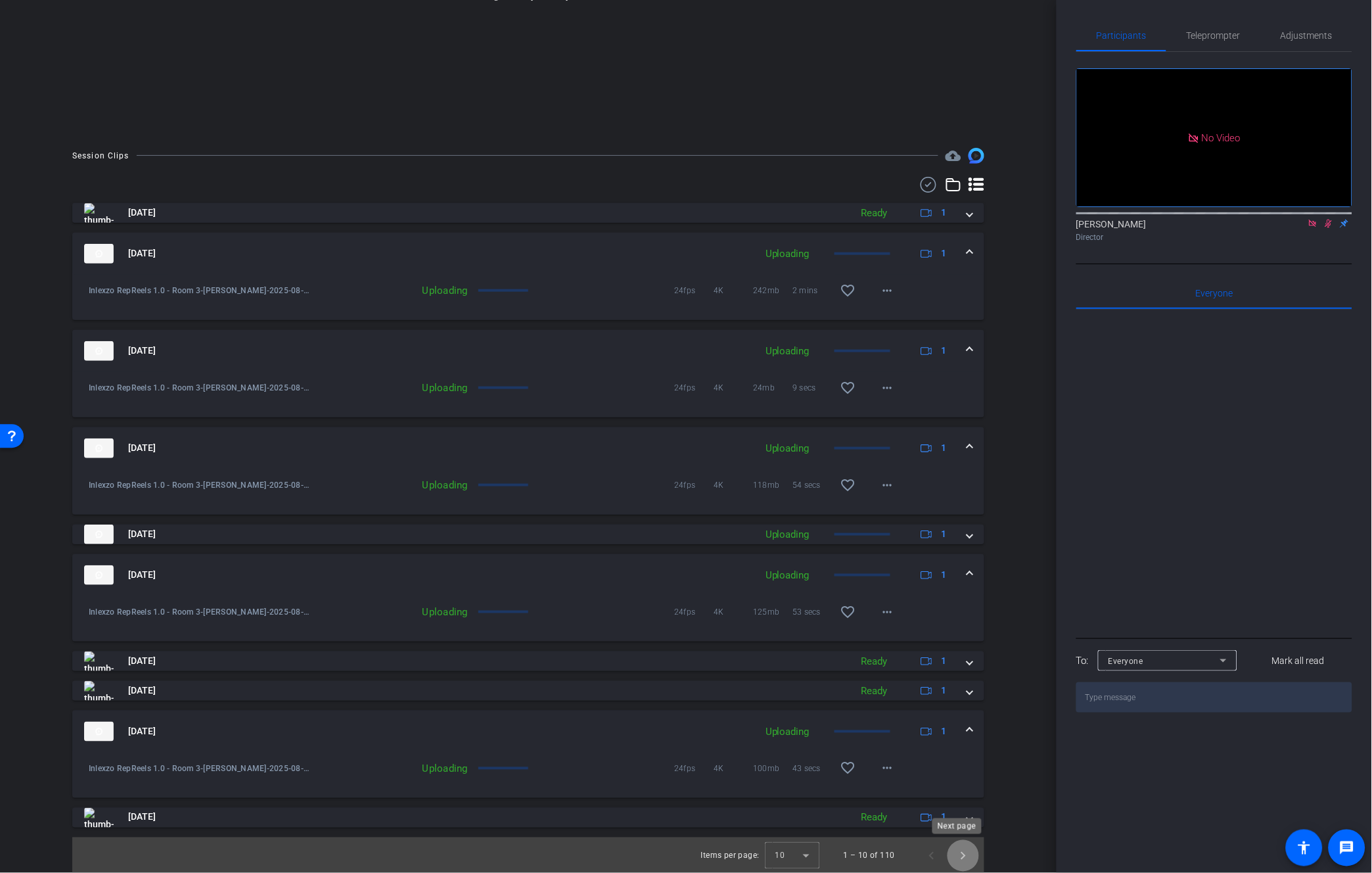
click at [961, 850] on span "Next page" at bounding box center [963, 855] width 32 height 32
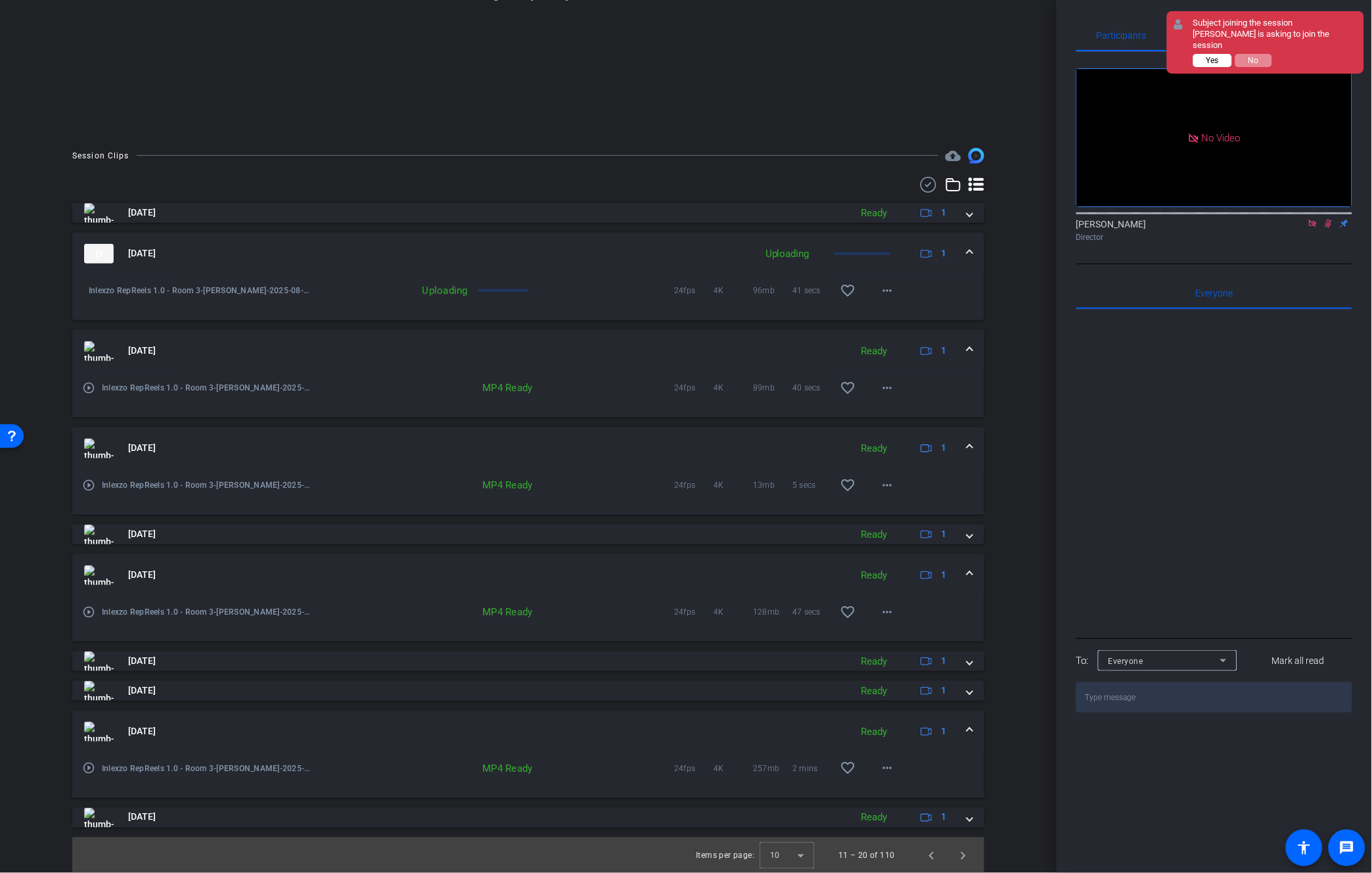
click at [1219, 56] on span "Yes" at bounding box center [1212, 60] width 13 height 9
click at [921, 857] on span "Previous page" at bounding box center [931, 855] width 32 height 32
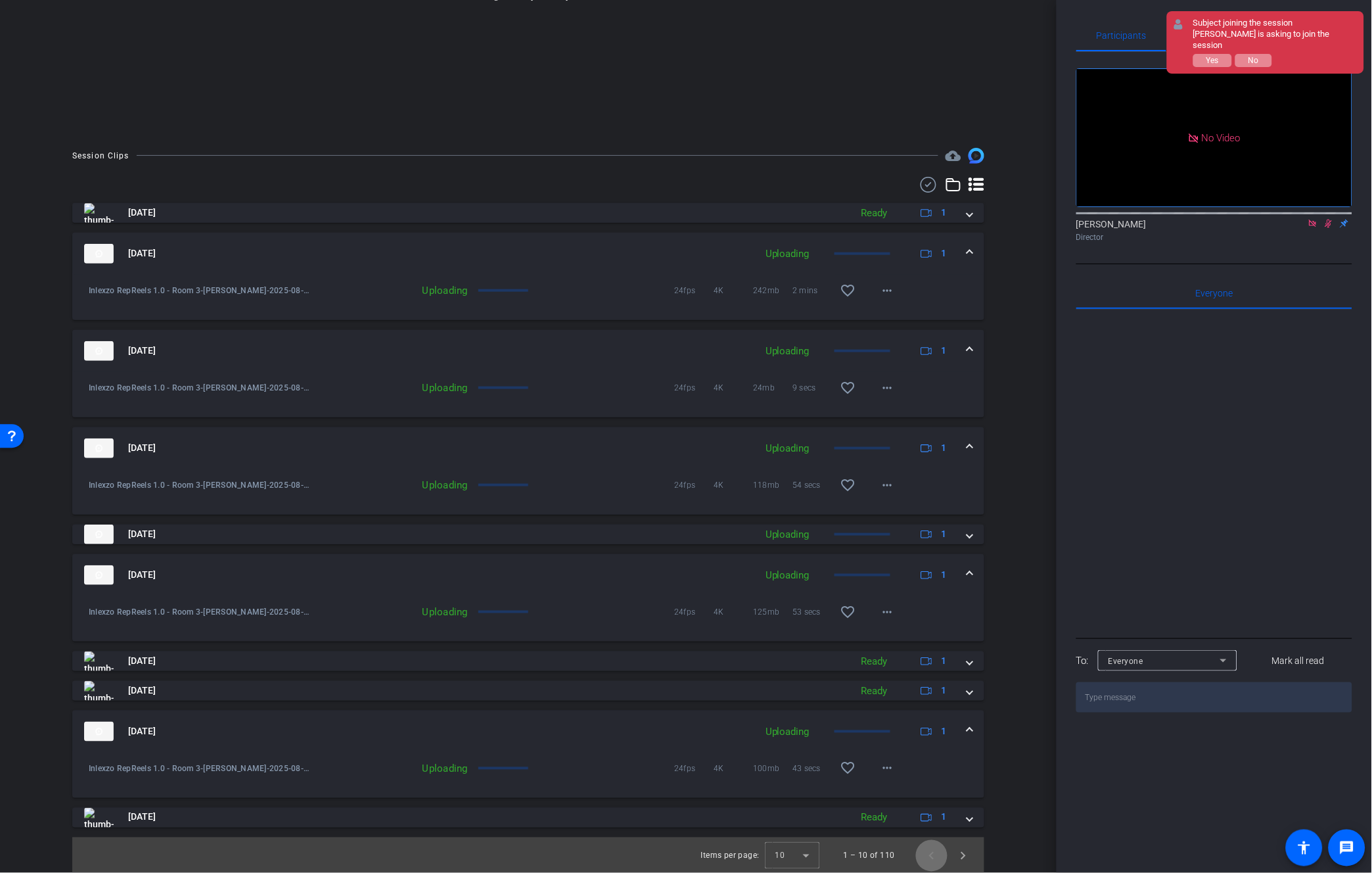
click at [921, 857] on span "Previous page" at bounding box center [931, 855] width 32 height 32
click at [954, 858] on span "Next page" at bounding box center [963, 855] width 32 height 32
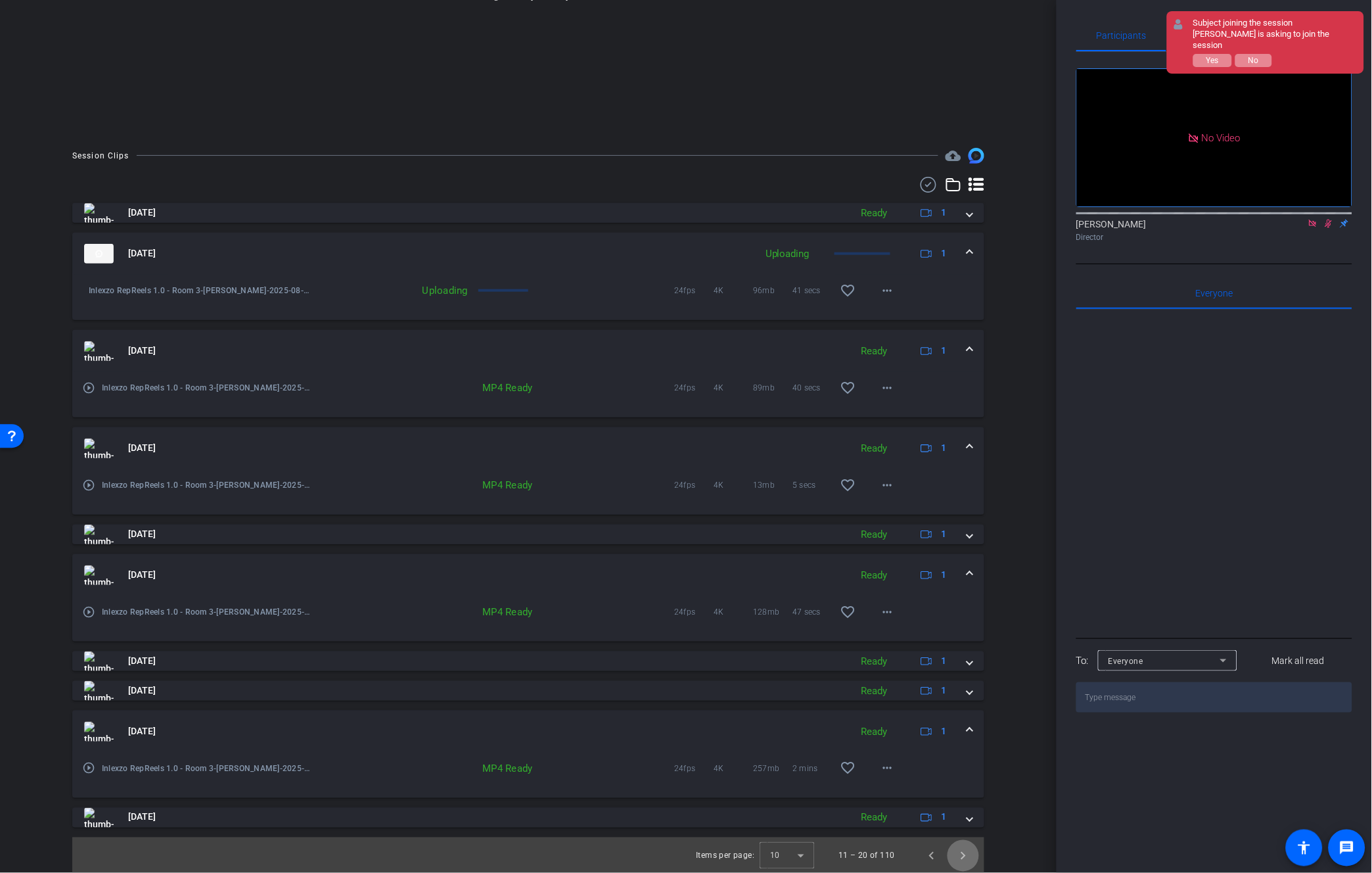
click at [954, 858] on span "Next page" at bounding box center [963, 855] width 32 height 32
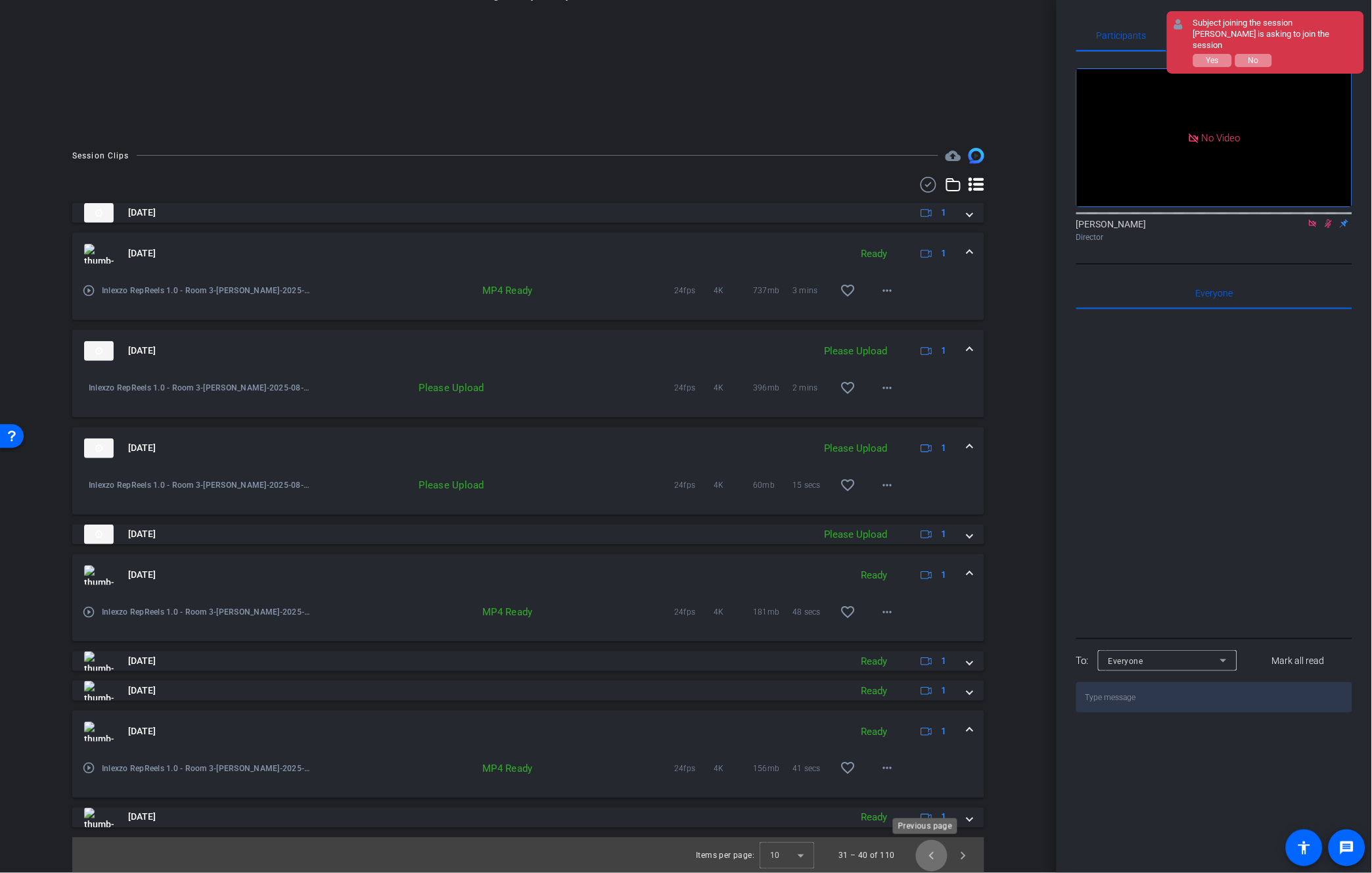
click at [929, 853] on span "Previous page" at bounding box center [931, 855] width 32 height 32
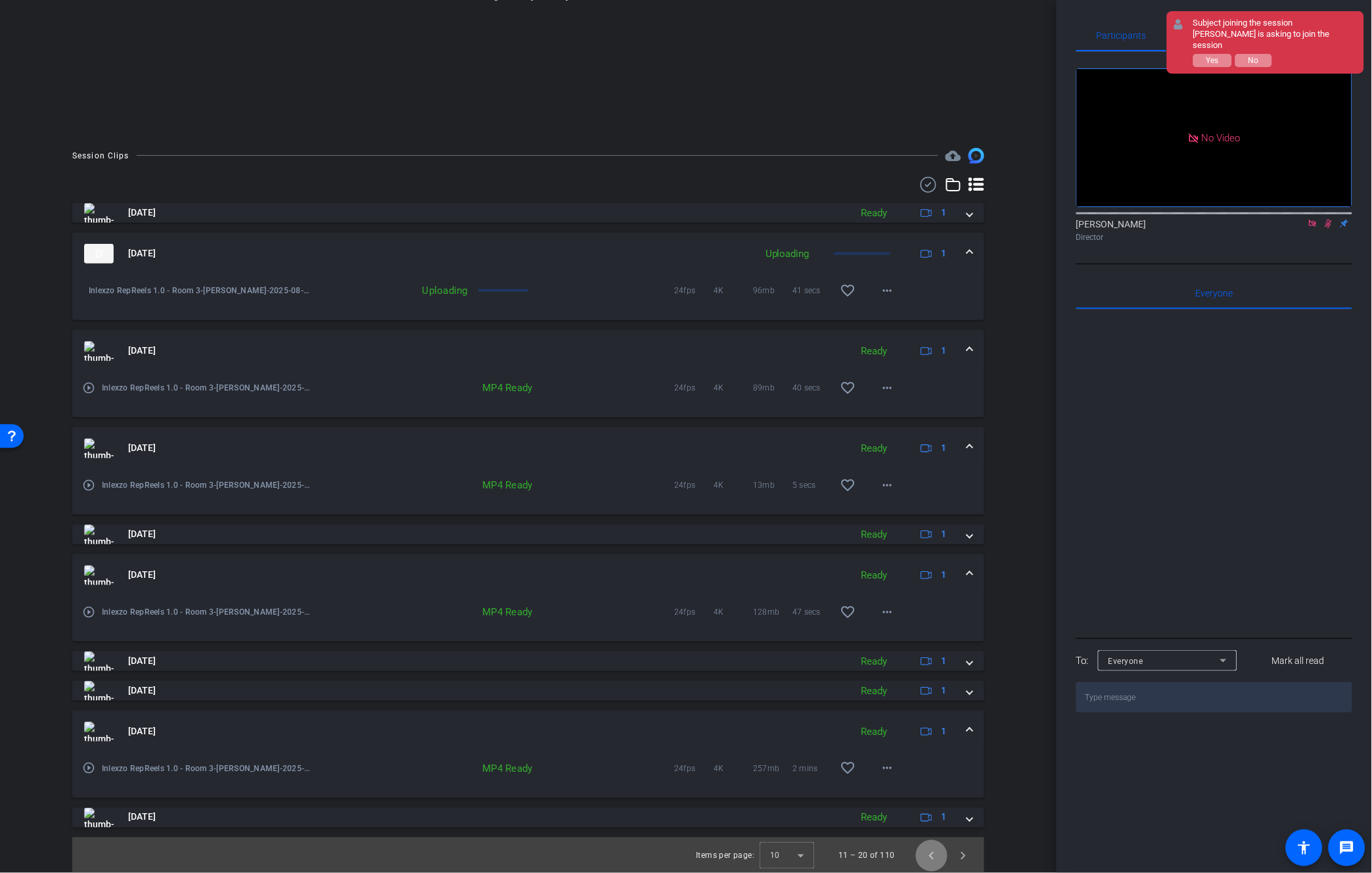
click at [929, 853] on span "Previous page" at bounding box center [931, 855] width 32 height 32
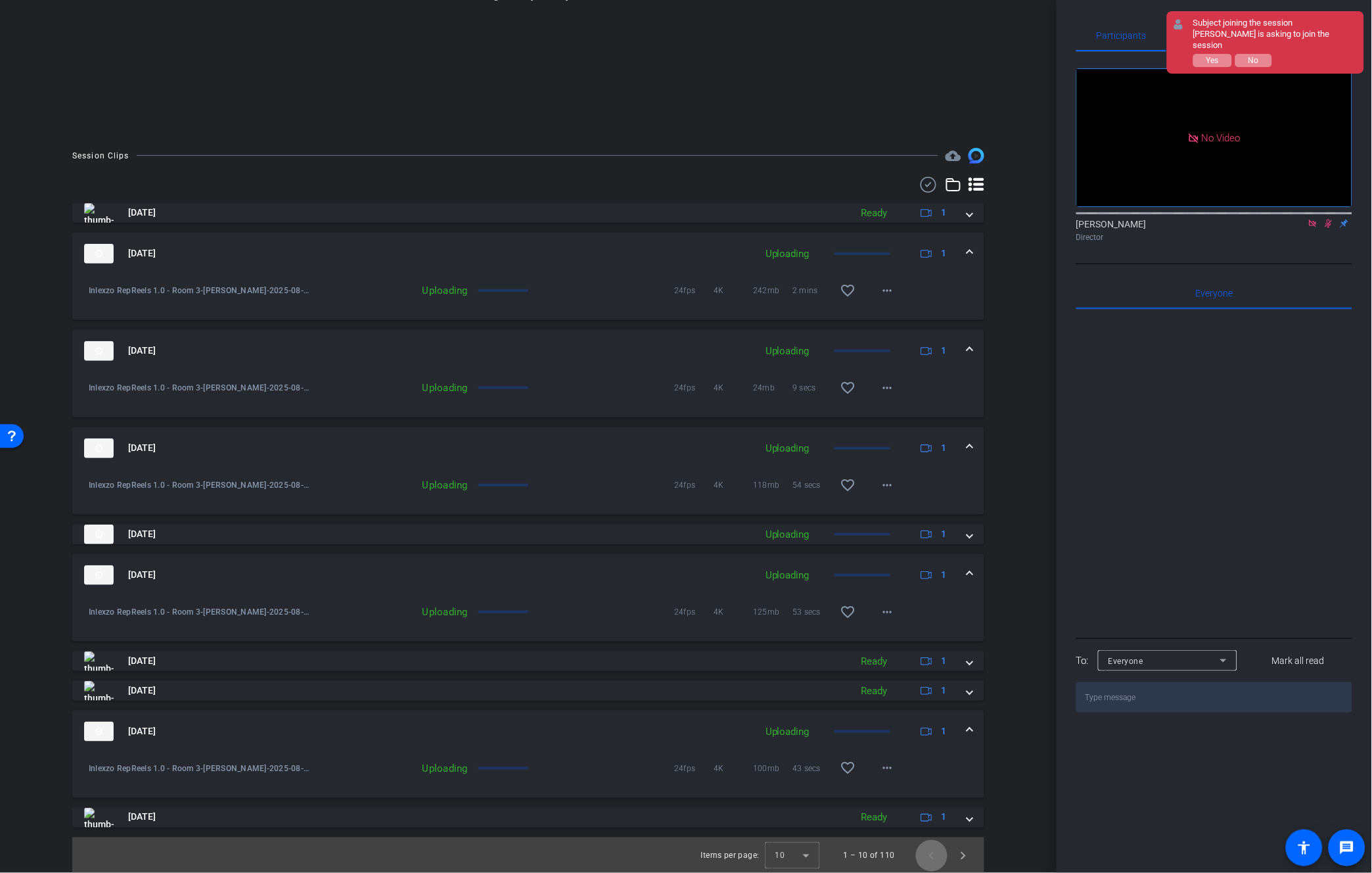
click at [930, 853] on span "Previous page" at bounding box center [931, 855] width 32 height 32
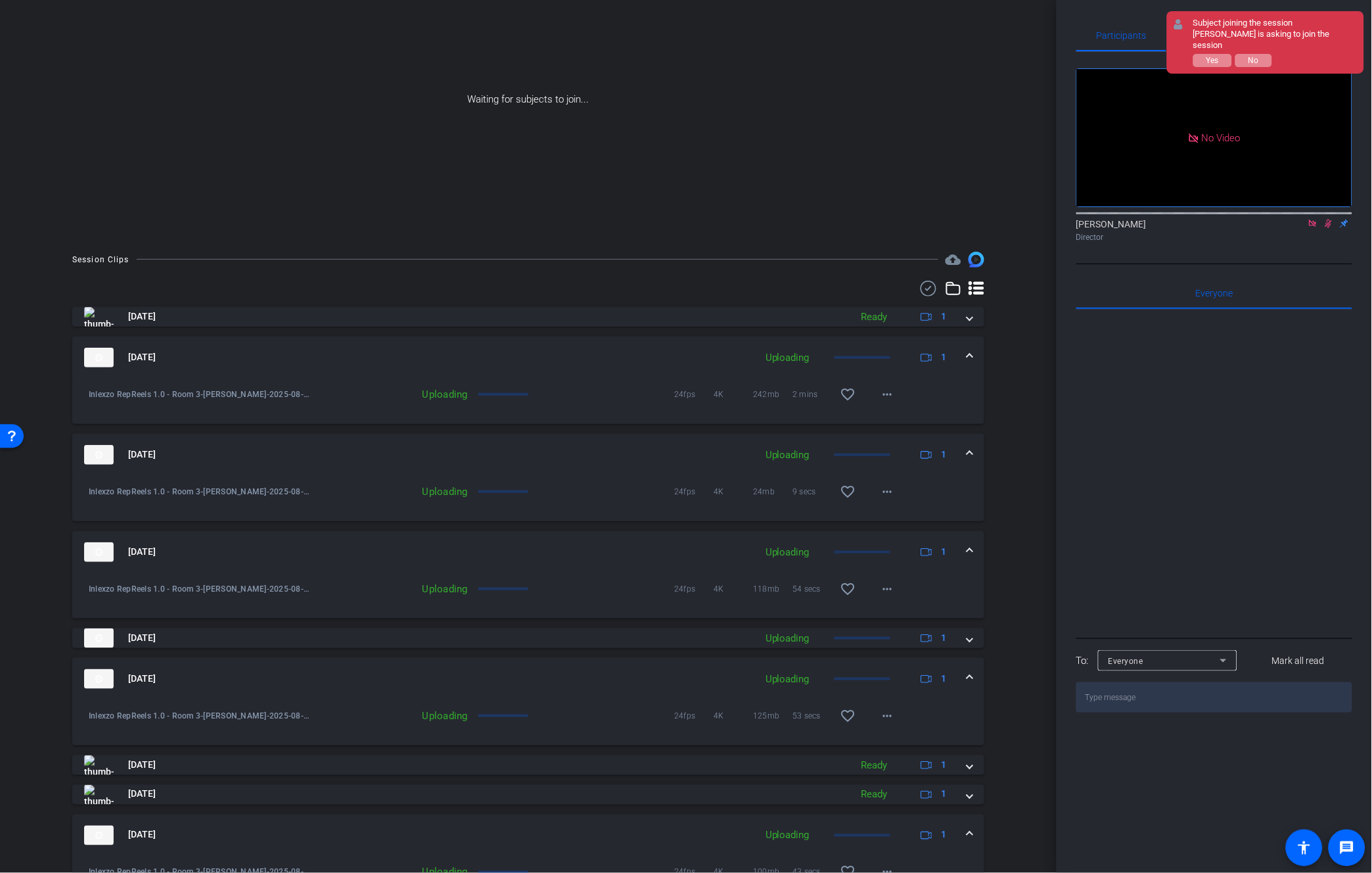
scroll to position [0, 0]
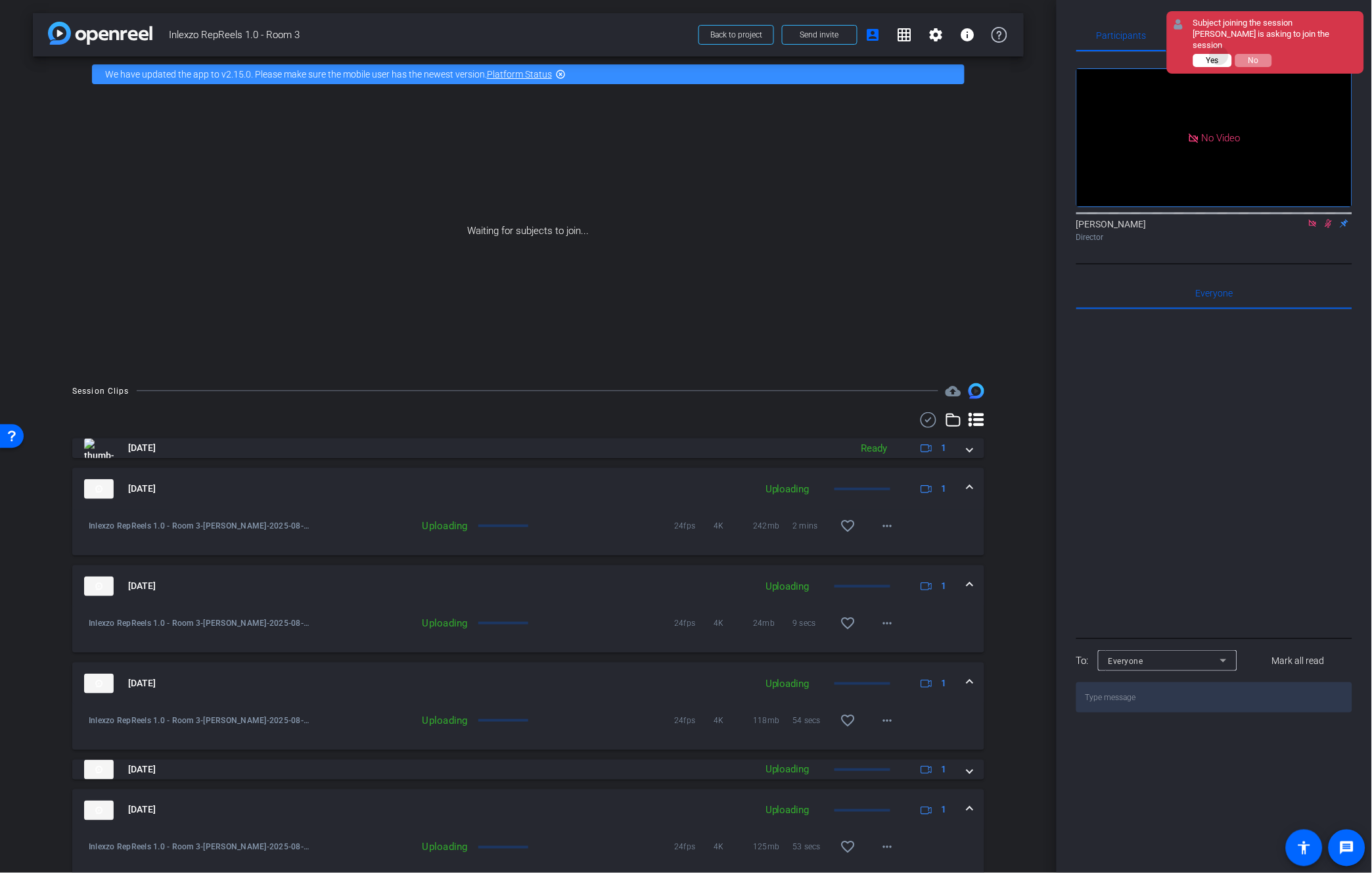
click at [1220, 54] on button "Yes" at bounding box center [1212, 60] width 39 height 13
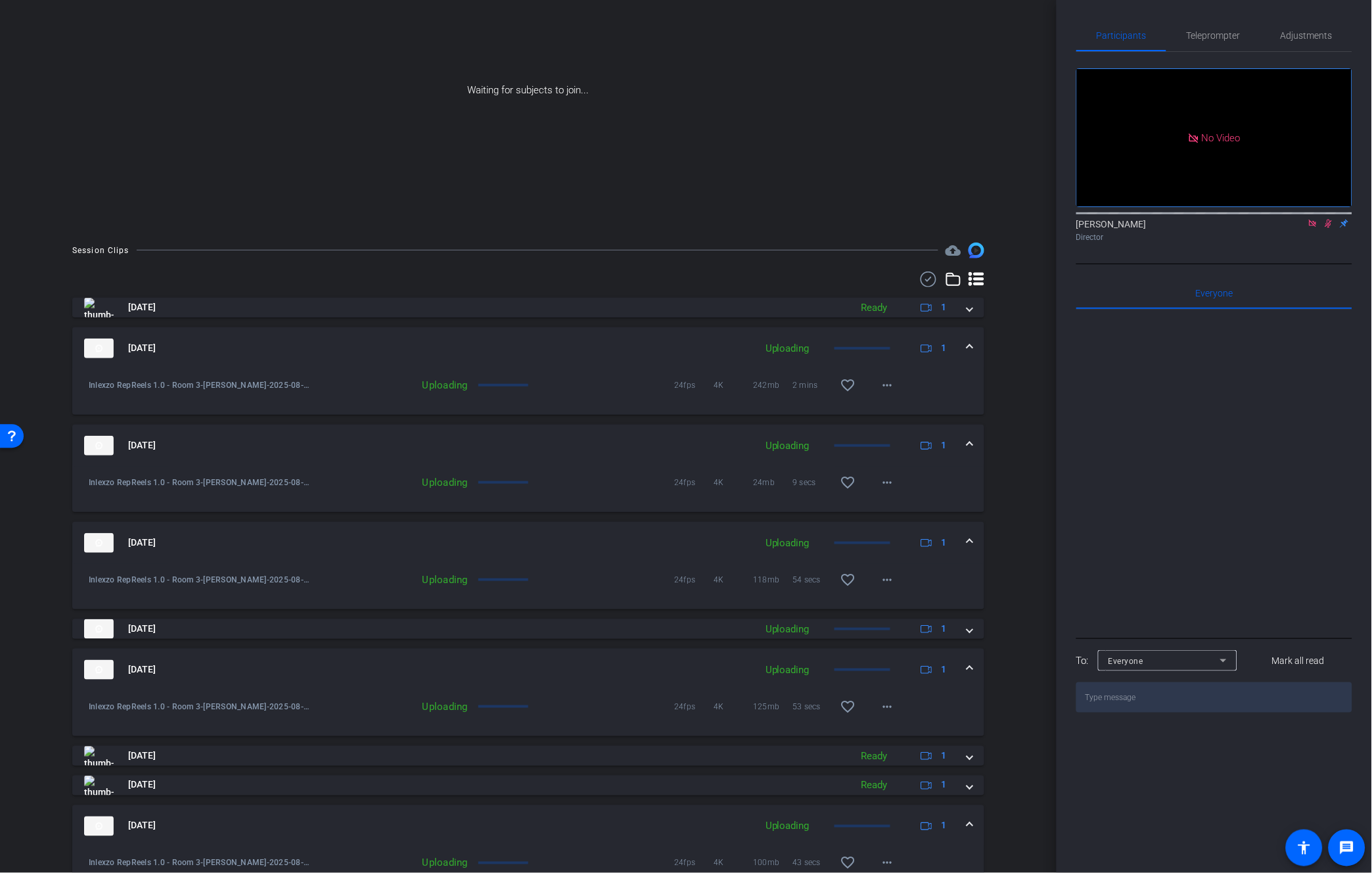
scroll to position [235, 0]
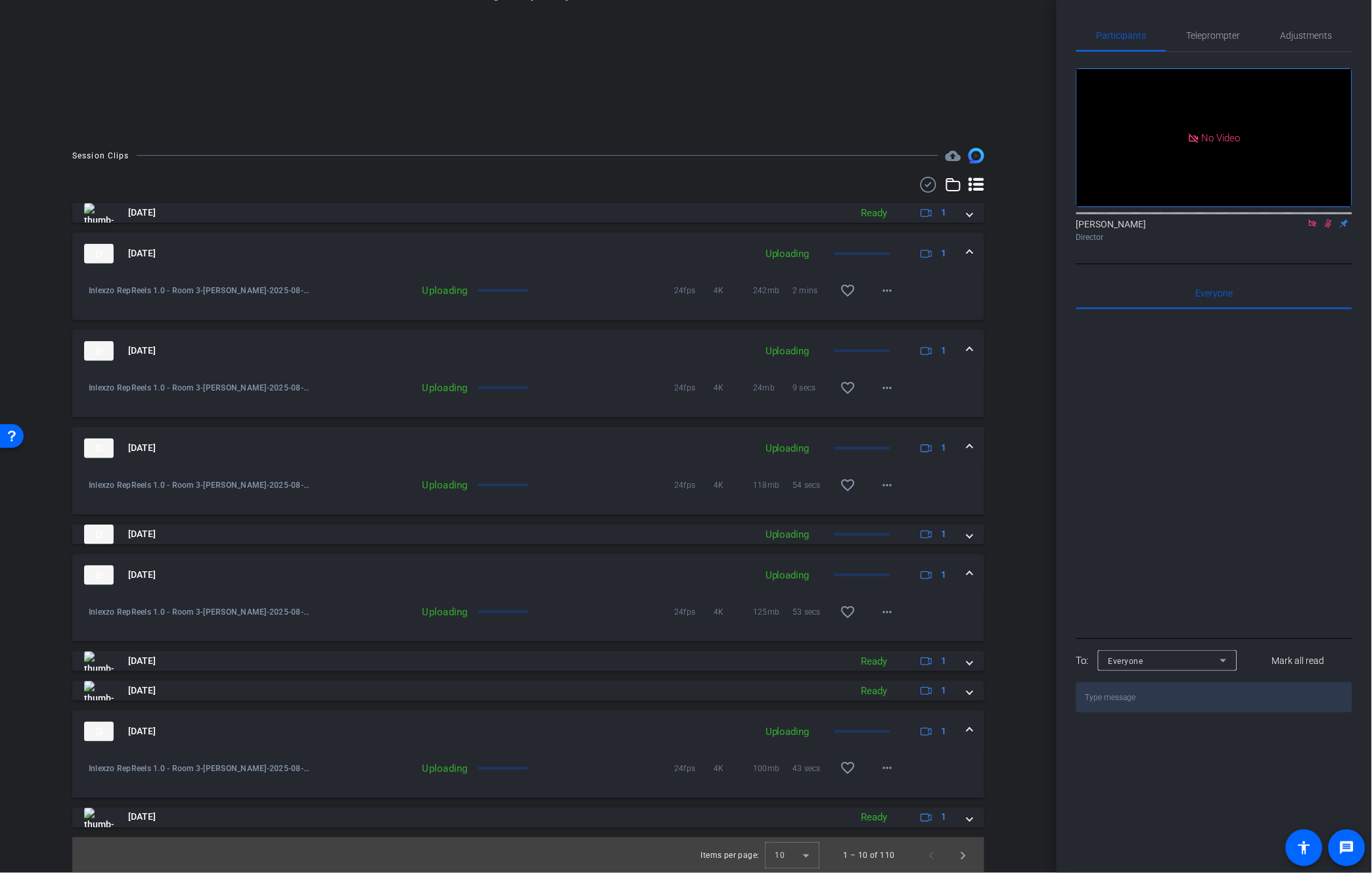
click at [142, 579] on span "[DATE]" at bounding box center [141, 575] width 28 height 14
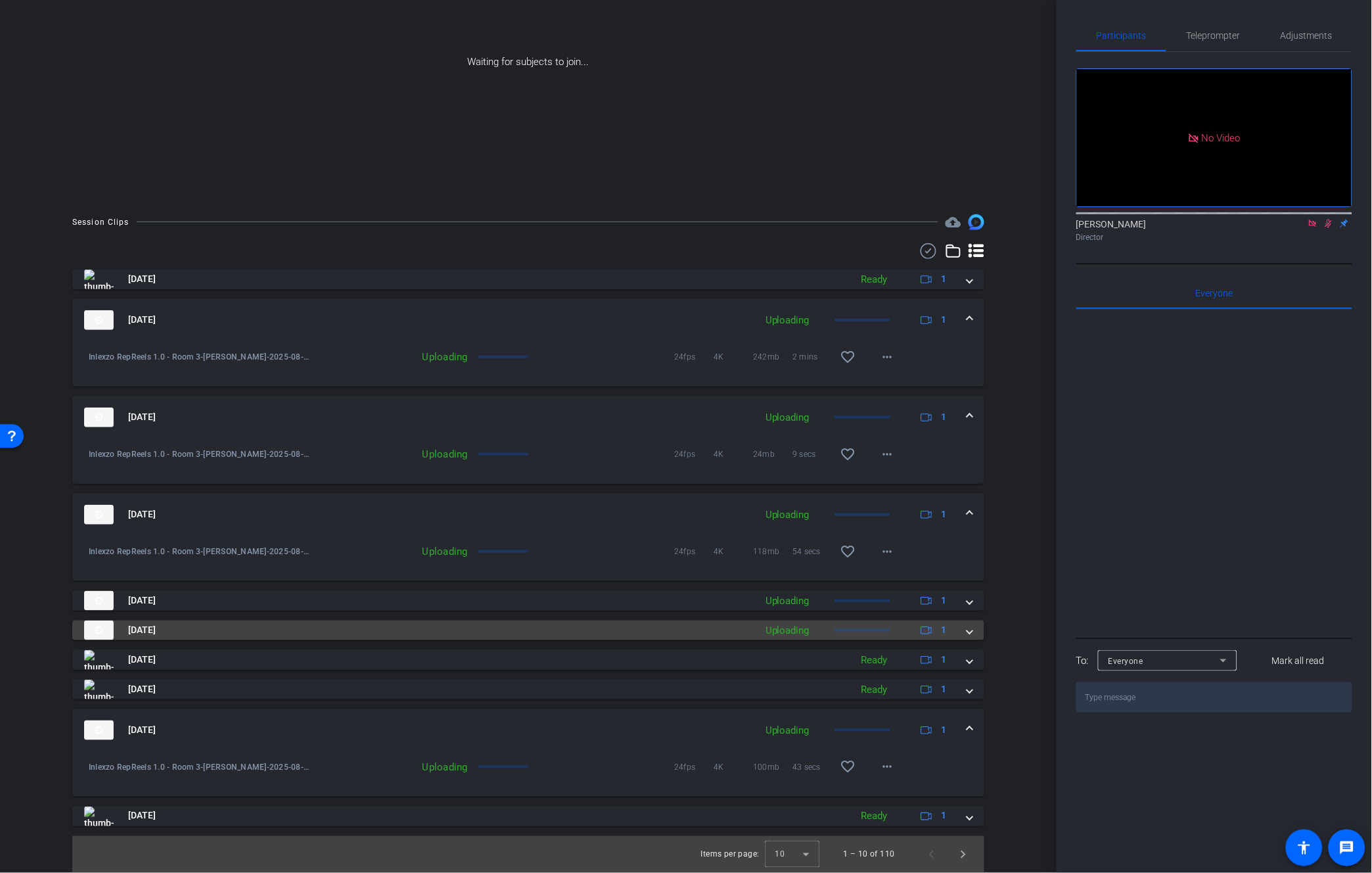
scroll to position [168, 0]
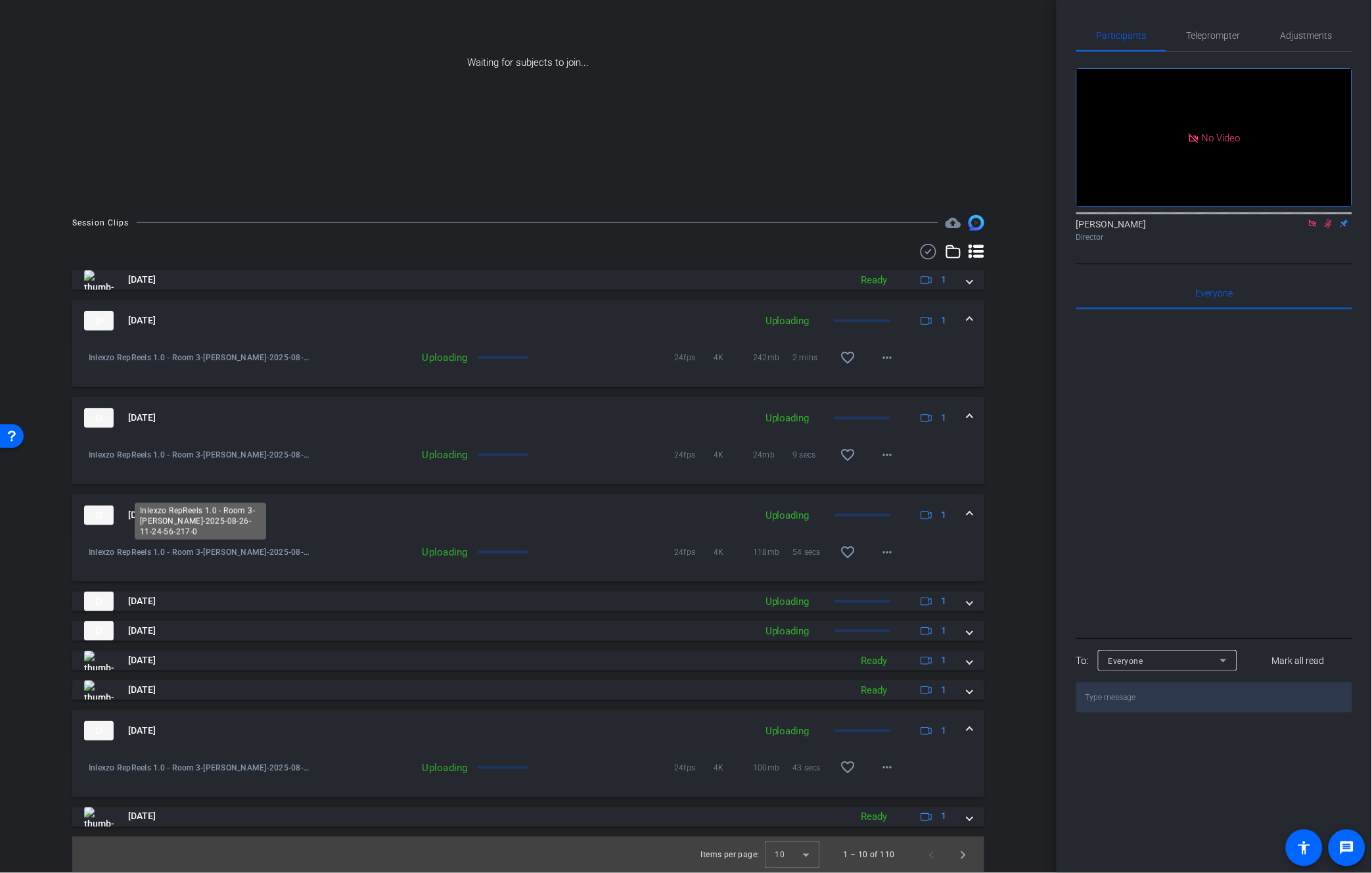
click at [167, 512] on div "Inlexzo RepReels 1.0 - Room 3-Brent Decker-2025-08-26-11-24-56-217-0" at bounding box center [201, 521] width 131 height 37
click at [155, 518] on span "[DATE]" at bounding box center [141, 515] width 28 height 14
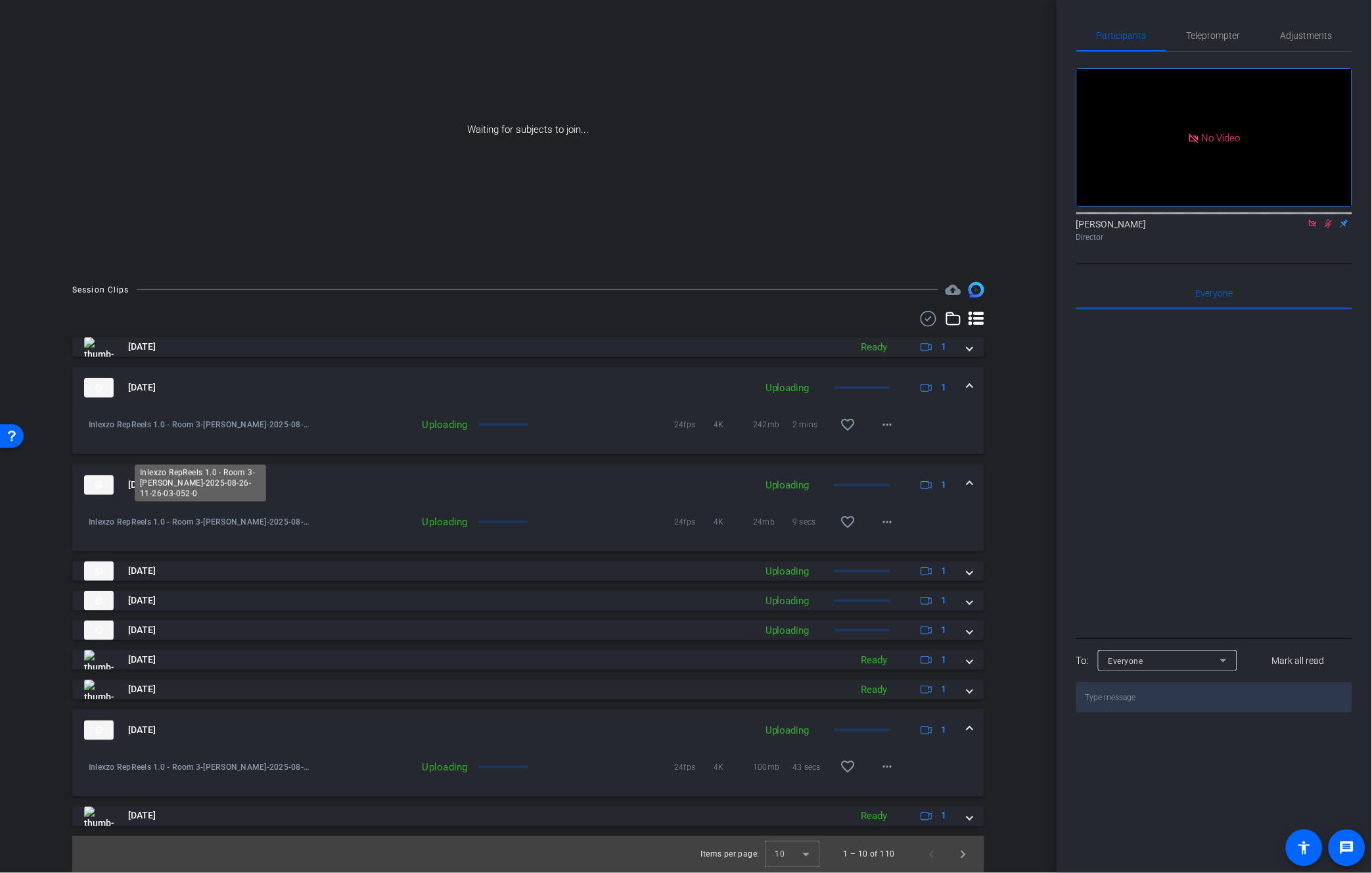
scroll to position [100, 0]
click at [155, 482] on span "[DATE]" at bounding box center [141, 486] width 28 height 14
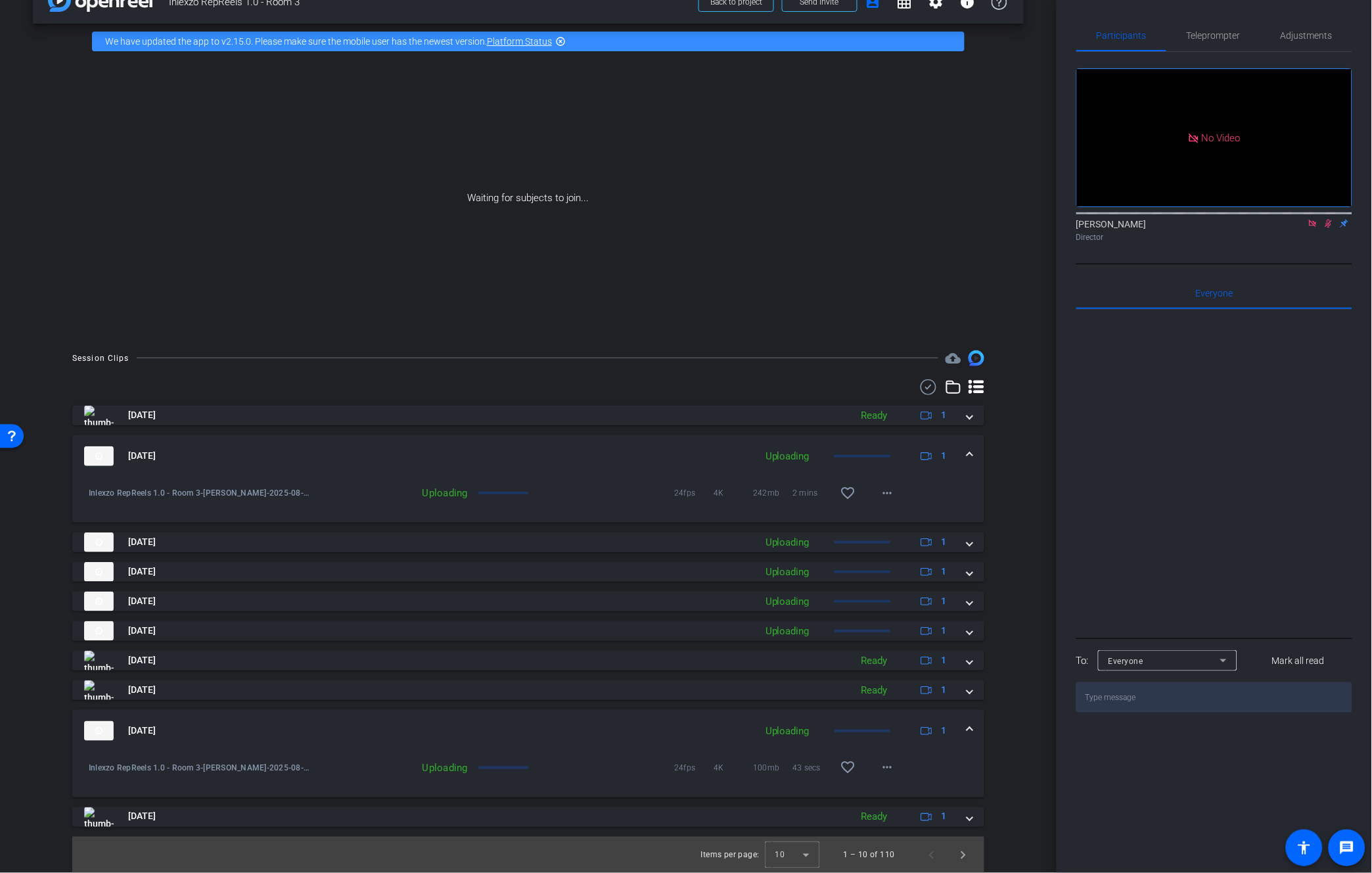
scroll to position [33, 0]
click at [155, 450] on span "[DATE]" at bounding box center [141, 456] width 28 height 14
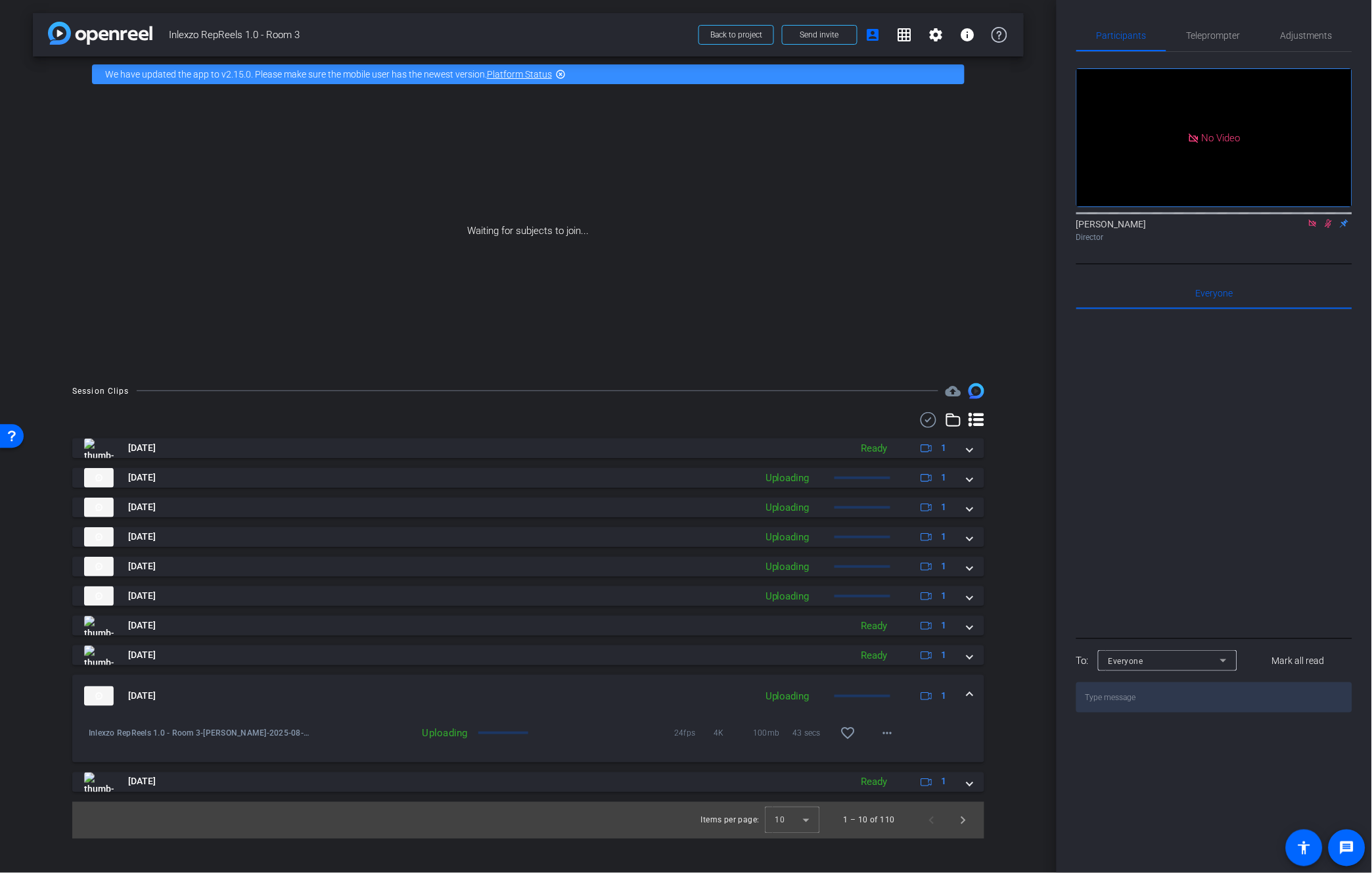
scroll to position [0, 0]
click at [155, 693] on span "[DATE]" at bounding box center [141, 696] width 28 height 14
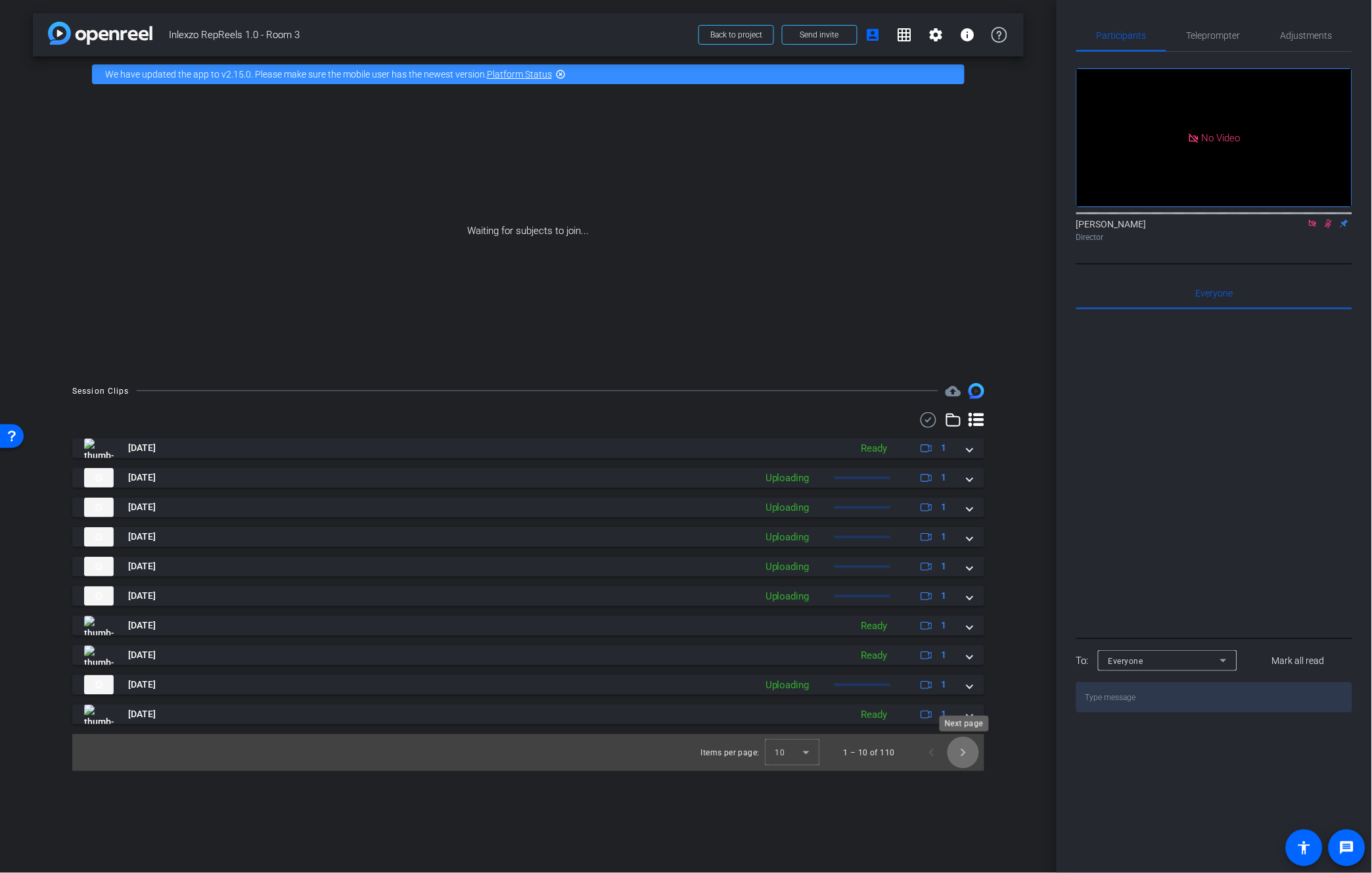
click at [966, 756] on span "Next page" at bounding box center [963, 752] width 32 height 32
click at [964, 756] on span "Next page" at bounding box center [963, 752] width 32 height 32
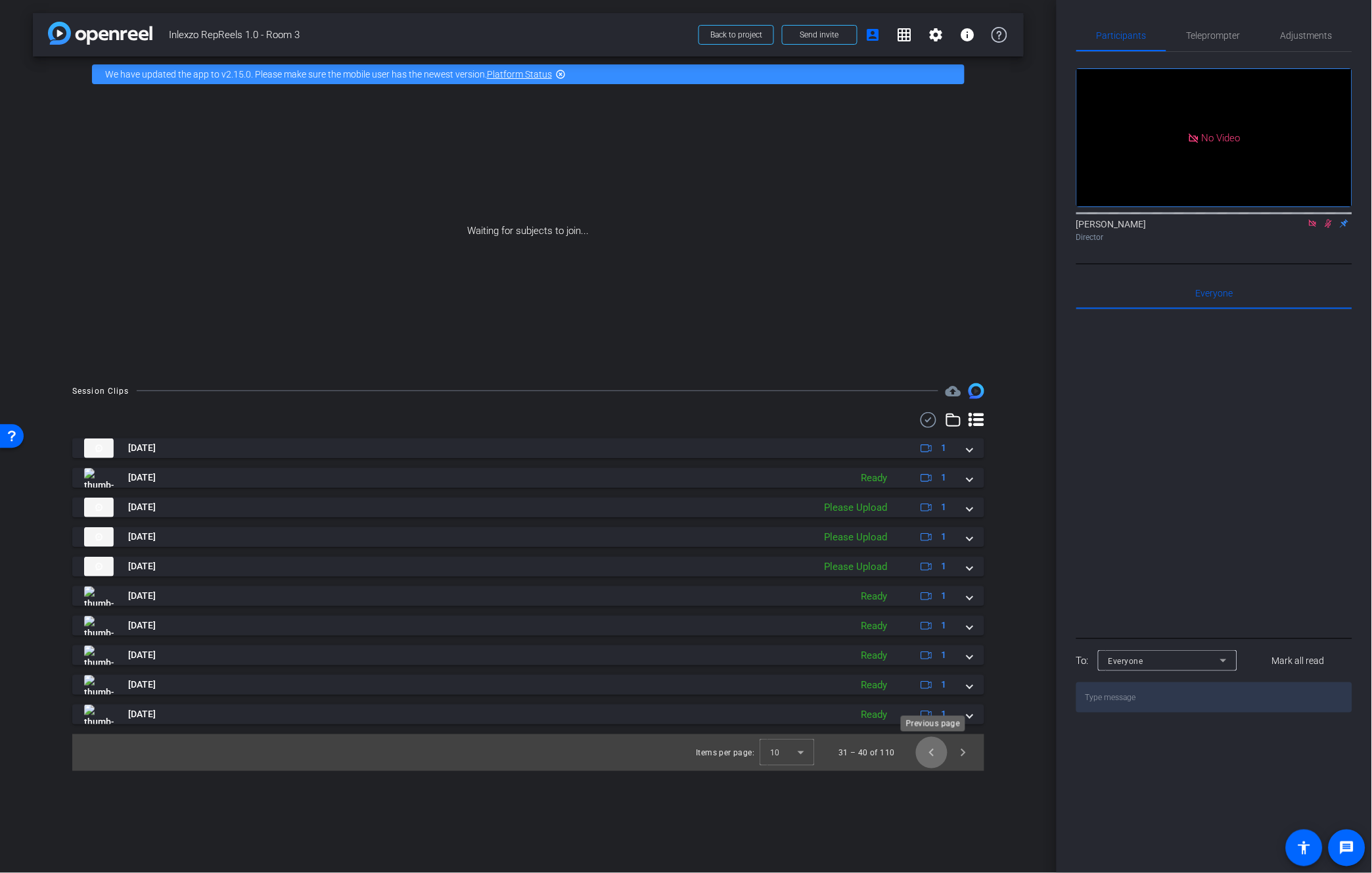
click at [929, 753] on span "Previous page" at bounding box center [931, 752] width 32 height 32
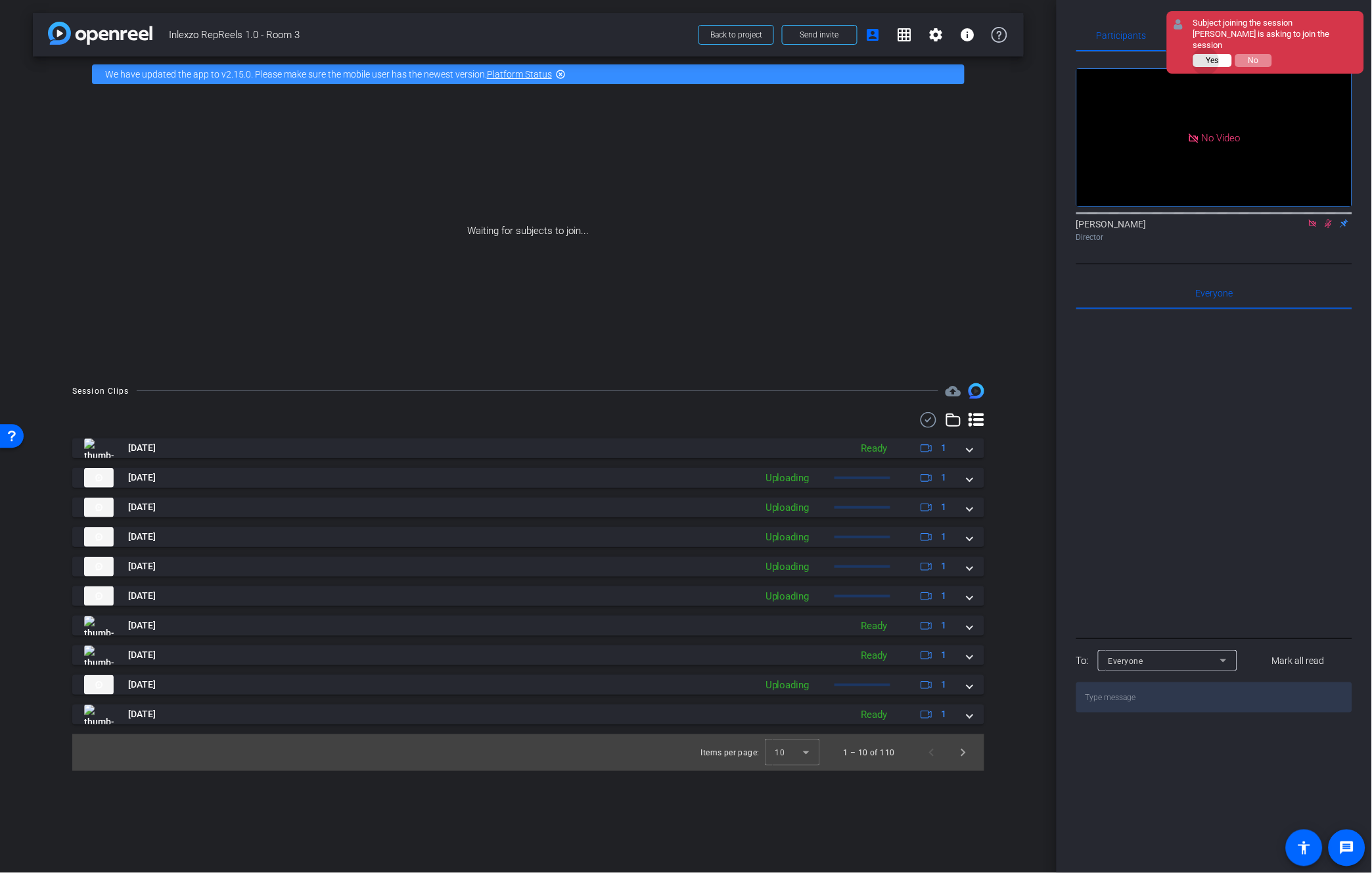
click at [1207, 56] on span "Yes" at bounding box center [1212, 60] width 13 height 9
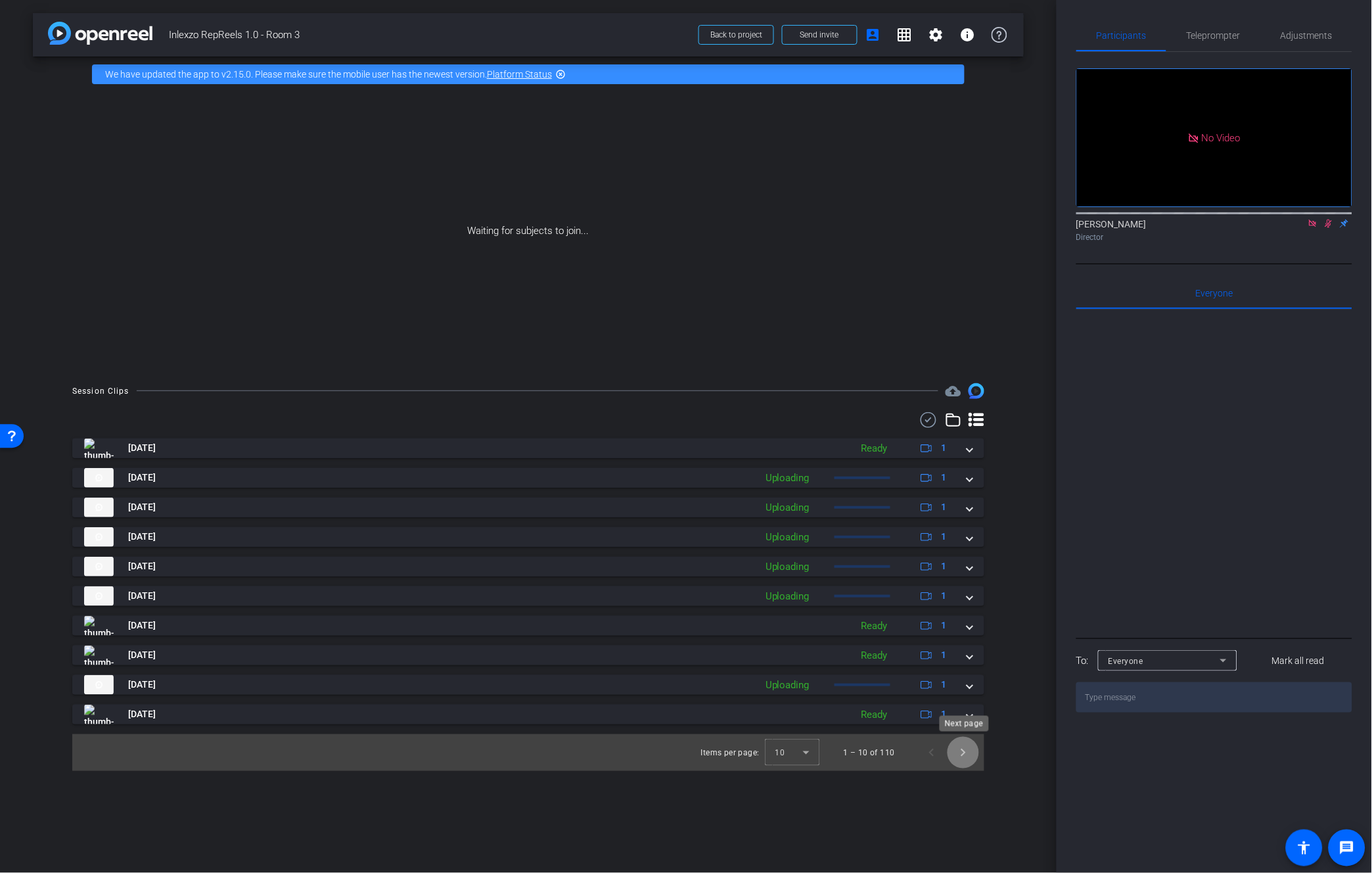
click at [956, 749] on span "Next page" at bounding box center [963, 752] width 32 height 32
click at [926, 751] on span "Previous page" at bounding box center [931, 752] width 32 height 32
click at [661, 246] on div "Waiting for subjects to join..." at bounding box center [528, 230] width 990 height 278
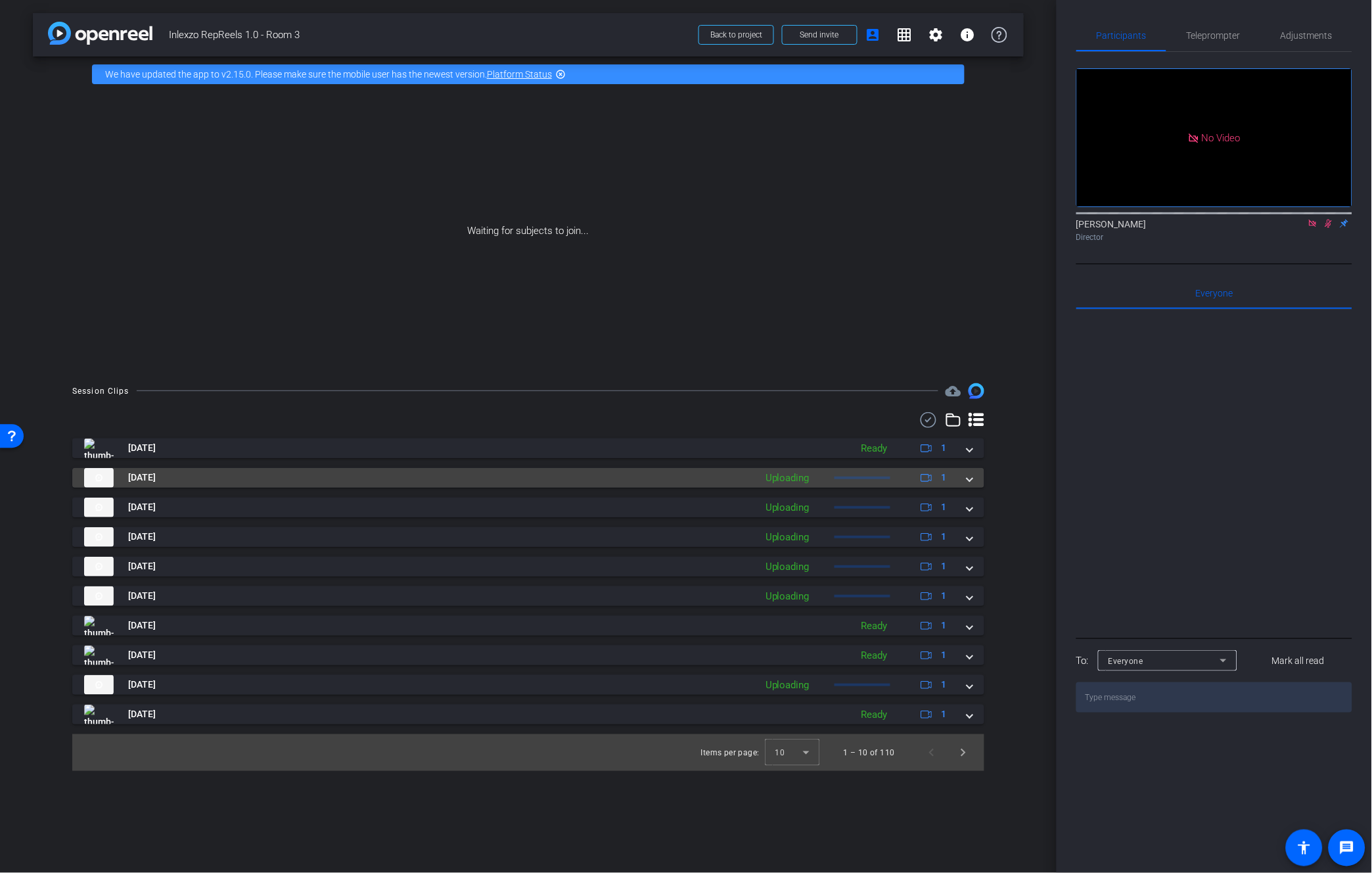
click at [155, 482] on span "[DATE]" at bounding box center [141, 478] width 28 height 14
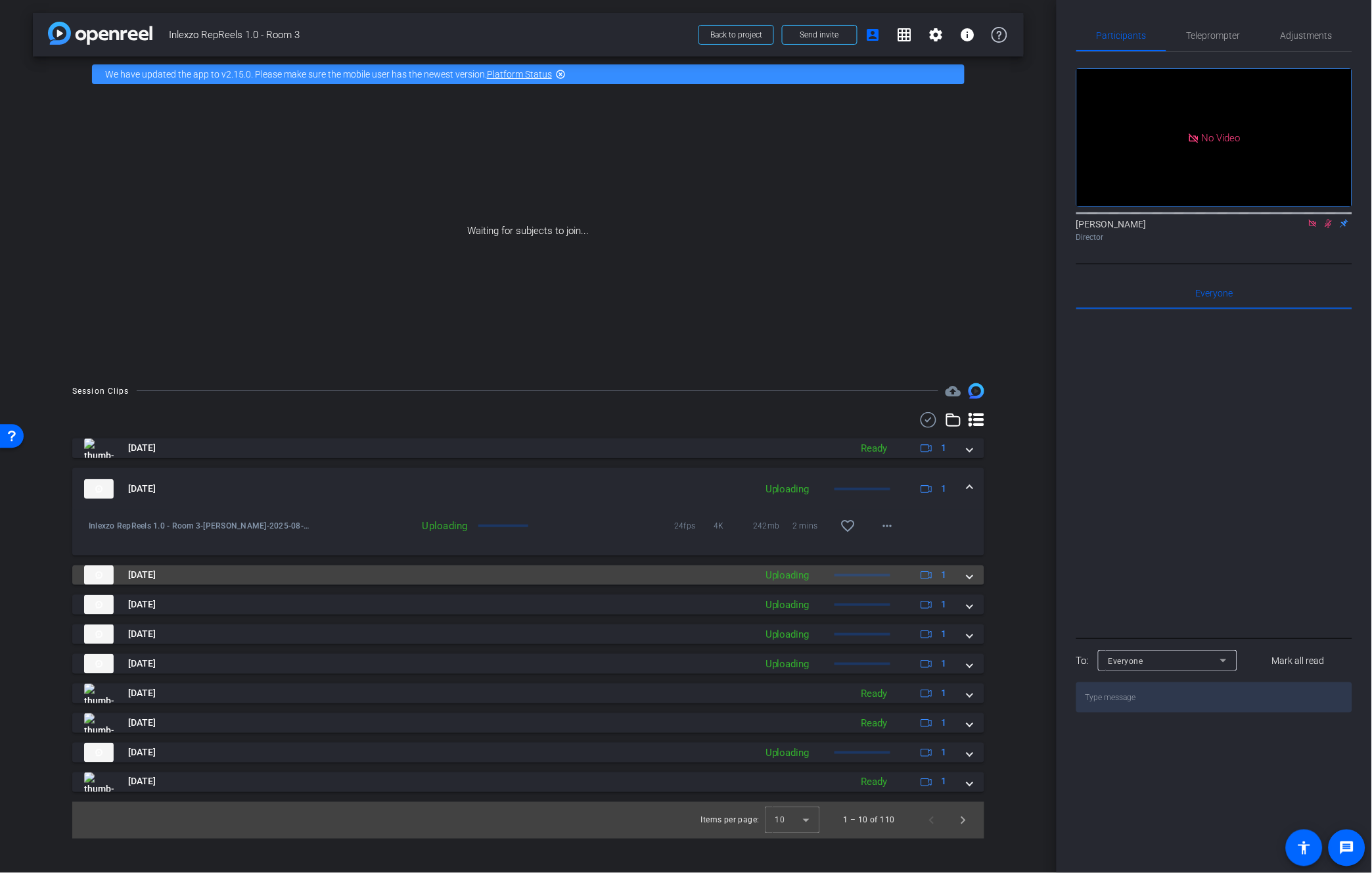
click at [155, 573] on span "[DATE]" at bounding box center [141, 575] width 28 height 14
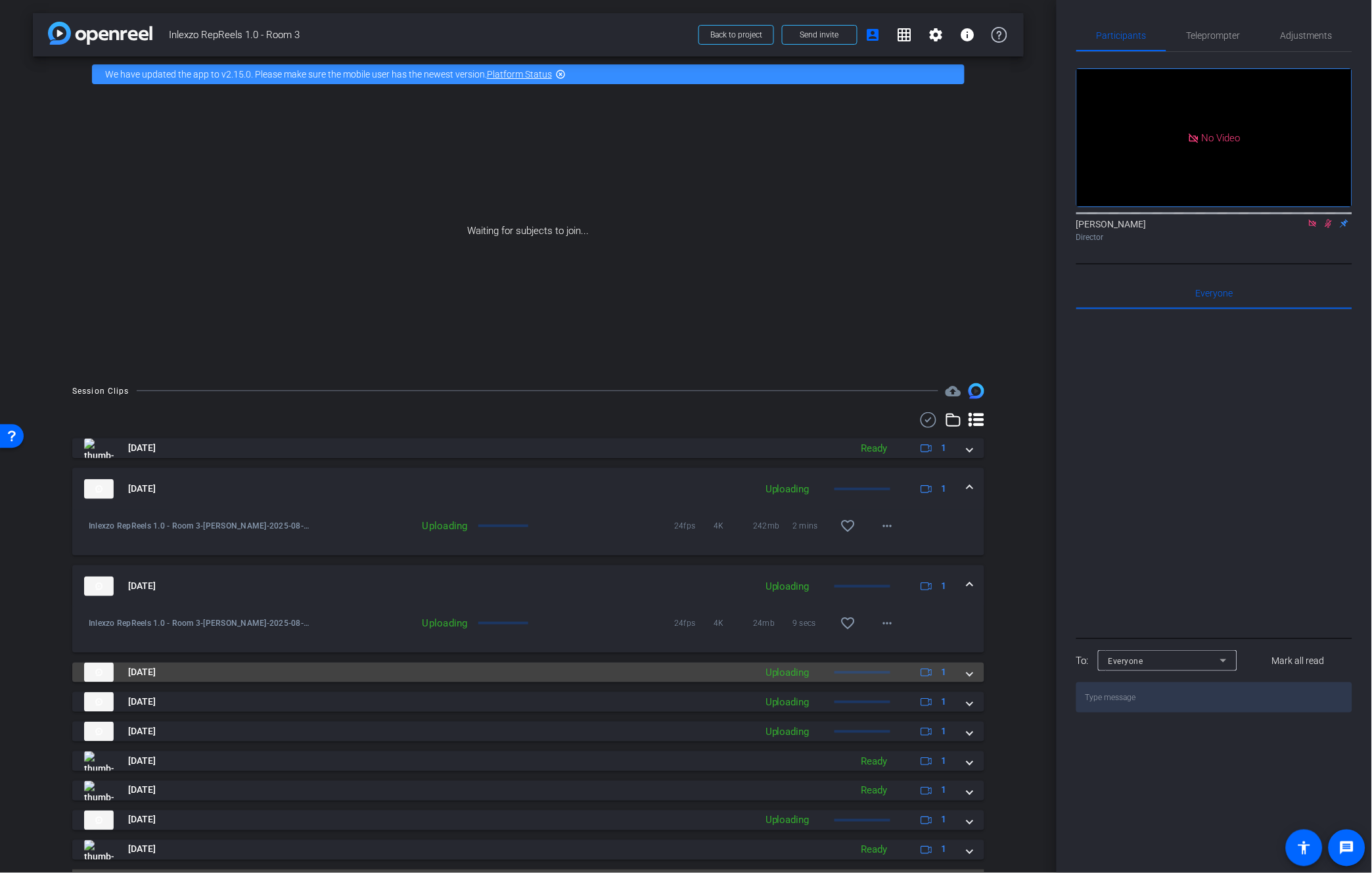
click at [155, 674] on span "[DATE]" at bounding box center [141, 672] width 28 height 14
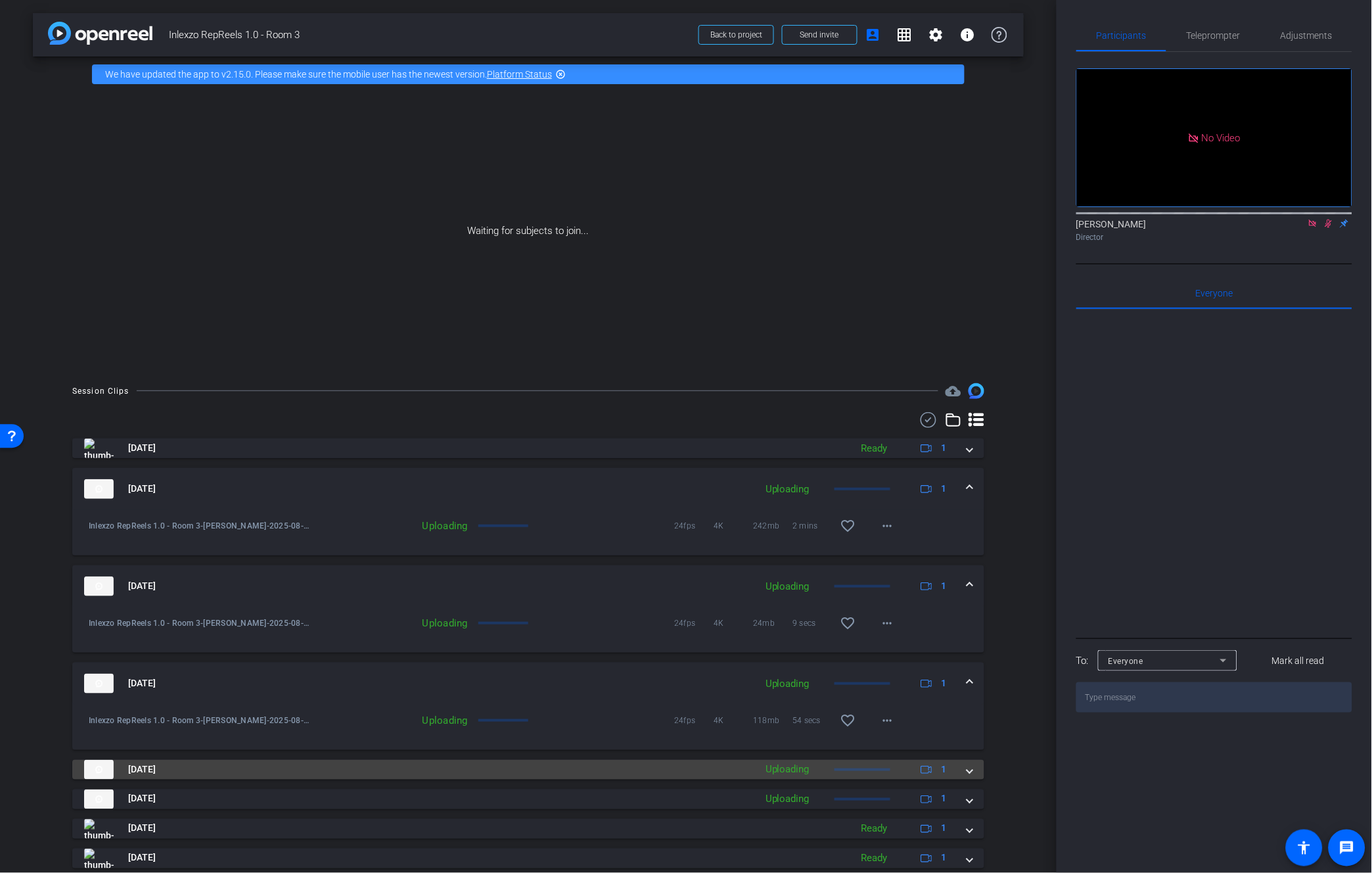
click at [162, 760] on mat-panel-title "[DATE]" at bounding box center [416, 770] width 664 height 20
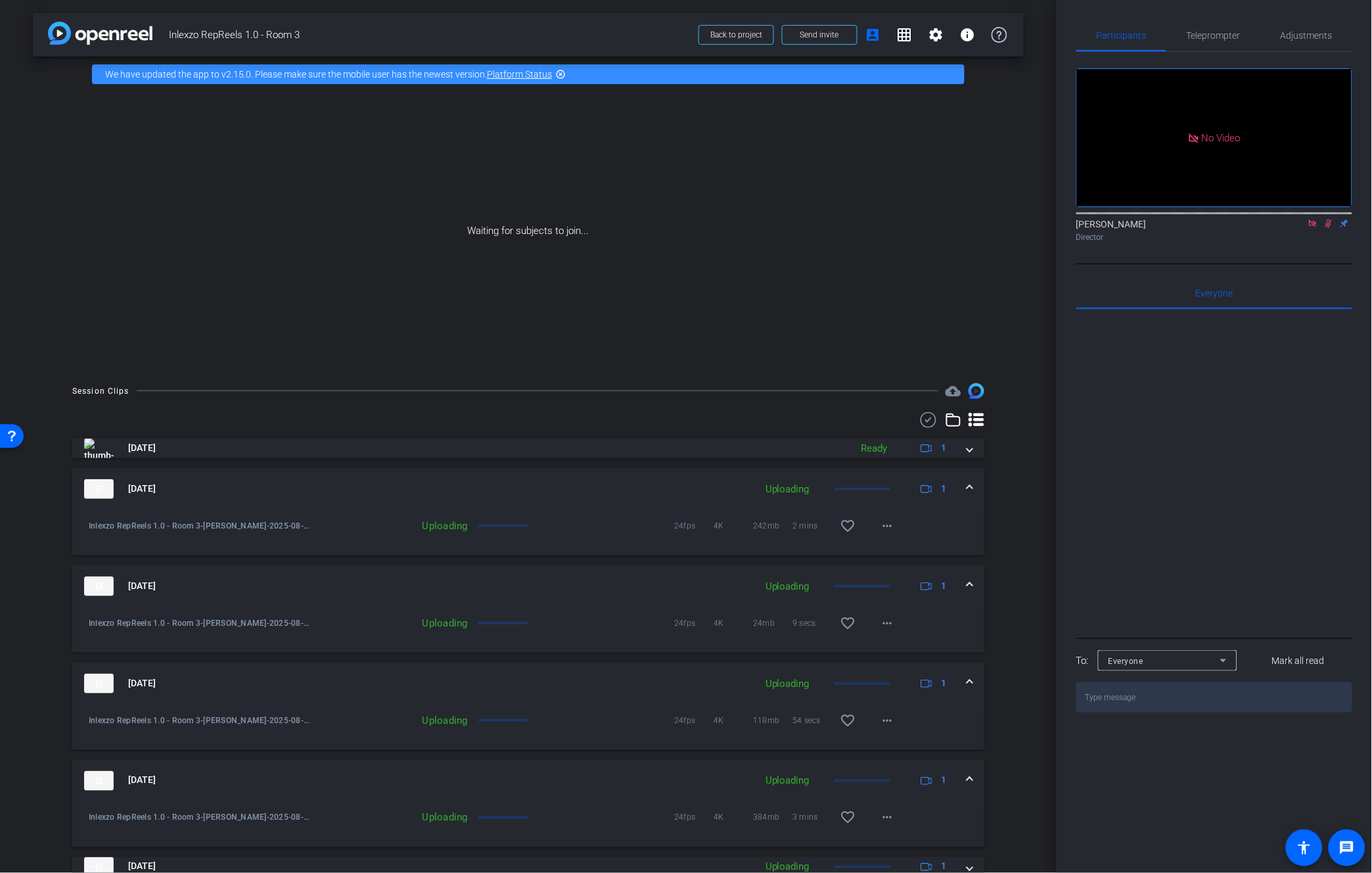
scroll to position [146, 0]
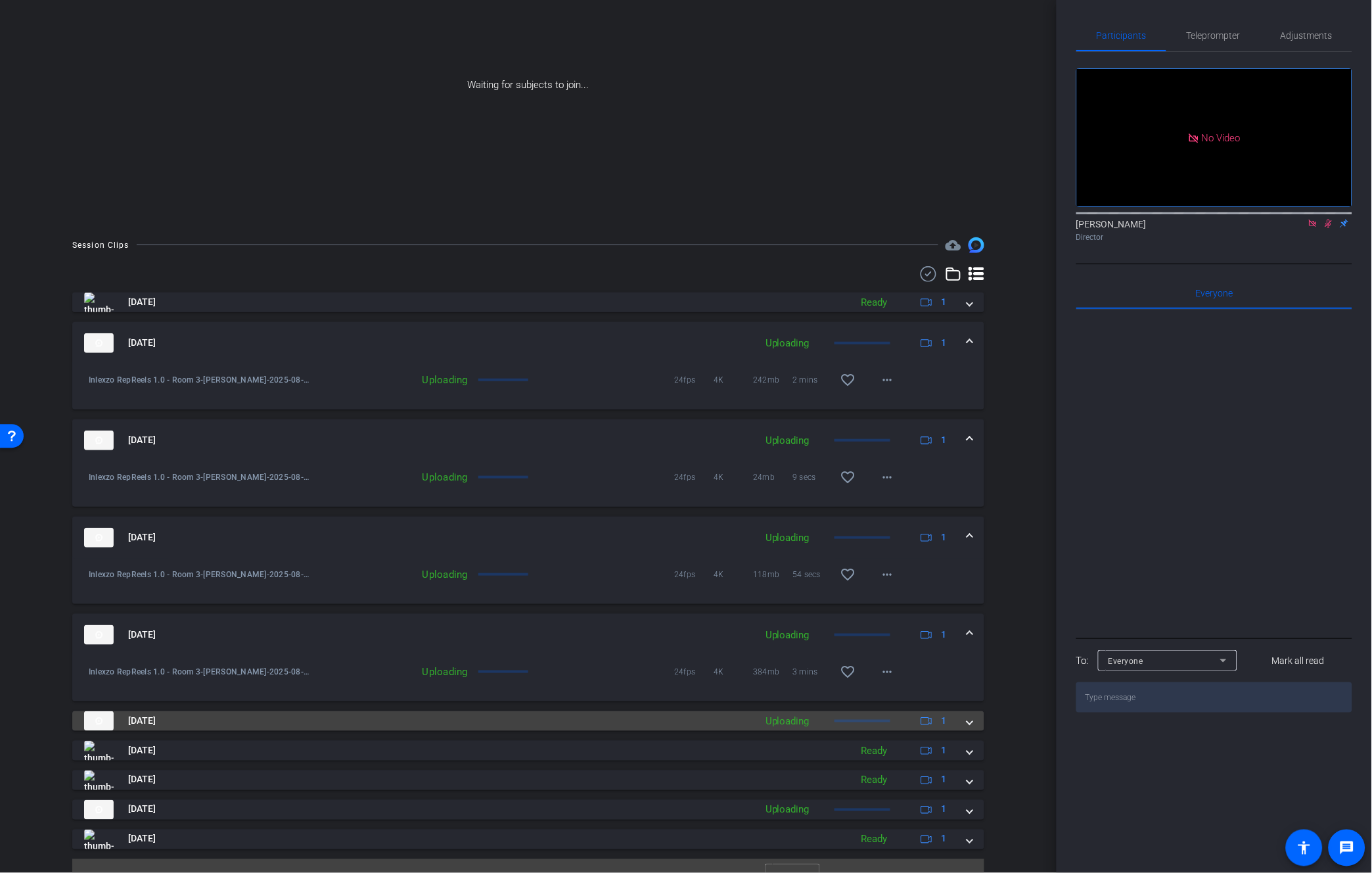
click at [155, 719] on span "[DATE]" at bounding box center [141, 721] width 28 height 14
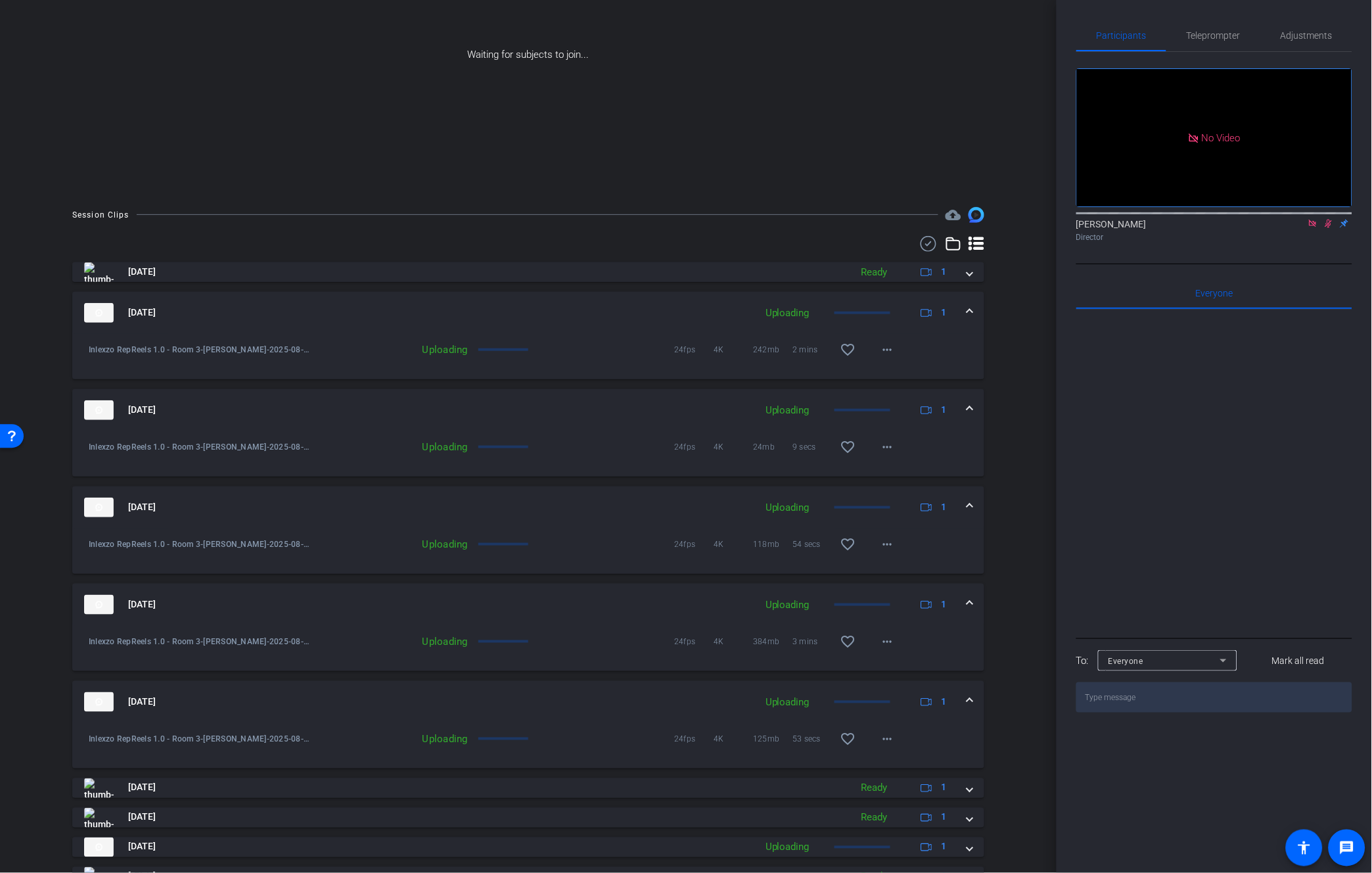
scroll to position [235, 0]
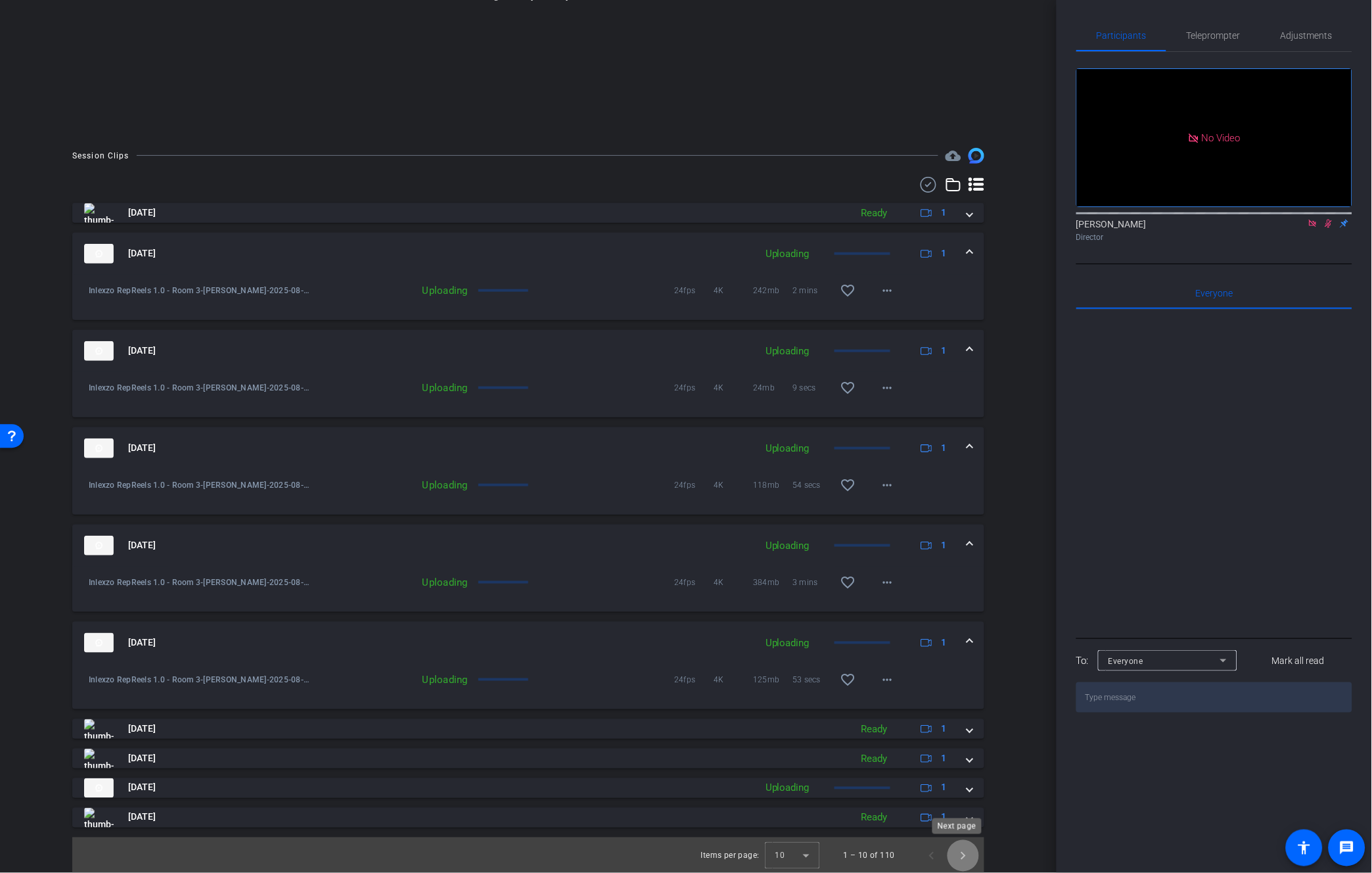
click at [960, 850] on span "Next page" at bounding box center [963, 855] width 32 height 32
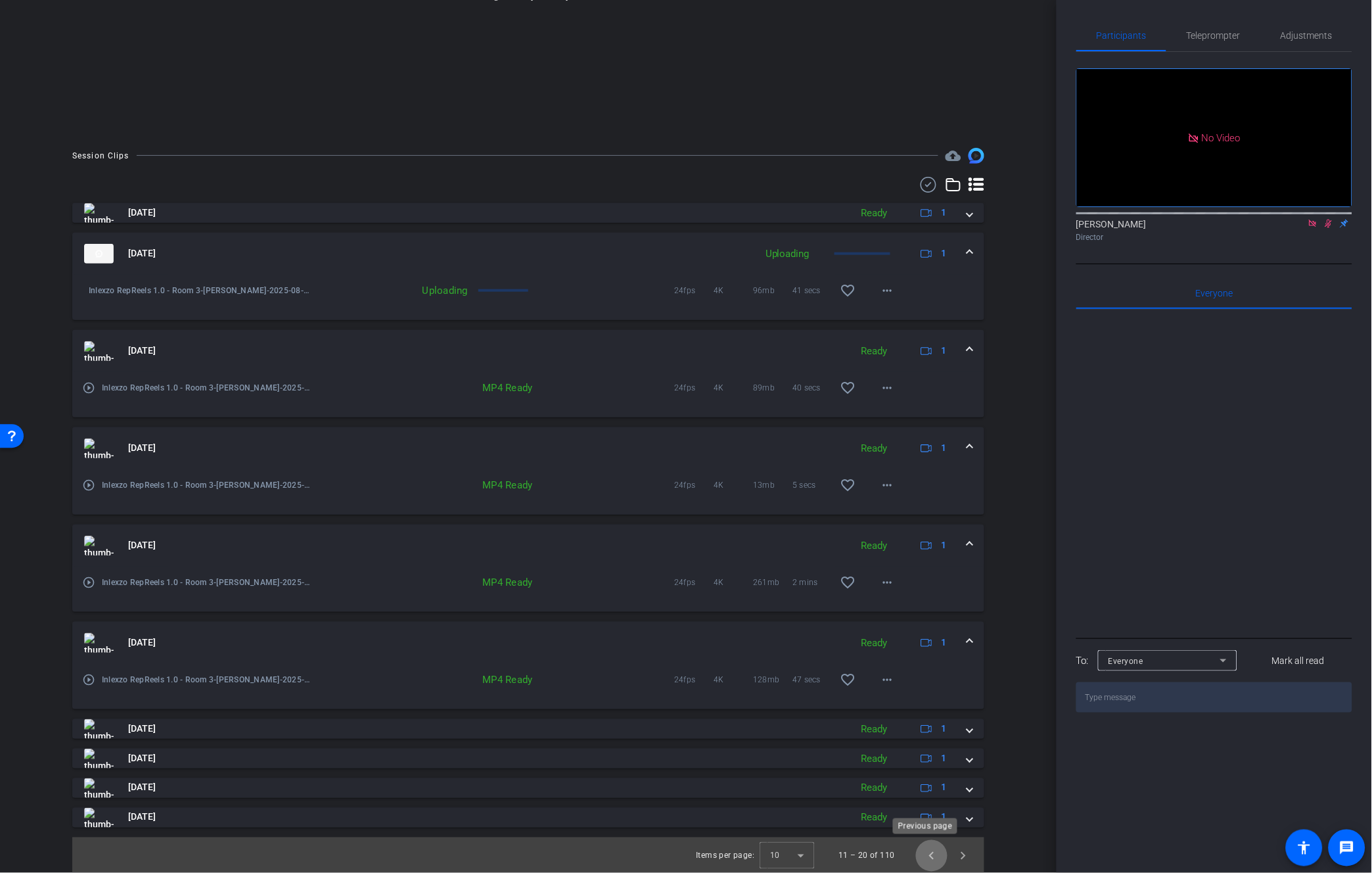
click at [930, 855] on span "Previous page" at bounding box center [931, 855] width 32 height 32
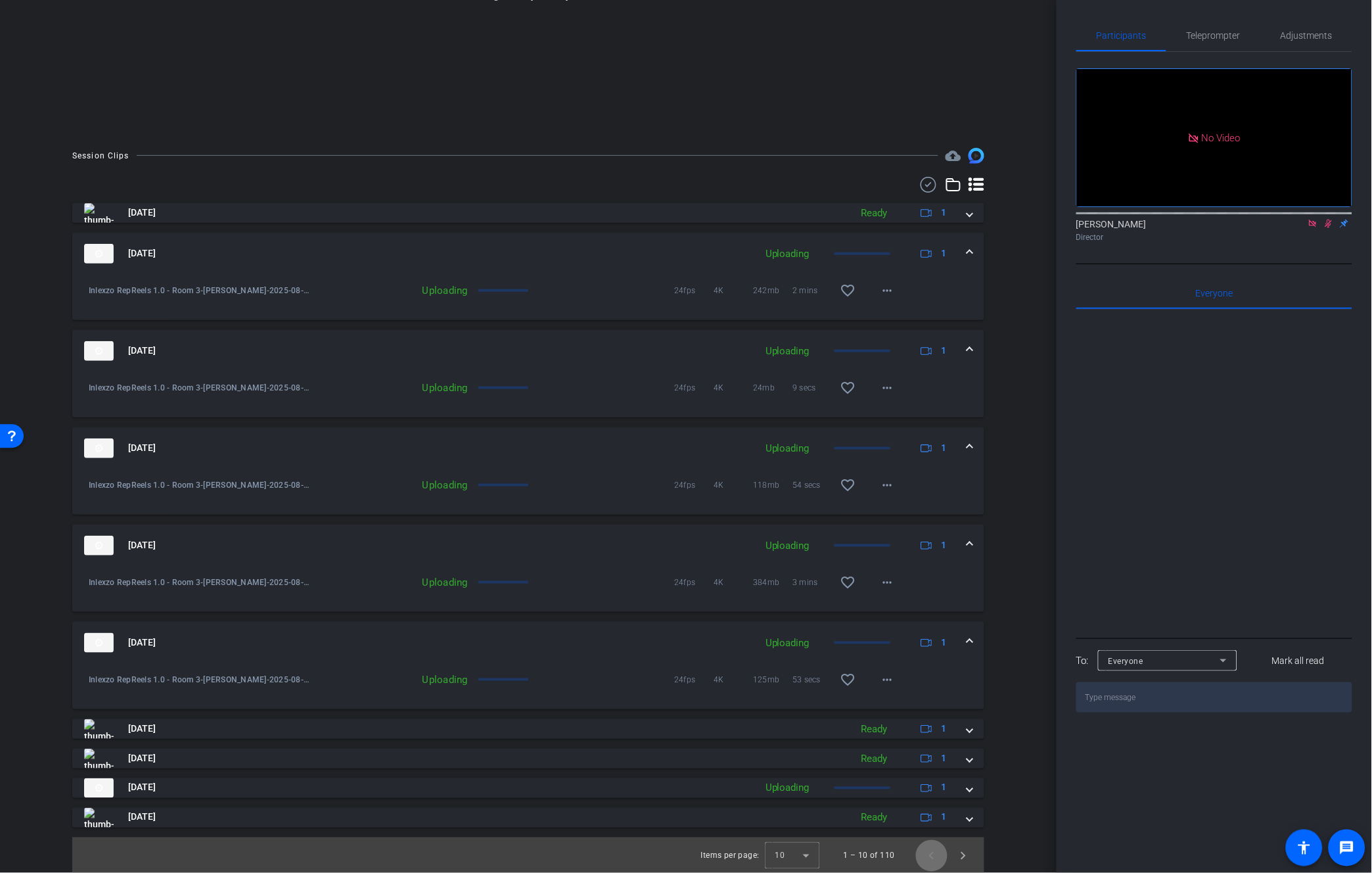
click at [930, 855] on span "Previous page" at bounding box center [931, 855] width 32 height 32
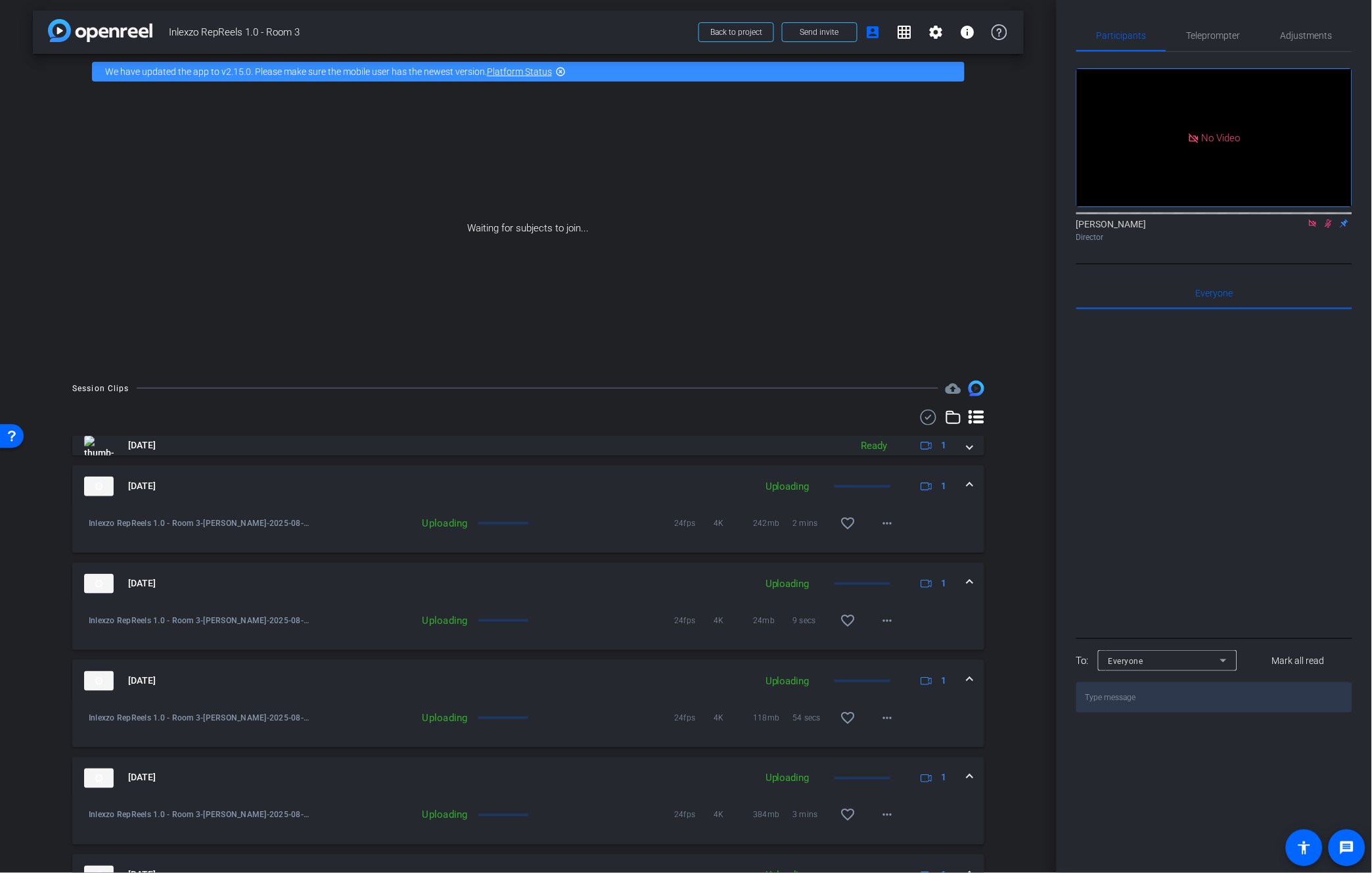
scroll to position [0, 0]
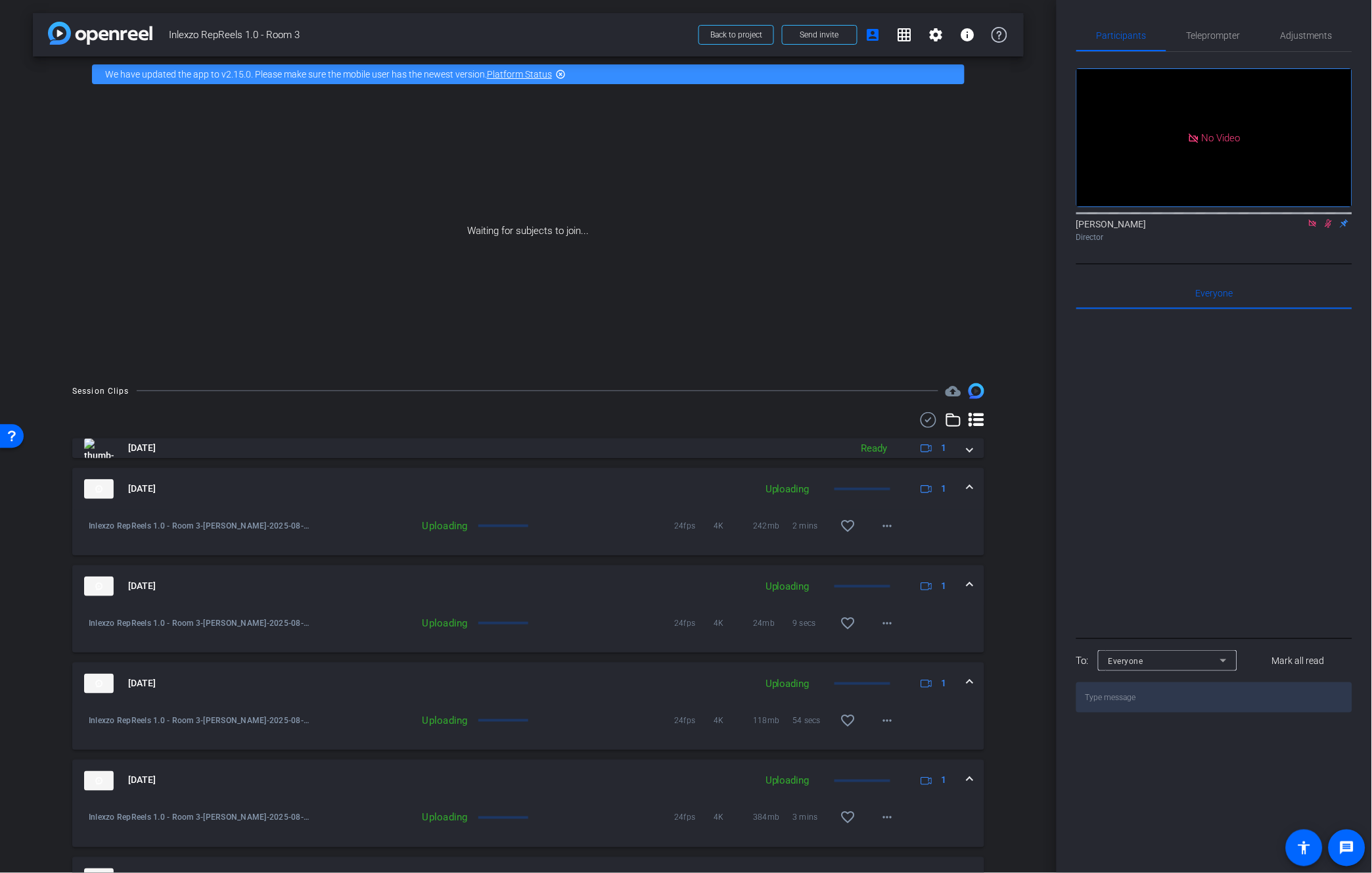
click at [521, 71] on link "Platform Status" at bounding box center [519, 74] width 65 height 11
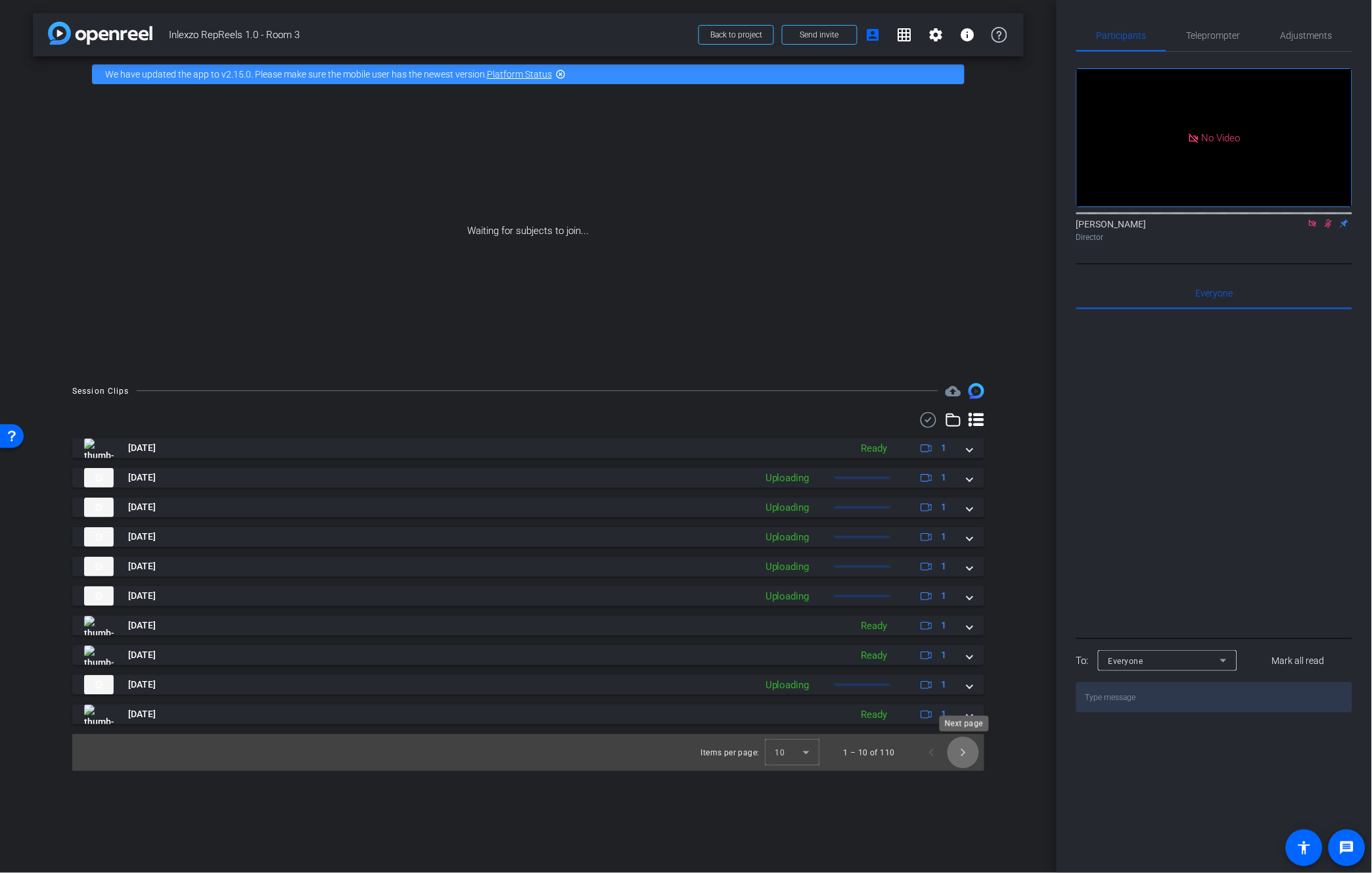
click at [969, 751] on span "Next page" at bounding box center [963, 752] width 32 height 32
click at [921, 757] on span "Previous page" at bounding box center [931, 752] width 32 height 32
click at [959, 756] on span "Next page" at bounding box center [963, 752] width 32 height 32
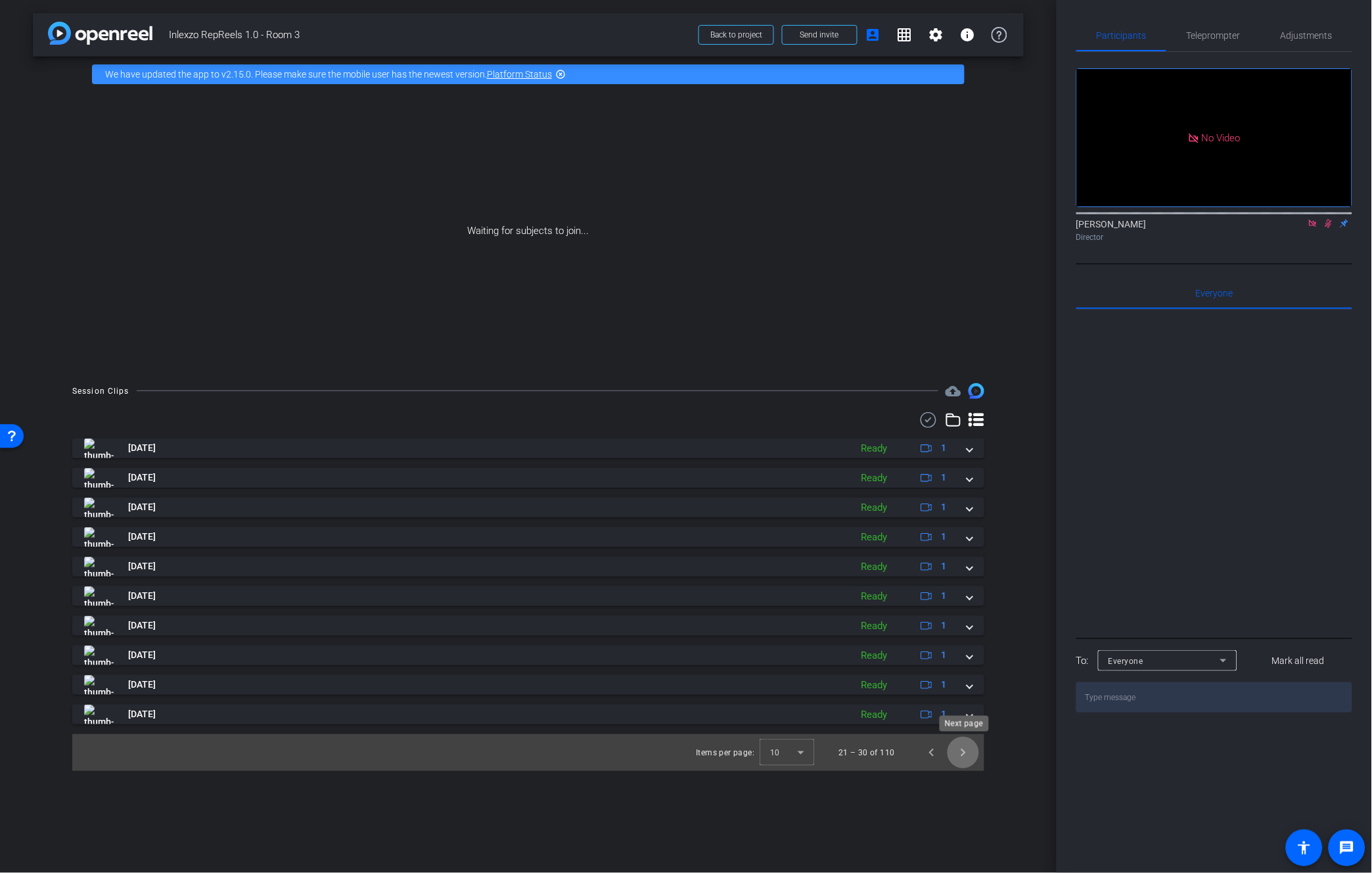
click at [970, 751] on span "Next page" at bounding box center [963, 752] width 32 height 32
click at [932, 753] on span "Previous page" at bounding box center [931, 752] width 32 height 32
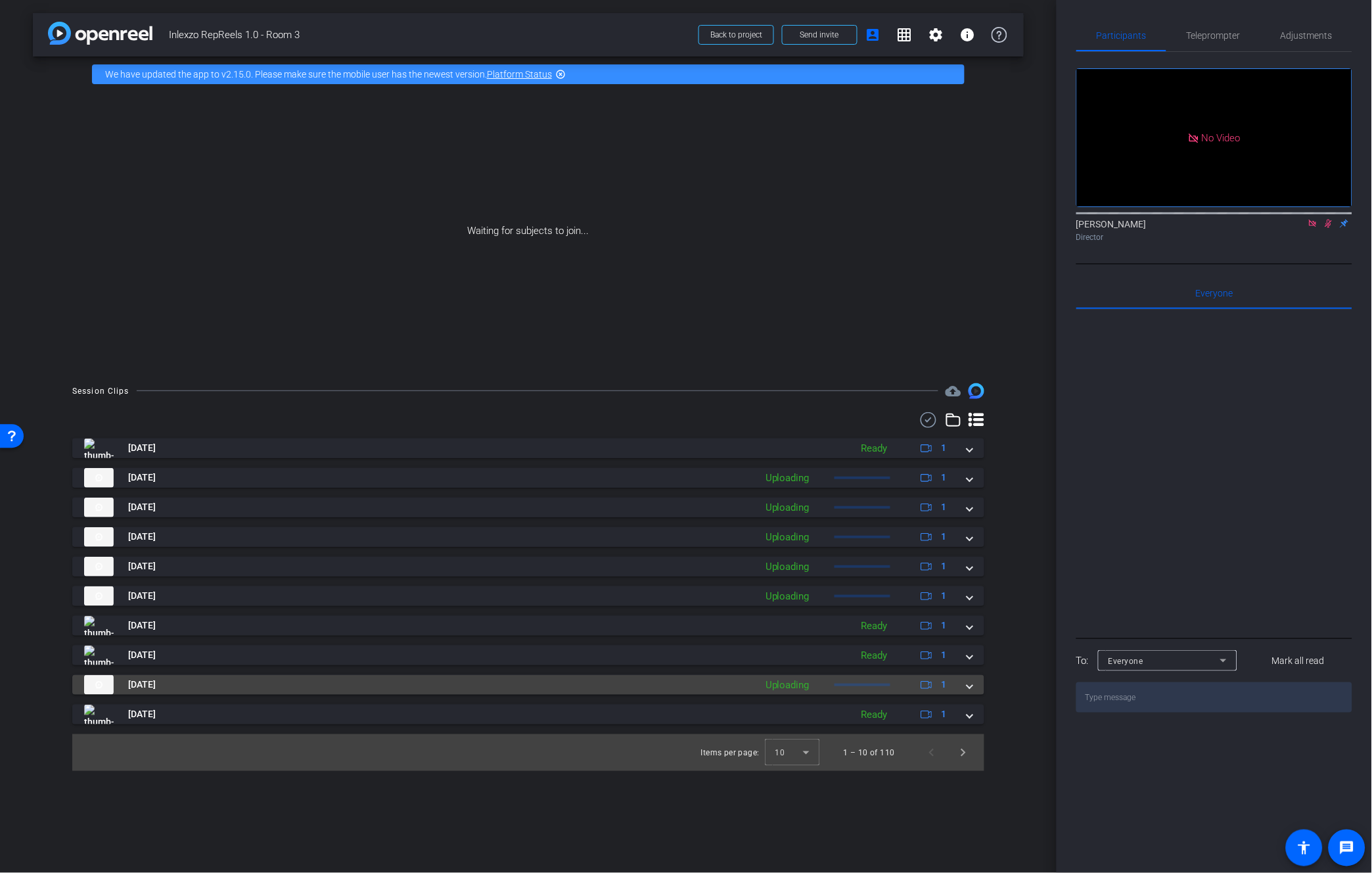
click at [765, 686] on div "Uploading" at bounding box center [787, 685] width 57 height 15
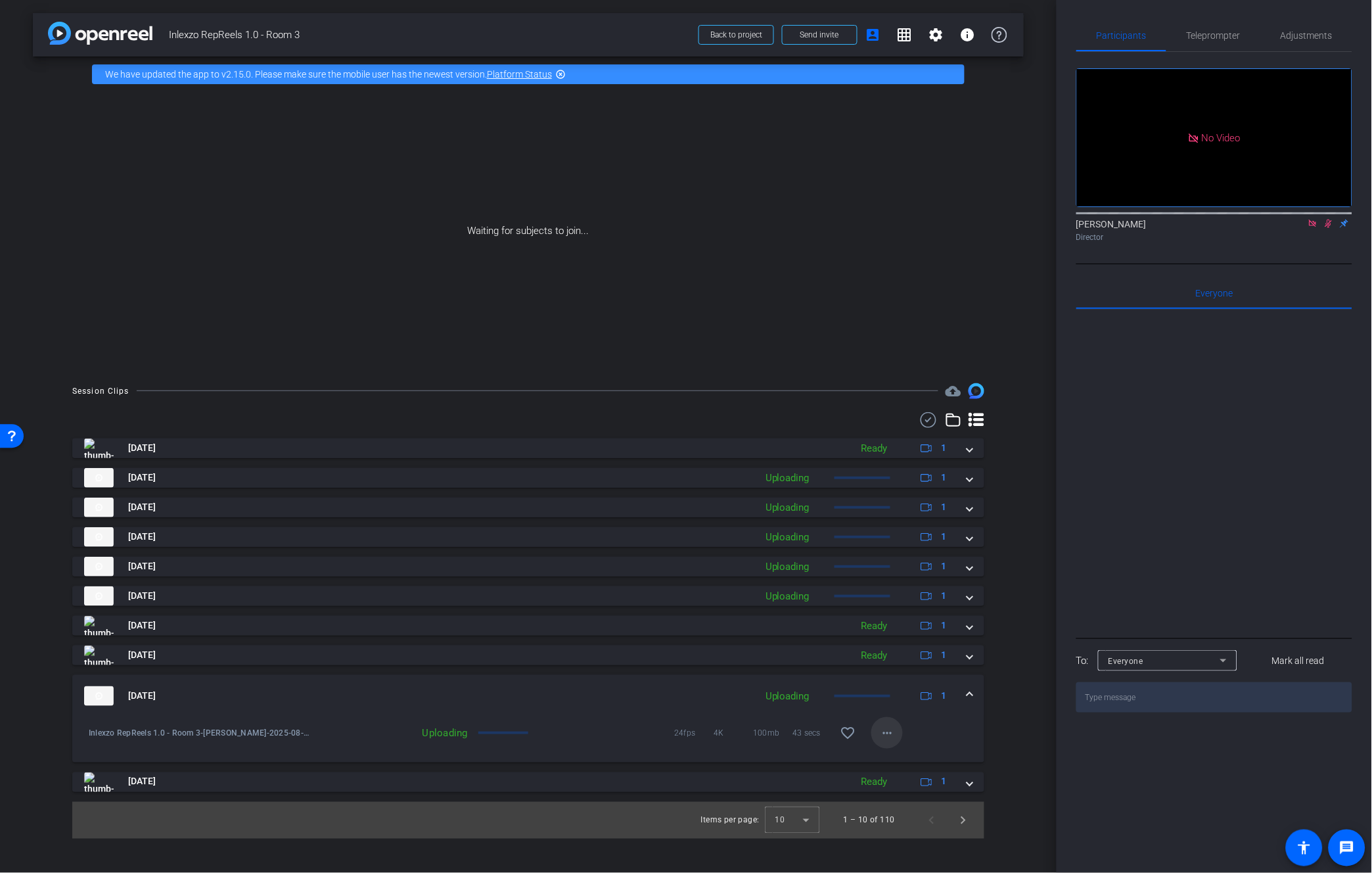
click at [890, 727] on mat-icon "more_horiz" at bounding box center [887, 733] width 16 height 16
click at [905, 756] on span "Cancel Upload" at bounding box center [910, 761] width 55 height 16
click at [884, 734] on mat-icon "more_horiz" at bounding box center [887, 733] width 16 height 16
click at [889, 761] on span "Cancel Upload" at bounding box center [910, 761] width 55 height 16
click at [967, 819] on span "Next page" at bounding box center [963, 820] width 32 height 32
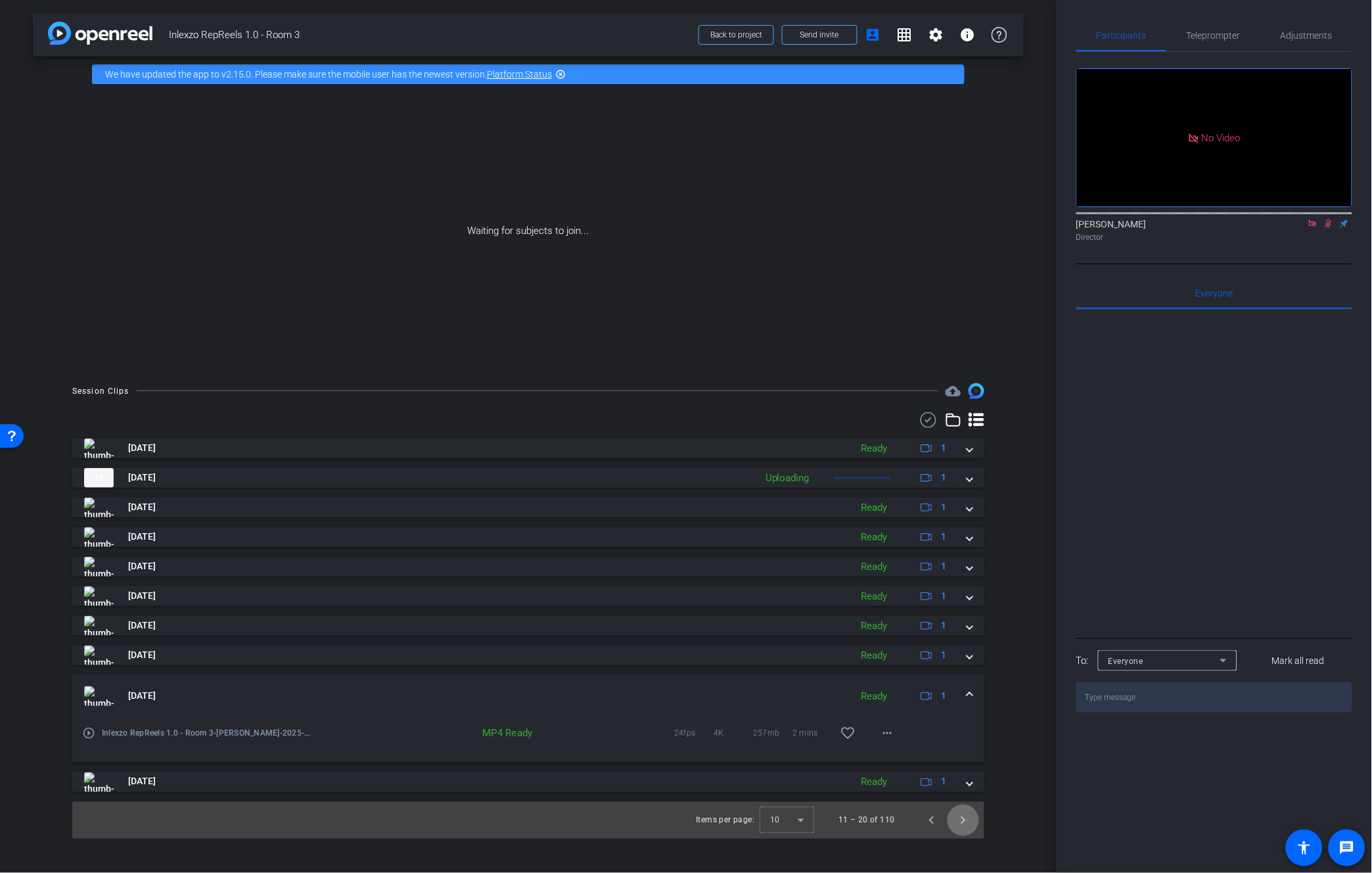
click at [967, 819] on span "Next page" at bounding box center [963, 820] width 32 height 32
click at [934, 824] on span "Previous page" at bounding box center [931, 820] width 32 height 32
click at [934, 824] on span "Previous page" at bounding box center [931, 820] width 32 height 32
